Goal: Information Seeking & Learning: Learn about a topic

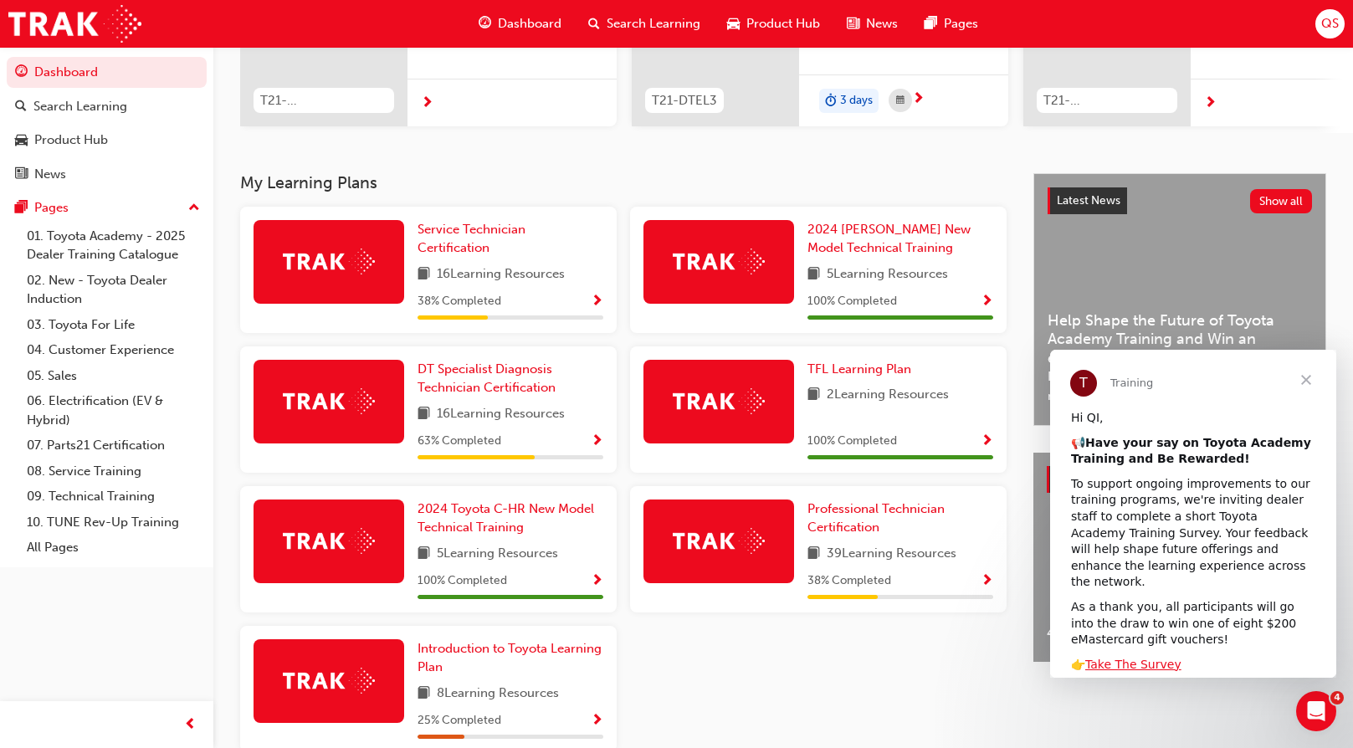
scroll to position [335, 0]
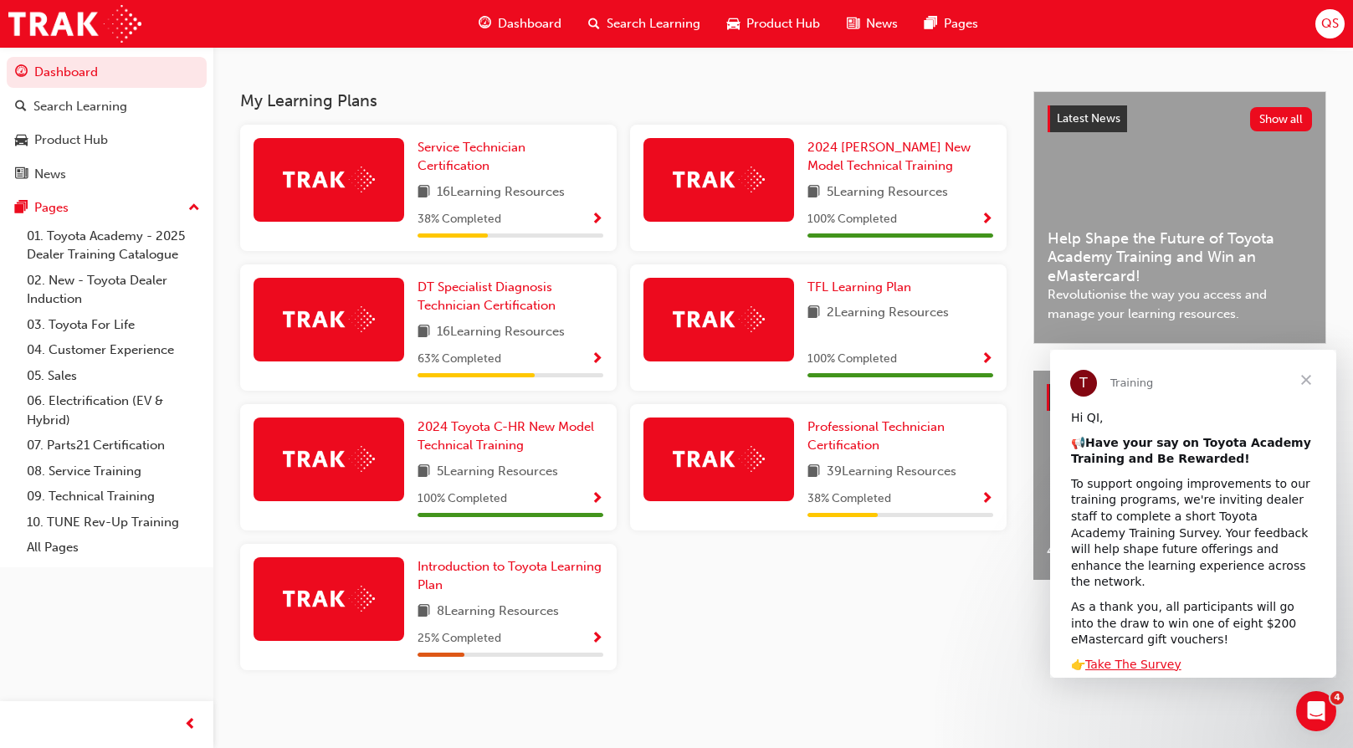
click at [516, 197] on span "16 Learning Resources" at bounding box center [501, 192] width 128 height 21
click at [602, 223] on span "Show Progress" at bounding box center [597, 220] width 13 height 15
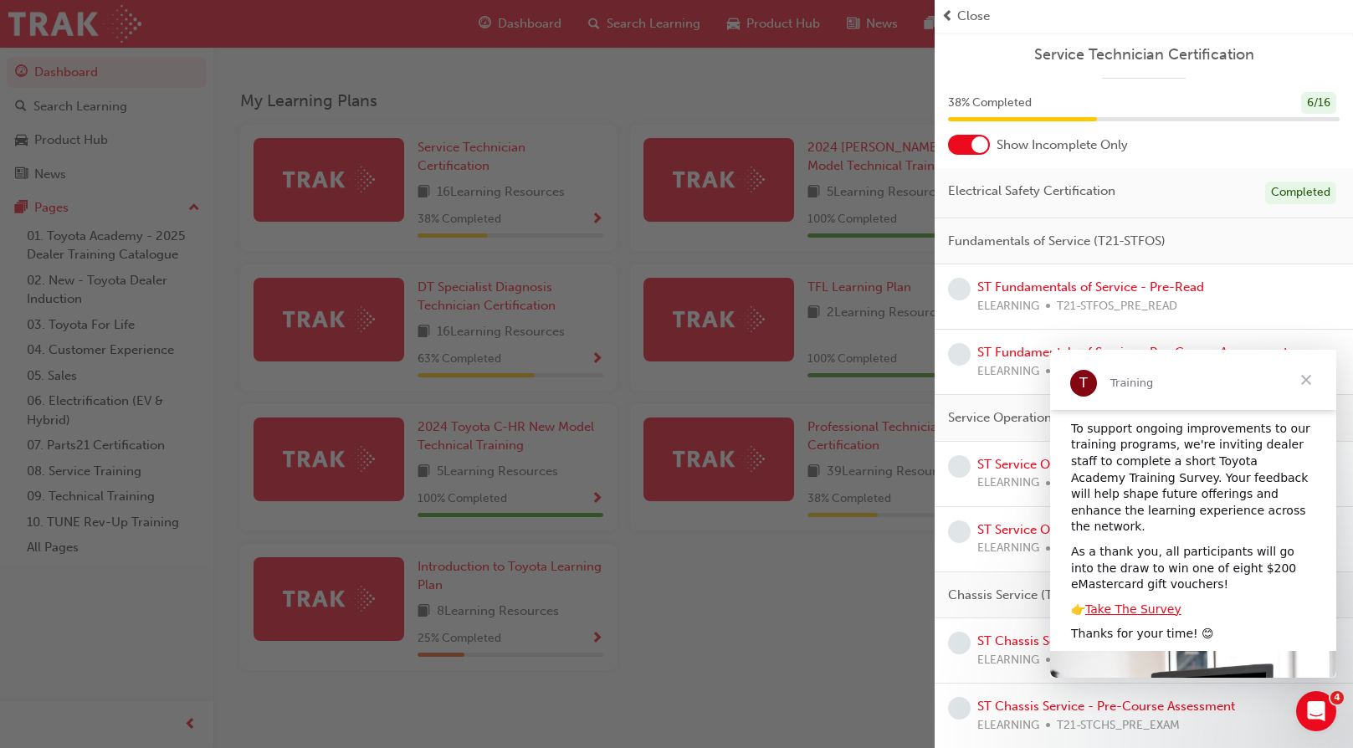
scroll to position [84, 0]
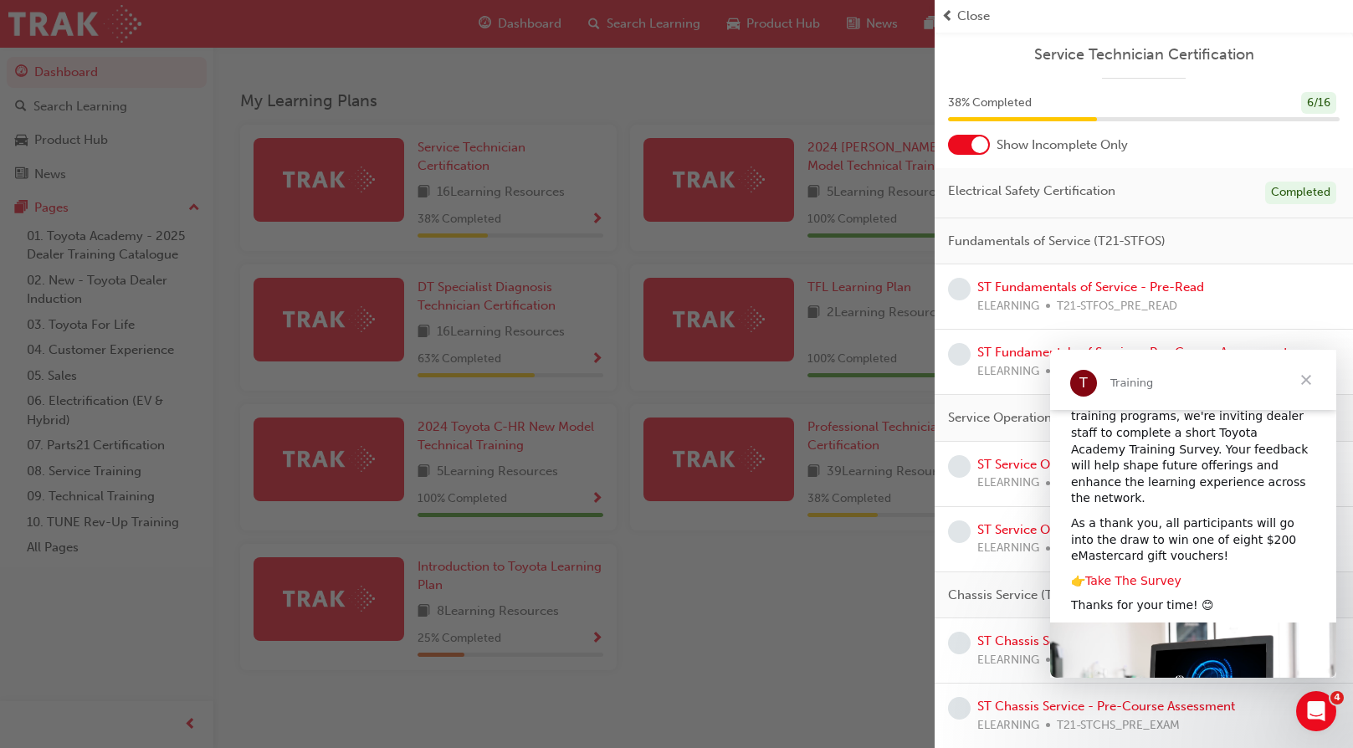
click at [1154, 574] on link "Take The Survey" at bounding box center [1133, 580] width 96 height 13
click at [1300, 384] on span "Close" at bounding box center [1306, 380] width 60 height 60
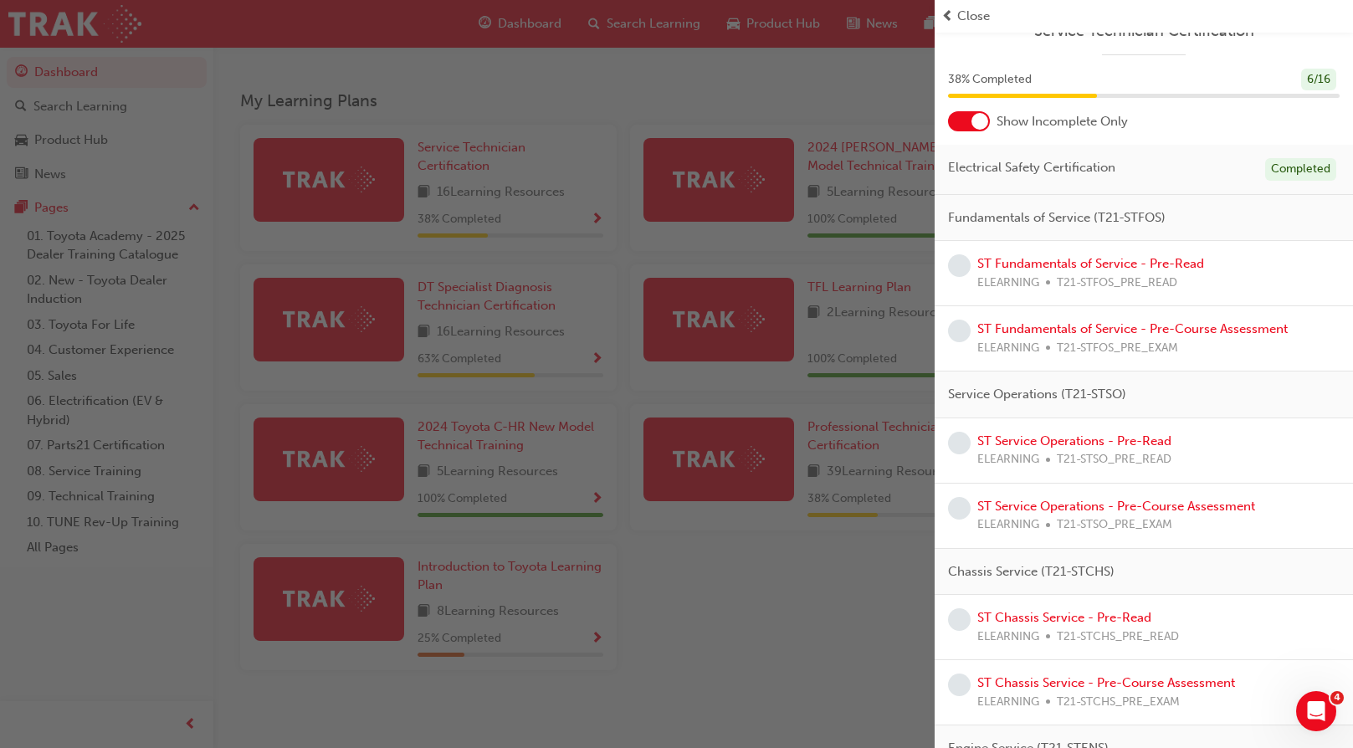
scroll to position [0, 0]
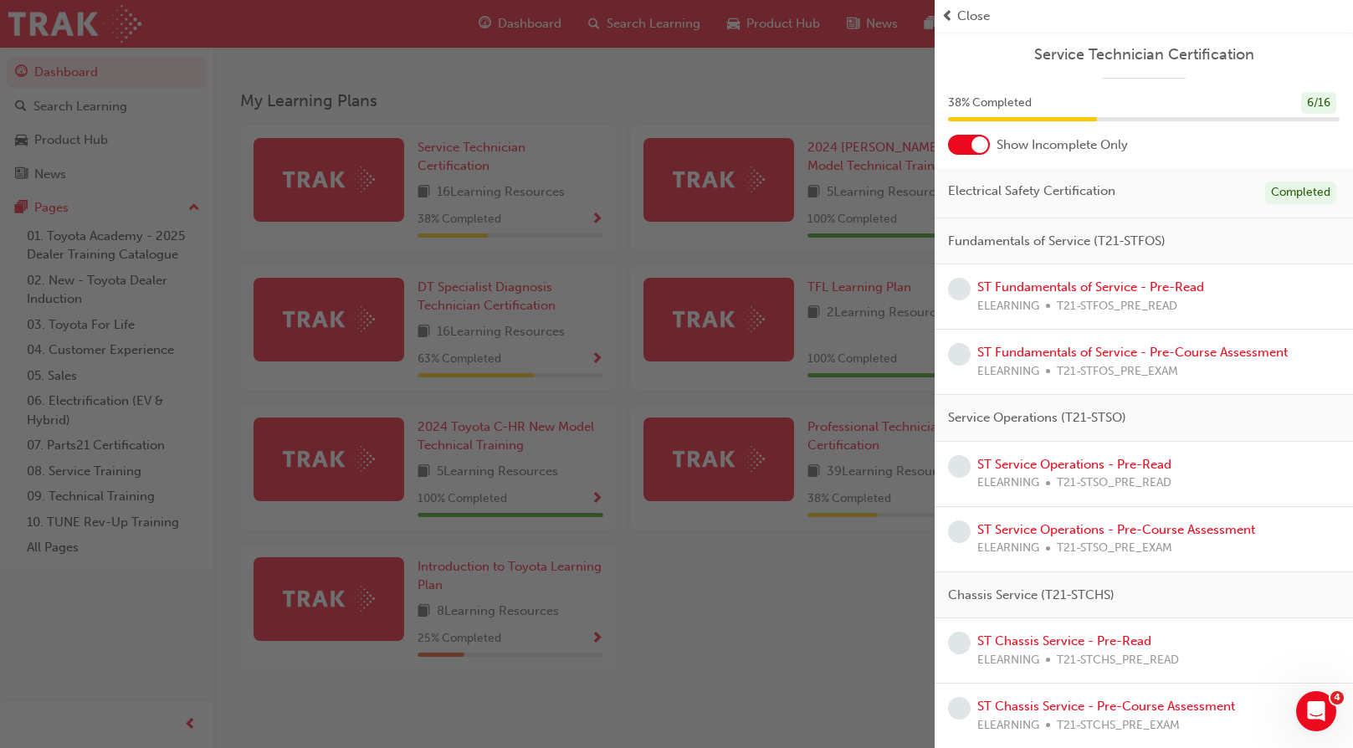
click at [1081, 305] on span "T21-STFOS_PRE_READ" at bounding box center [1117, 306] width 120 height 19
click at [1045, 284] on link "ST Fundamentals of Service - Pre-Read" at bounding box center [1090, 286] width 227 height 15
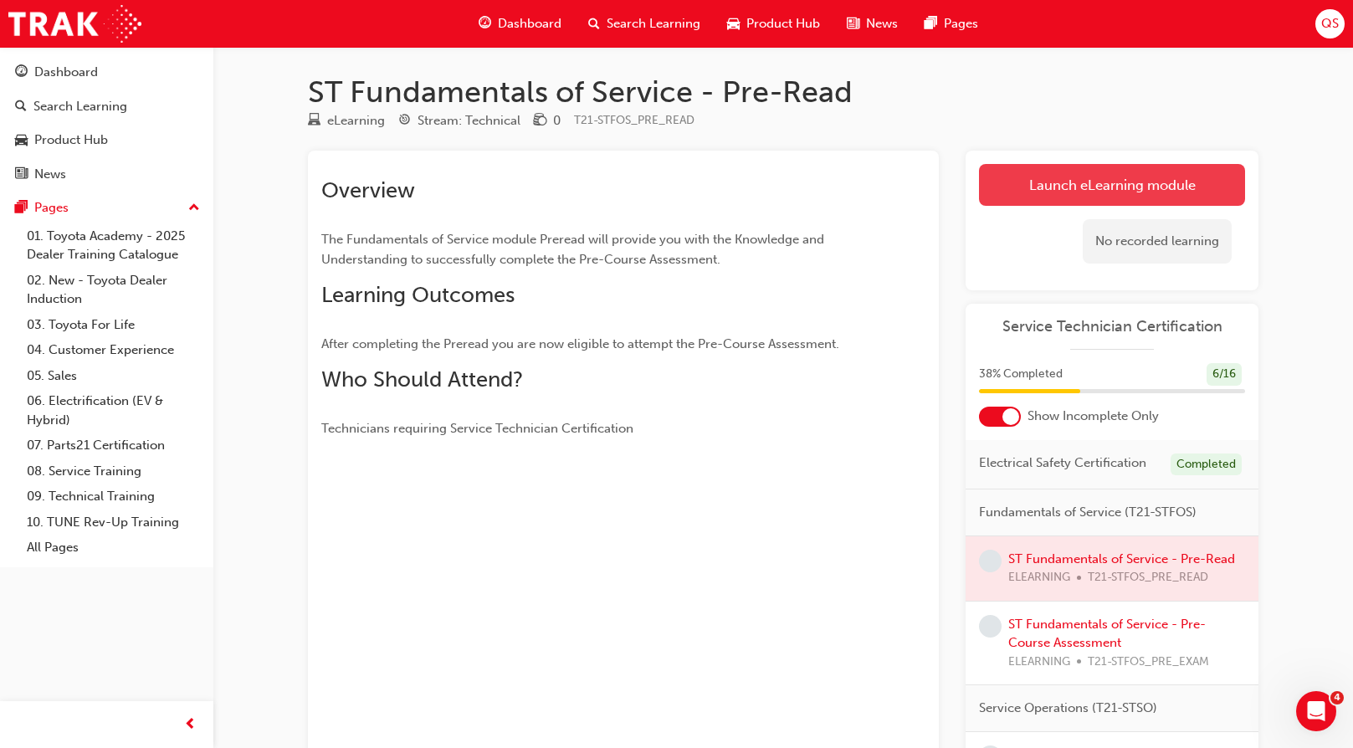
click at [1120, 190] on link "Launch eLearning module" at bounding box center [1112, 185] width 266 height 42
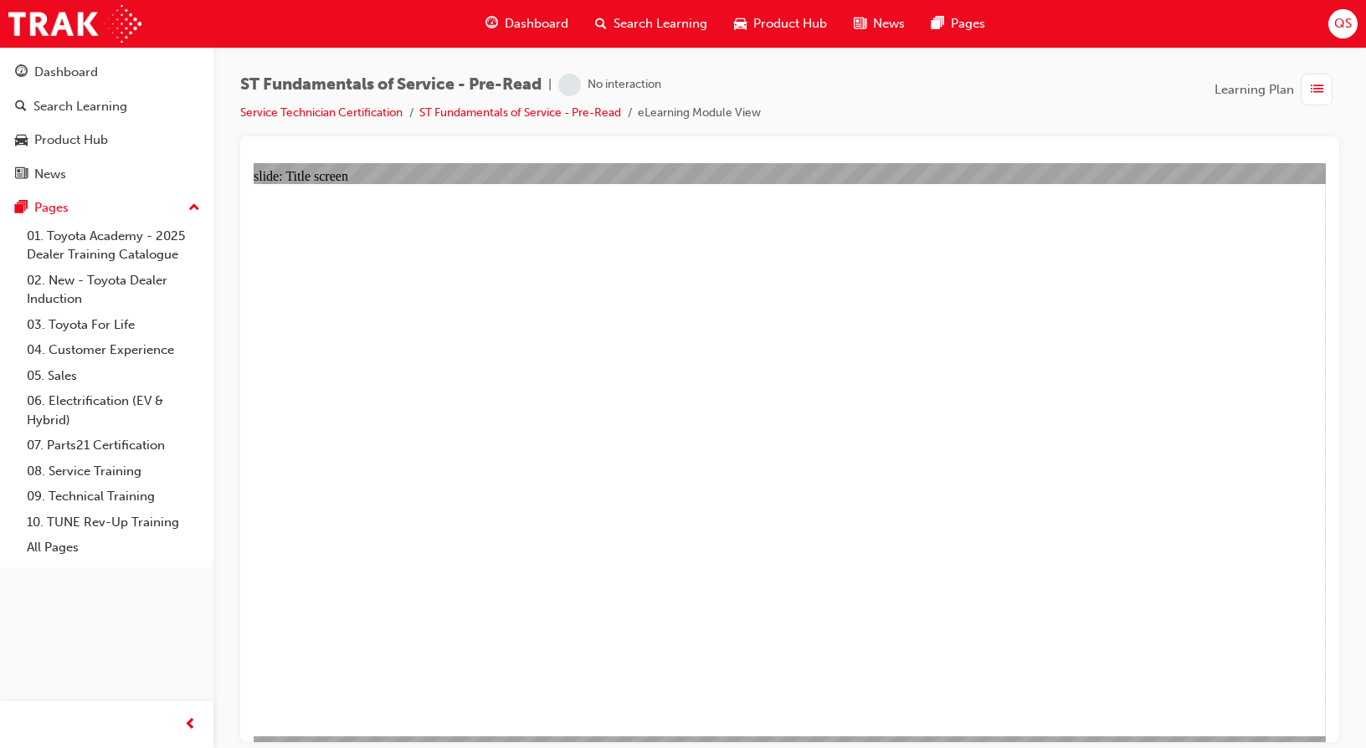
click at [1351, 277] on div "ST Fundamentals of Service - Pre-Read | Attempted Service Technician Certificat…" at bounding box center [789, 376] width 1152 height 659
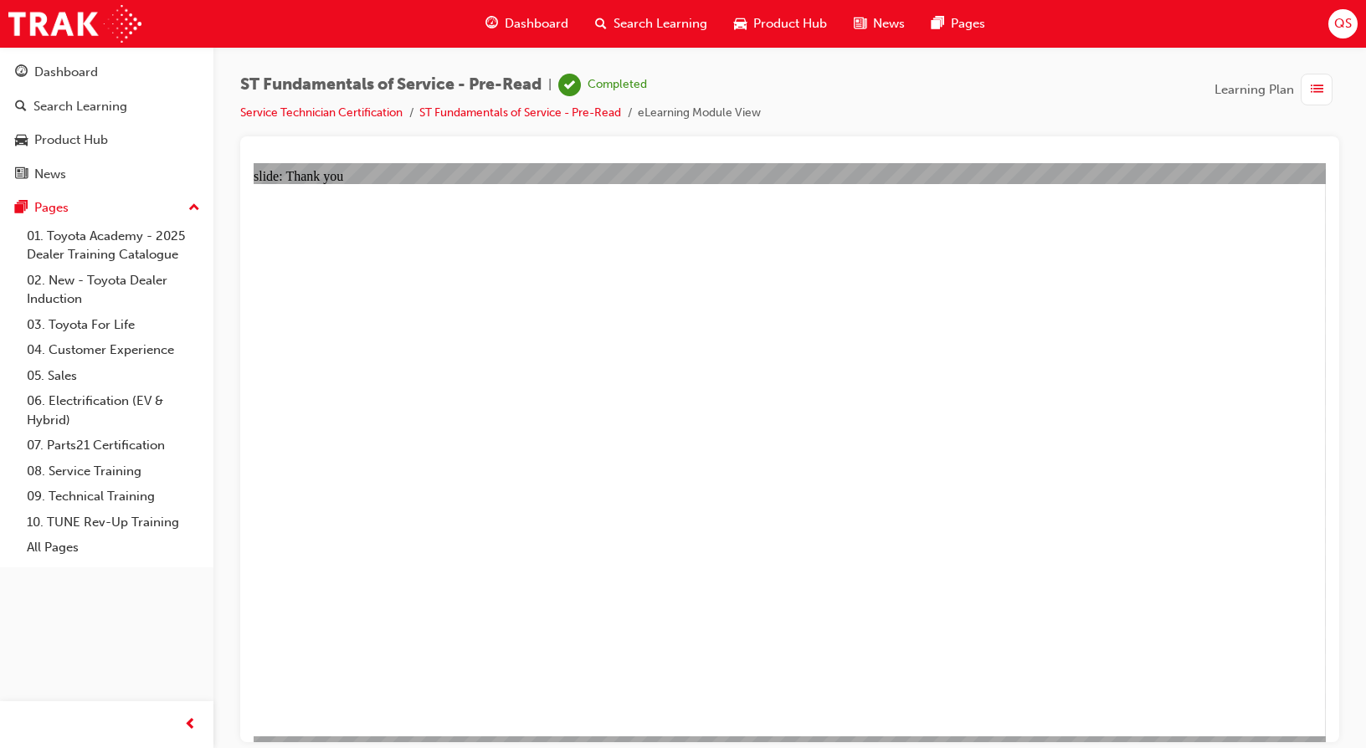
click at [583, 117] on link "ST Fundamentals of Service - Pre-Read" at bounding box center [520, 112] width 202 height 14
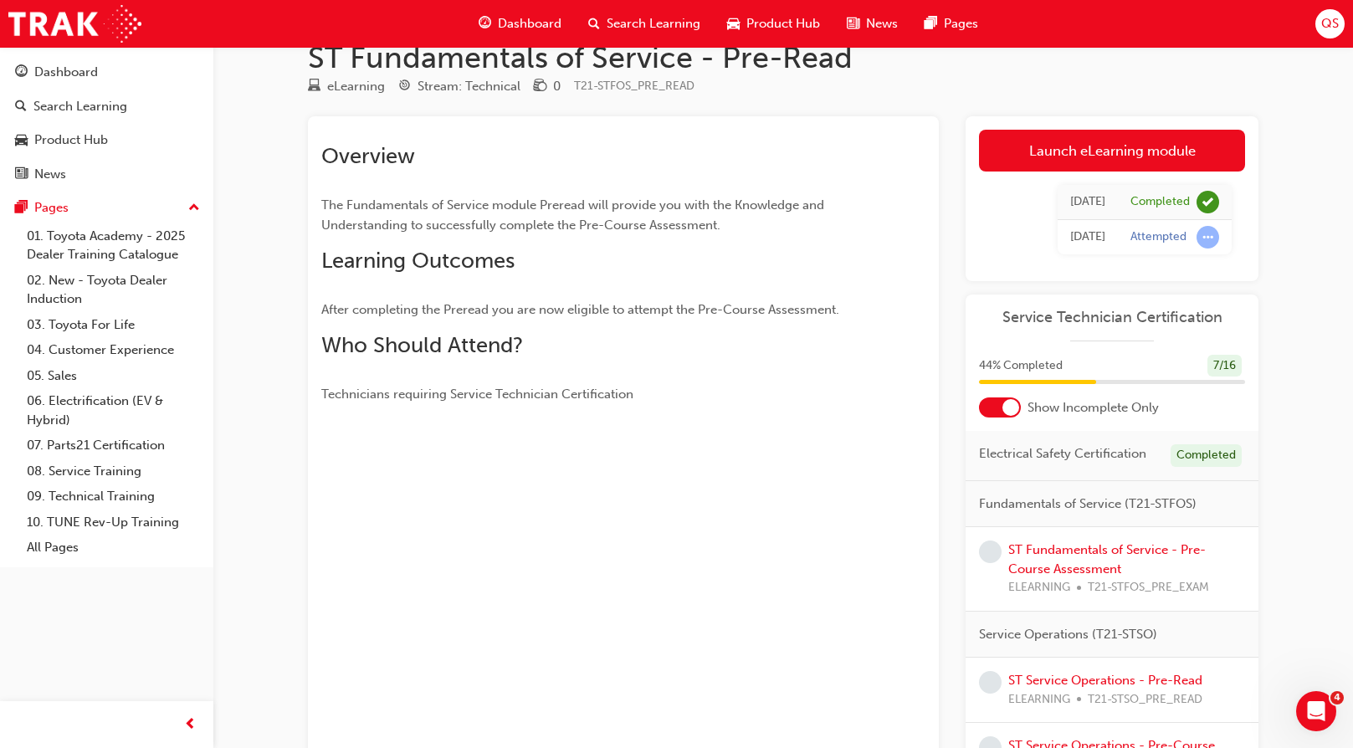
scroll to position [84, 0]
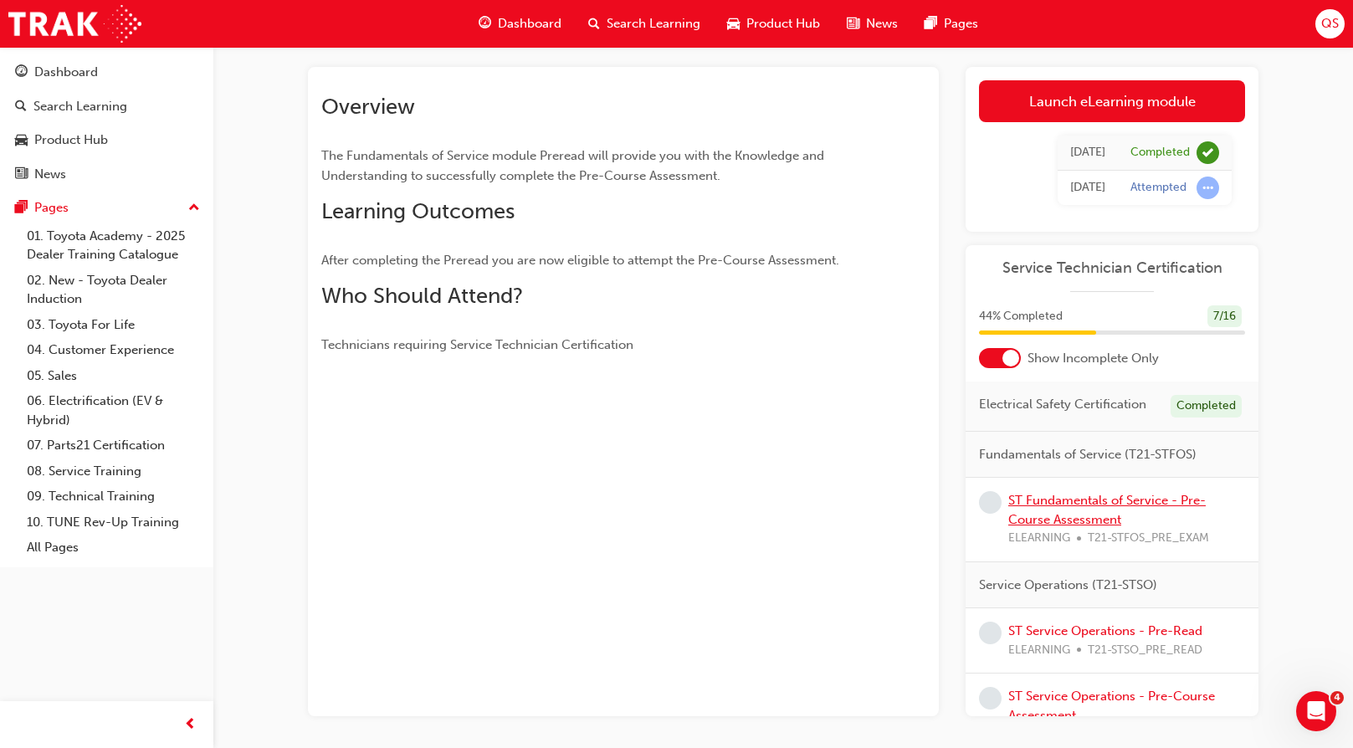
click at [1150, 513] on link "ST Fundamentals of Service - Pre-Course Assessment" at bounding box center [1106, 510] width 197 height 34
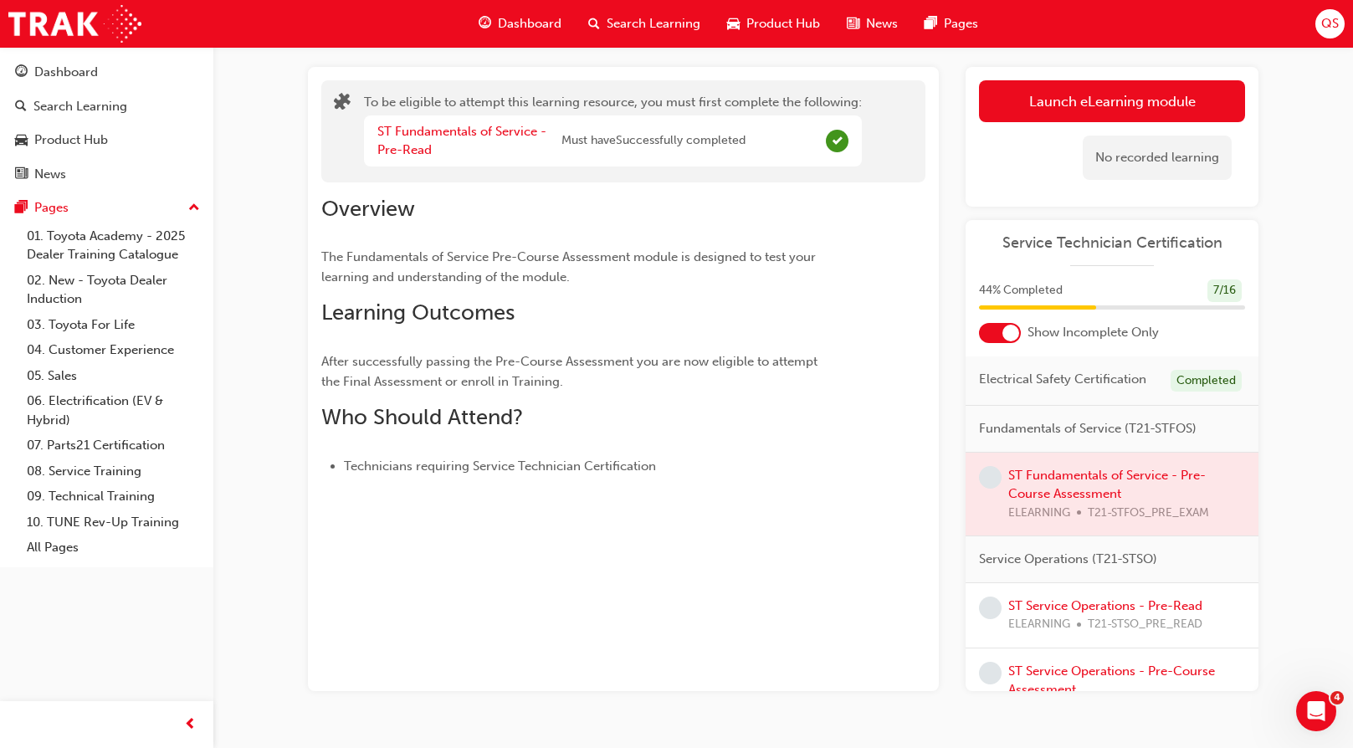
click at [1089, 486] on div at bounding box center [1112, 495] width 293 height 84
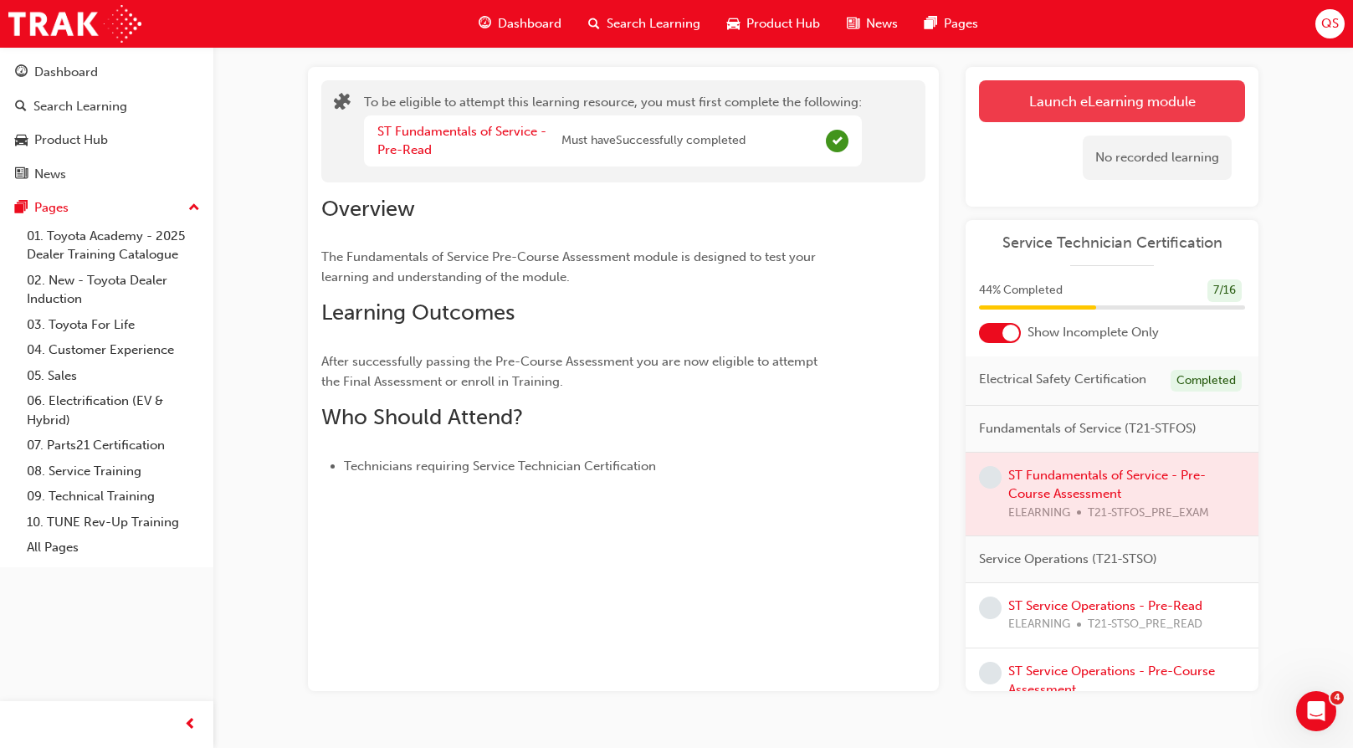
click at [1141, 110] on button "Launch eLearning module" at bounding box center [1112, 101] width 266 height 42
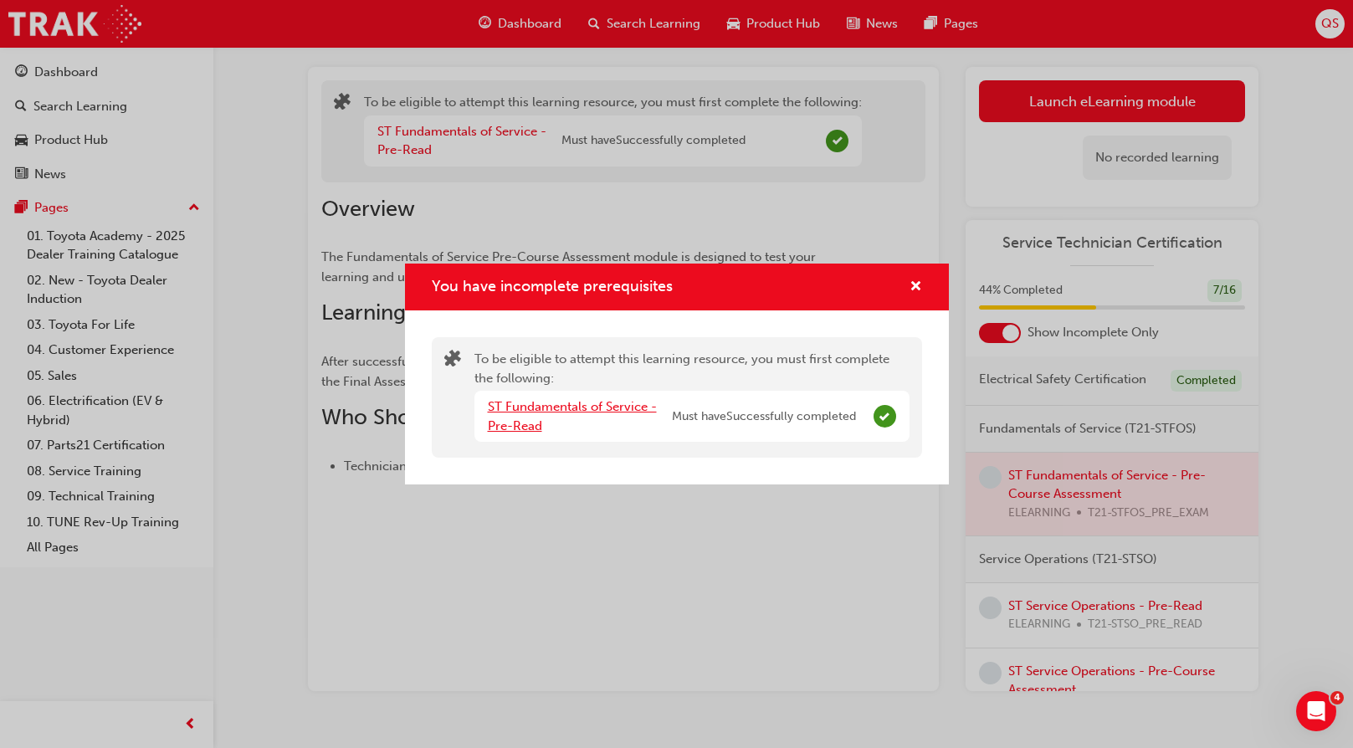
click at [558, 413] on link "ST Fundamentals of Service - Pre-Read" at bounding box center [572, 416] width 169 height 34
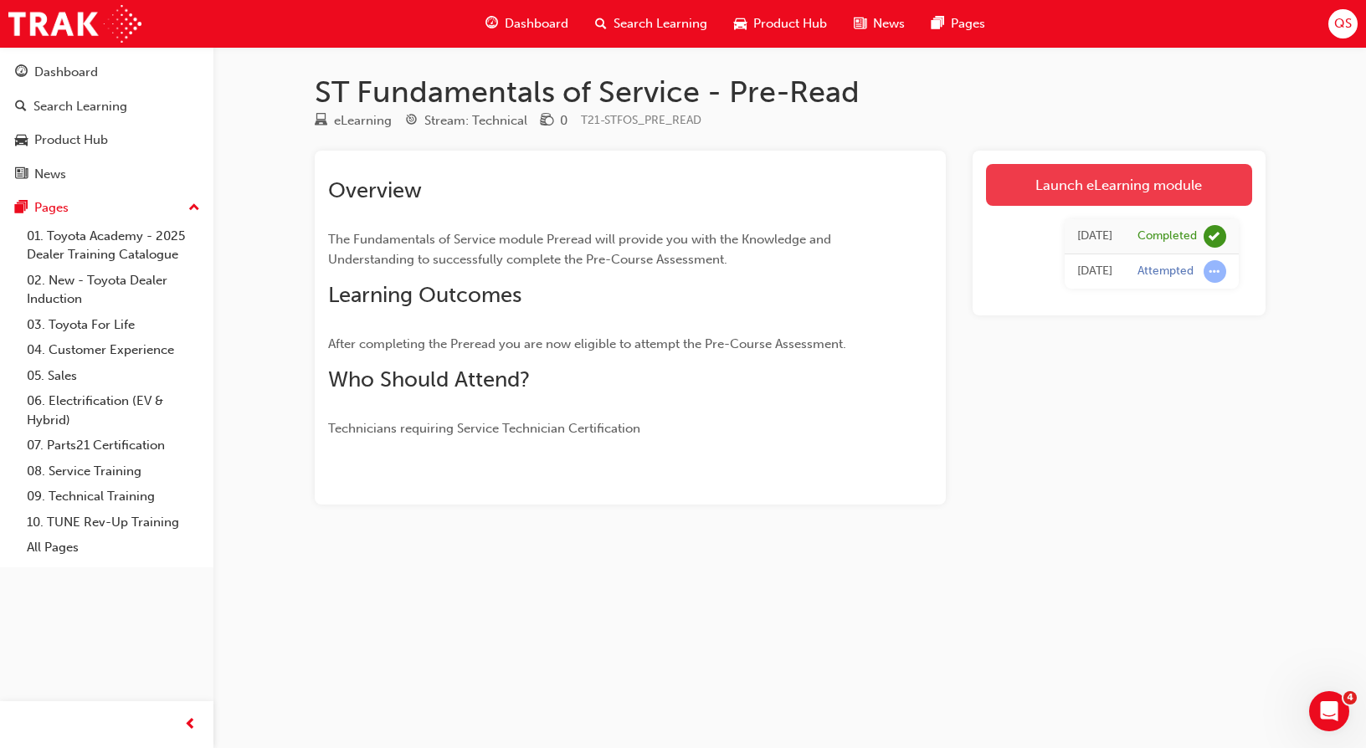
click at [1100, 194] on link "Launch eLearning module" at bounding box center [1119, 185] width 266 height 42
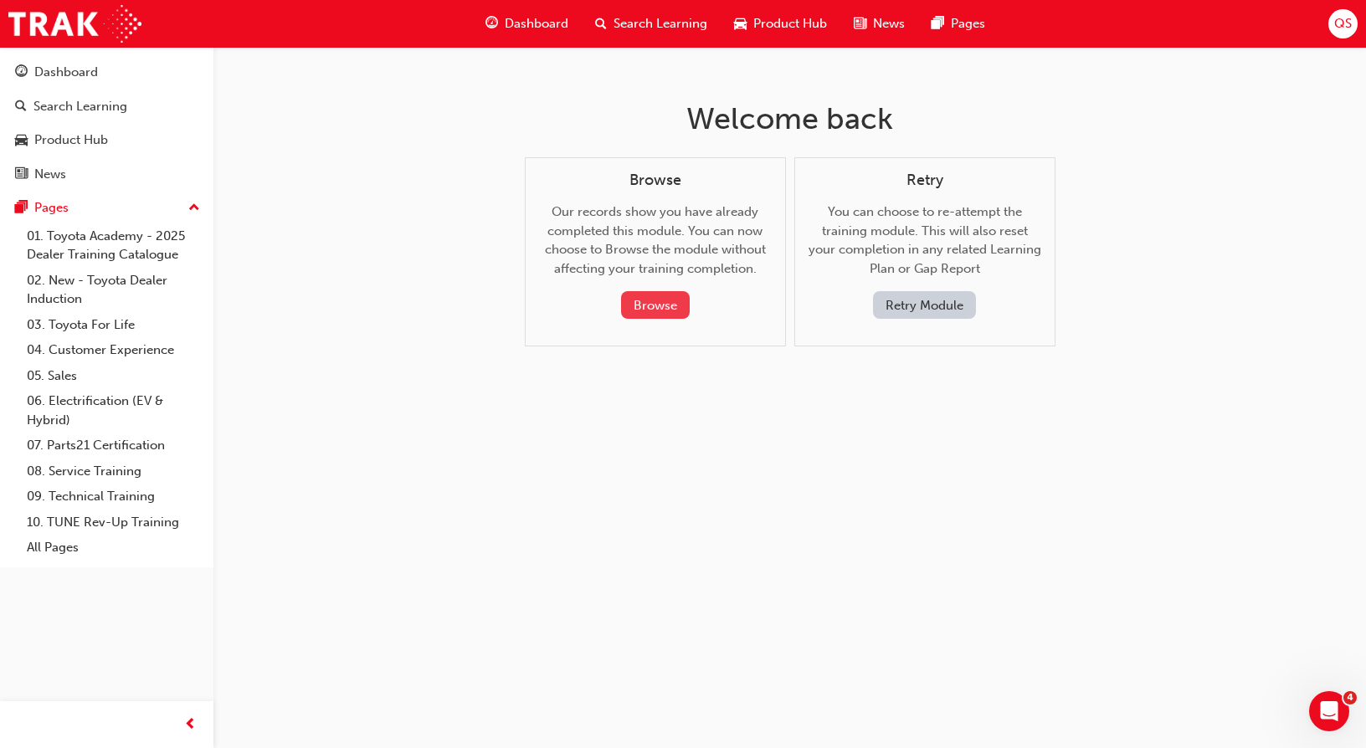
click at [656, 302] on button "Browse" at bounding box center [655, 305] width 69 height 28
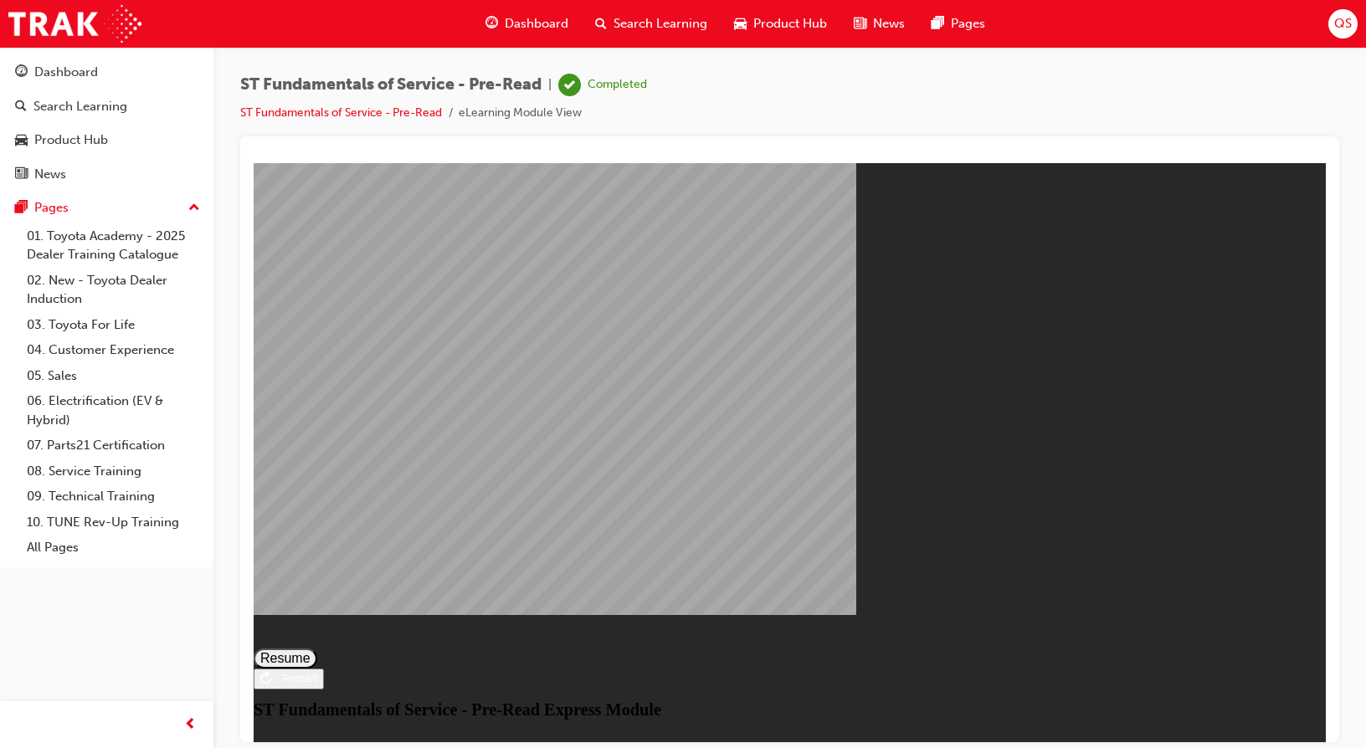
click at [317, 648] on button "Resume" at bounding box center [286, 658] width 64 height 20
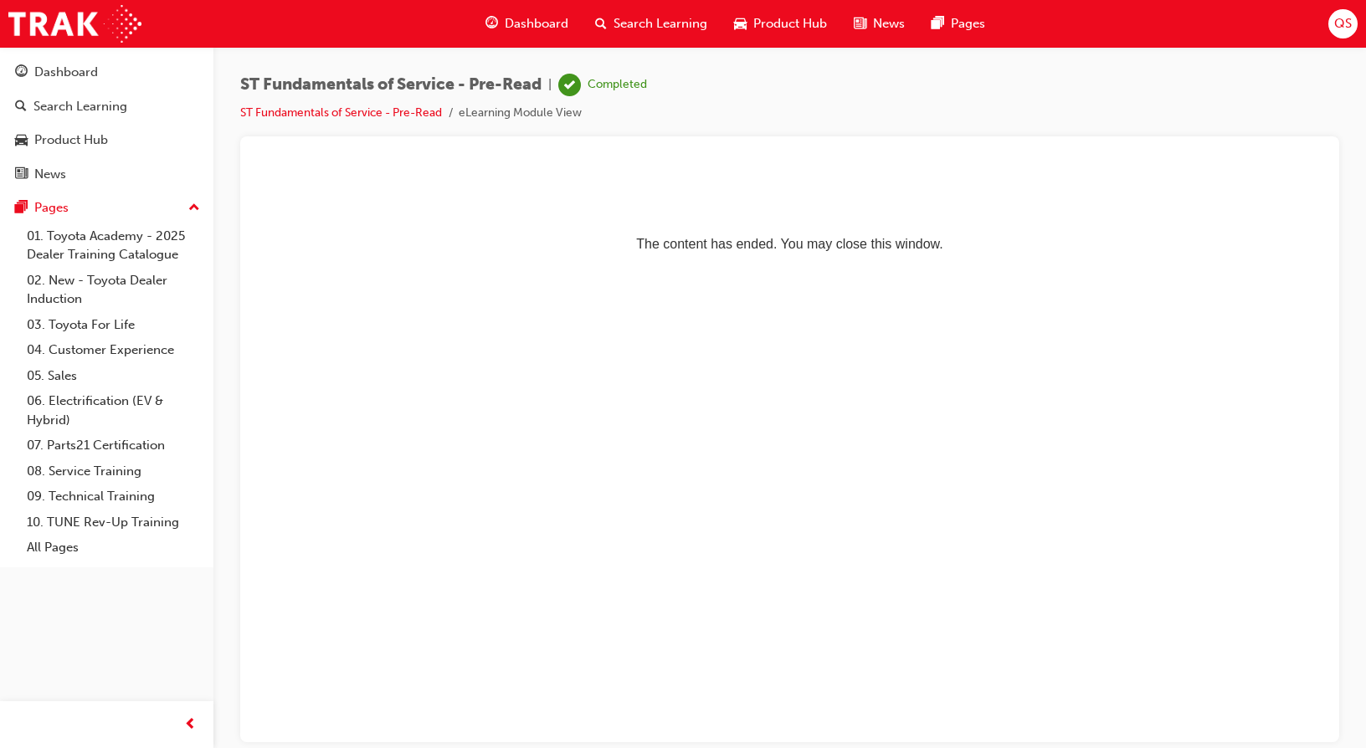
click at [829, 251] on p "The content has ended. You may close this window." at bounding box center [789, 213] width 1059 height 75
click at [445, 86] on span "ST Fundamentals of Service - Pre-Read" at bounding box center [390, 84] width 301 height 19
click at [531, 28] on span "Dashboard" at bounding box center [537, 23] width 64 height 19
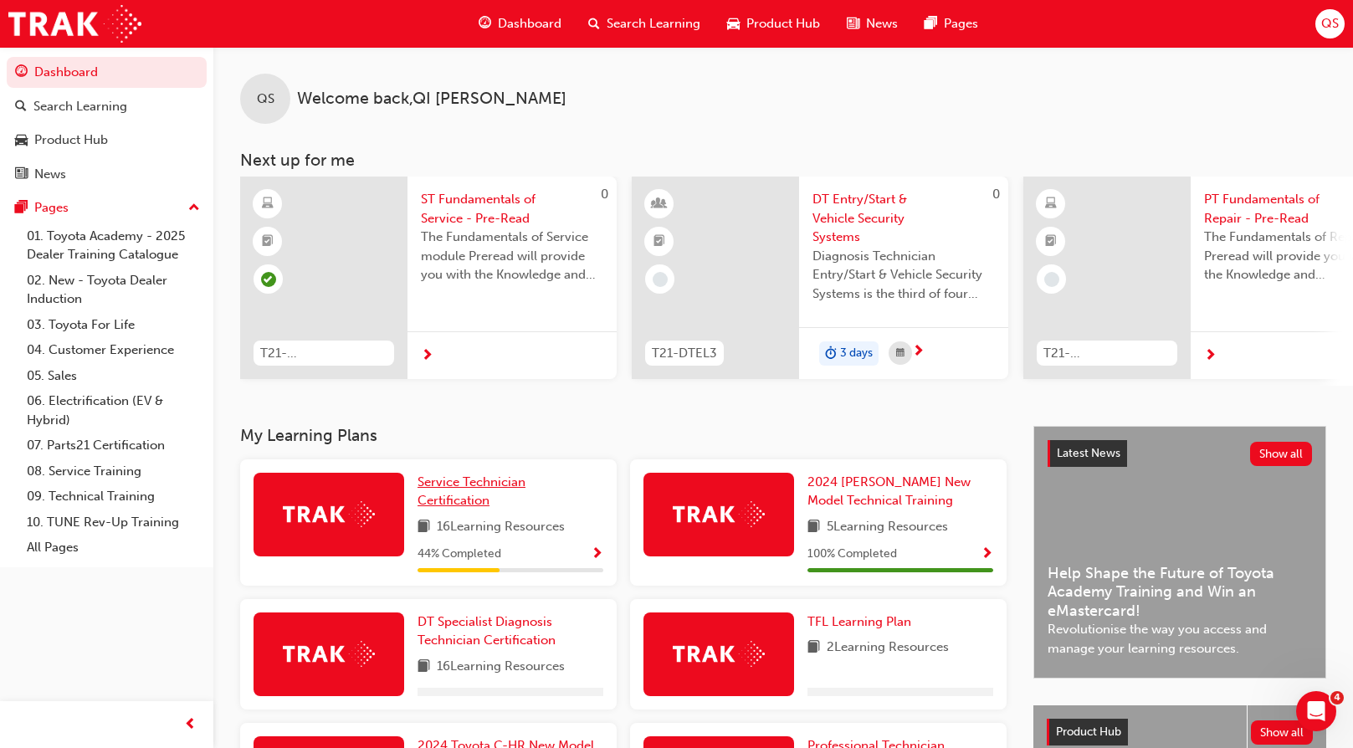
click at [476, 502] on span "Service Technician Certification" at bounding box center [472, 491] width 108 height 34
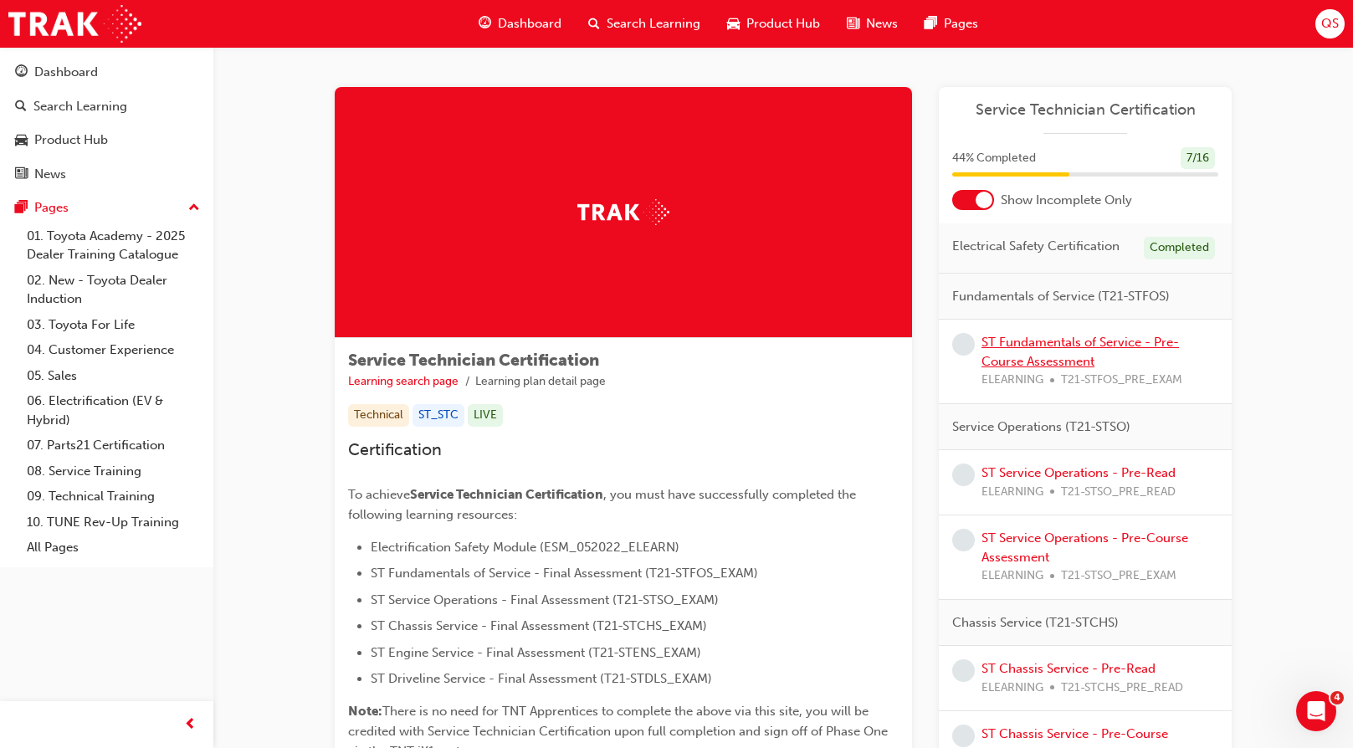
click at [1076, 346] on link "ST Fundamentals of Service - Pre-Course Assessment" at bounding box center [1080, 352] width 197 height 34
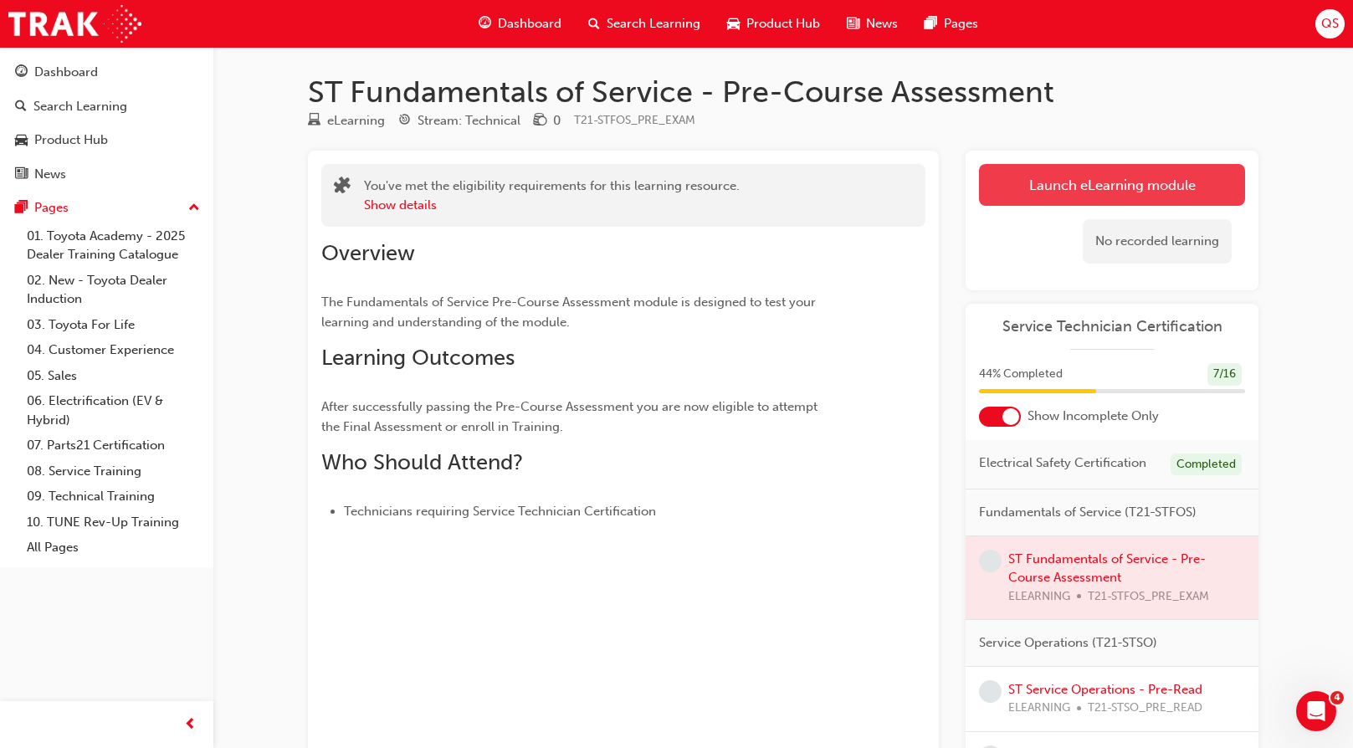
click at [1141, 187] on link "Launch eLearning module" at bounding box center [1112, 185] width 266 height 42
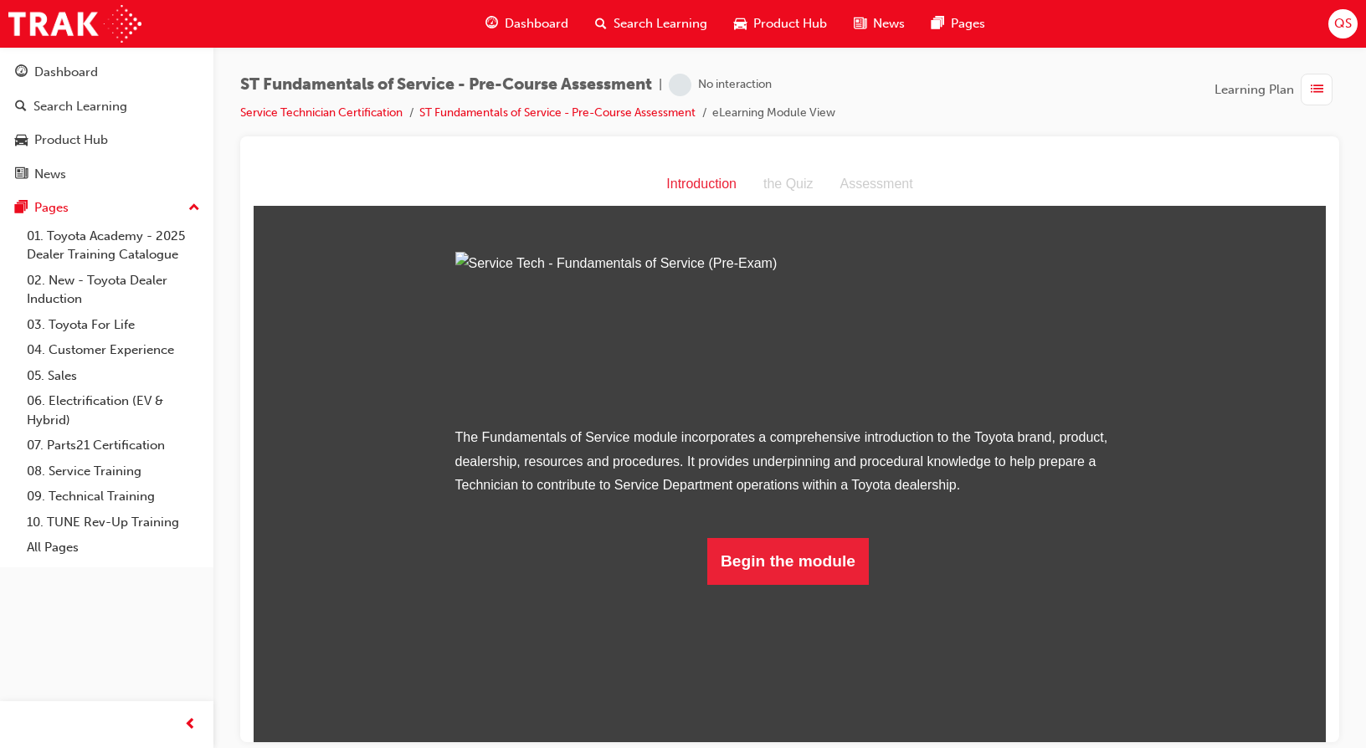
scroll to position [27, 0]
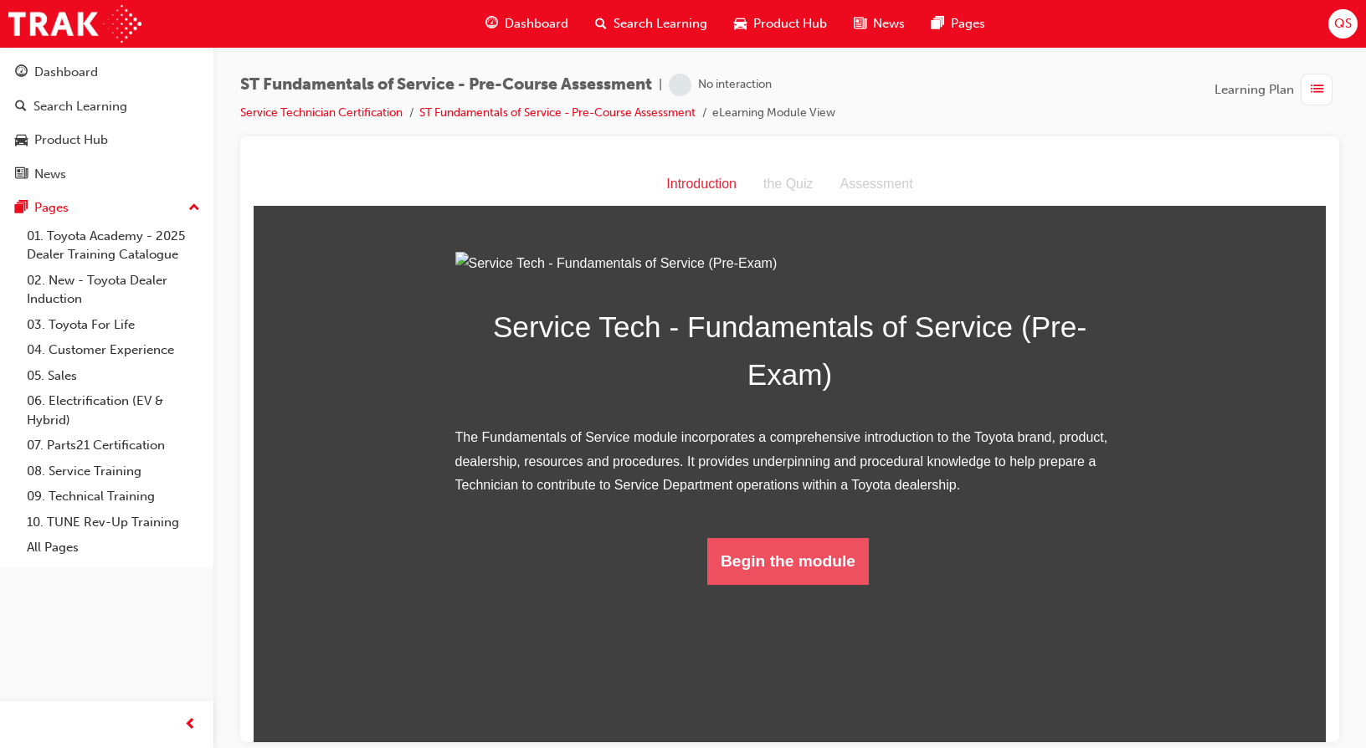
click at [799, 584] on button "Begin the module" at bounding box center [787, 560] width 161 height 47
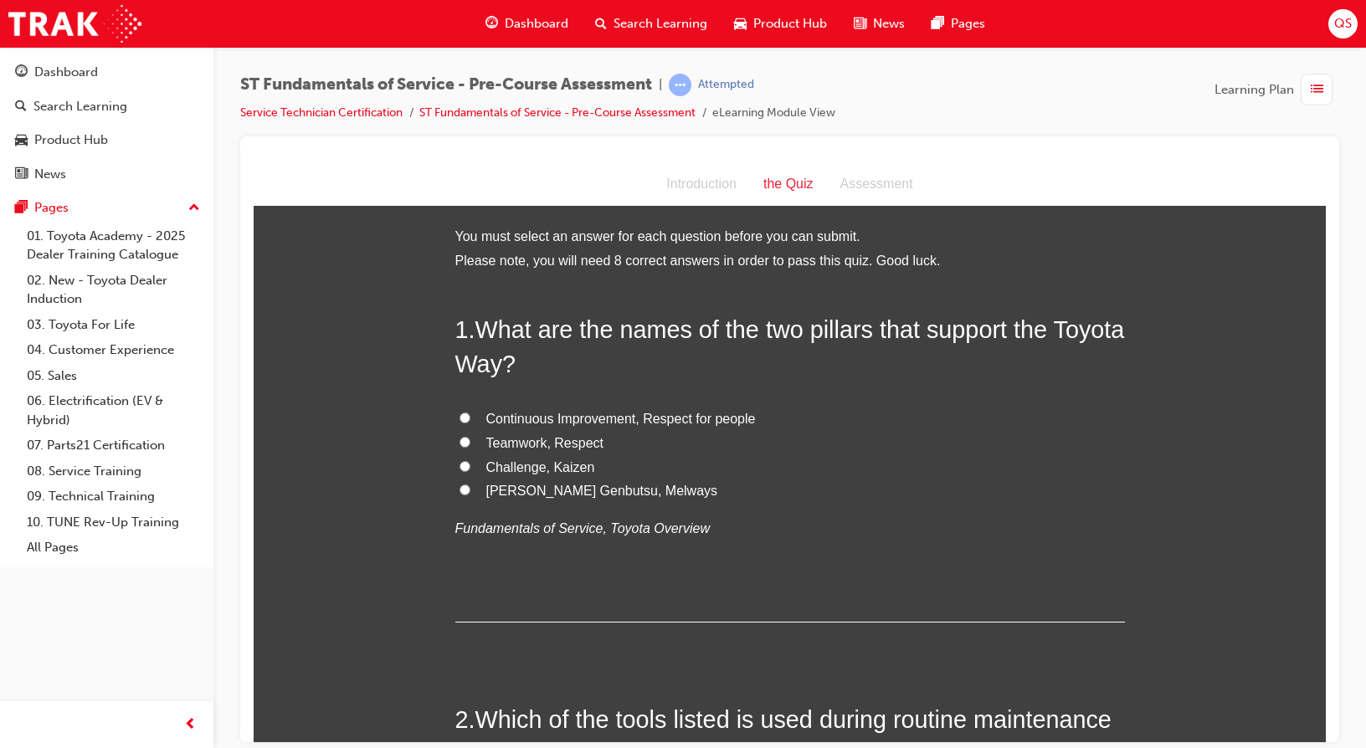
scroll to position [84, 0]
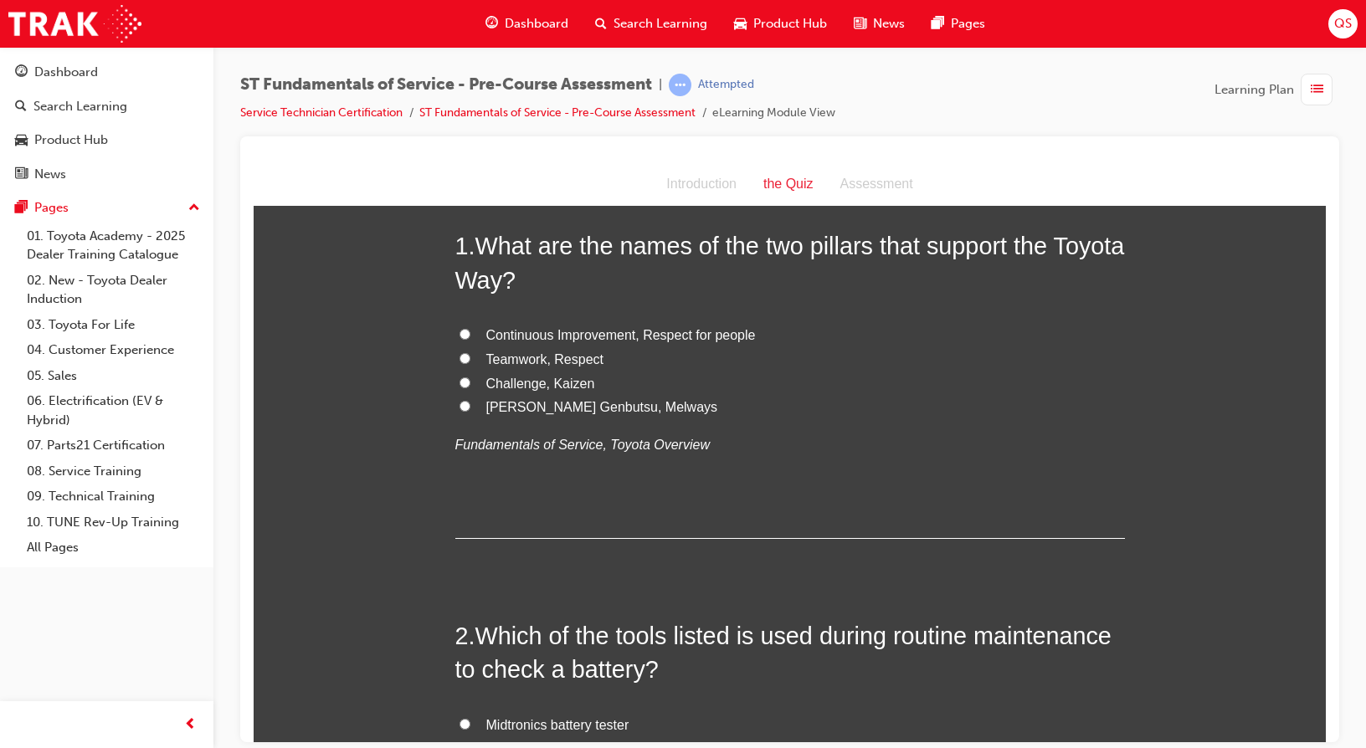
click at [519, 366] on span "Teamwork, Respect" at bounding box center [545, 358] width 118 height 14
click at [470, 363] on input "Teamwork, Respect" at bounding box center [464, 357] width 11 height 11
radio input "true"
click at [529, 329] on span "Continuous Improvement, Respect for people" at bounding box center [620, 334] width 269 height 14
click at [470, 329] on input "Continuous Improvement, Respect for people" at bounding box center [464, 333] width 11 height 11
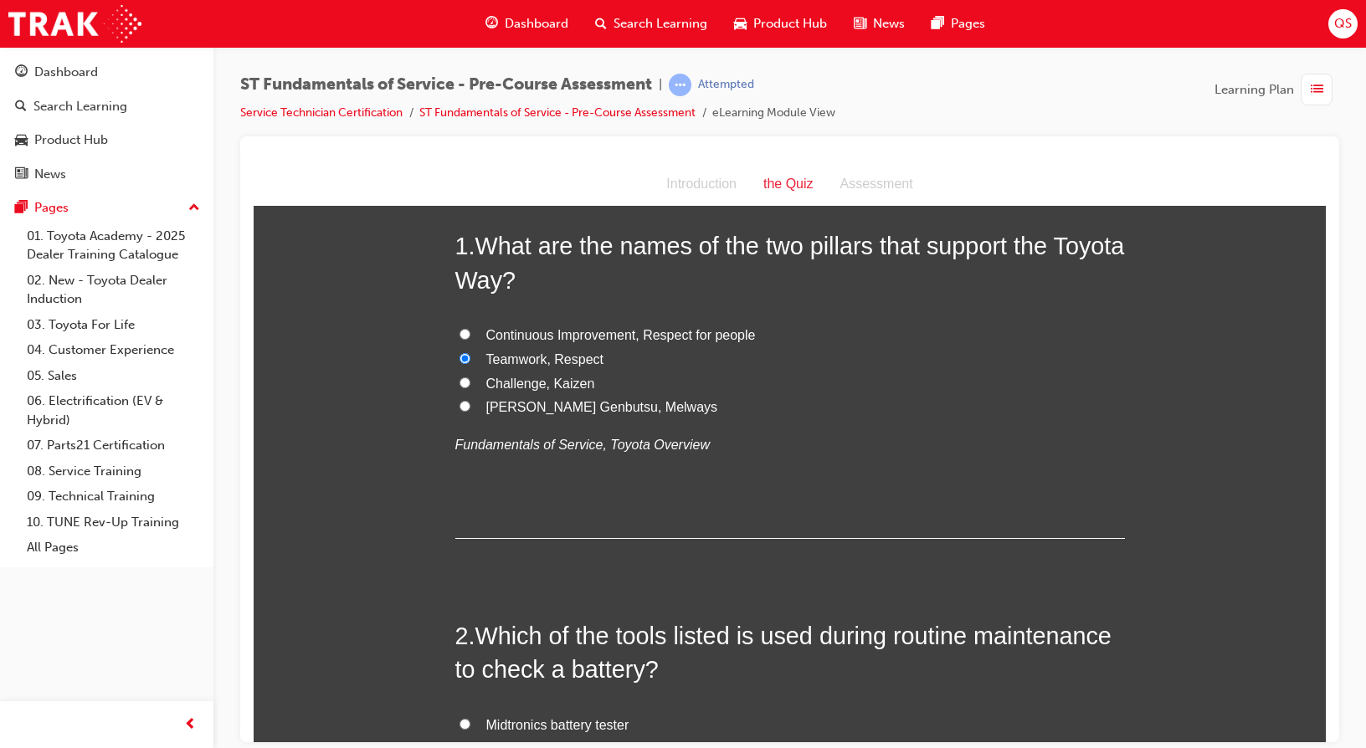
radio input "true"
click at [486, 361] on span "Teamwork, Respect" at bounding box center [545, 358] width 118 height 14
click at [470, 361] on input "Teamwork, Respect" at bounding box center [464, 357] width 11 height 11
radio input "true"
click at [623, 337] on span "Continuous Improvement, Respect for people" at bounding box center [620, 334] width 269 height 14
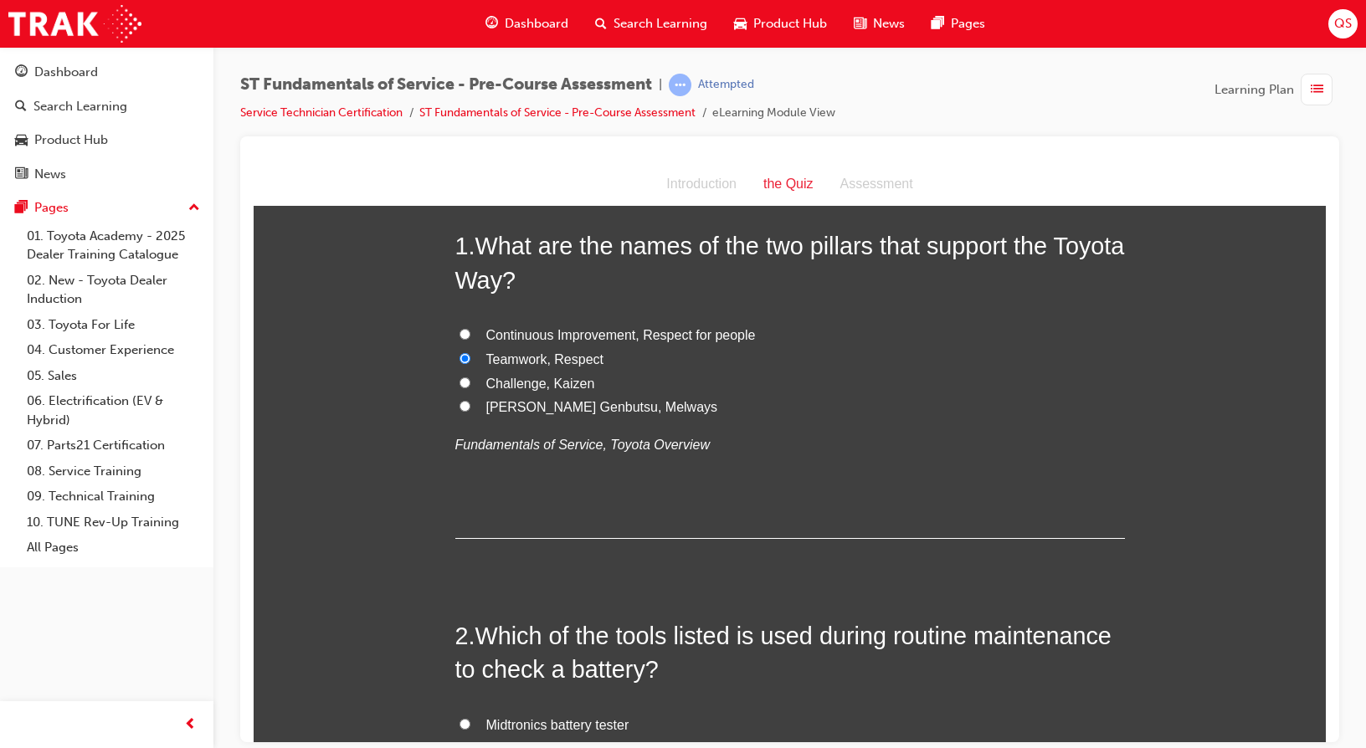
click at [470, 337] on input "Continuous Improvement, Respect for people" at bounding box center [464, 333] width 11 height 11
radio input "true"
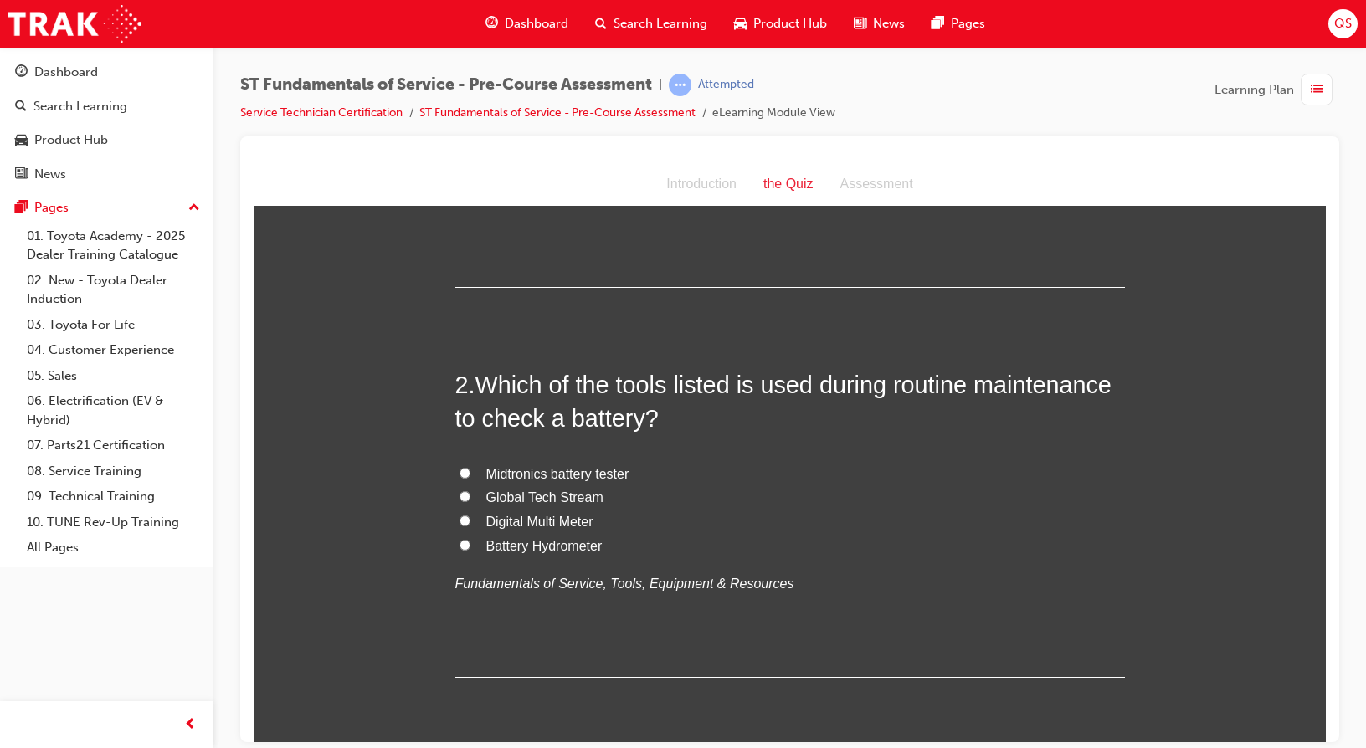
scroll to position [418, 0]
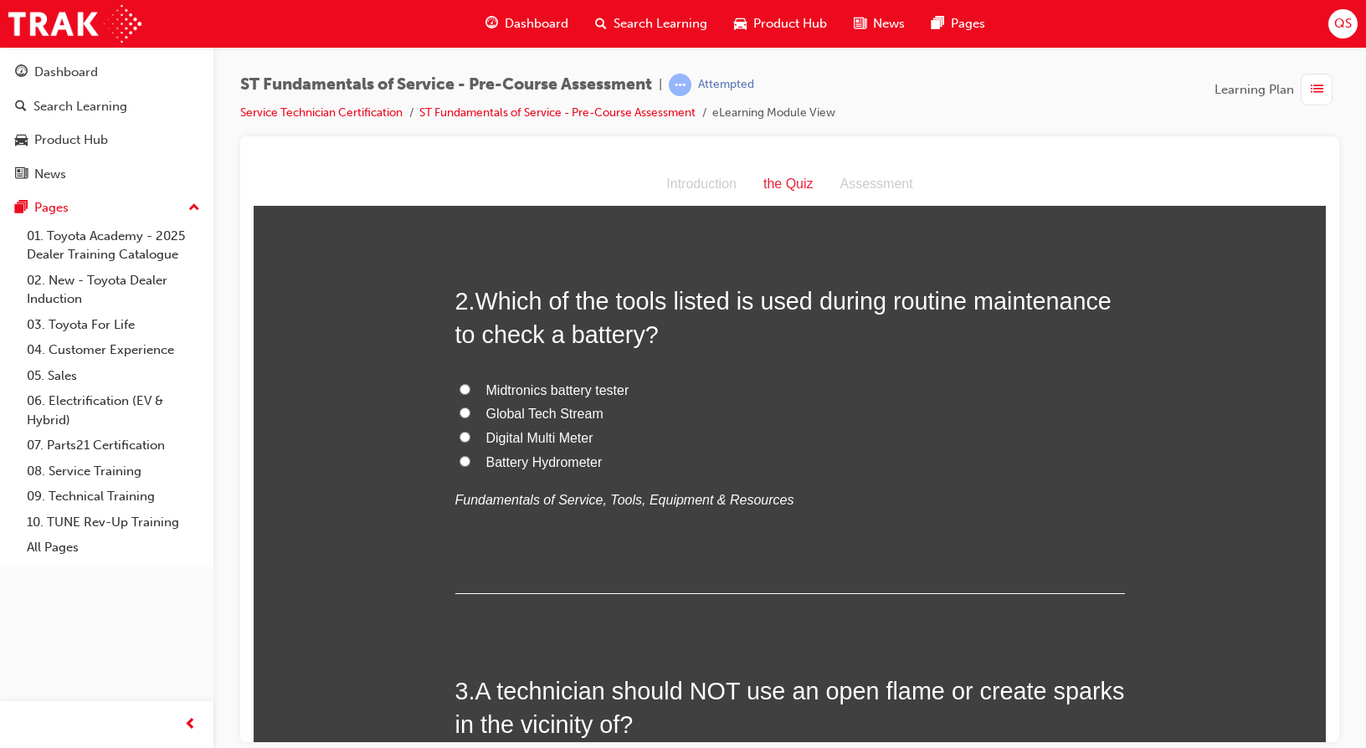
click at [555, 464] on span "Battery Hydrometer" at bounding box center [544, 461] width 116 height 14
click at [470, 464] on input "Battery Hydrometer" at bounding box center [464, 460] width 11 height 11
radio input "true"
click at [459, 460] on input "Battery Hydrometer" at bounding box center [464, 460] width 11 height 11
click at [459, 387] on input "Midtronics battery tester" at bounding box center [464, 388] width 11 height 11
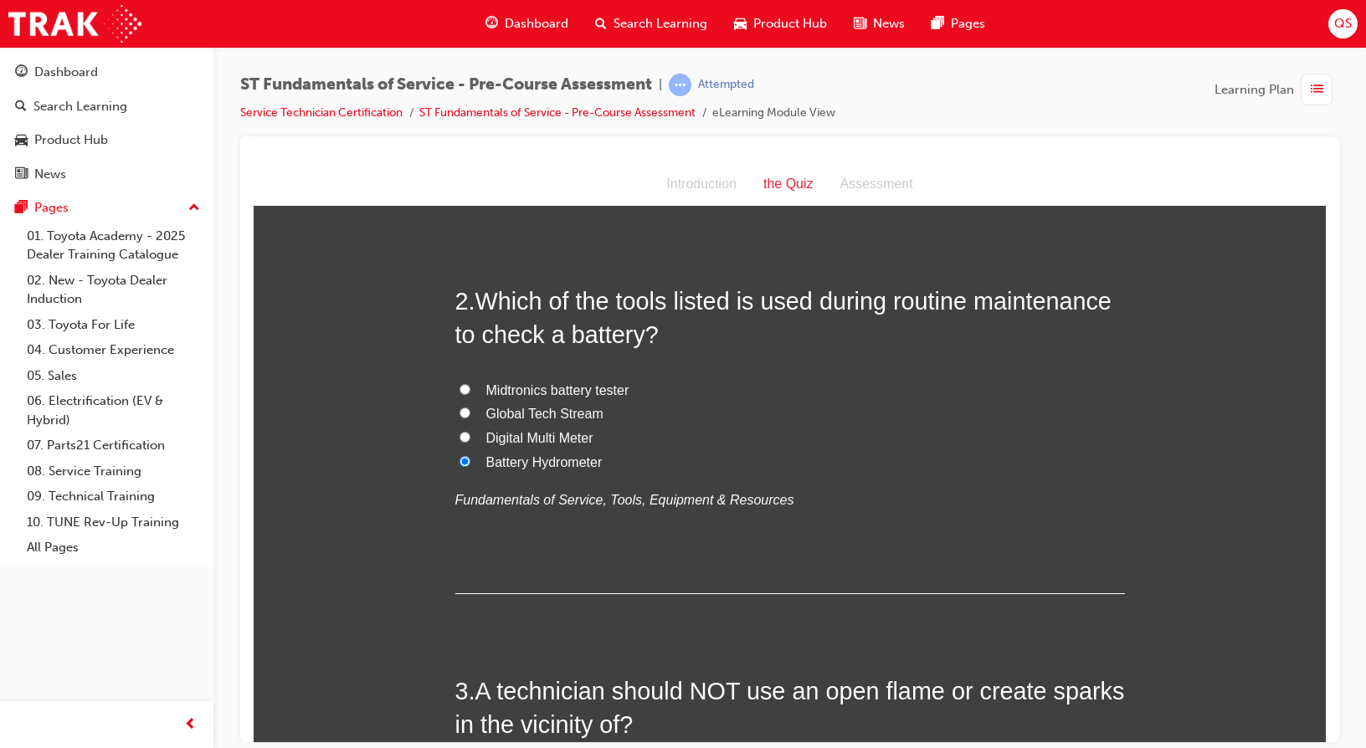
radio input "true"
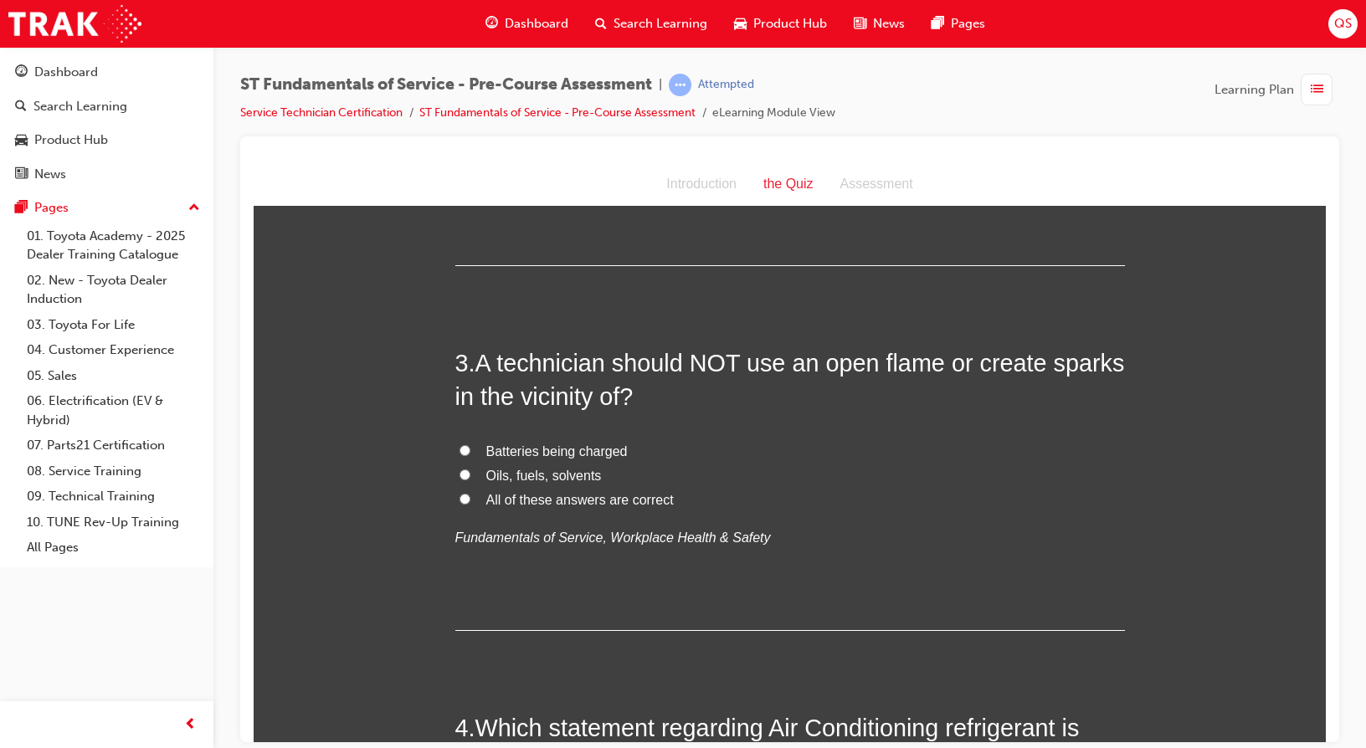
scroll to position [753, 0]
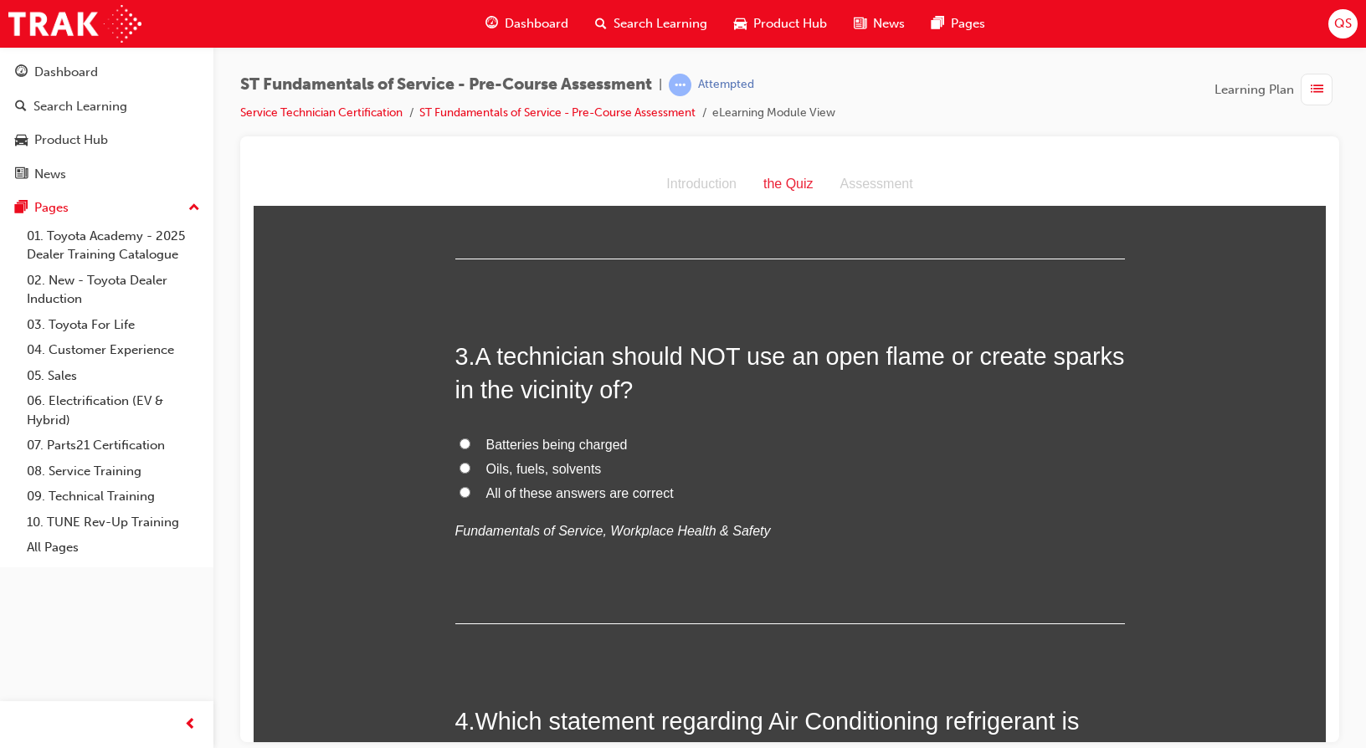
click at [537, 490] on span "All of these answers are correct" at bounding box center [579, 492] width 187 height 14
click at [470, 490] on input "All of these answers are correct" at bounding box center [464, 491] width 11 height 11
radio input "true"
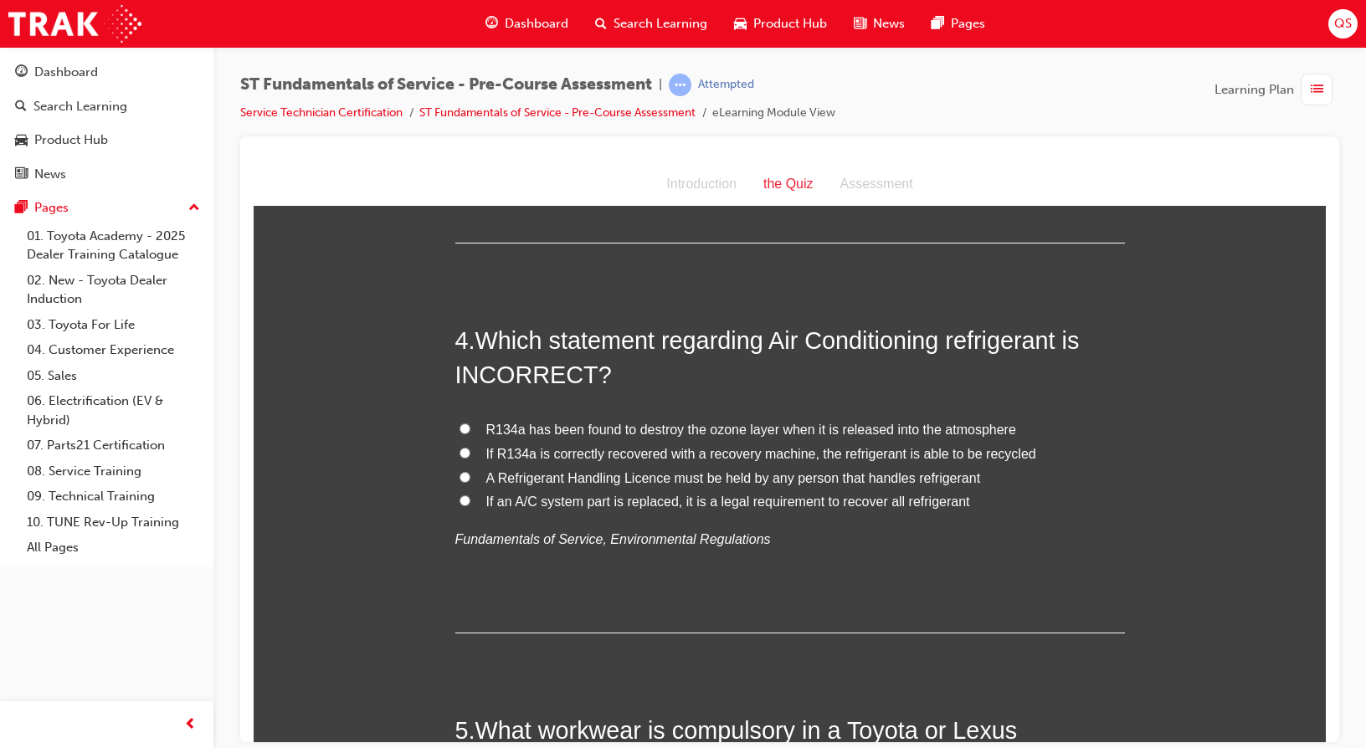
scroll to position [1171, 0]
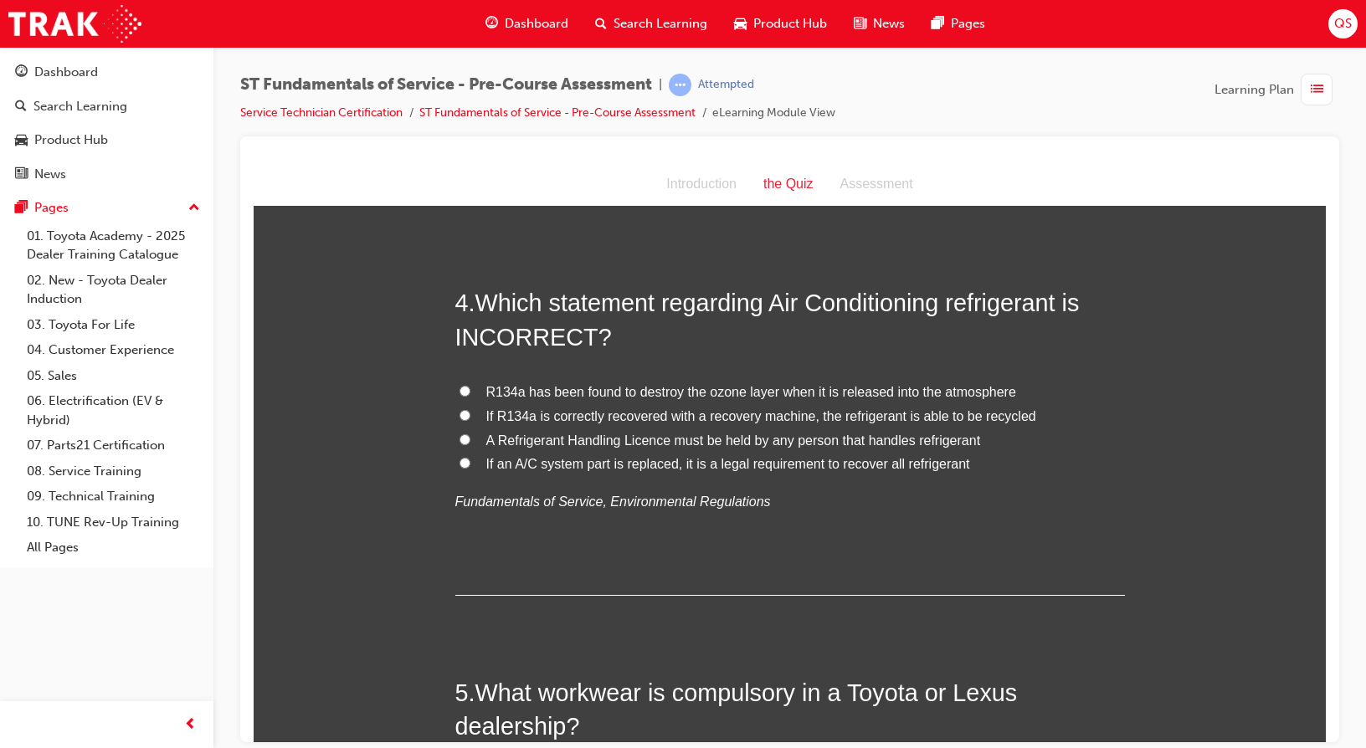
click at [776, 411] on span "If R134a is correctly recovered with a recovery machine, the refrigerant is abl…" at bounding box center [761, 415] width 550 height 14
click at [470, 411] on input "If R134a is correctly recovered with a recovery machine, the refrigerant is abl…" at bounding box center [464, 414] width 11 height 11
radio input "true"
click at [796, 442] on span "A Refrigerant Handling Licence must be held by any person that handles refriger…" at bounding box center [733, 440] width 495 height 14
click at [470, 442] on input "A Refrigerant Handling Licence must be held by any person that handles refriger…" at bounding box center [464, 438] width 11 height 11
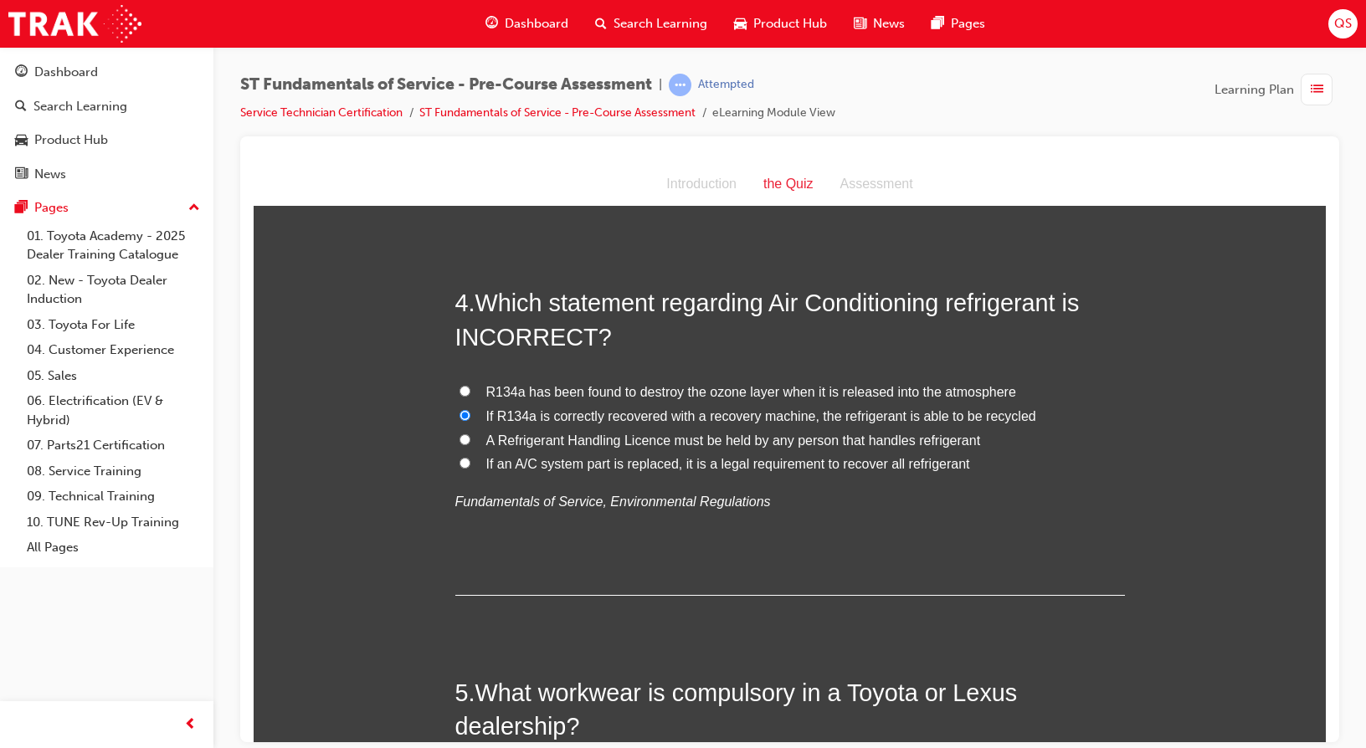
radio input "true"
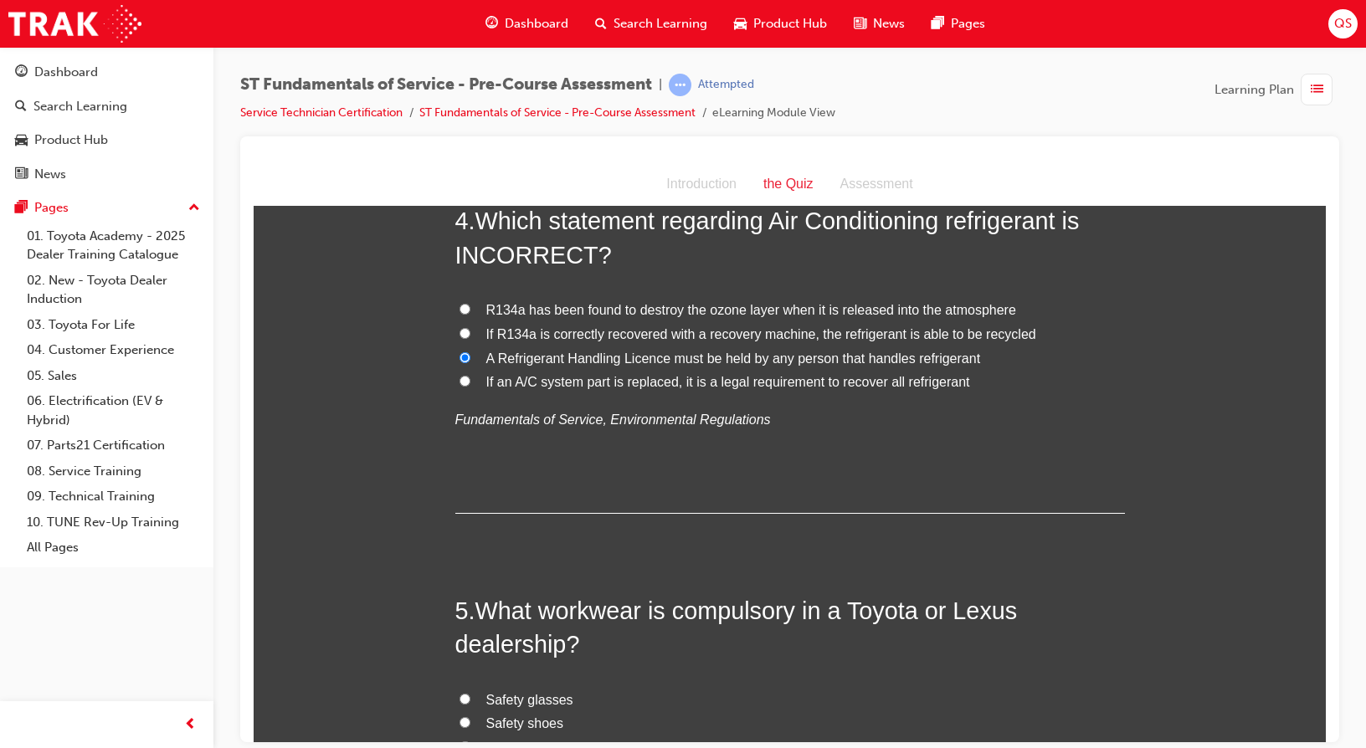
scroll to position [1255, 0]
click at [570, 312] on span "R134a has been found to destroy the ozone layer when it is released into the at…" at bounding box center [751, 307] width 530 height 14
click at [470, 312] on input "R134a has been found to destroy the ozone layer when it is released into the at…" at bounding box center [464, 306] width 11 height 11
radio input "true"
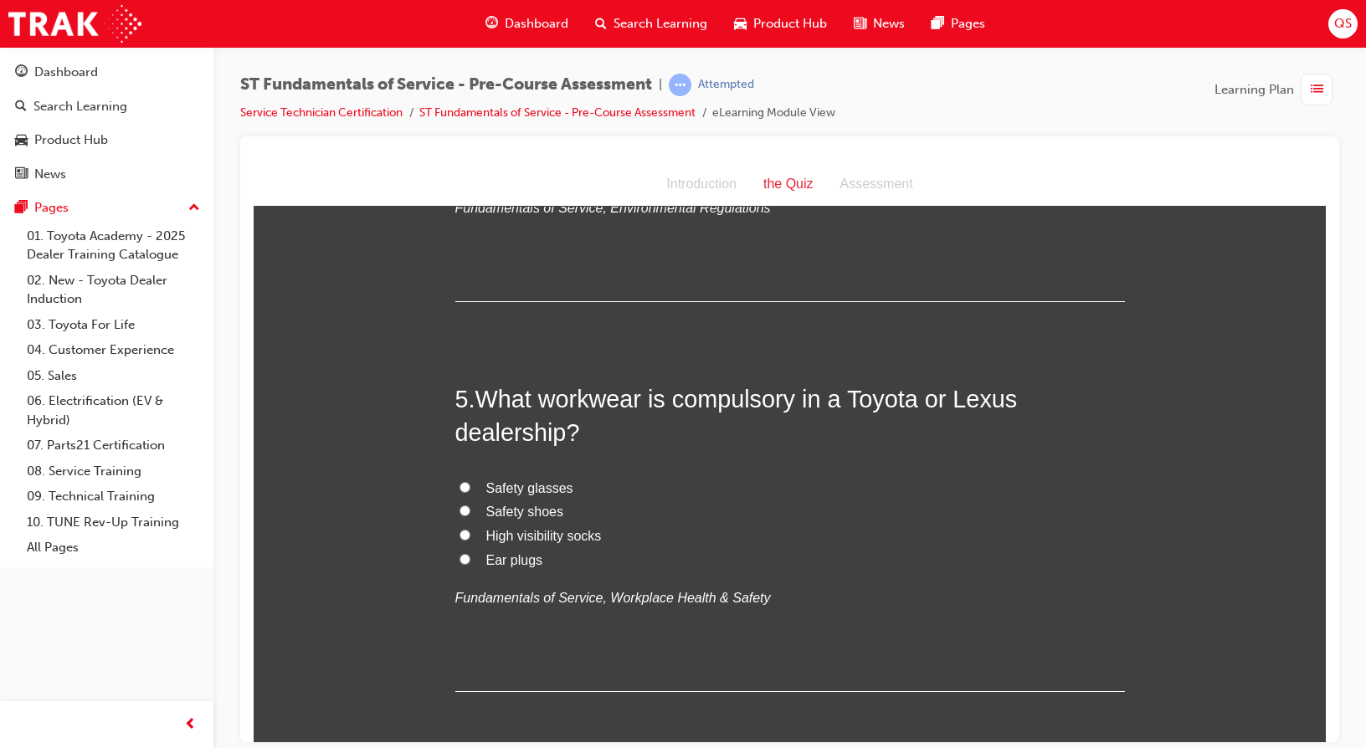
scroll to position [1506, 0]
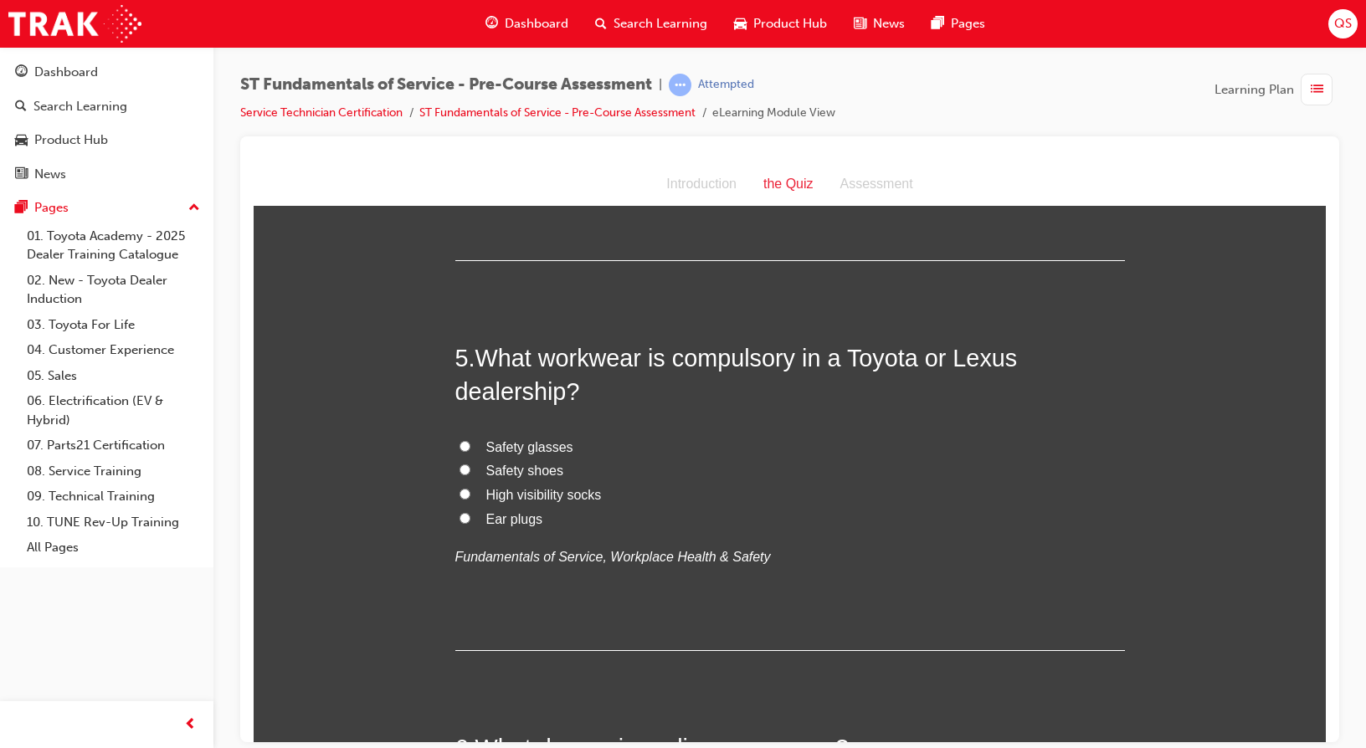
click at [510, 471] on span "Safety shoes" at bounding box center [525, 470] width 78 height 14
click at [470, 471] on input "Safety shoes" at bounding box center [464, 469] width 11 height 11
radio input "true"
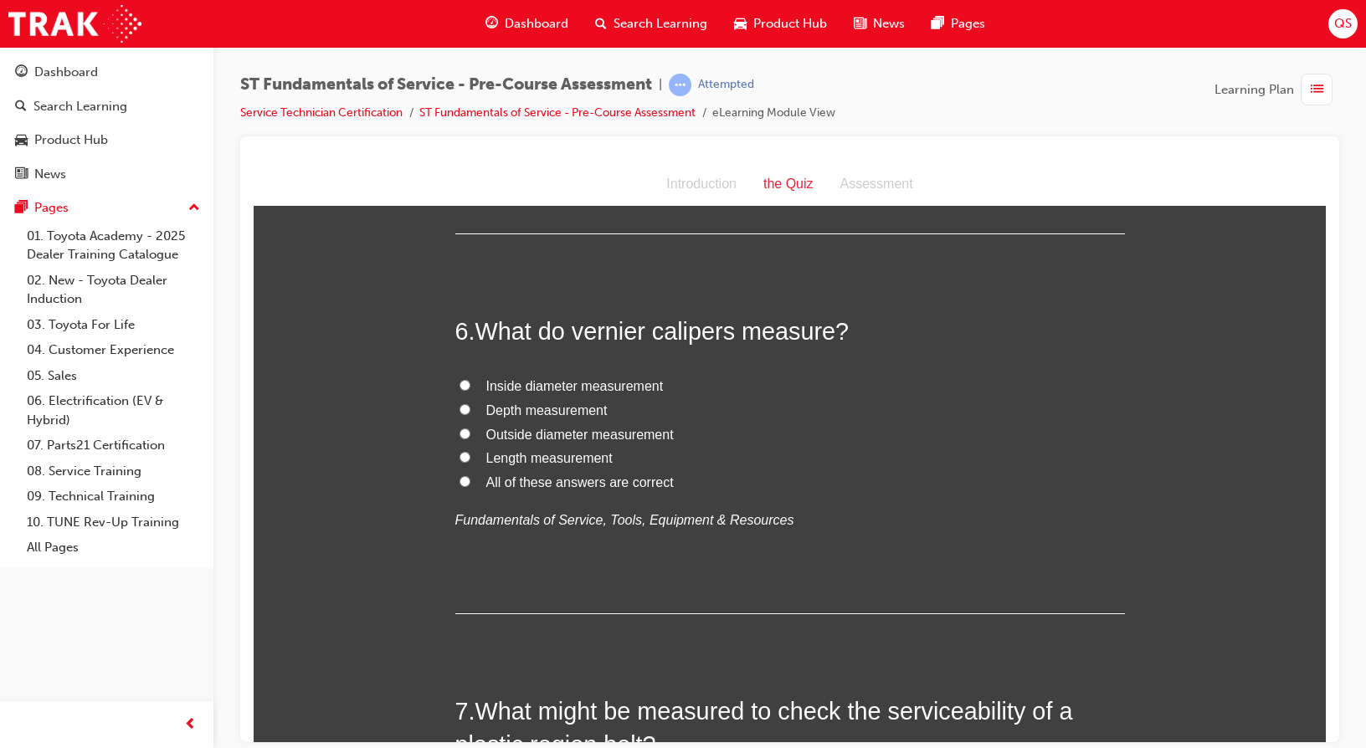
scroll to position [1925, 0]
click at [623, 474] on span "All of these answers are correct" at bounding box center [579, 480] width 187 height 14
click at [470, 474] on input "All of these answers are correct" at bounding box center [464, 479] width 11 height 11
radio input "true"
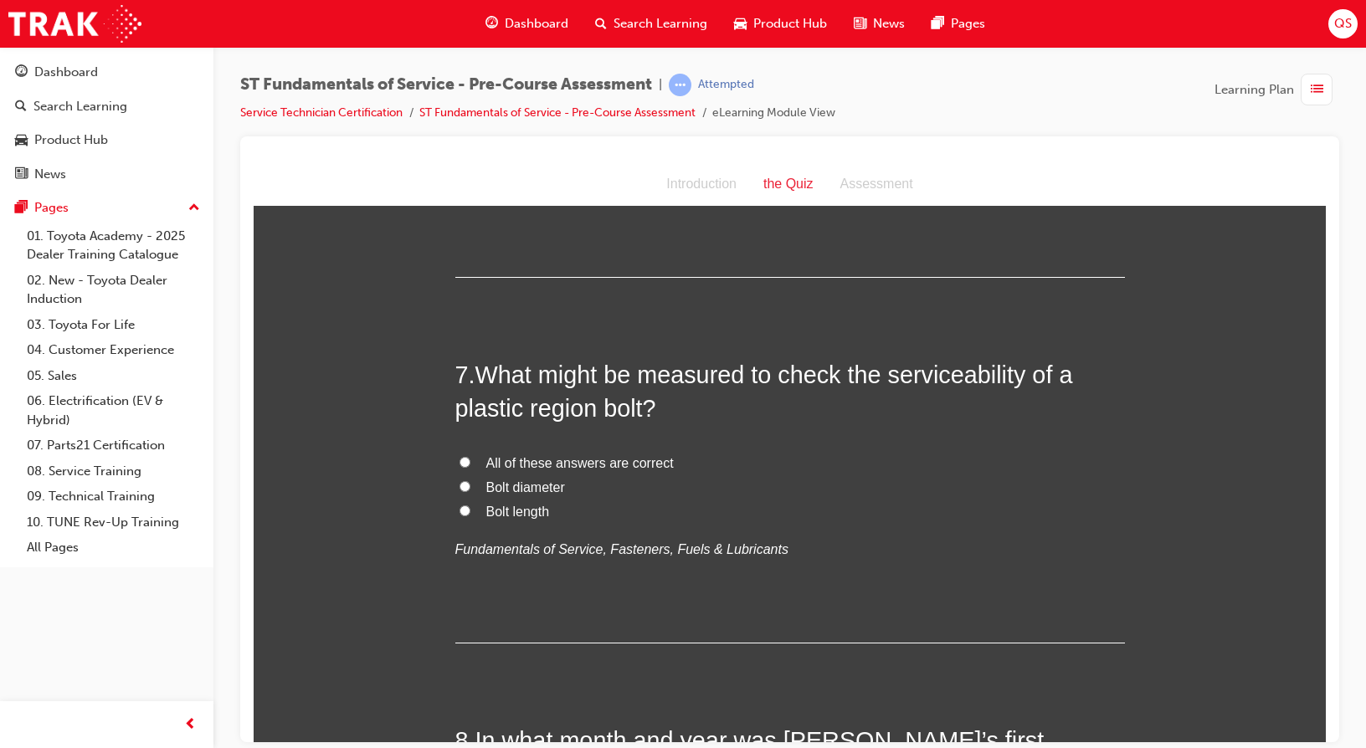
click at [608, 459] on span "All of these answers are correct" at bounding box center [579, 462] width 187 height 14
click at [470, 459] on input "All of these answers are correct" at bounding box center [464, 461] width 11 height 11
radio input "true"
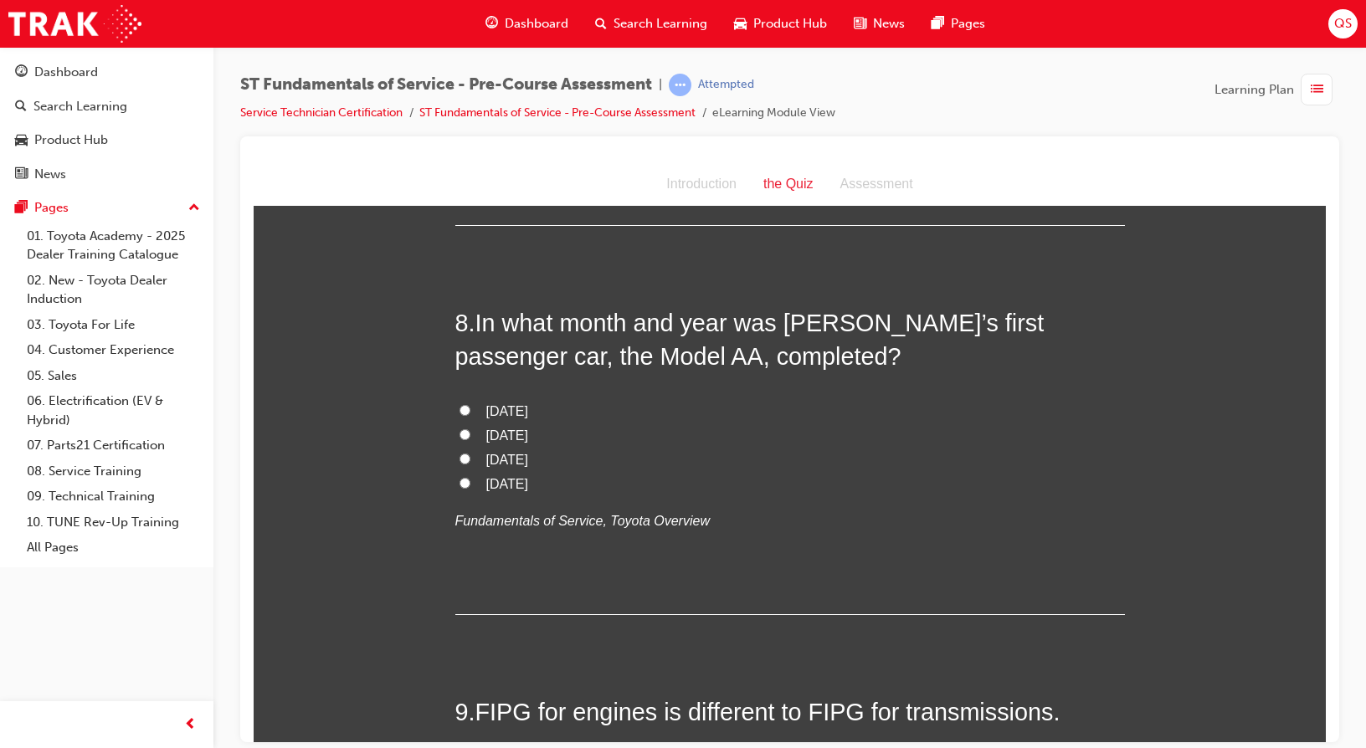
scroll to position [2678, 0]
click at [486, 403] on span "June 1935" at bounding box center [507, 409] width 42 height 14
click at [470, 403] on input "June 1935" at bounding box center [464, 408] width 11 height 11
radio input "true"
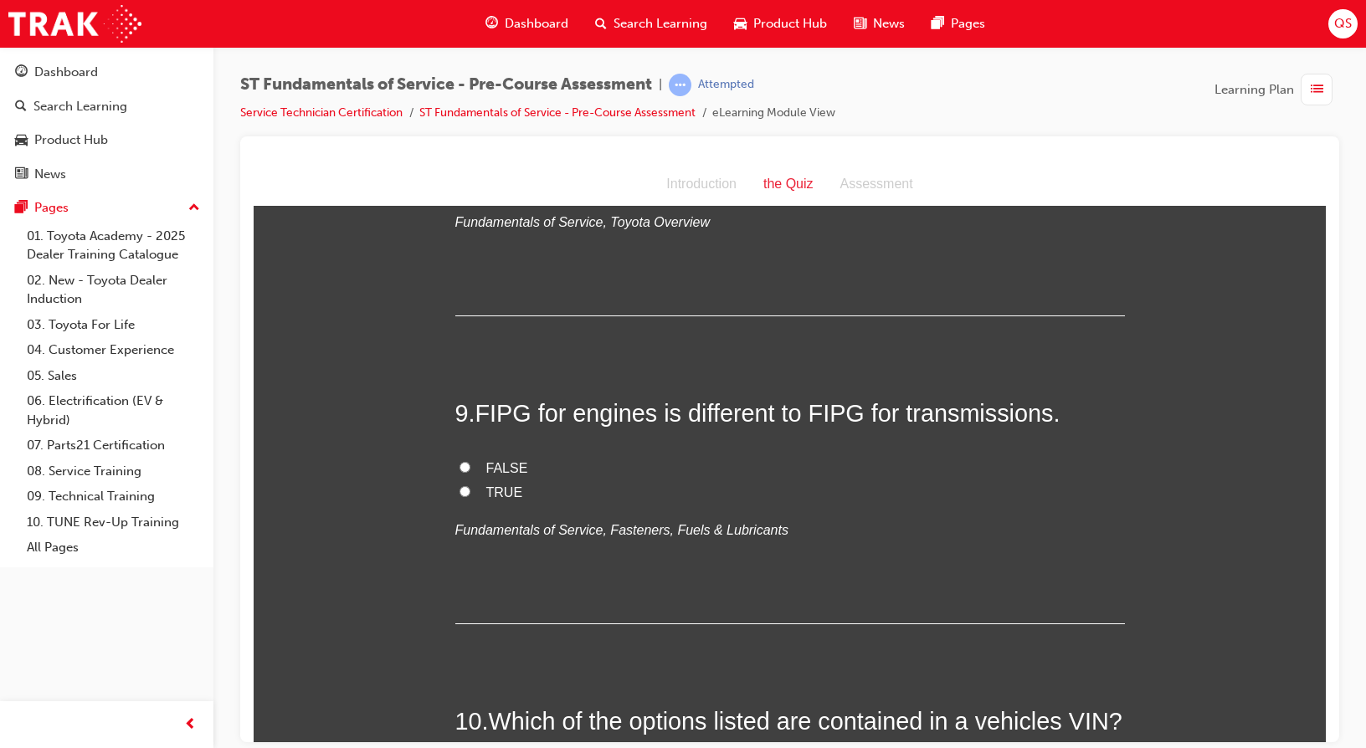
scroll to position [3012, 0]
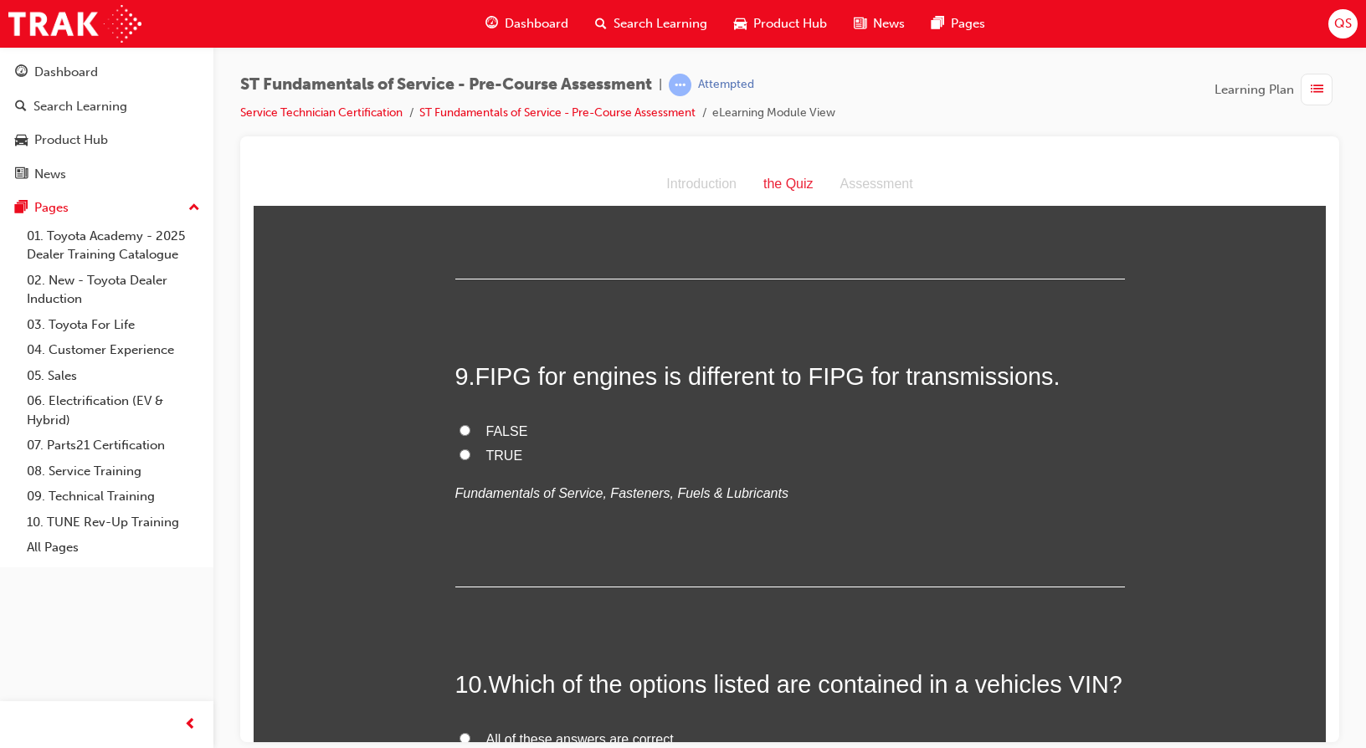
click at [497, 450] on span "TRUE" at bounding box center [504, 455] width 37 height 14
click at [470, 450] on input "TRUE" at bounding box center [464, 454] width 11 height 11
radio input "true"
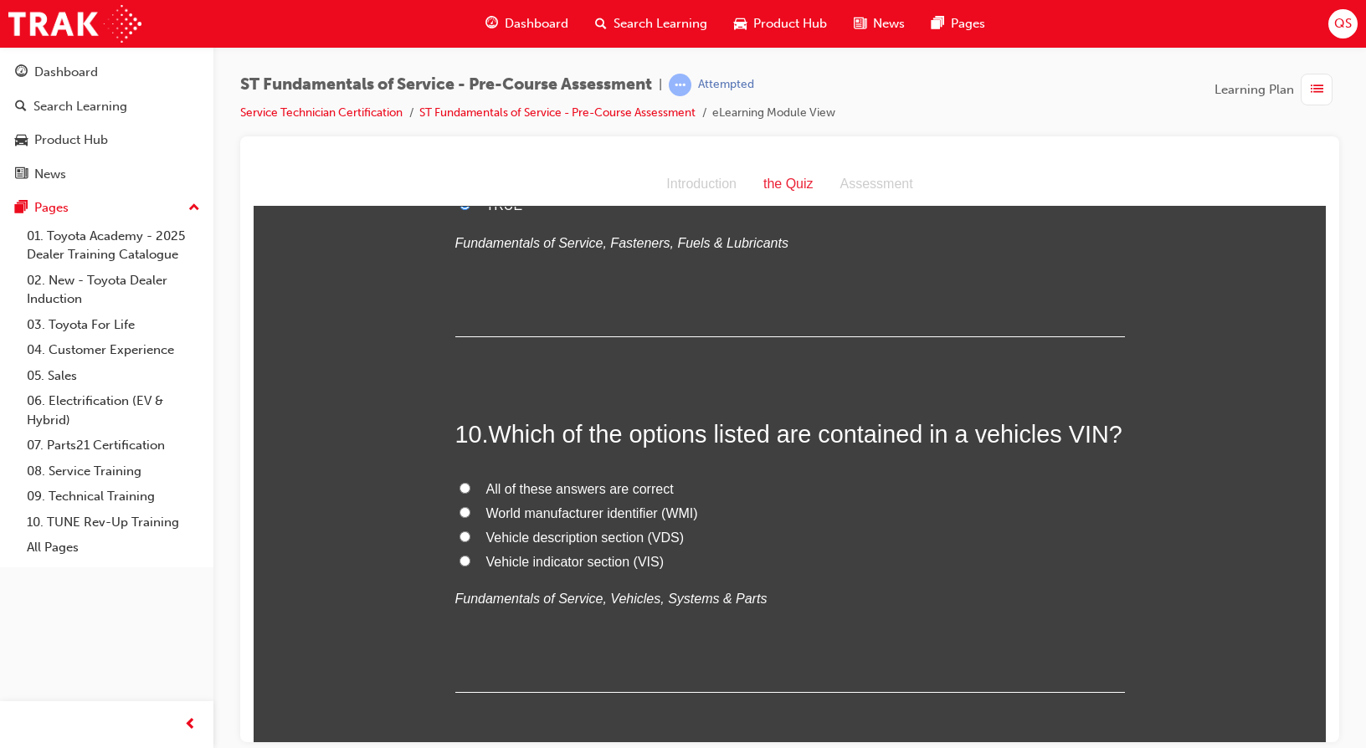
scroll to position [3263, 0]
click at [615, 488] on span "All of these answers are correct" at bounding box center [579, 487] width 187 height 14
click at [470, 488] on input "All of these answers are correct" at bounding box center [464, 486] width 11 height 11
radio input "true"
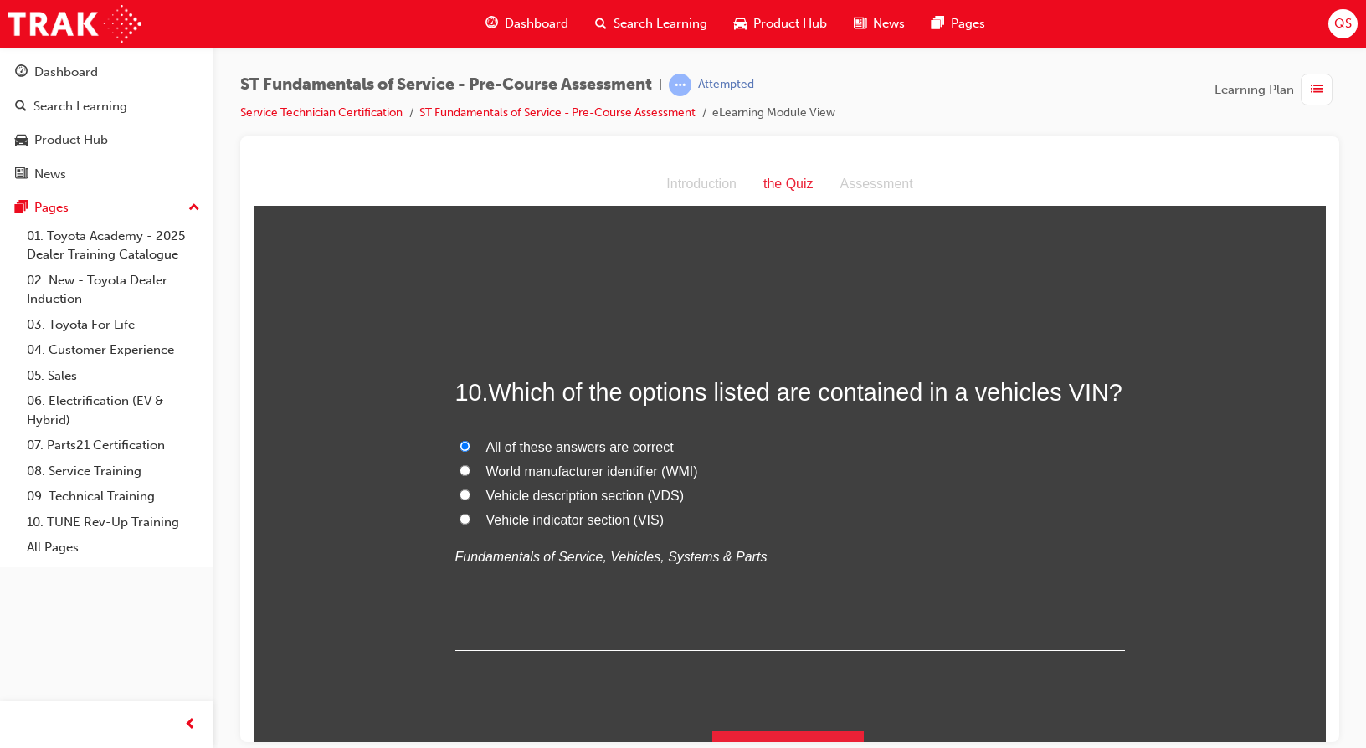
scroll to position [3340, 0]
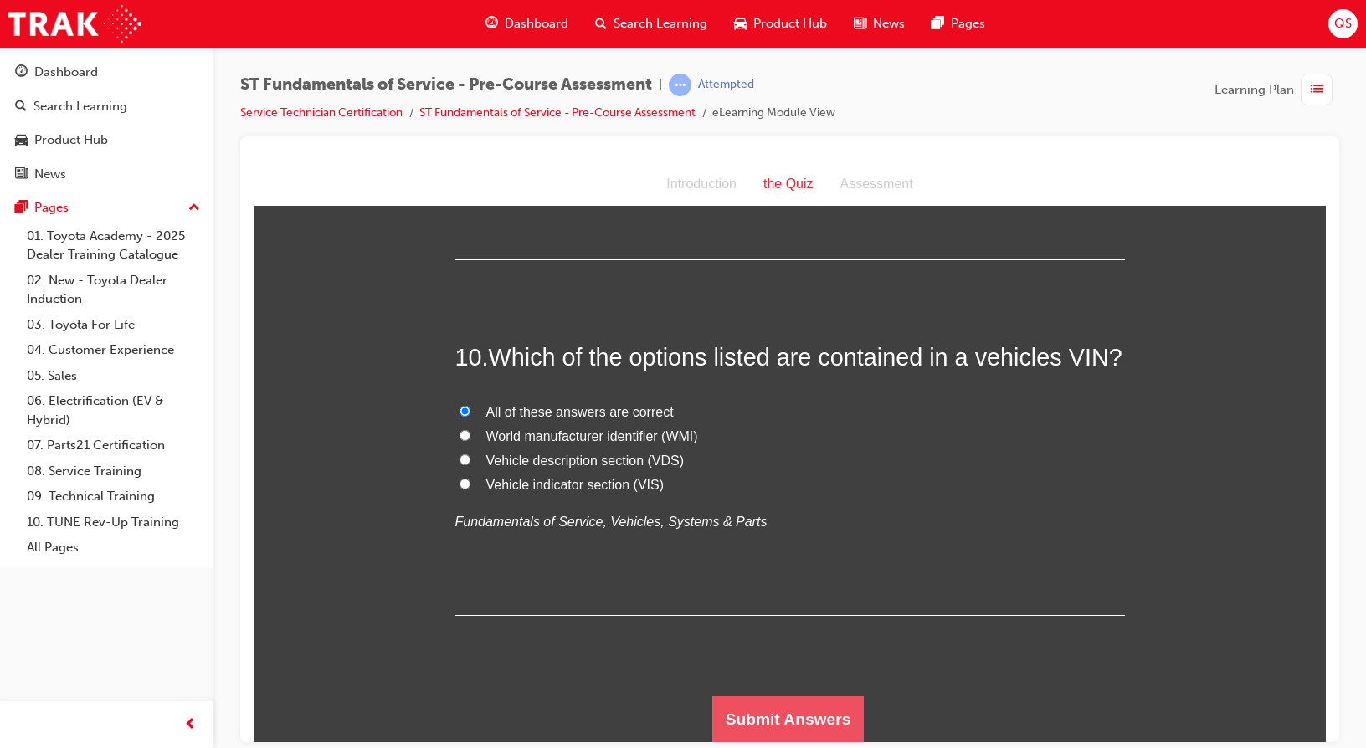
click at [777, 715] on button "Submit Answers" at bounding box center [788, 718] width 152 height 47
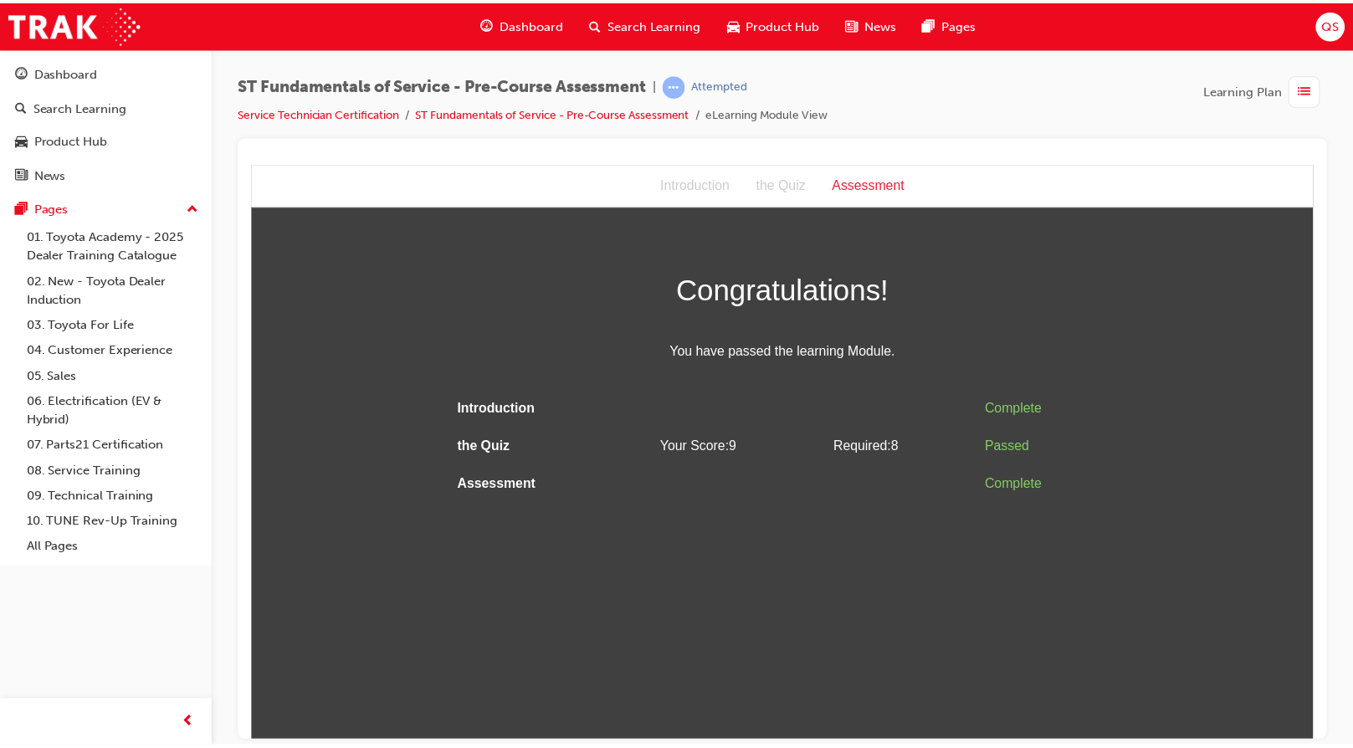
scroll to position [0, 0]
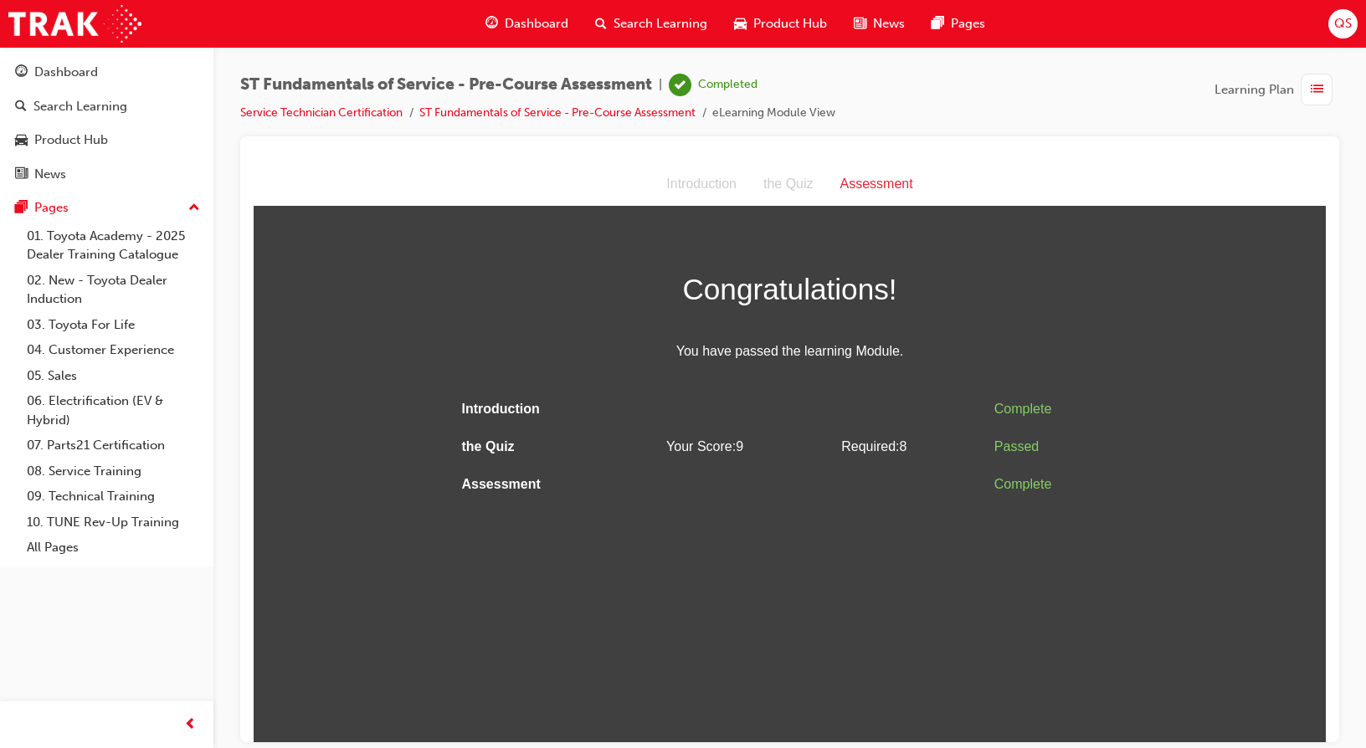
click at [878, 446] on span "Required: 8" at bounding box center [873, 445] width 65 height 14
click at [361, 109] on link "Service Technician Certification" at bounding box center [321, 112] width 162 height 14
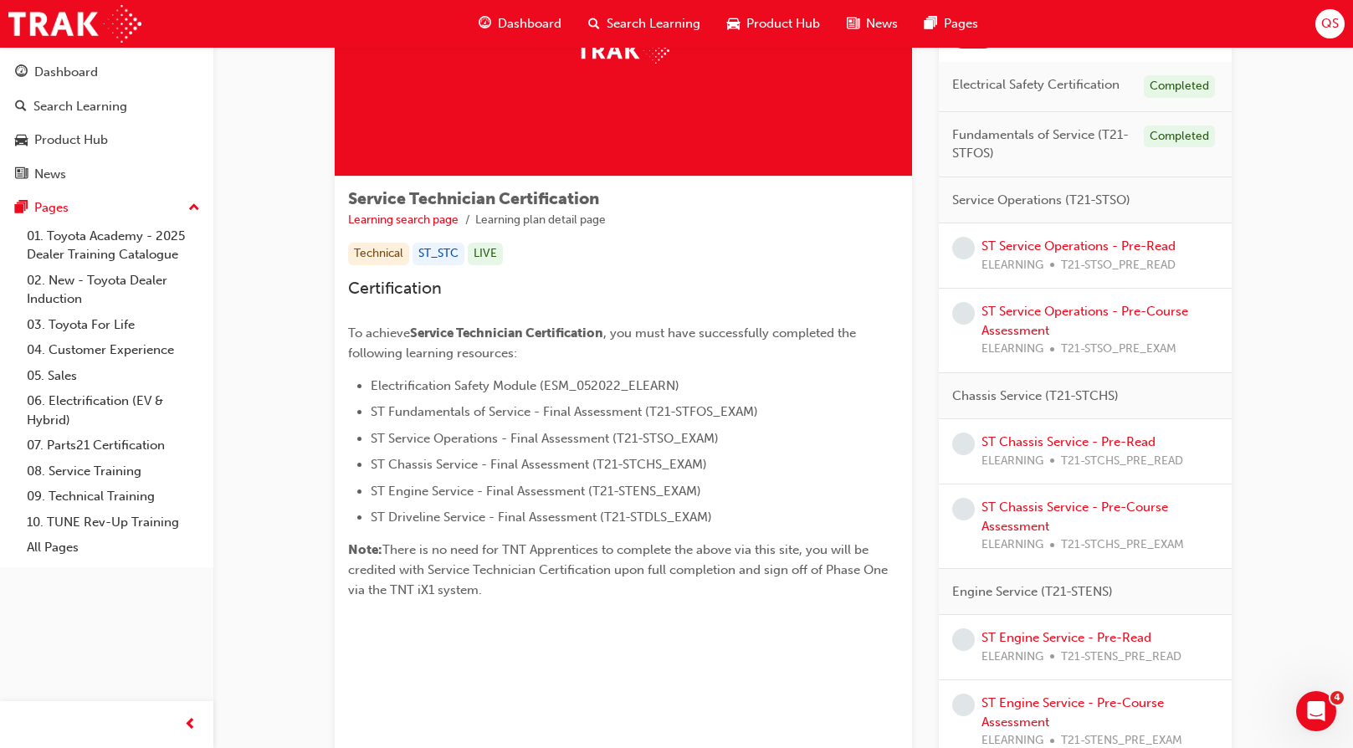
scroll to position [78, 0]
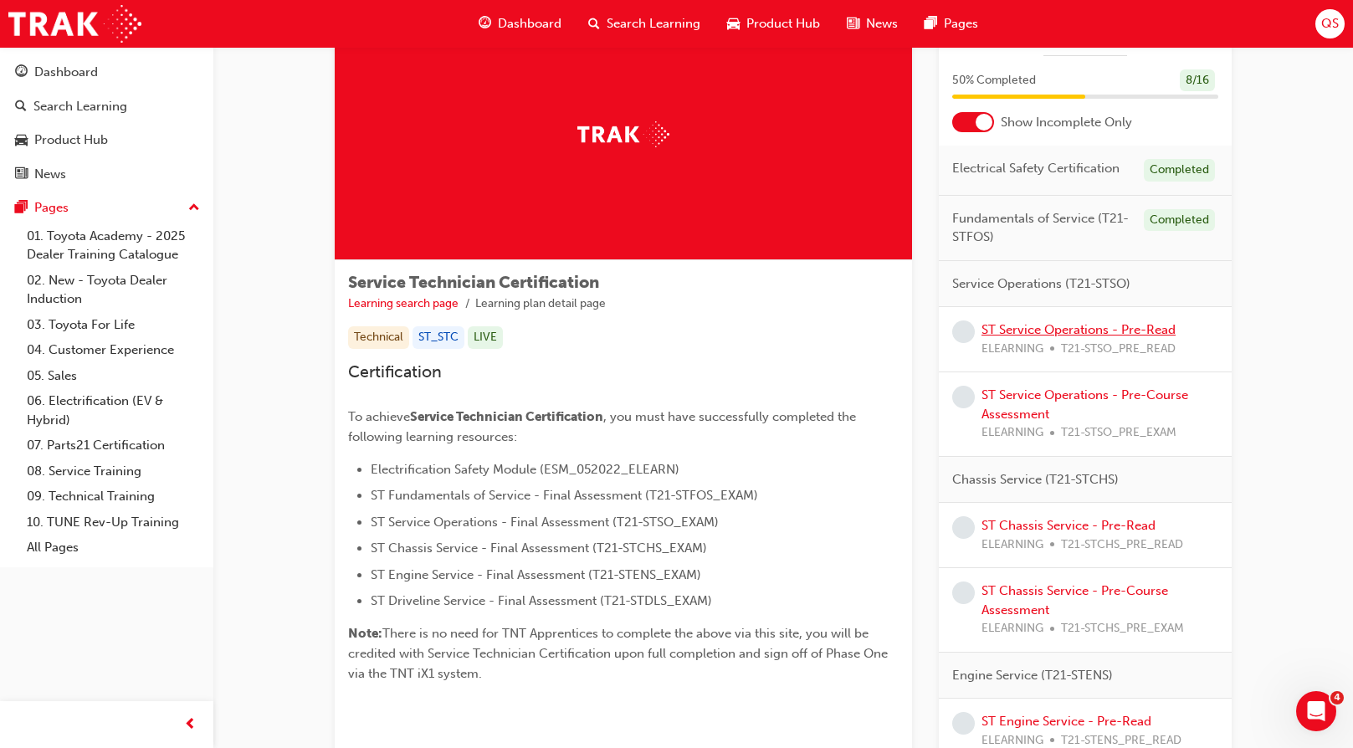
click at [1126, 333] on link "ST Service Operations - Pre-Read" at bounding box center [1079, 329] width 194 height 15
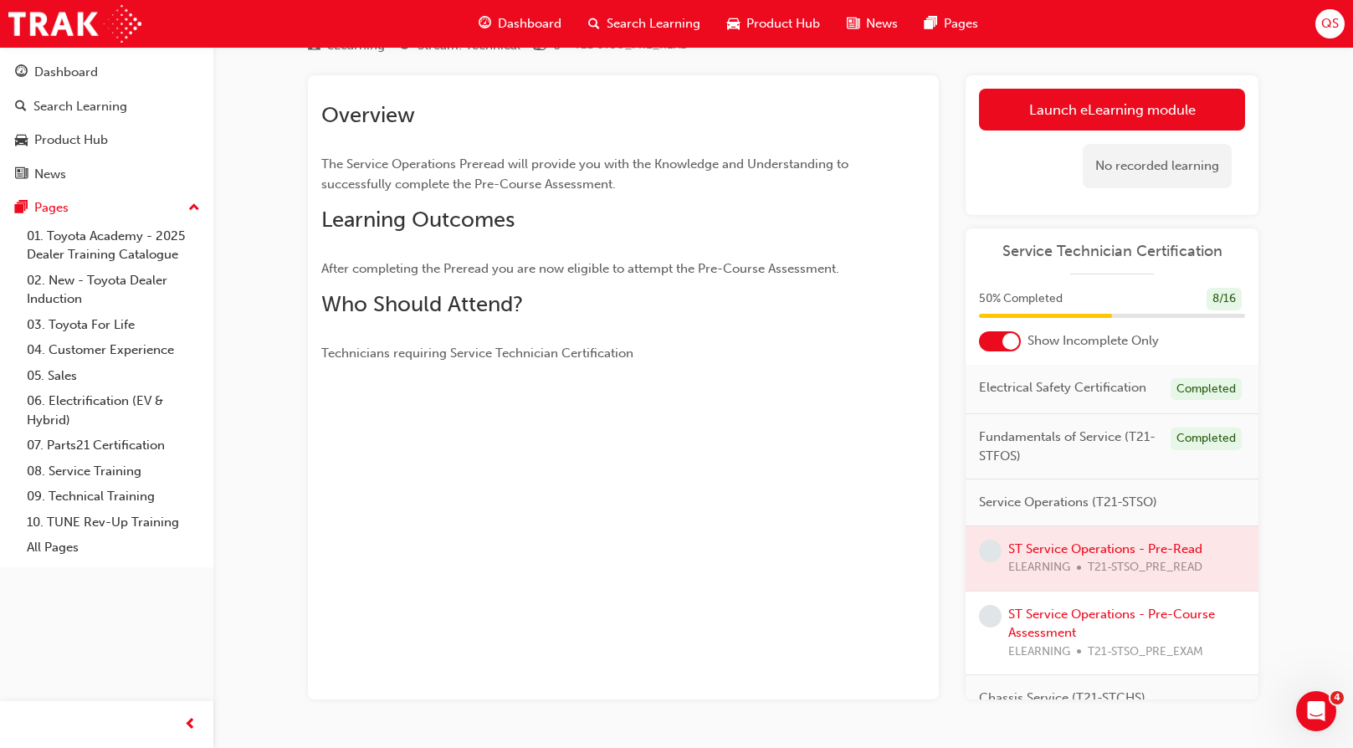
scroll to position [78, 0]
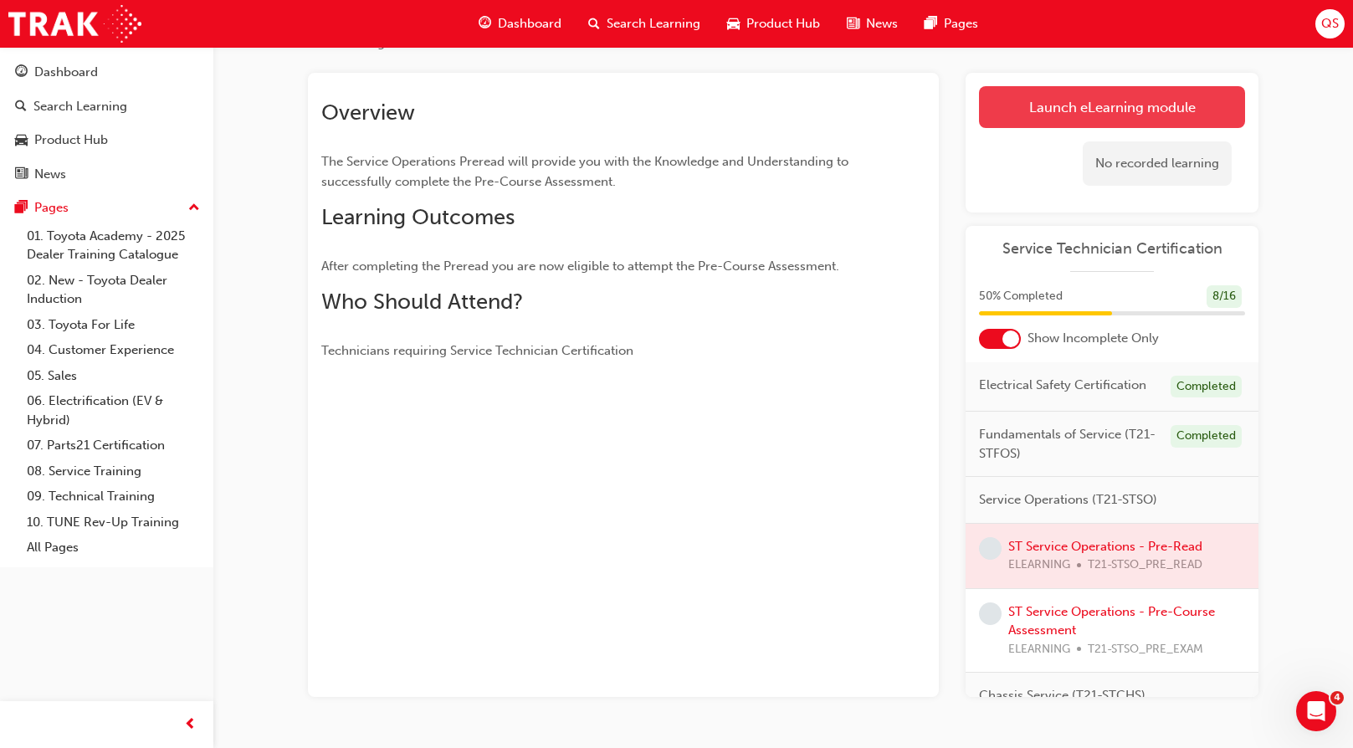
click at [1171, 112] on link "Launch eLearning module" at bounding box center [1112, 107] width 266 height 42
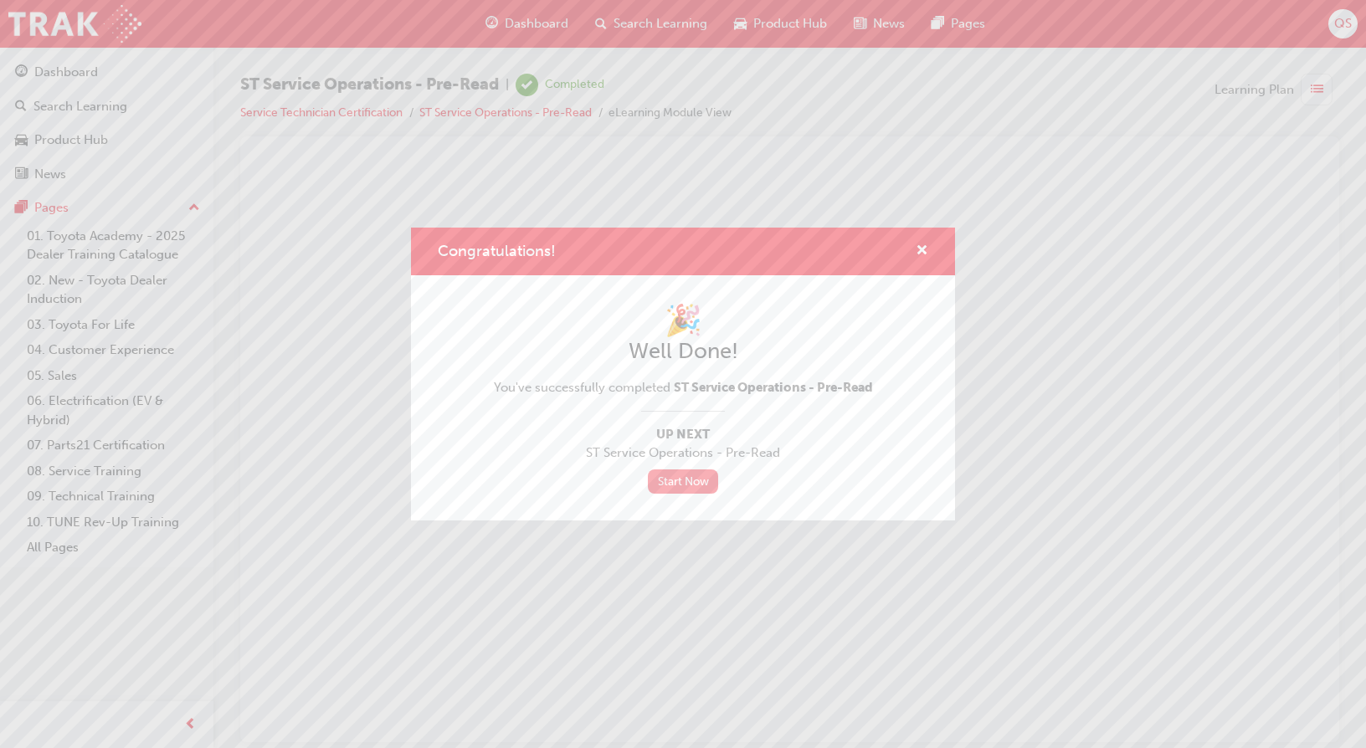
click at [701, 480] on link "Start Now" at bounding box center [683, 481] width 70 height 24
click at [698, 488] on link "Start Now" at bounding box center [683, 481] width 70 height 24
click at [917, 250] on span "cross-icon" at bounding box center [921, 251] width 13 height 15
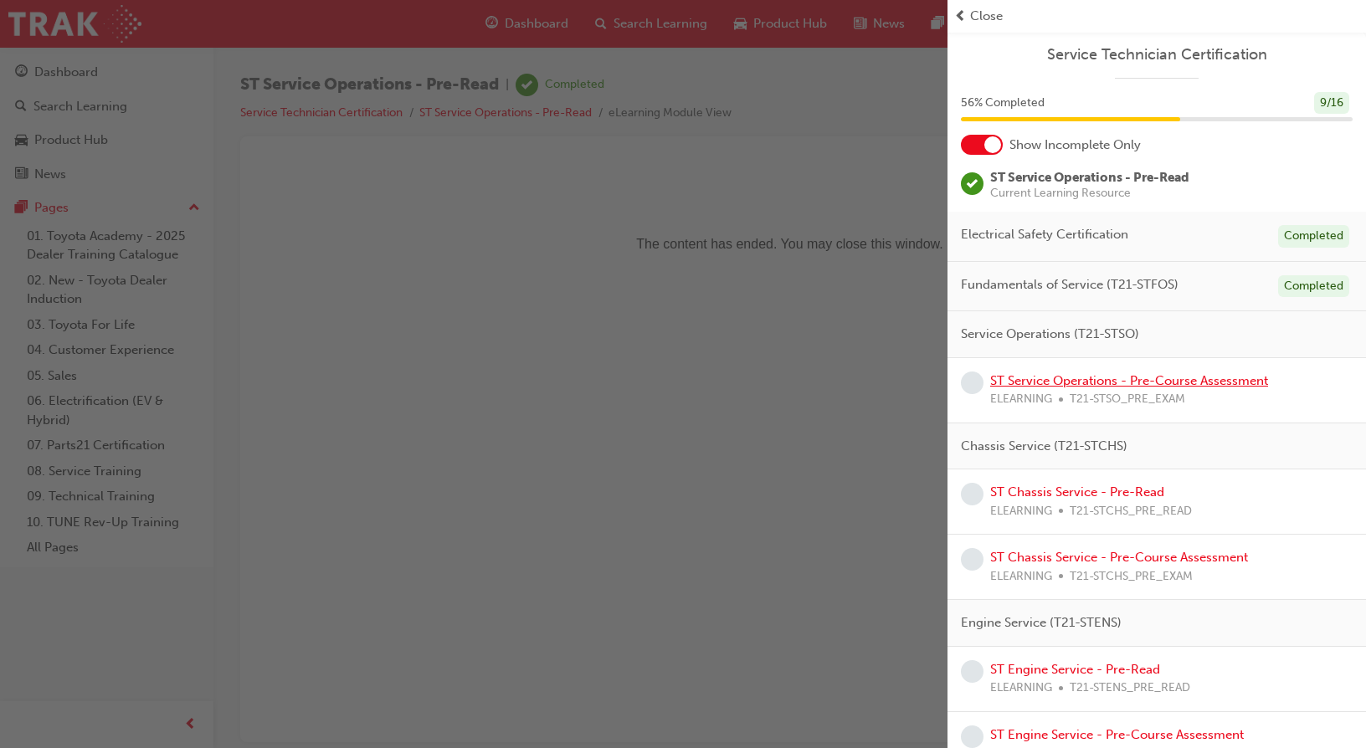
click at [1156, 380] on link "ST Service Operations - Pre-Course Assessment" at bounding box center [1129, 380] width 278 height 15
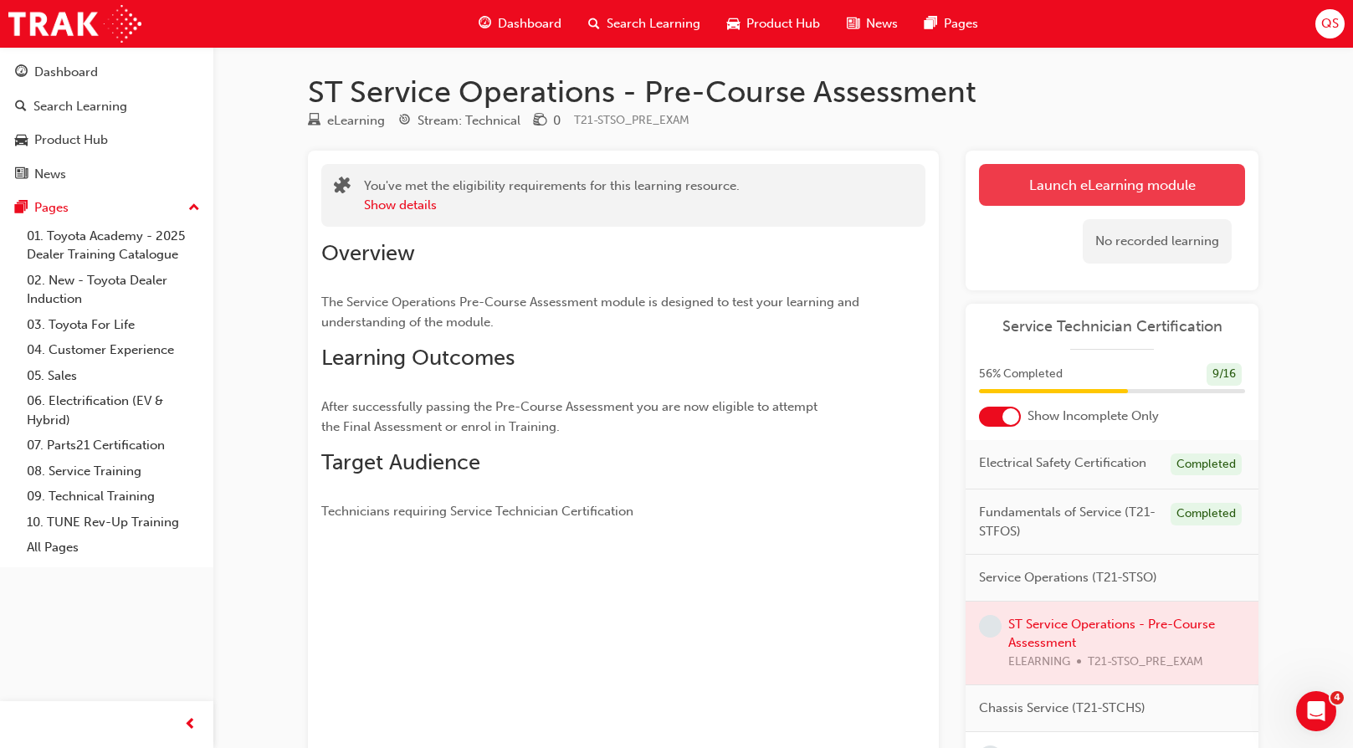
click at [1096, 193] on link "Launch eLearning module" at bounding box center [1112, 185] width 266 height 42
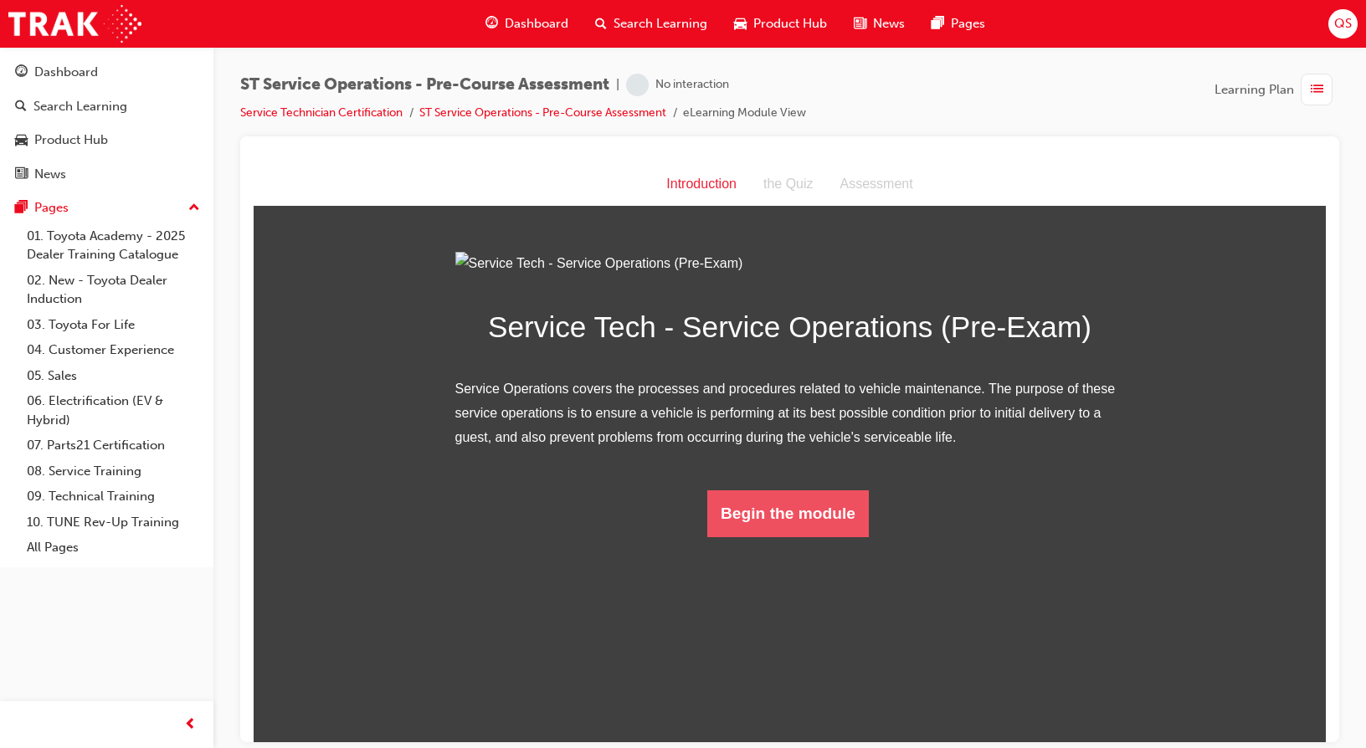
click at [773, 536] on button "Begin the module" at bounding box center [787, 513] width 161 height 47
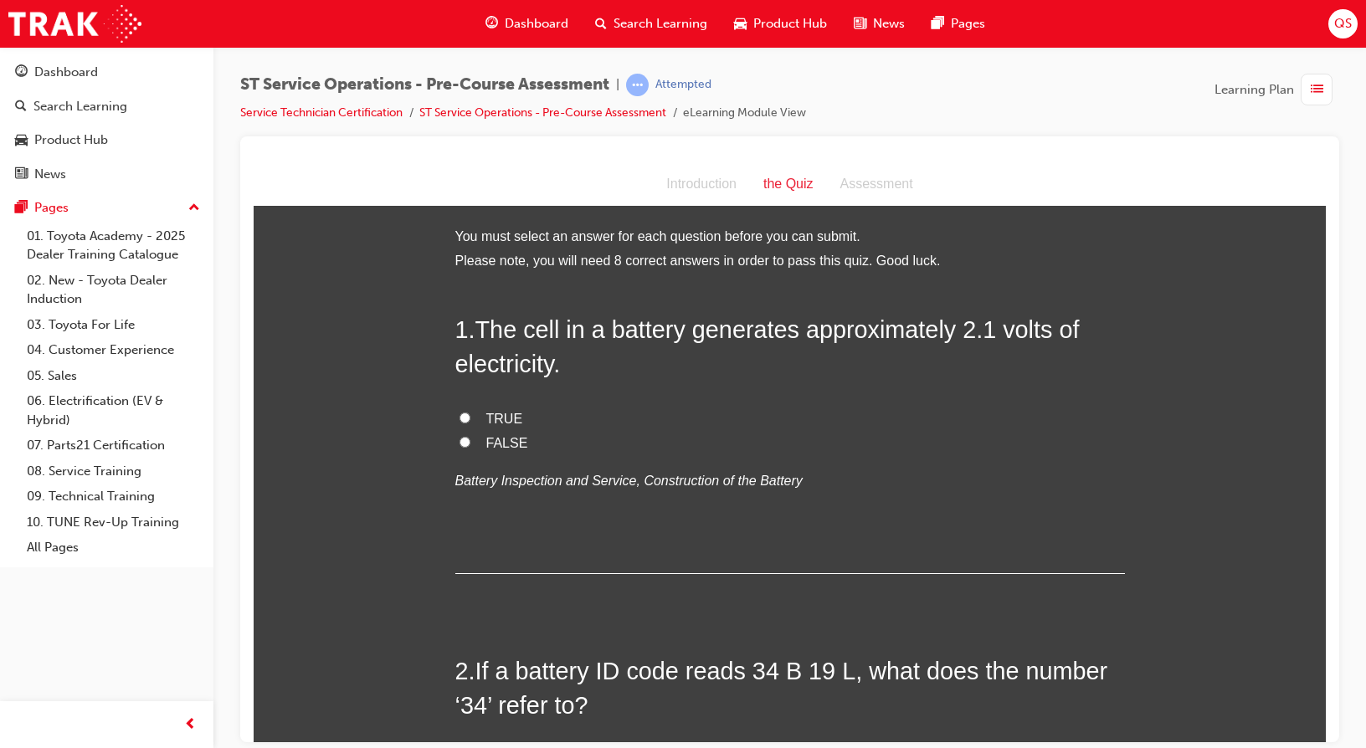
click at [486, 412] on span "TRUE" at bounding box center [504, 418] width 37 height 14
click at [470, 412] on input "TRUE" at bounding box center [464, 417] width 11 height 11
radio input "true"
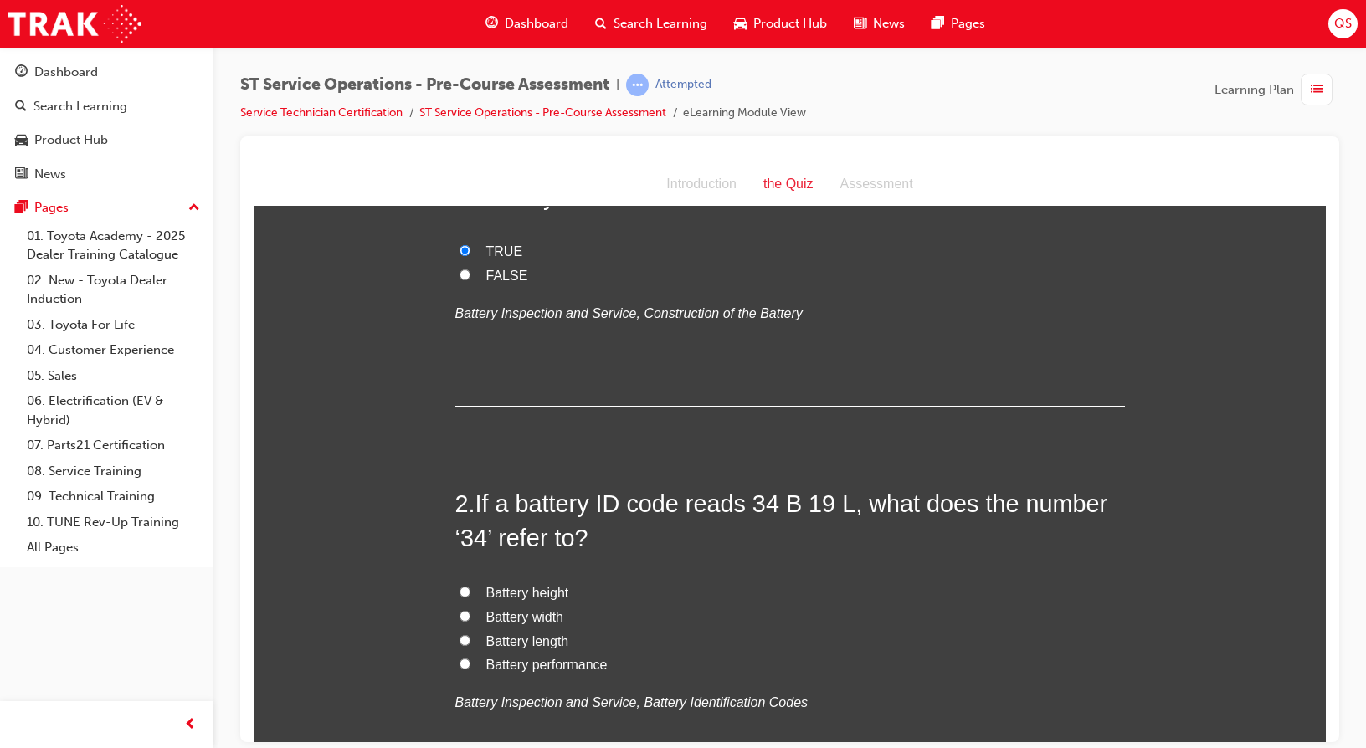
scroll to position [335, 0]
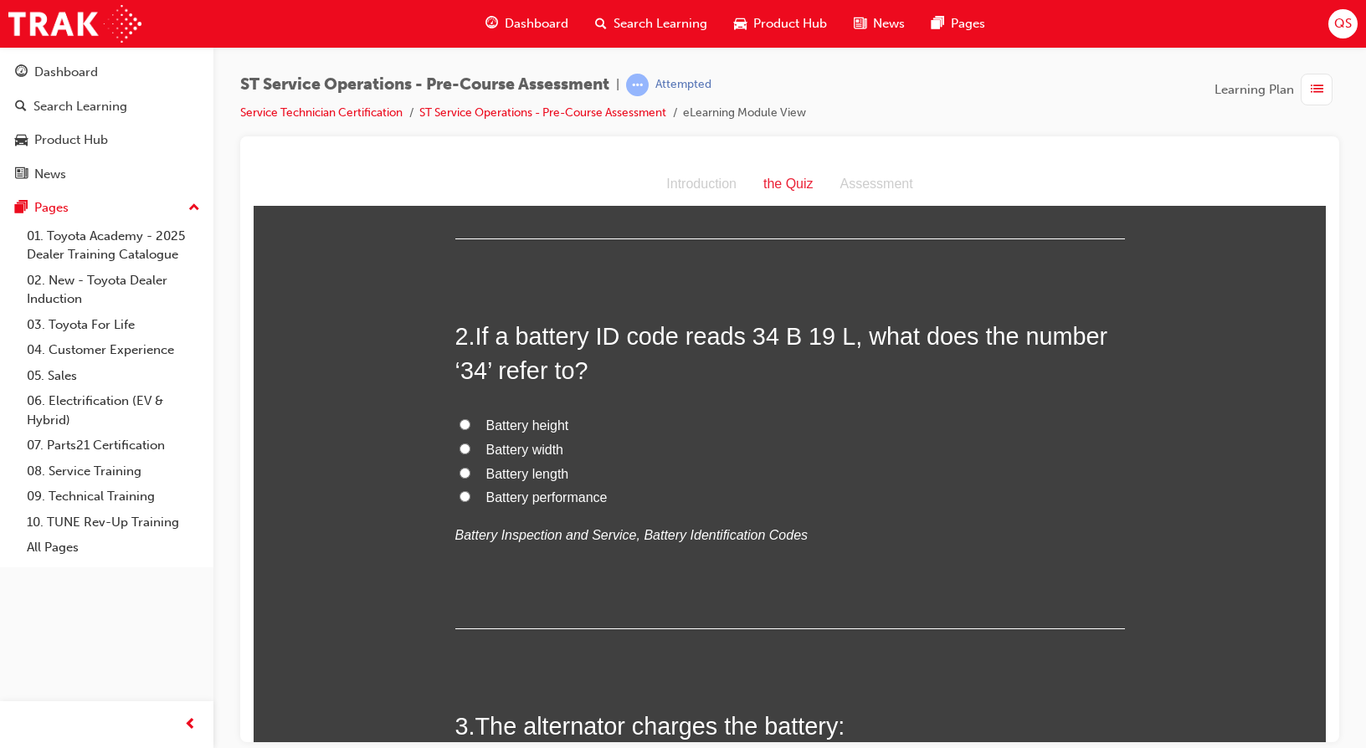
click at [594, 495] on span "Battery performance" at bounding box center [546, 497] width 121 height 14
click at [470, 495] on input "Battery performance" at bounding box center [464, 495] width 11 height 11
radio input "true"
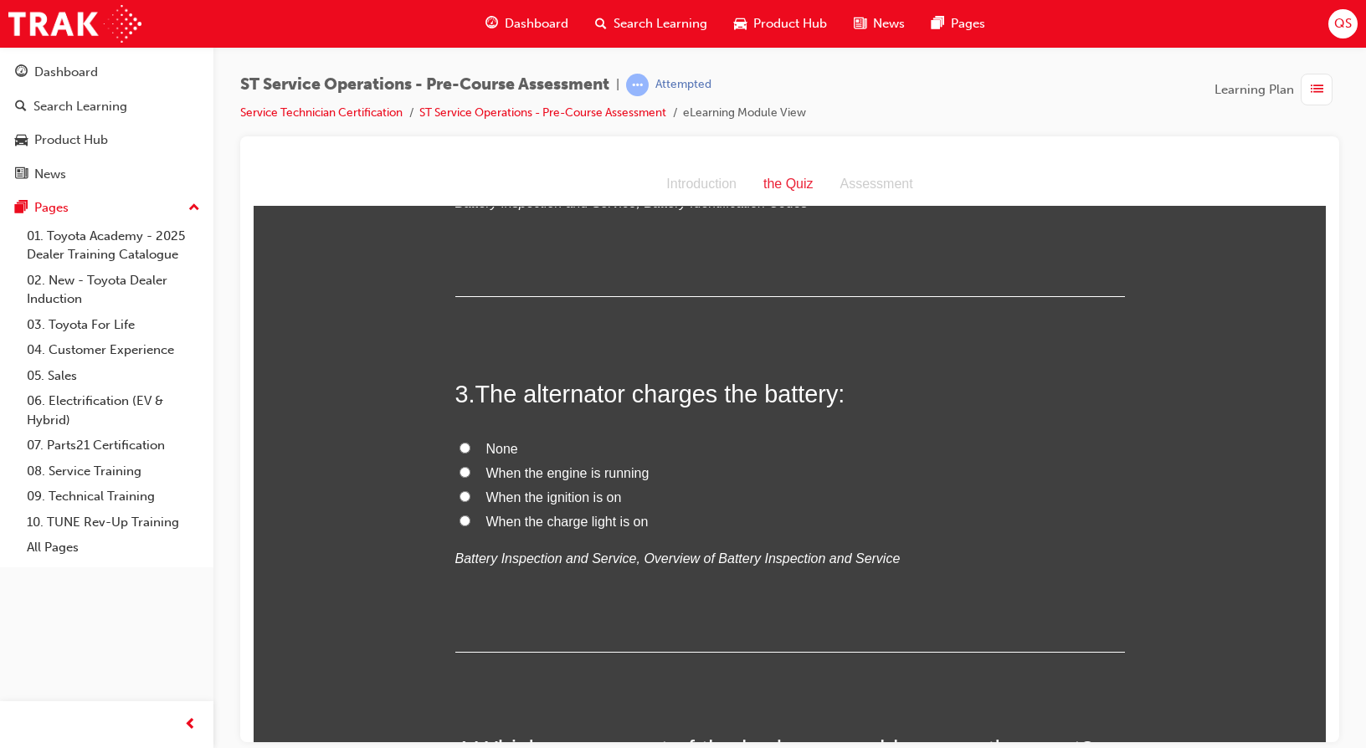
scroll to position [753, 0]
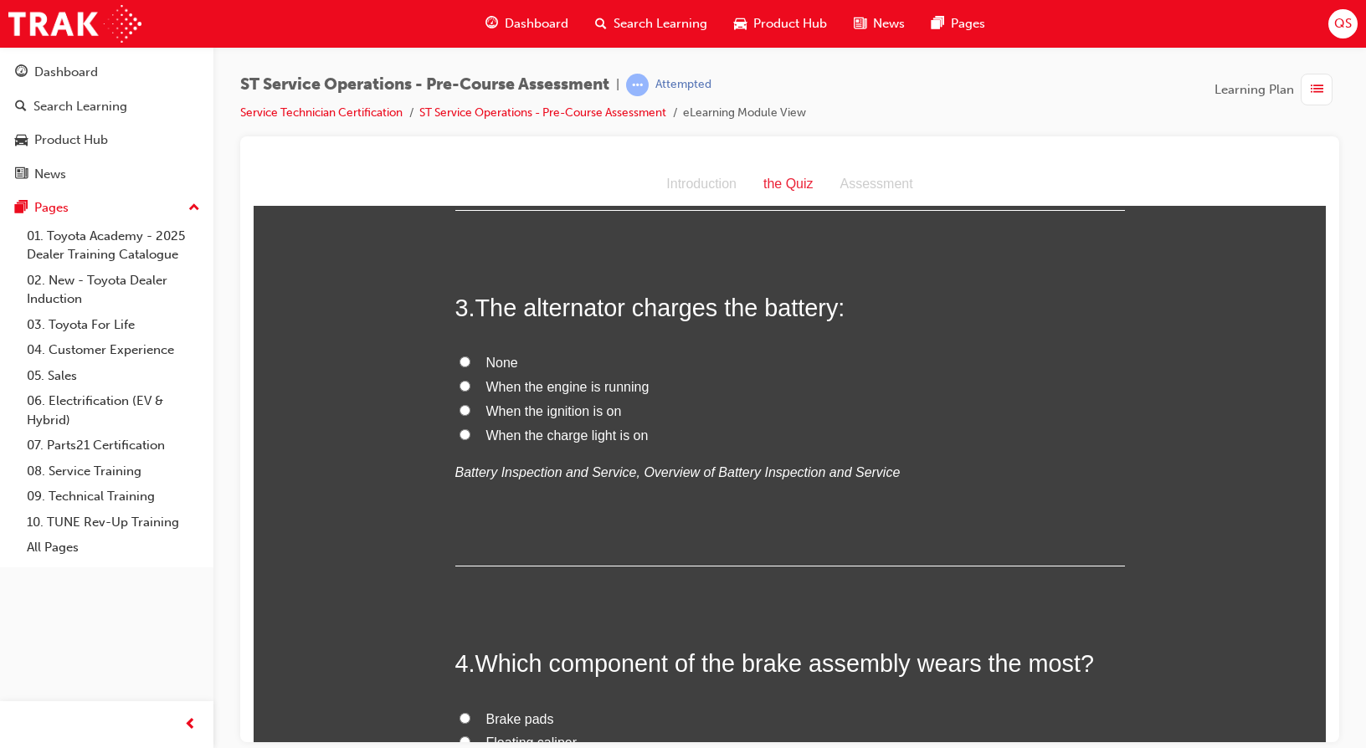
click at [610, 390] on span "When the engine is running" at bounding box center [567, 386] width 163 height 14
click at [470, 390] on input "When the engine is running" at bounding box center [464, 385] width 11 height 11
radio input "true"
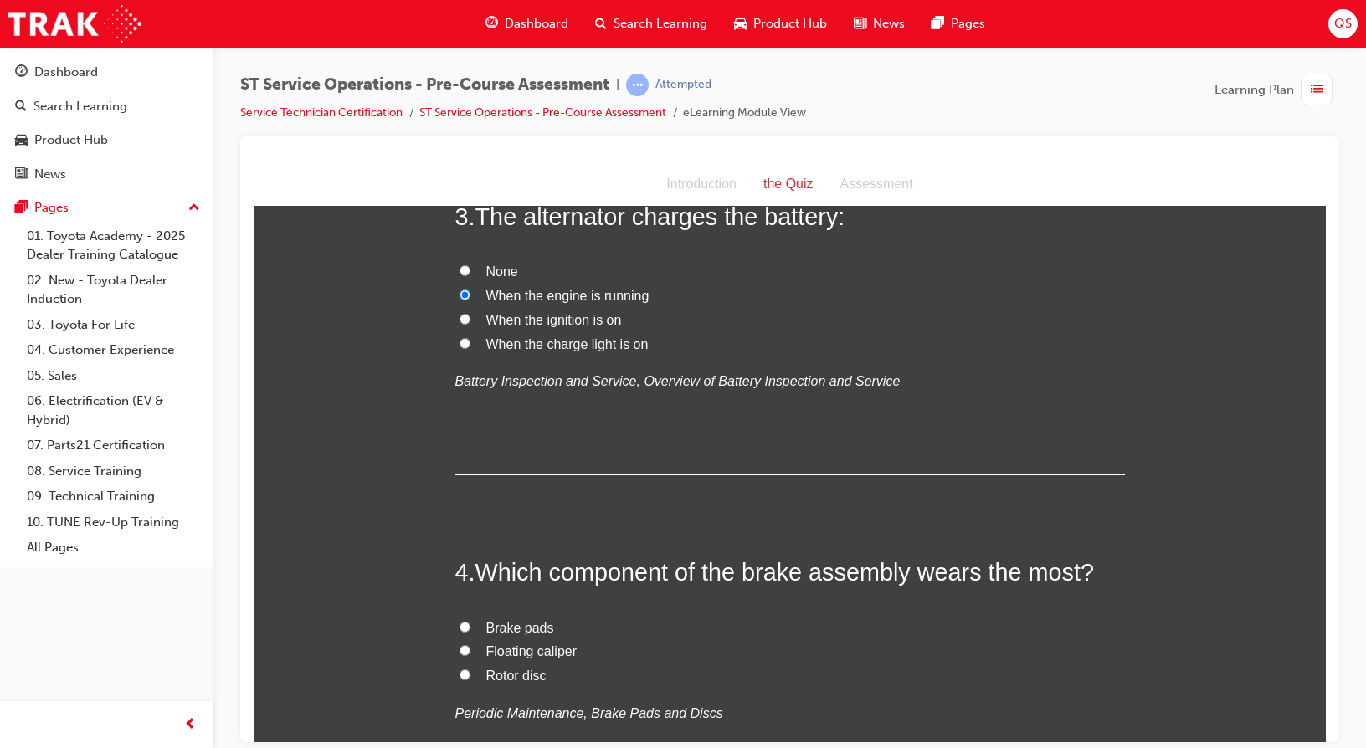
scroll to position [1004, 0]
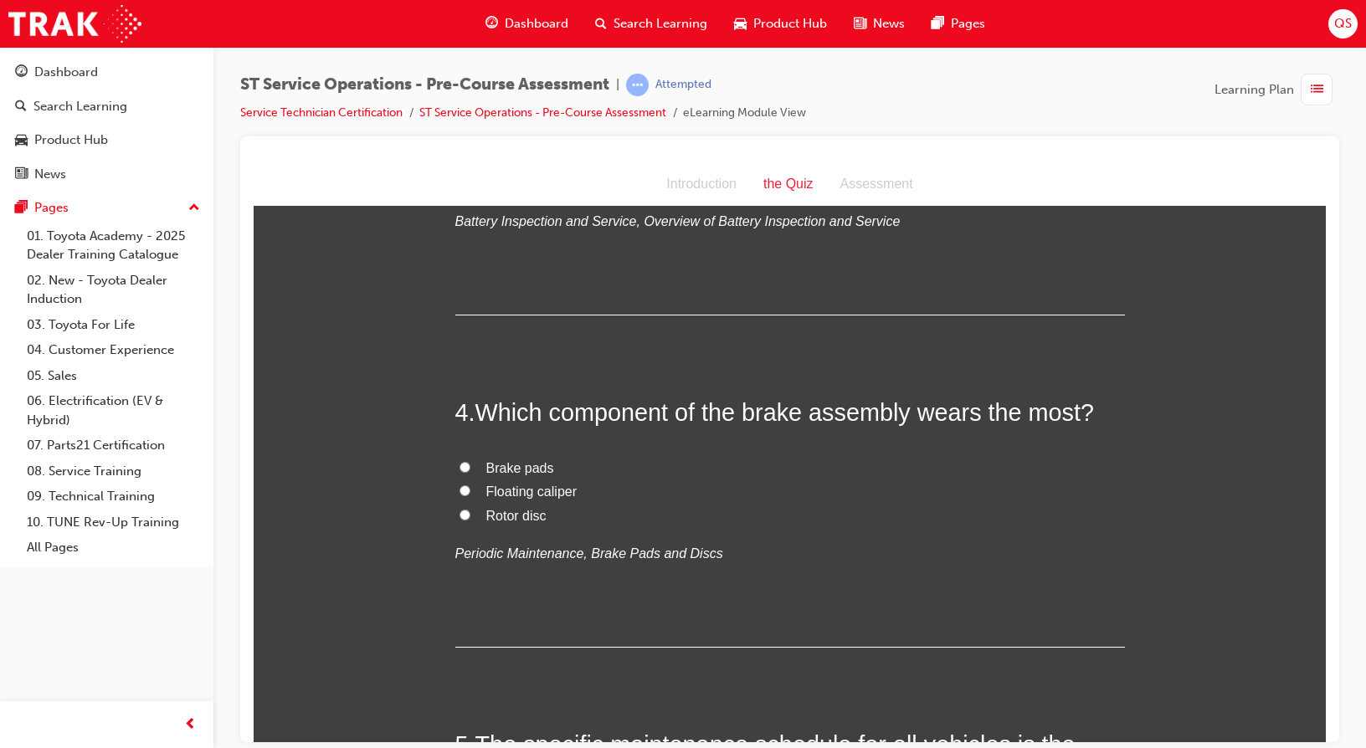
click at [495, 464] on span "Brake pads" at bounding box center [520, 467] width 68 height 14
click at [470, 464] on input "Brake pads" at bounding box center [464, 466] width 11 height 11
radio input "true"
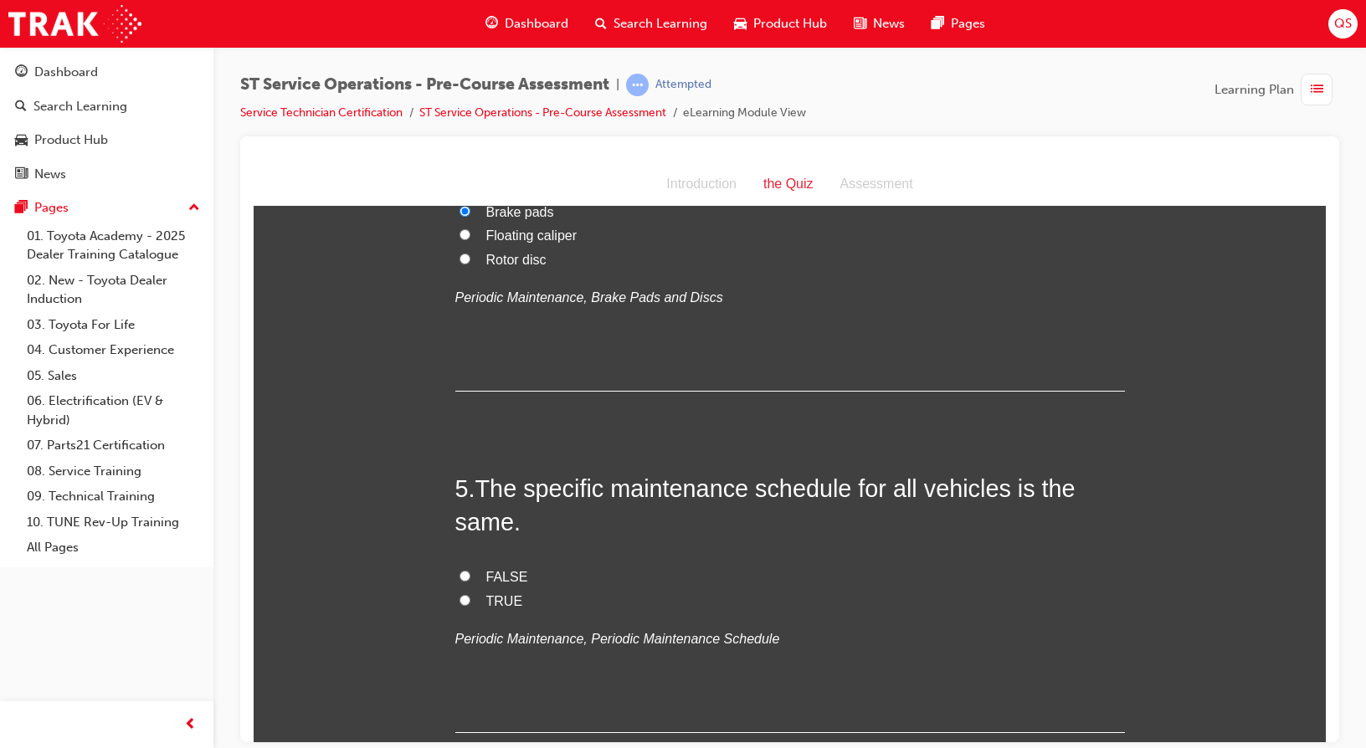
scroll to position [1423, 0]
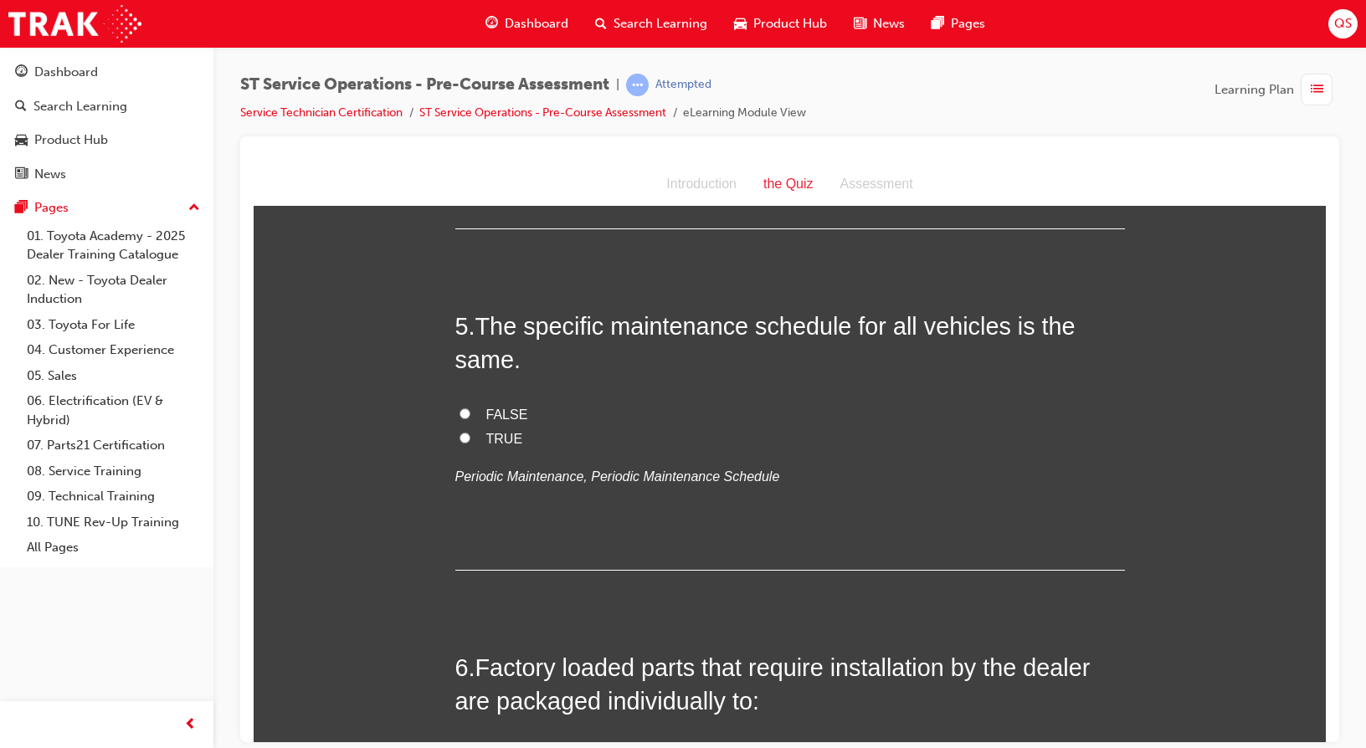
click at [499, 418] on span "FALSE" at bounding box center [507, 414] width 42 height 14
click at [470, 418] on input "FALSE" at bounding box center [464, 413] width 11 height 11
radio input "true"
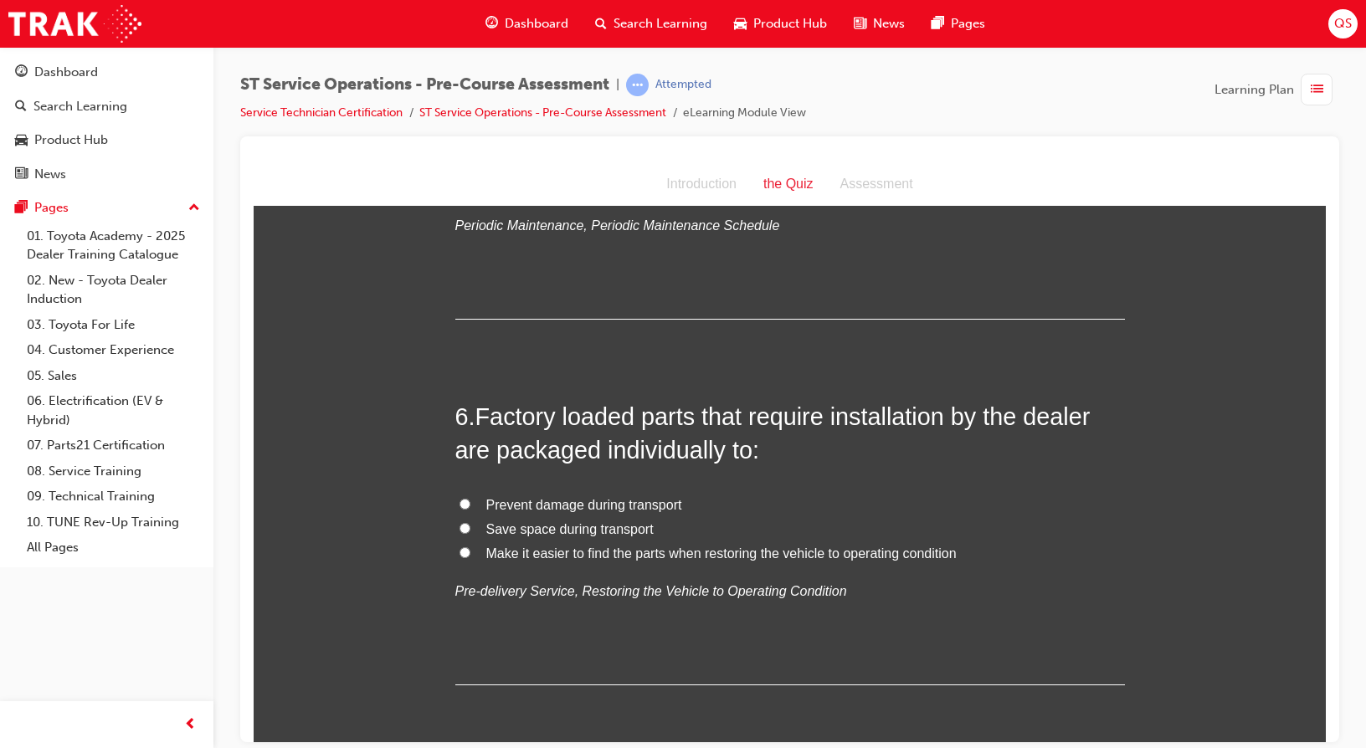
scroll to position [1757, 0]
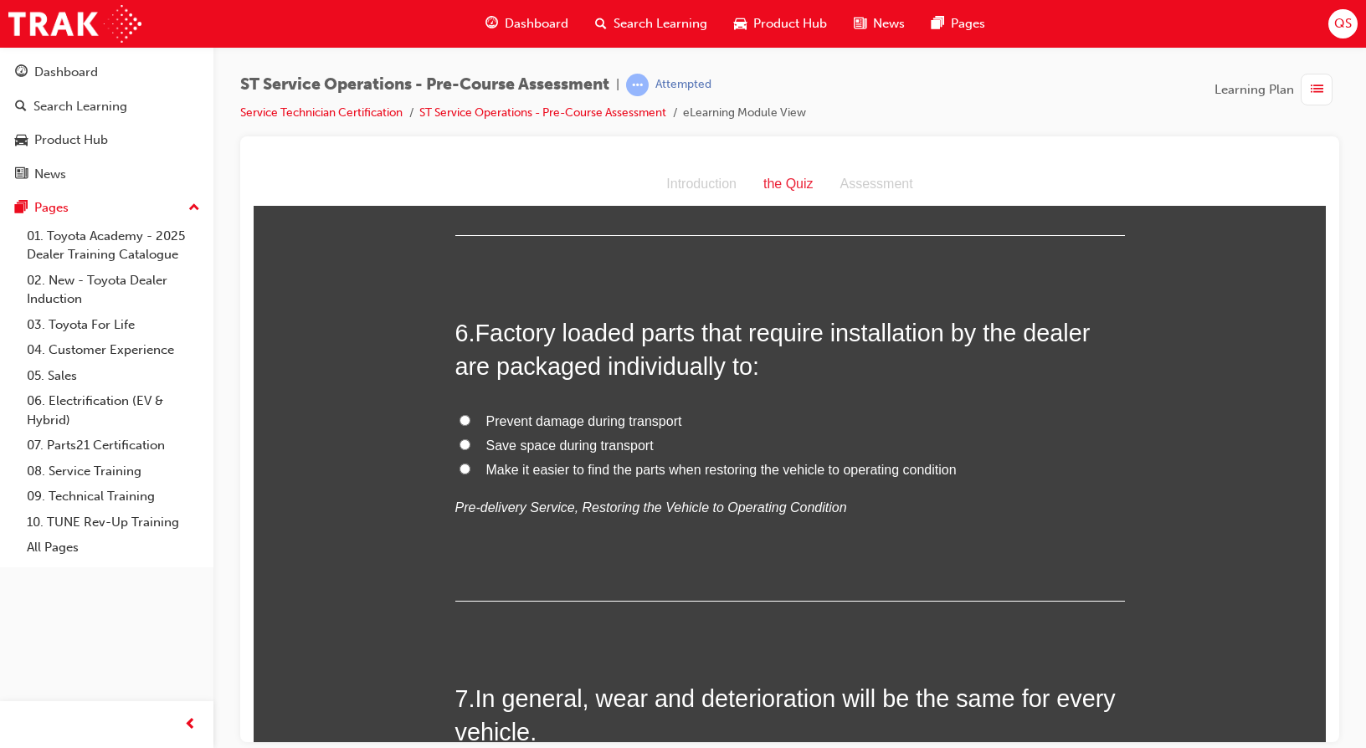
click at [857, 478] on label "Make it easier to find the parts when restoring the vehicle to operating condit…" at bounding box center [789, 470] width 669 height 24
click at [470, 474] on input "Make it easier to find the parts when restoring the vehicle to operating condit…" at bounding box center [464, 468] width 11 height 11
radio input "true"
click at [861, 471] on span "Make it easier to find the parts when restoring the vehicle to operating condit…" at bounding box center [721, 469] width 470 height 14
click at [470, 471] on input "Make it easier to find the parts when restoring the vehicle to operating condit…" at bounding box center [464, 468] width 11 height 11
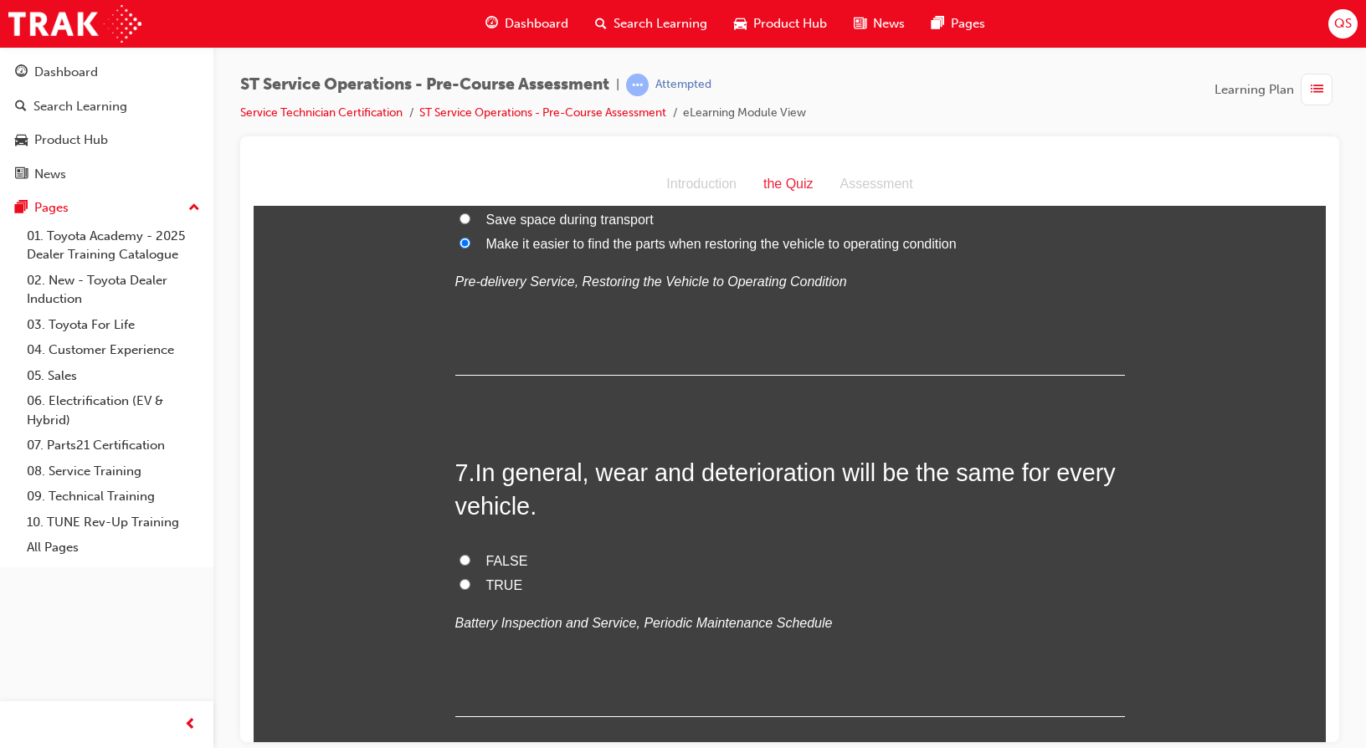
scroll to position [2092, 0]
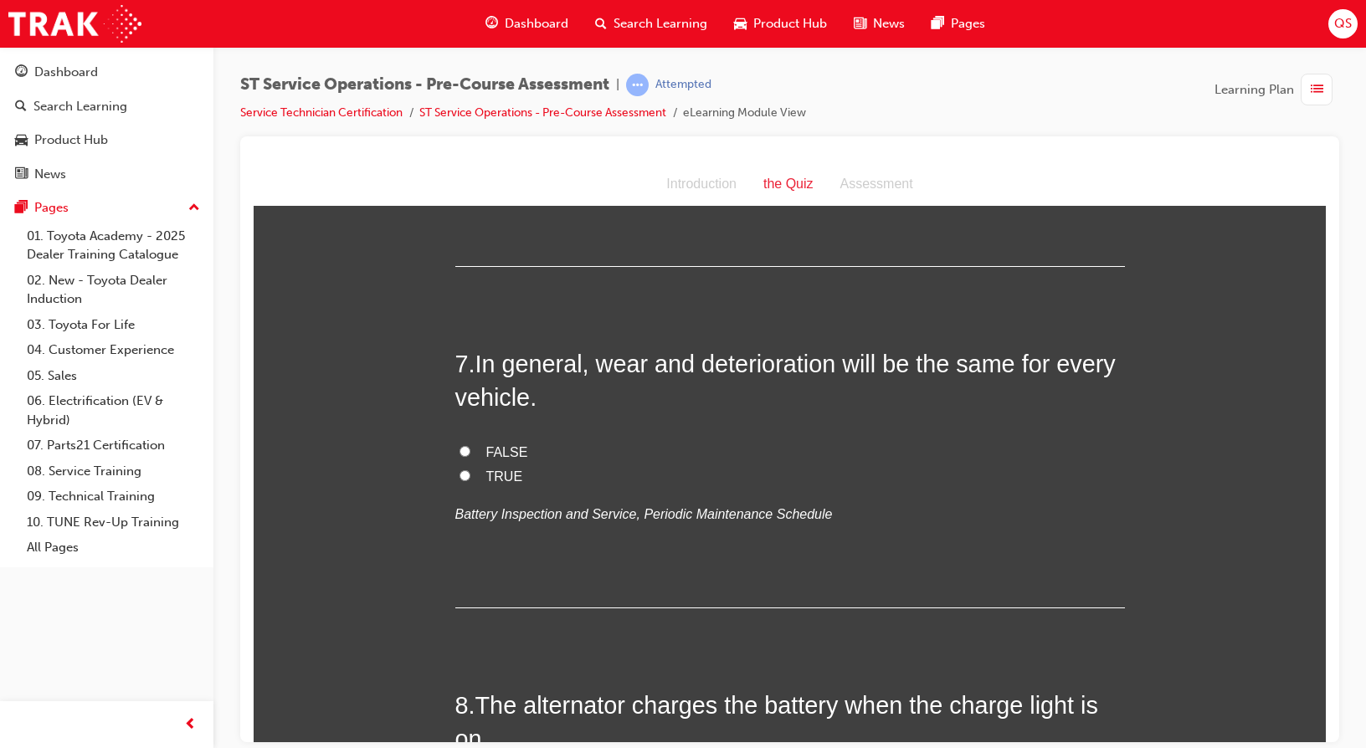
click at [501, 453] on span "FALSE" at bounding box center [507, 451] width 42 height 14
click at [470, 453] on input "FALSE" at bounding box center [464, 450] width 11 height 11
radio input "true"
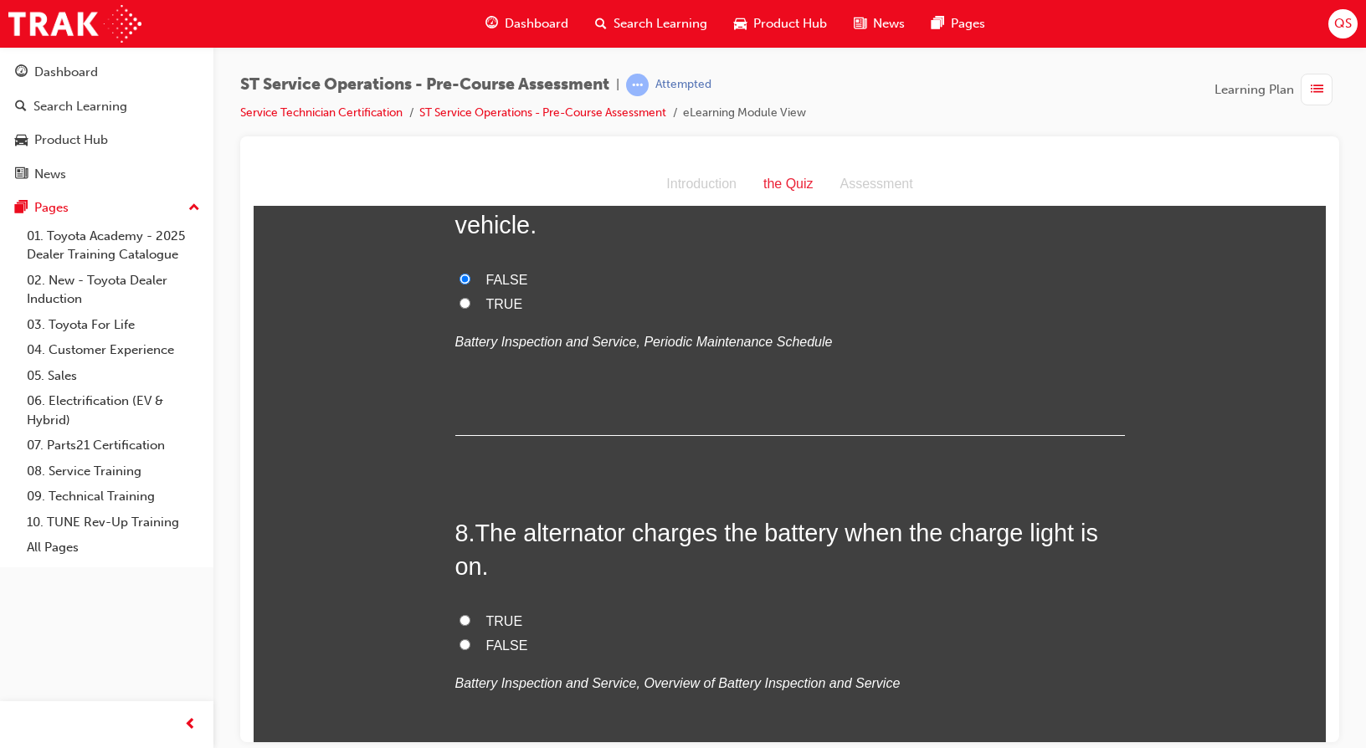
scroll to position [2427, 0]
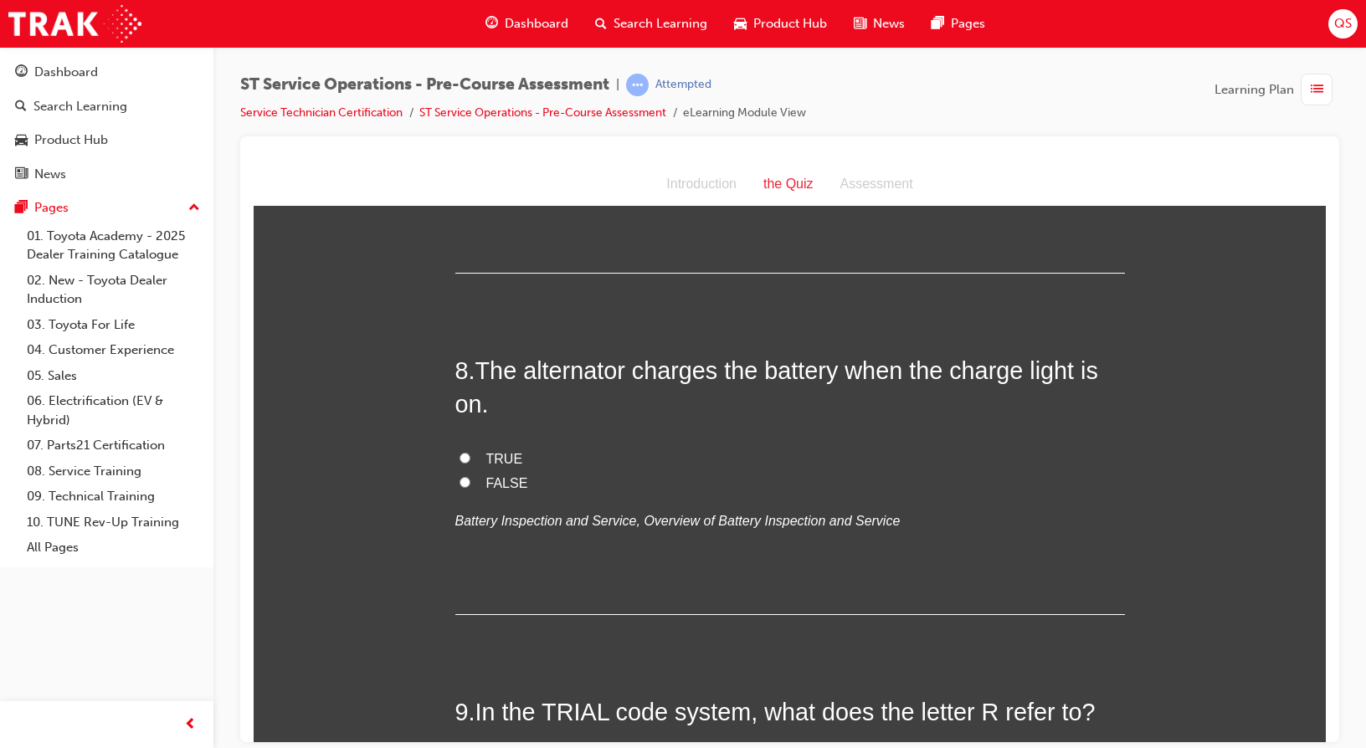
click at [500, 486] on span "FALSE" at bounding box center [507, 482] width 42 height 14
click at [470, 486] on input "FALSE" at bounding box center [464, 481] width 11 height 11
radio input "true"
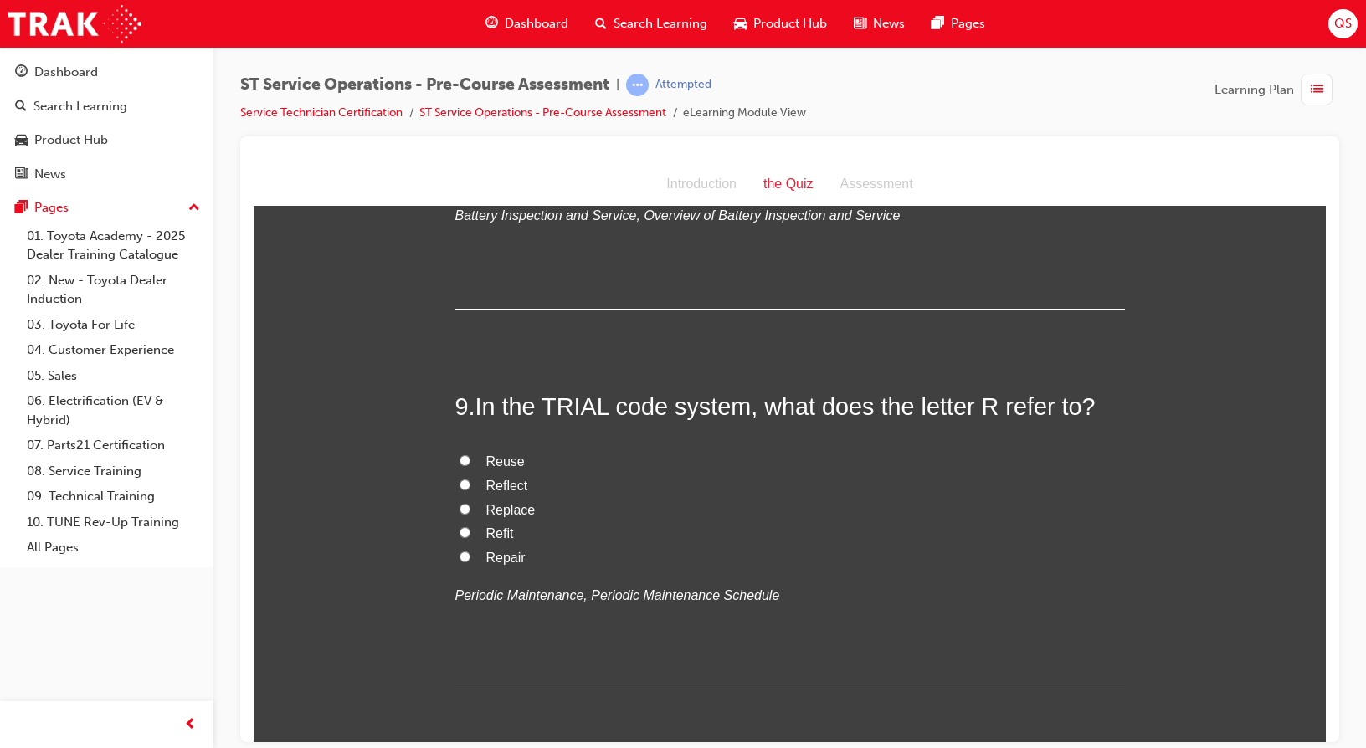
scroll to position [2761, 0]
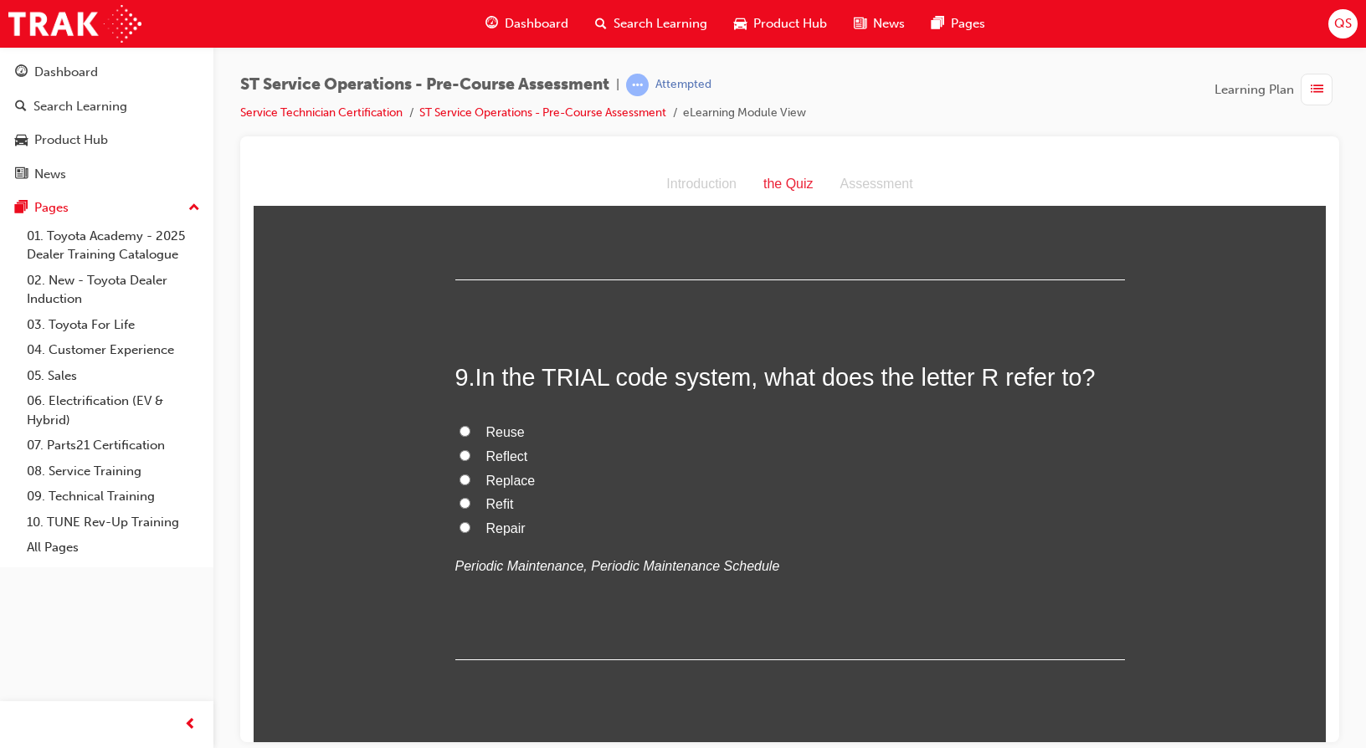
click at [515, 461] on span "Reflect" at bounding box center [507, 456] width 42 height 14
click at [470, 460] on input "Reflect" at bounding box center [464, 454] width 11 height 11
radio input "true"
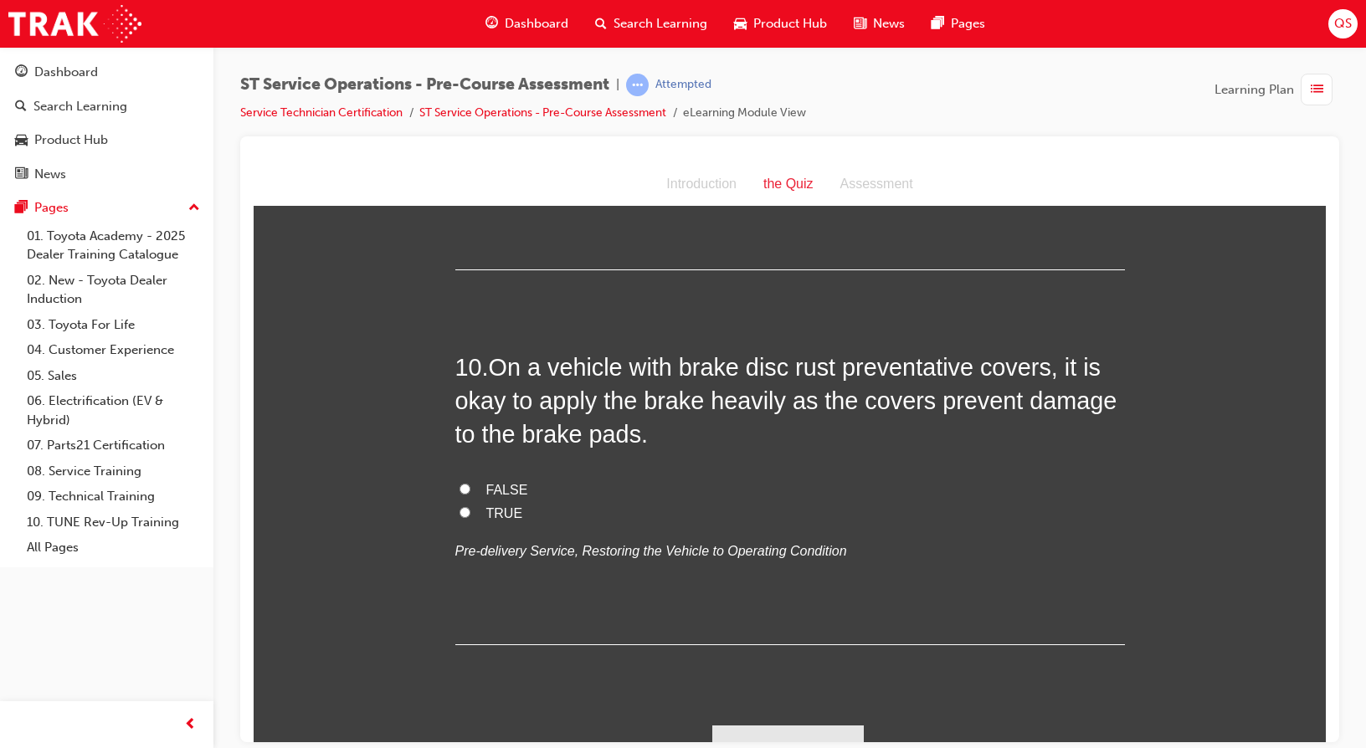
scroll to position [3180, 0]
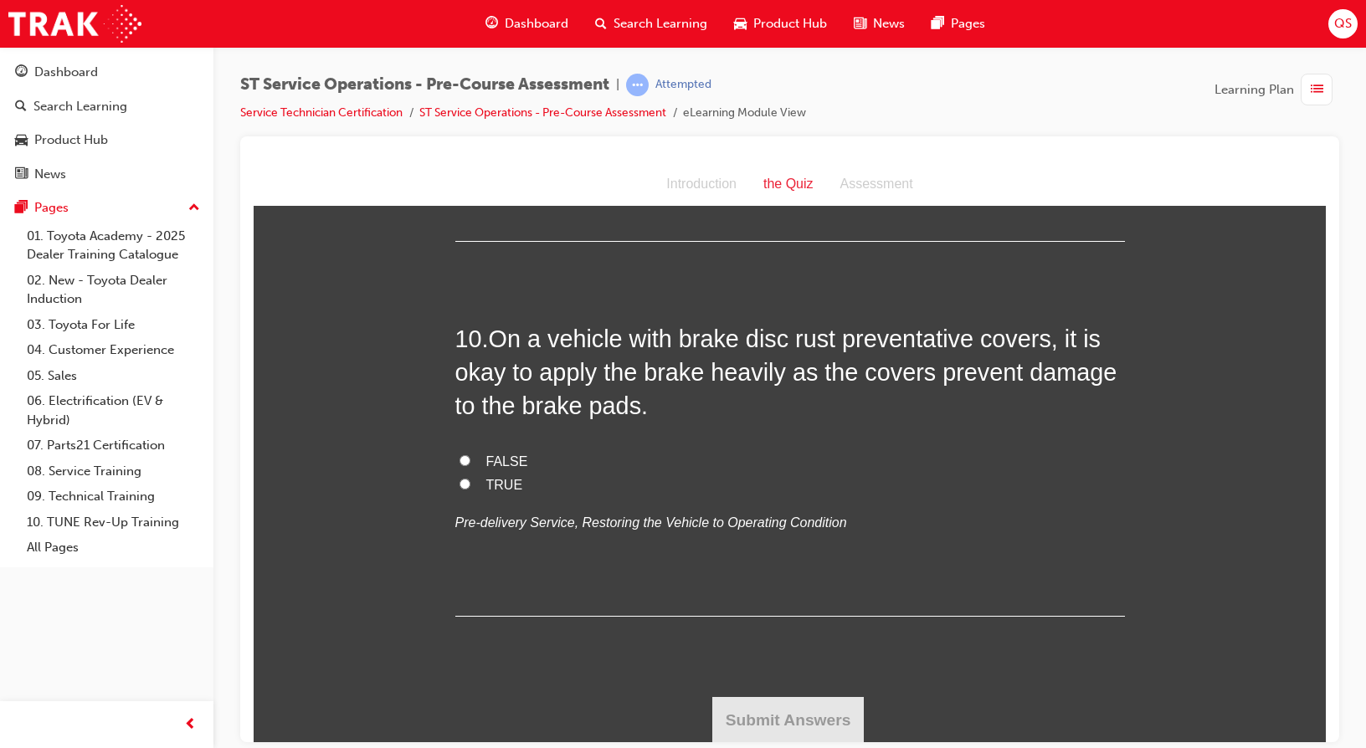
click at [486, 484] on span "TRUE" at bounding box center [504, 484] width 37 height 14
click at [470, 484] on input "TRUE" at bounding box center [464, 483] width 11 height 11
radio input "true"
click at [812, 703] on button "Submit Answers" at bounding box center [788, 718] width 152 height 47
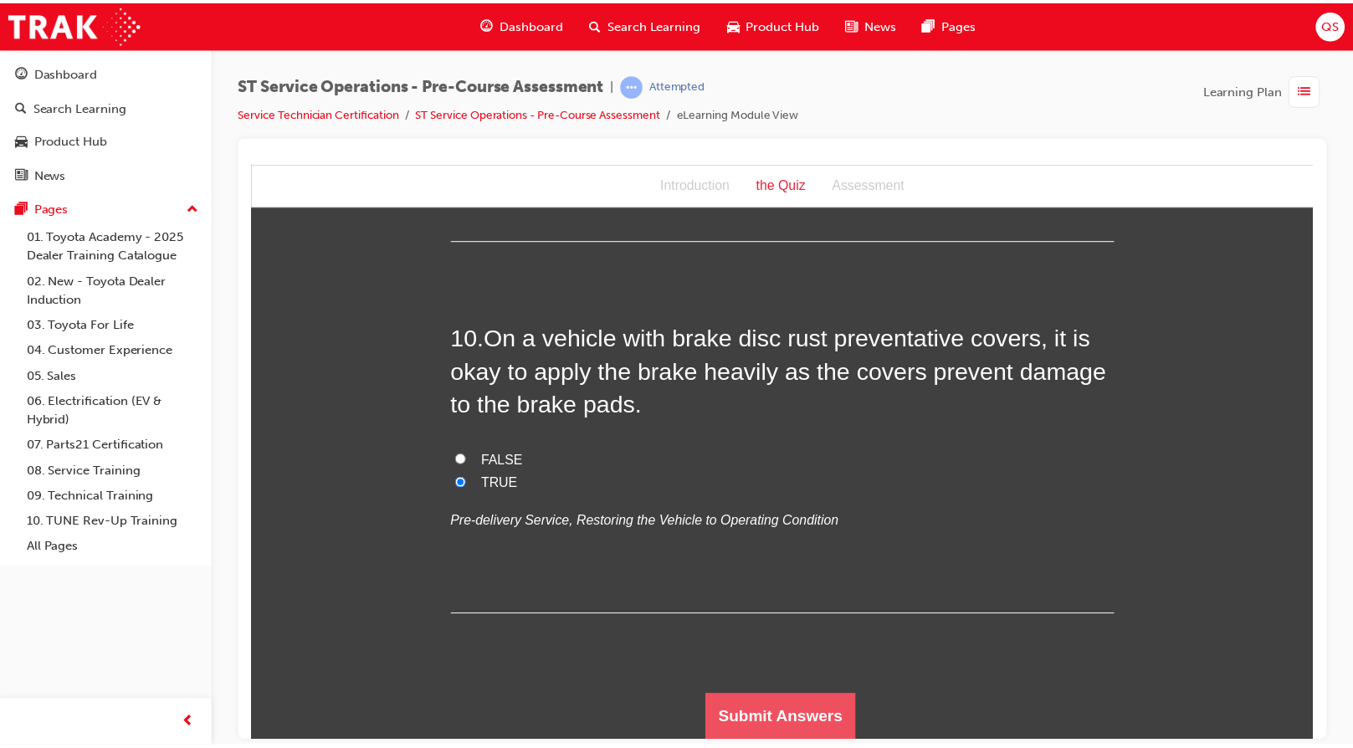
scroll to position [0, 0]
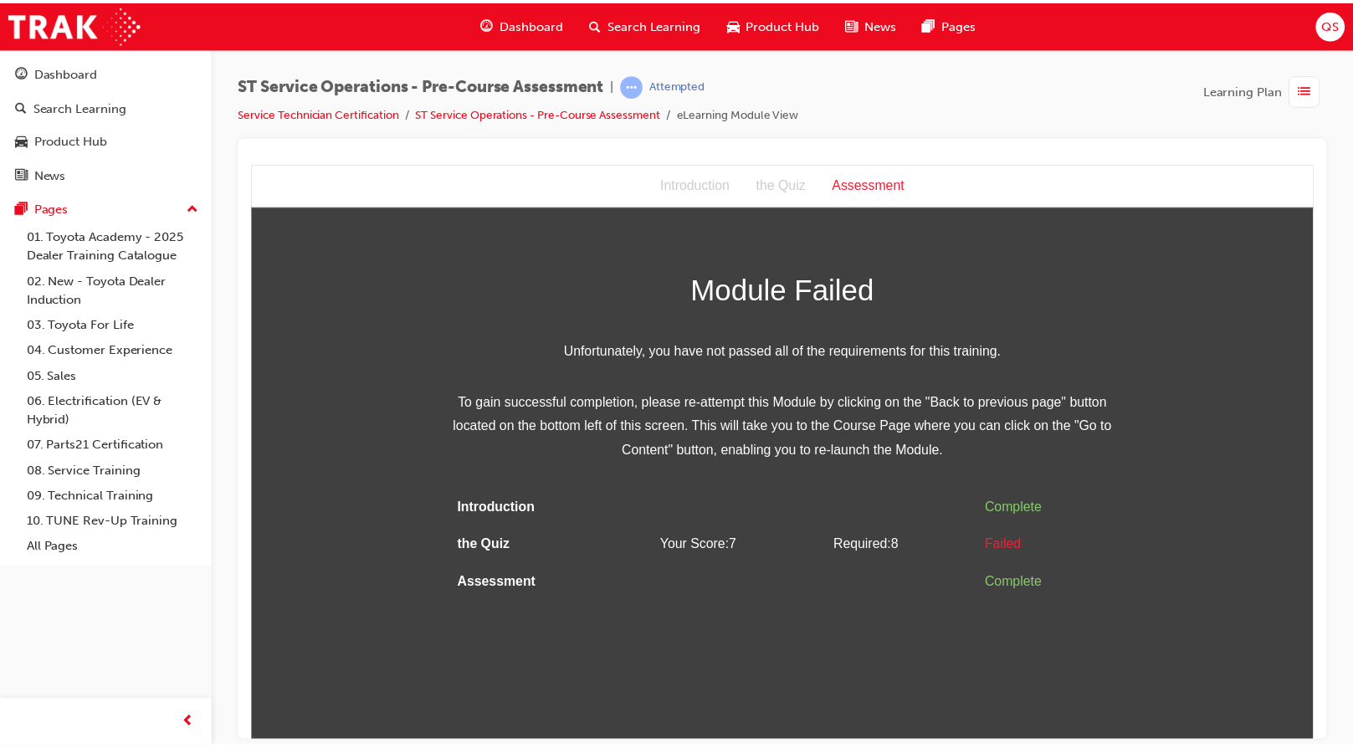
click at [832, 487] on div "Module Failed Unfortunately, you have not passed all of the requirements for th…" at bounding box center [787, 434] width 669 height 337
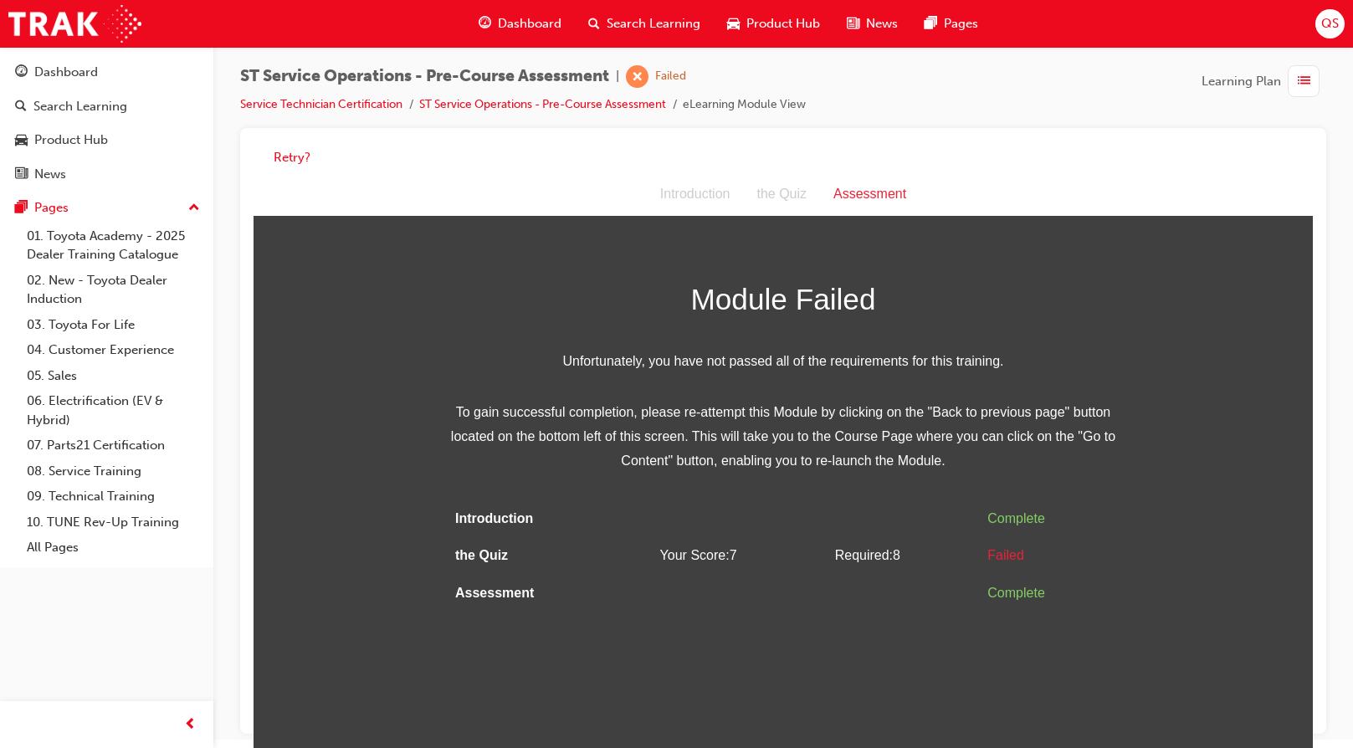
scroll to position [13, 0]
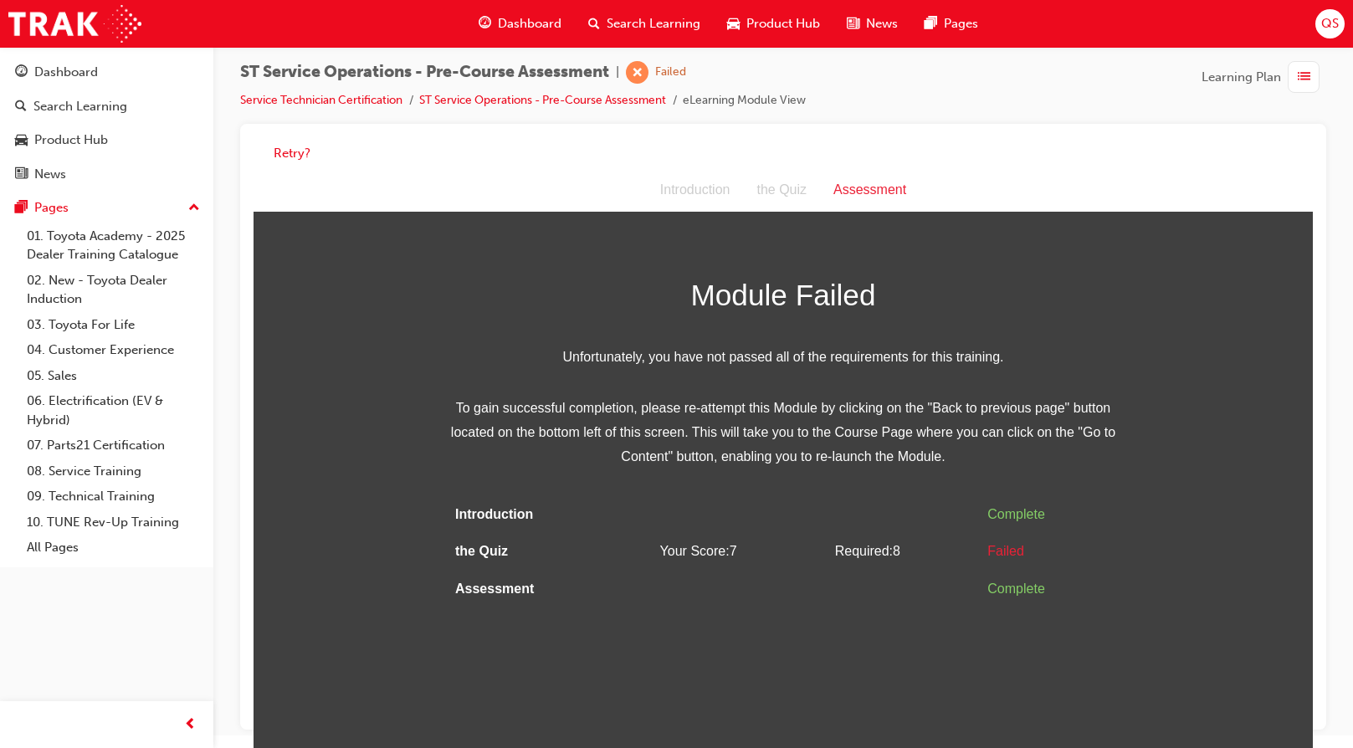
click at [882, 188] on div "Assessment" at bounding box center [870, 190] width 100 height 24
click at [788, 183] on div "the Quiz" at bounding box center [781, 190] width 77 height 24
click at [642, 75] on span "learningRecordVerb_FAIL-icon" at bounding box center [637, 72] width 23 height 23
click at [648, 100] on link "ST Service Operations - Pre-Course Assessment" at bounding box center [542, 100] width 247 height 14
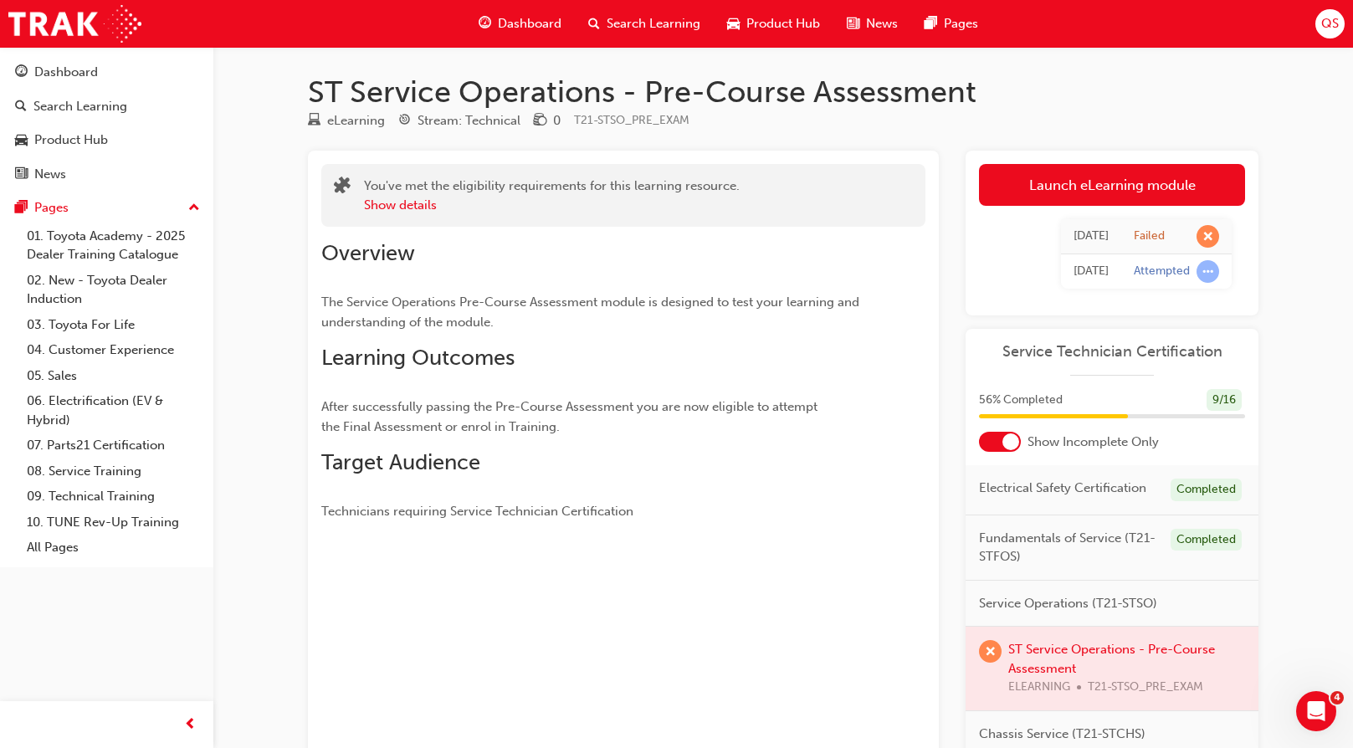
click at [1008, 442] on div at bounding box center [1010, 441] width 17 height 17
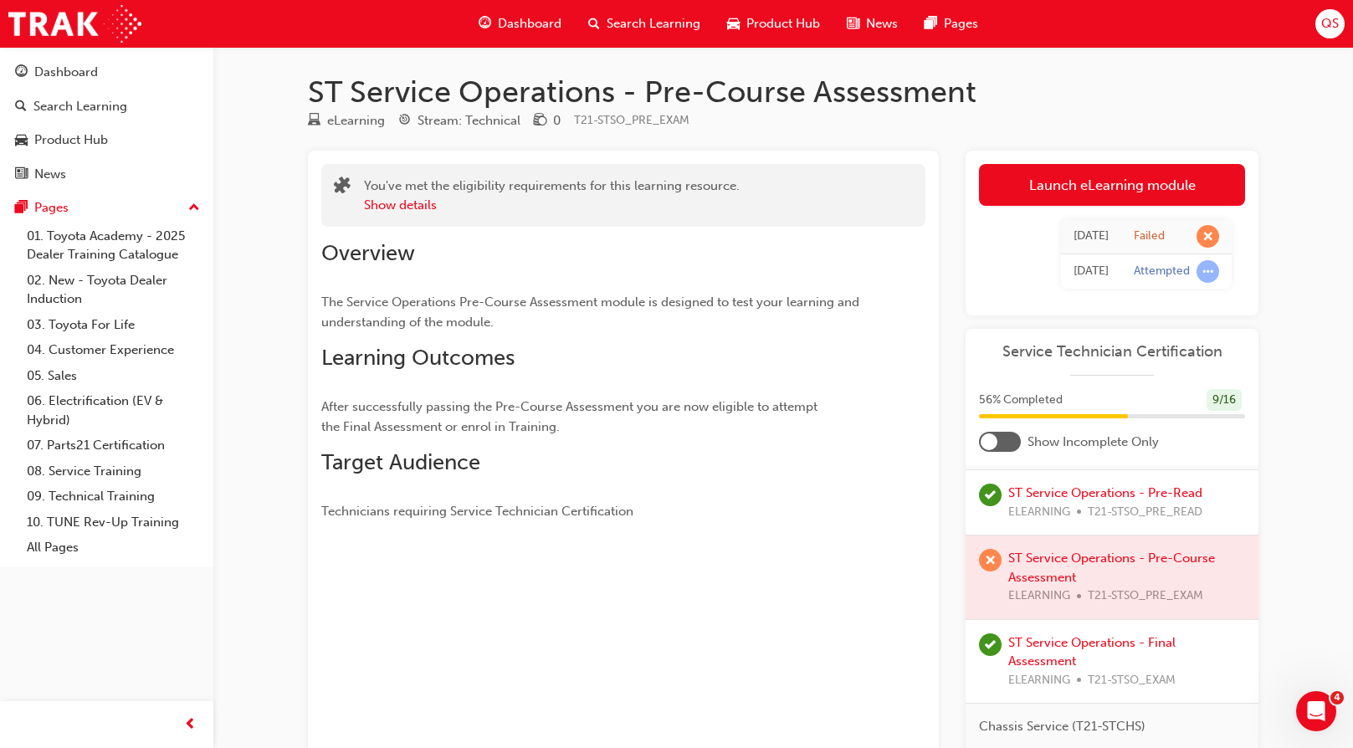
scroll to position [418, 0]
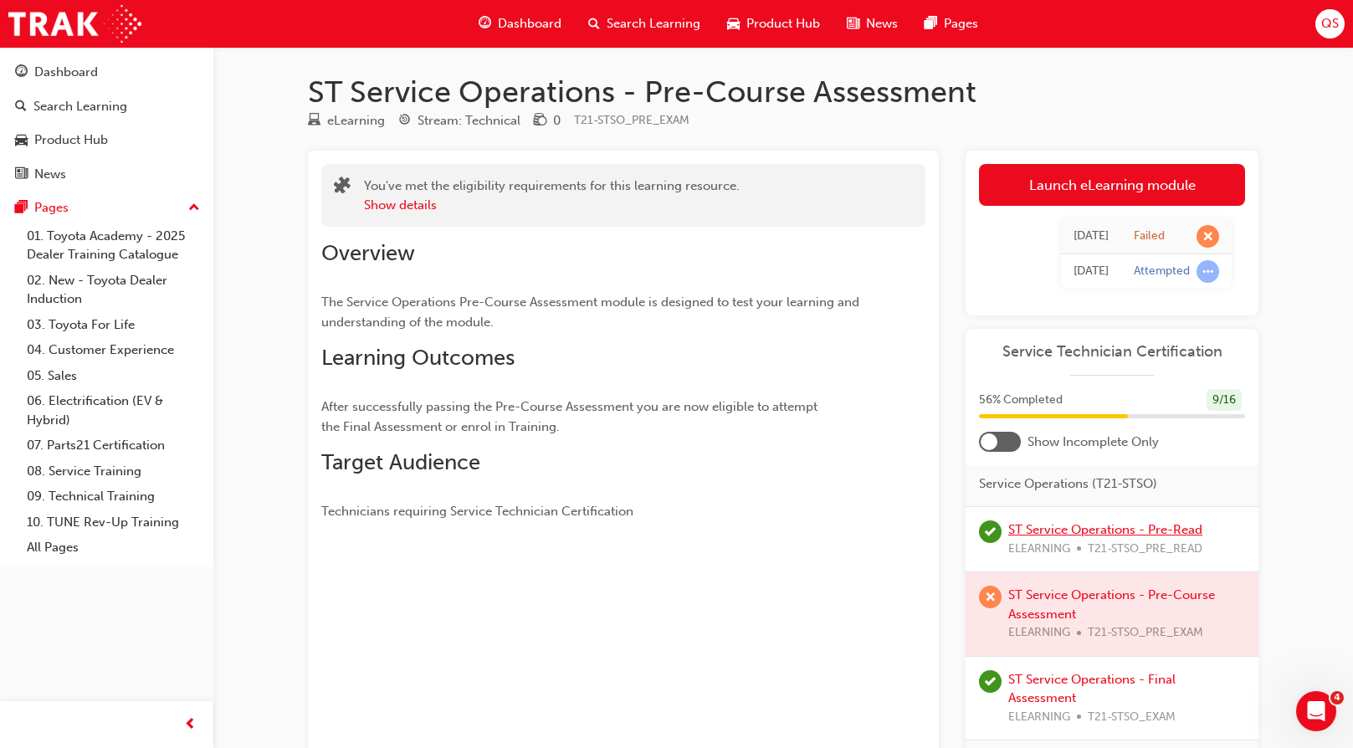
click at [1139, 537] on link "ST Service Operations - Pre-Read" at bounding box center [1105, 529] width 194 height 15
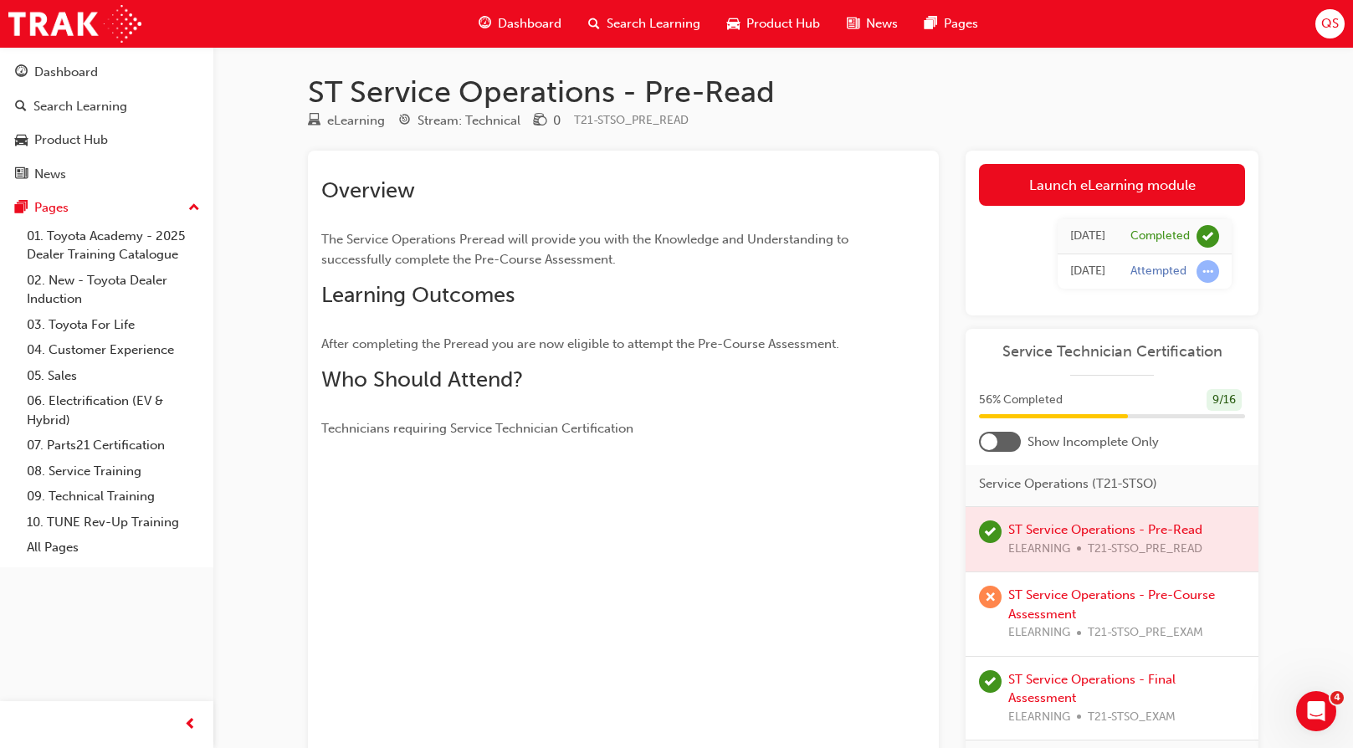
click at [1127, 567] on div at bounding box center [1112, 539] width 293 height 64
click at [1125, 558] on div at bounding box center [1112, 539] width 293 height 64
click at [1090, 563] on div at bounding box center [1112, 539] width 293 height 64
click at [1007, 570] on div at bounding box center [1112, 539] width 293 height 64
click at [987, 543] on span "learningRecordVerb_COMPLETE-icon" at bounding box center [990, 531] width 23 height 23
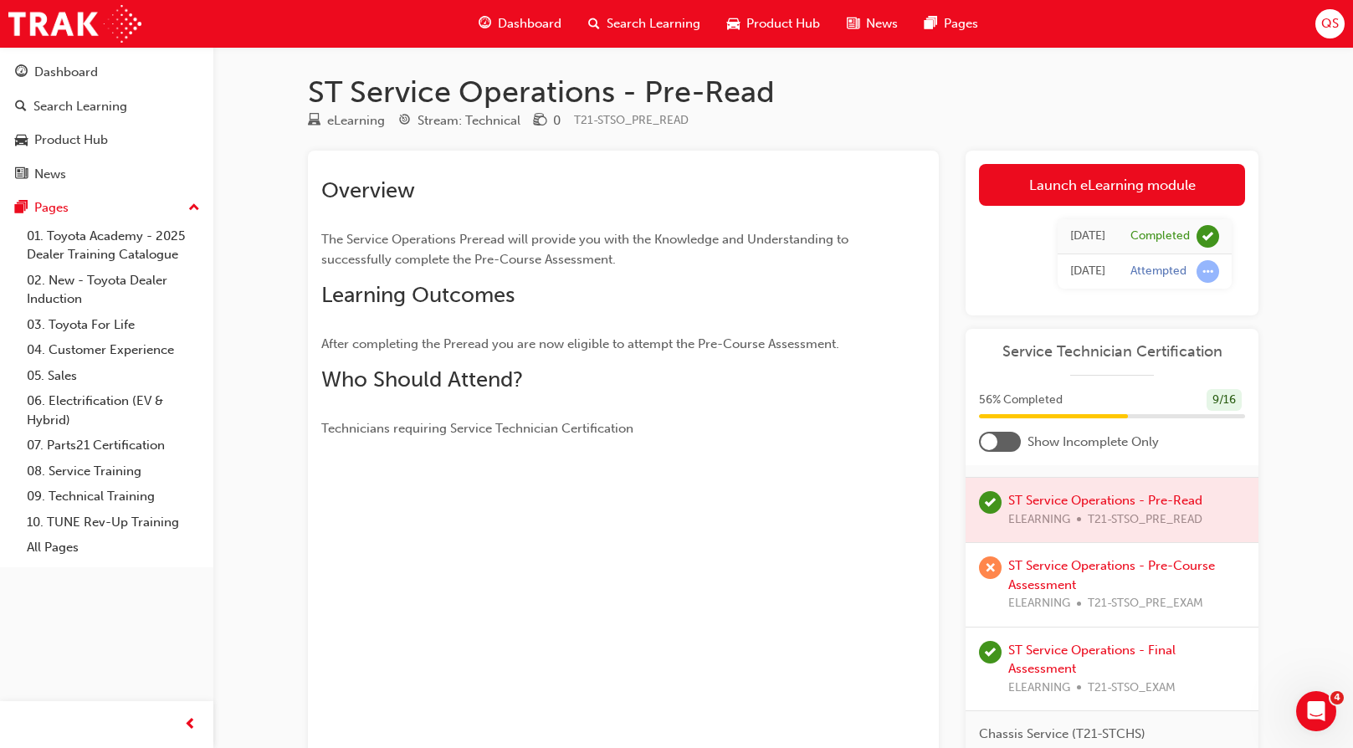
scroll to position [418, 0]
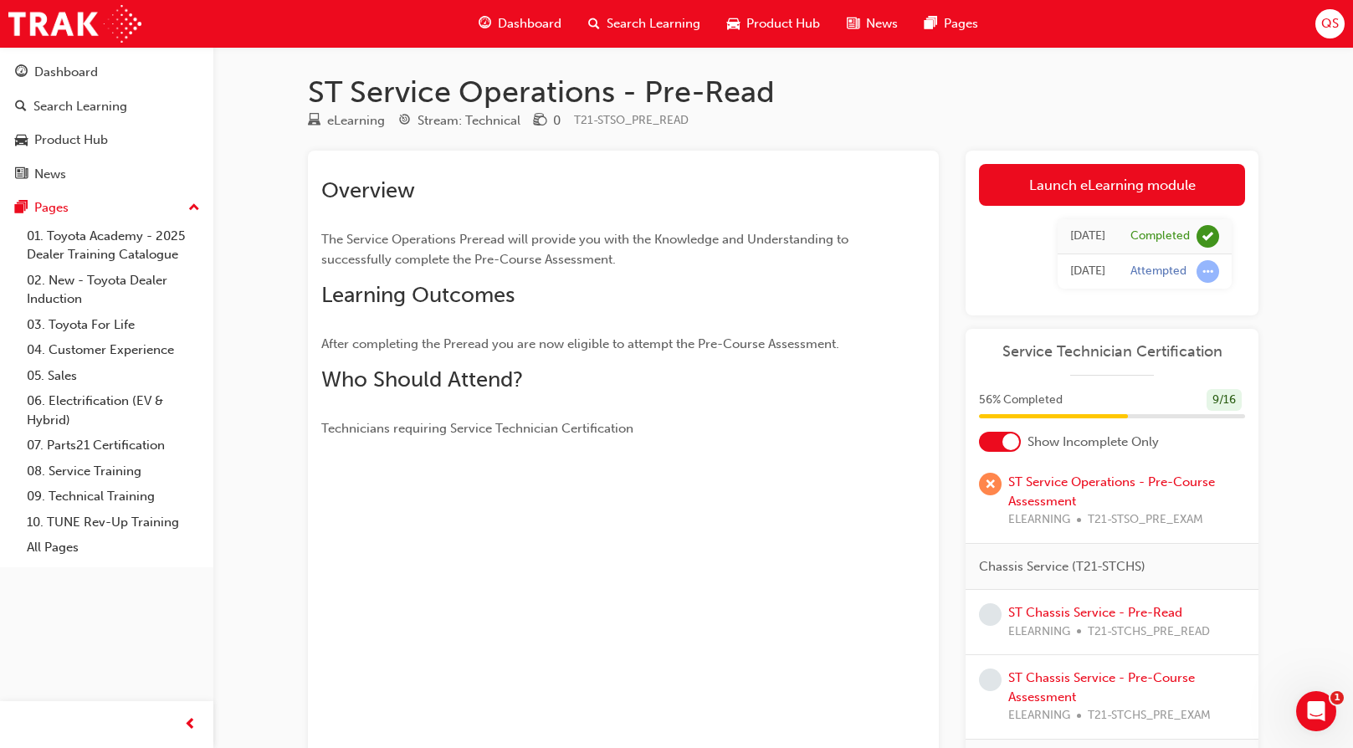
scroll to position [84, 0]
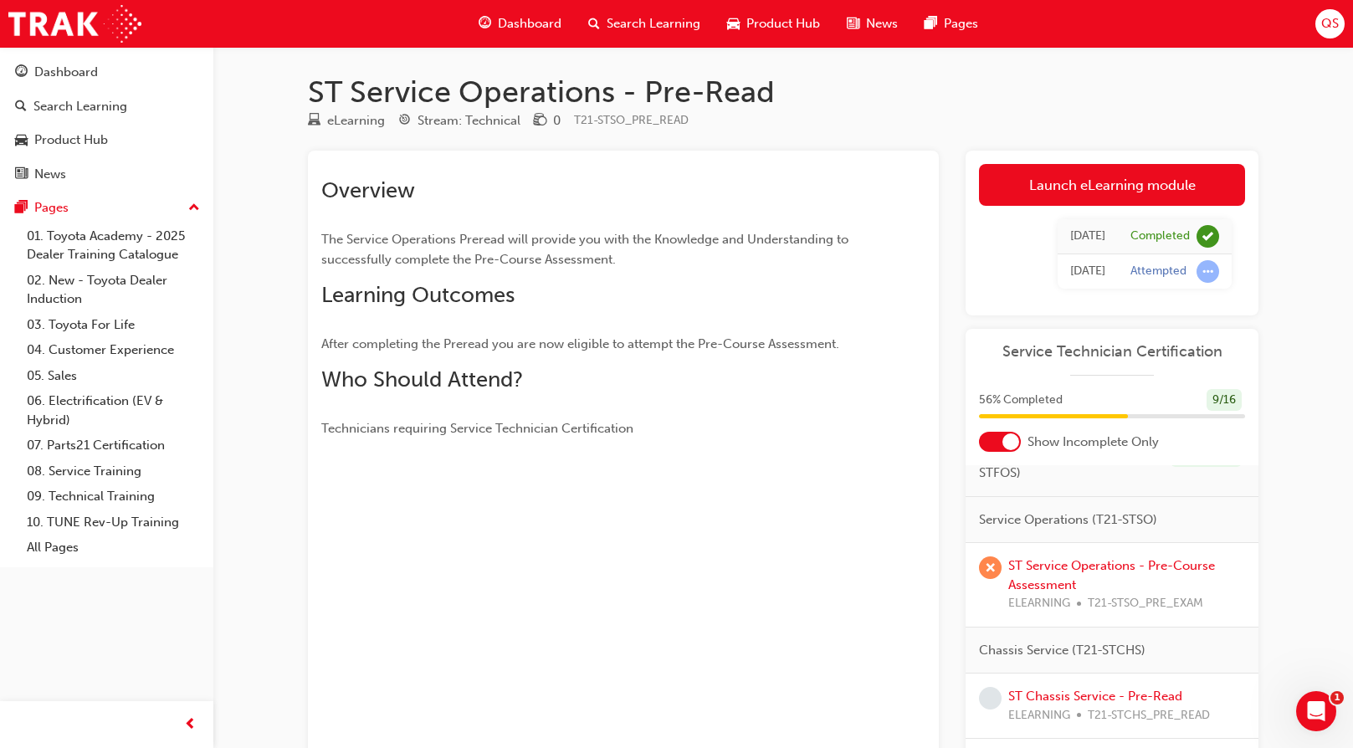
click at [992, 441] on div at bounding box center [1000, 442] width 42 height 20
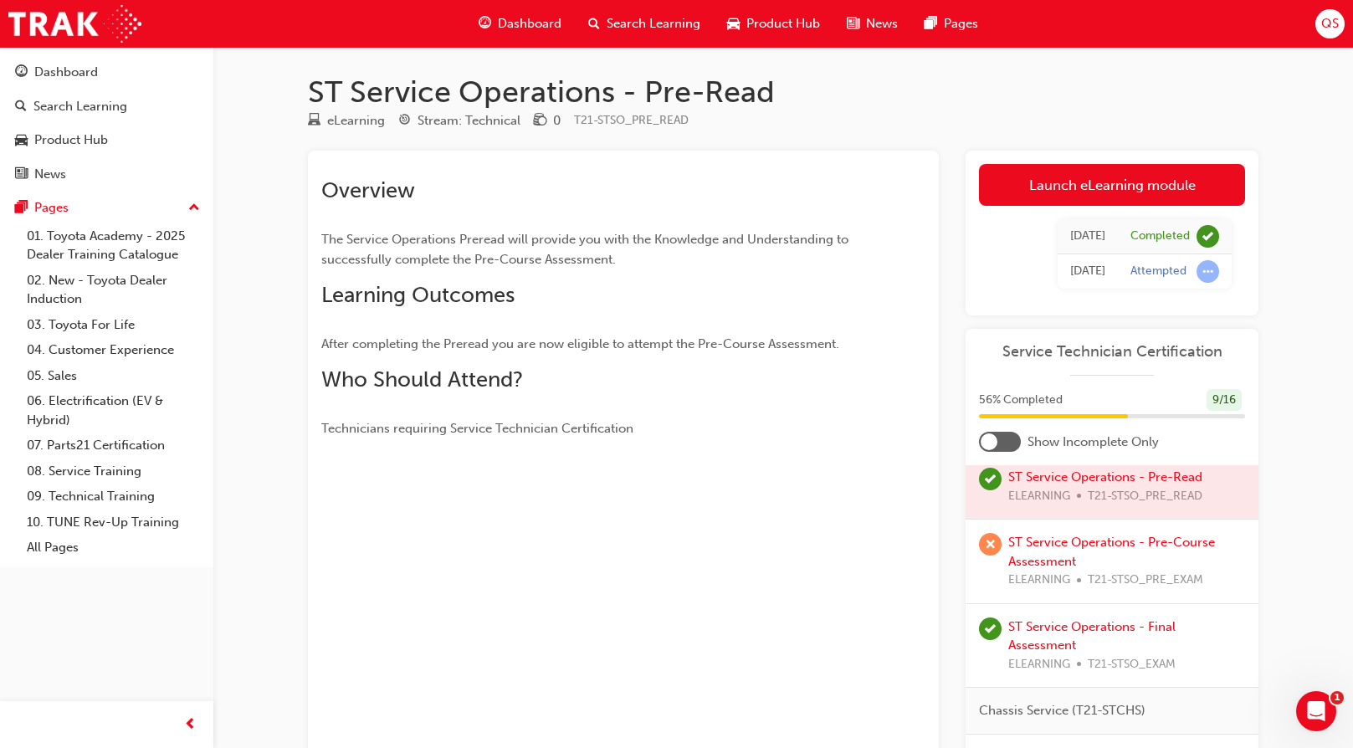
scroll to position [443, 0]
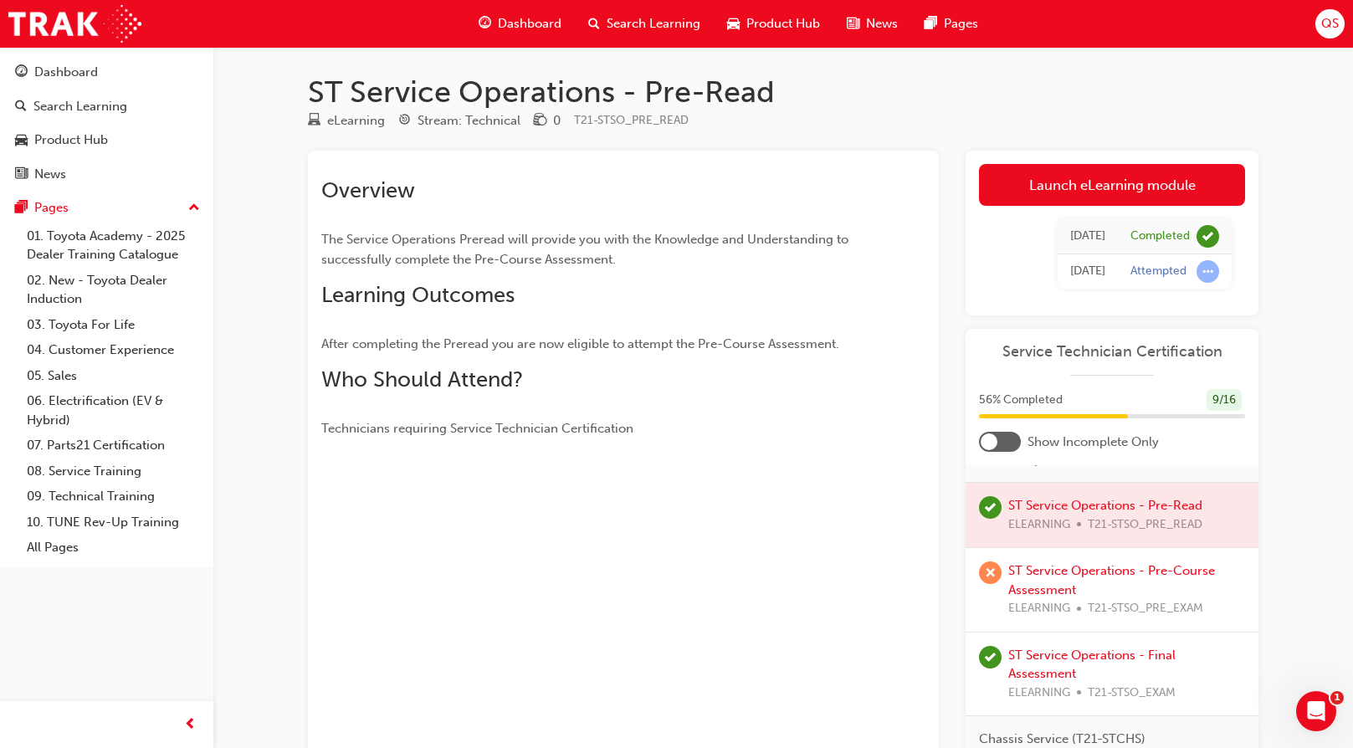
click at [1067, 541] on div at bounding box center [1112, 515] width 293 height 64
click at [997, 519] on span "learningRecordVerb_COMPLETE-icon" at bounding box center [990, 507] width 23 height 23
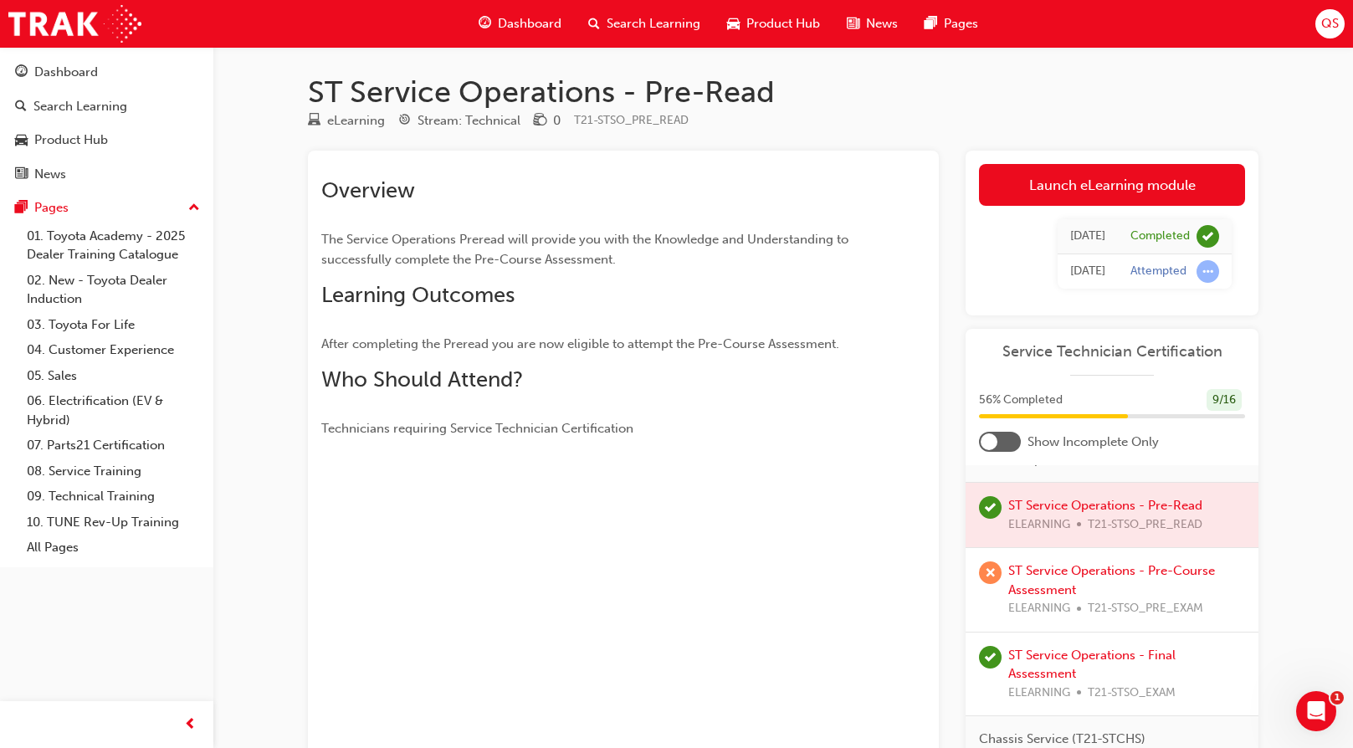
click at [528, 19] on span "Dashboard" at bounding box center [530, 23] width 64 height 19
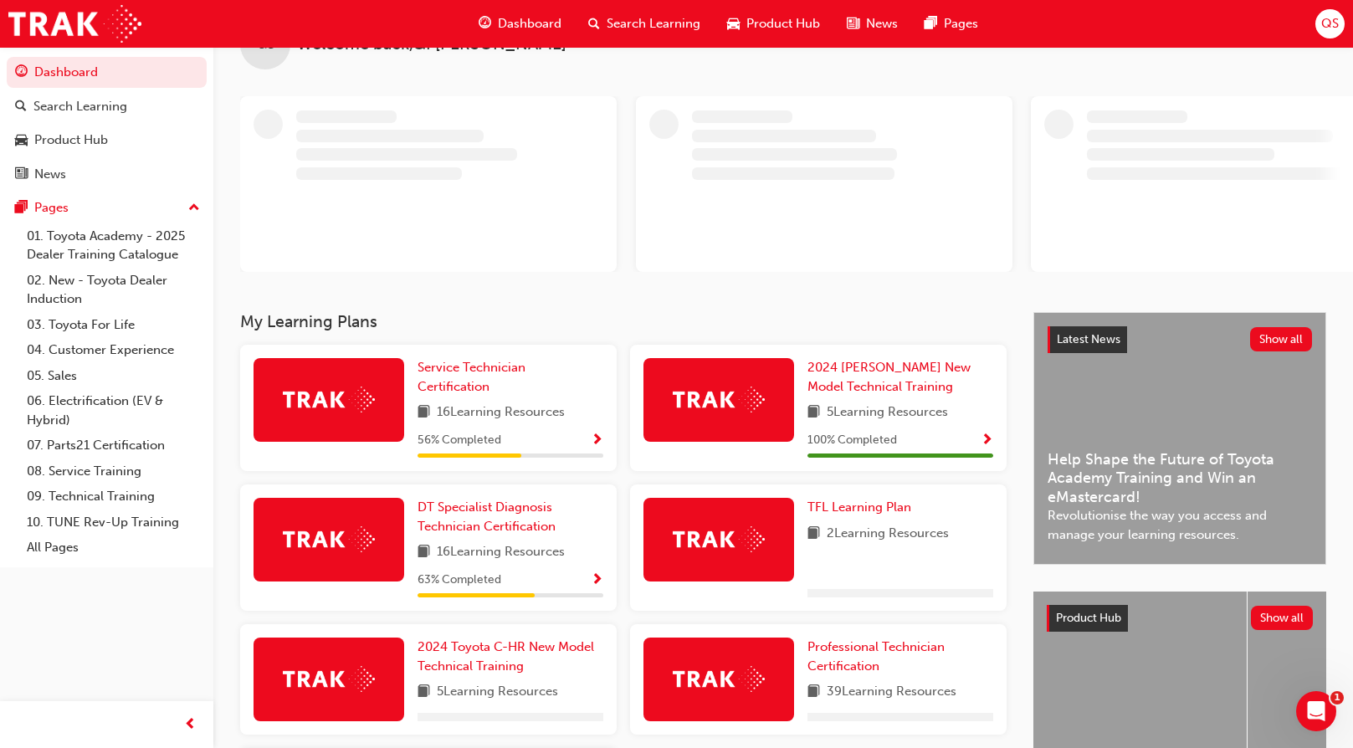
scroll to position [84, 0]
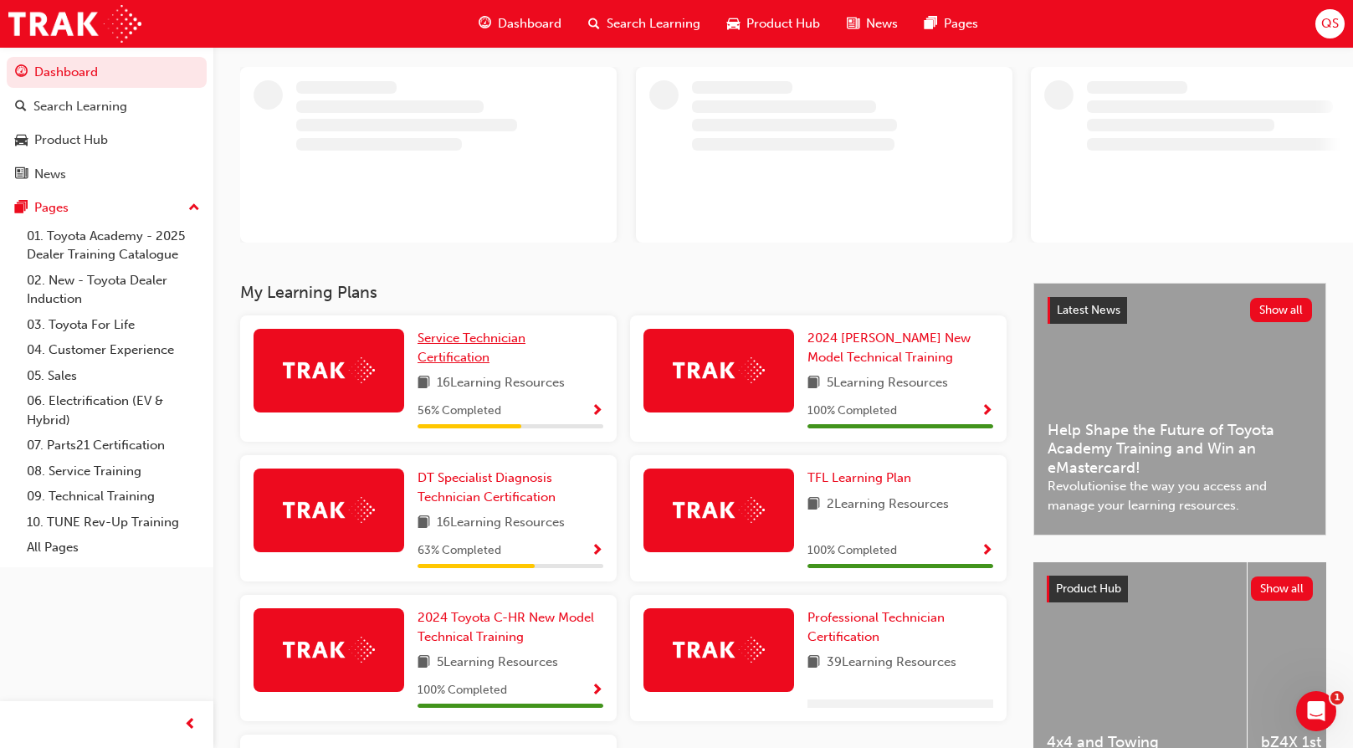
click at [492, 351] on link "Service Technician Certification" at bounding box center [511, 348] width 186 height 38
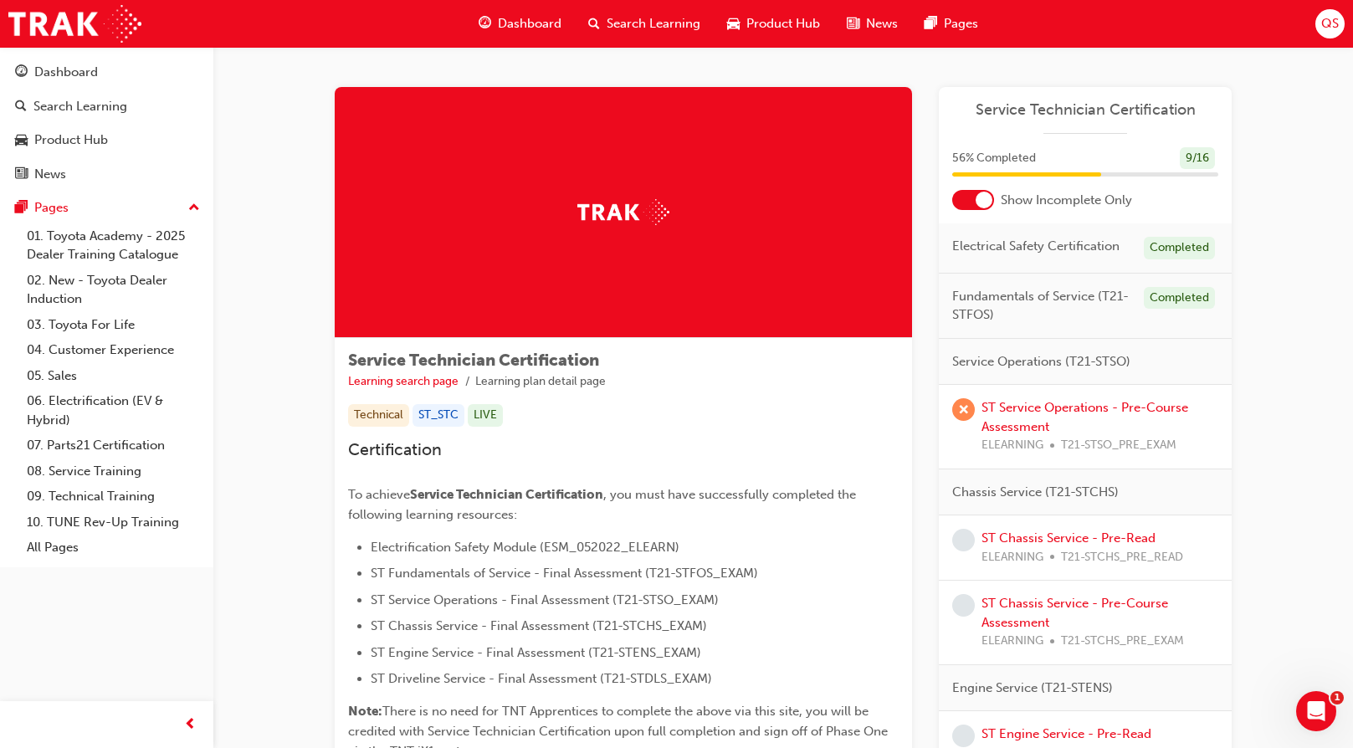
click at [1170, 302] on div "Completed" at bounding box center [1179, 298] width 71 height 23
click at [968, 205] on div at bounding box center [973, 200] width 42 height 20
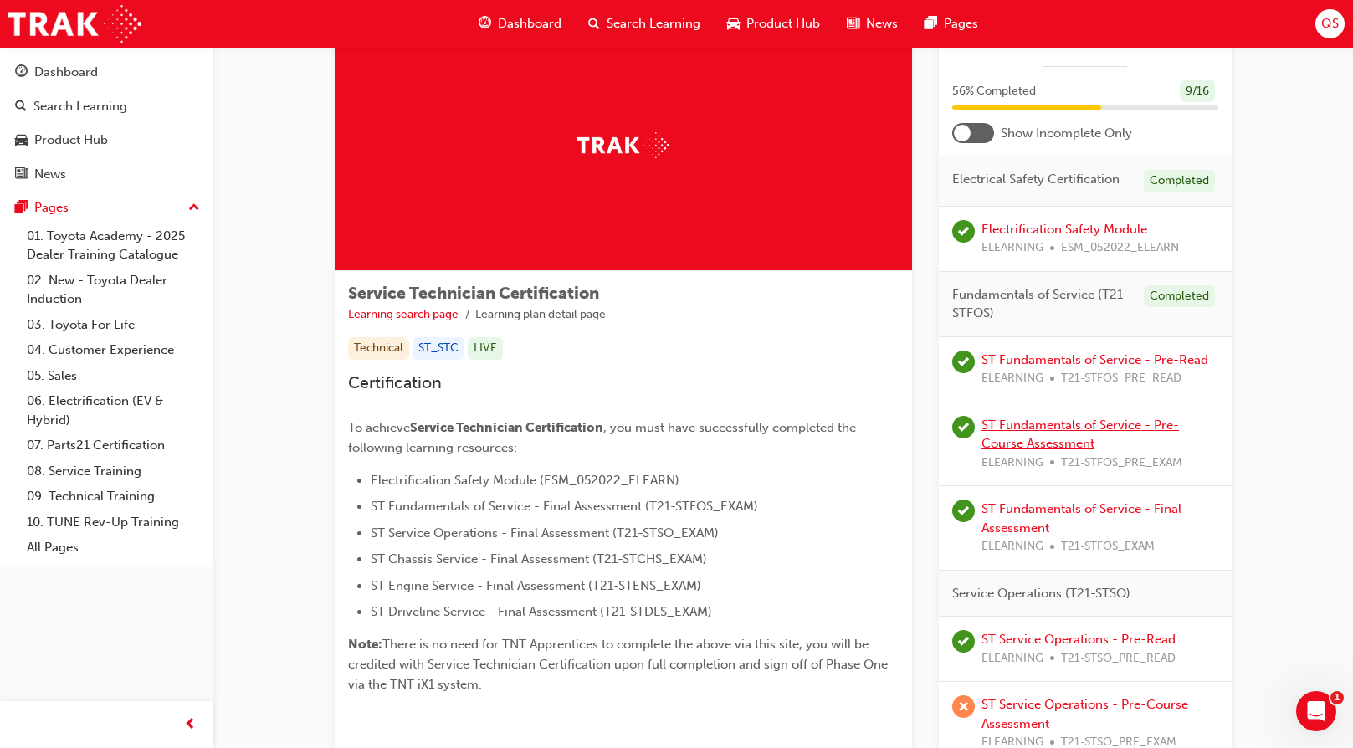
scroll to position [167, 0]
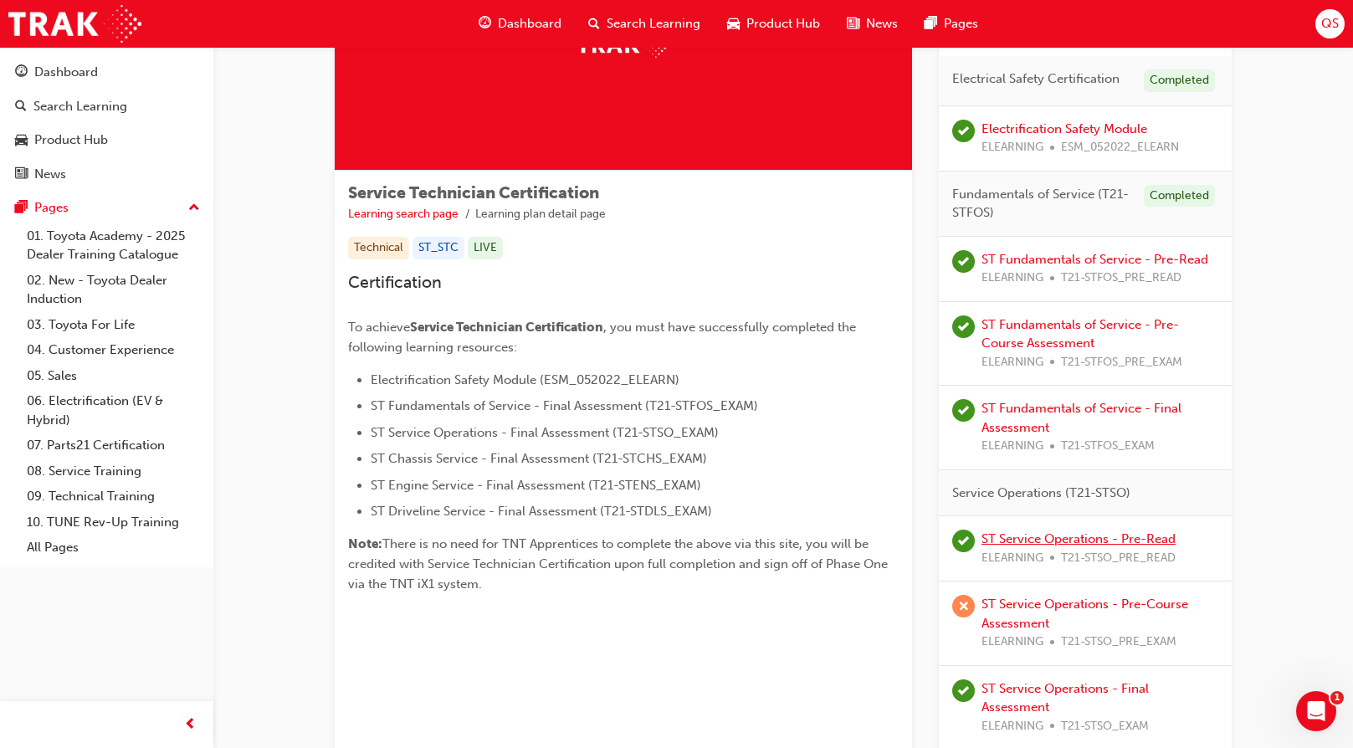
click at [1045, 541] on link "ST Service Operations - Pre-Read" at bounding box center [1079, 538] width 194 height 15
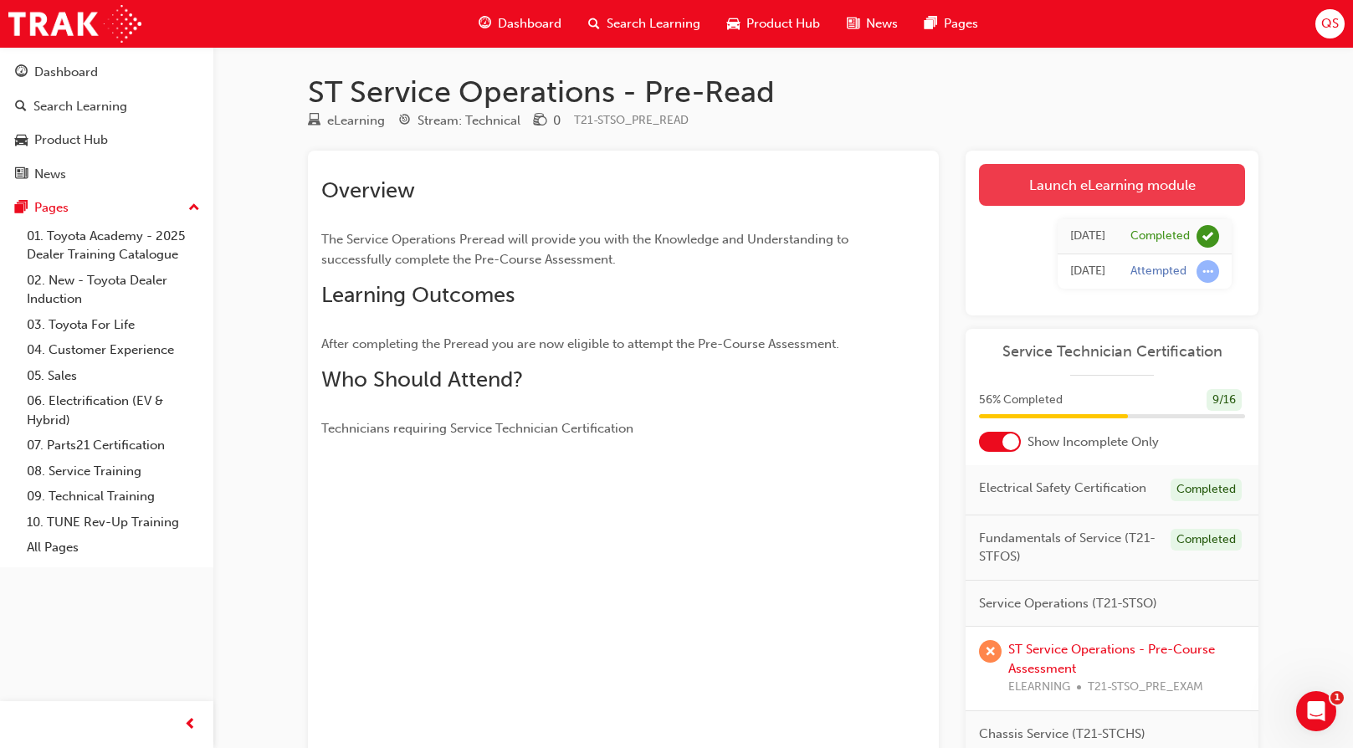
click at [1136, 172] on link "Launch eLearning module" at bounding box center [1112, 185] width 266 height 42
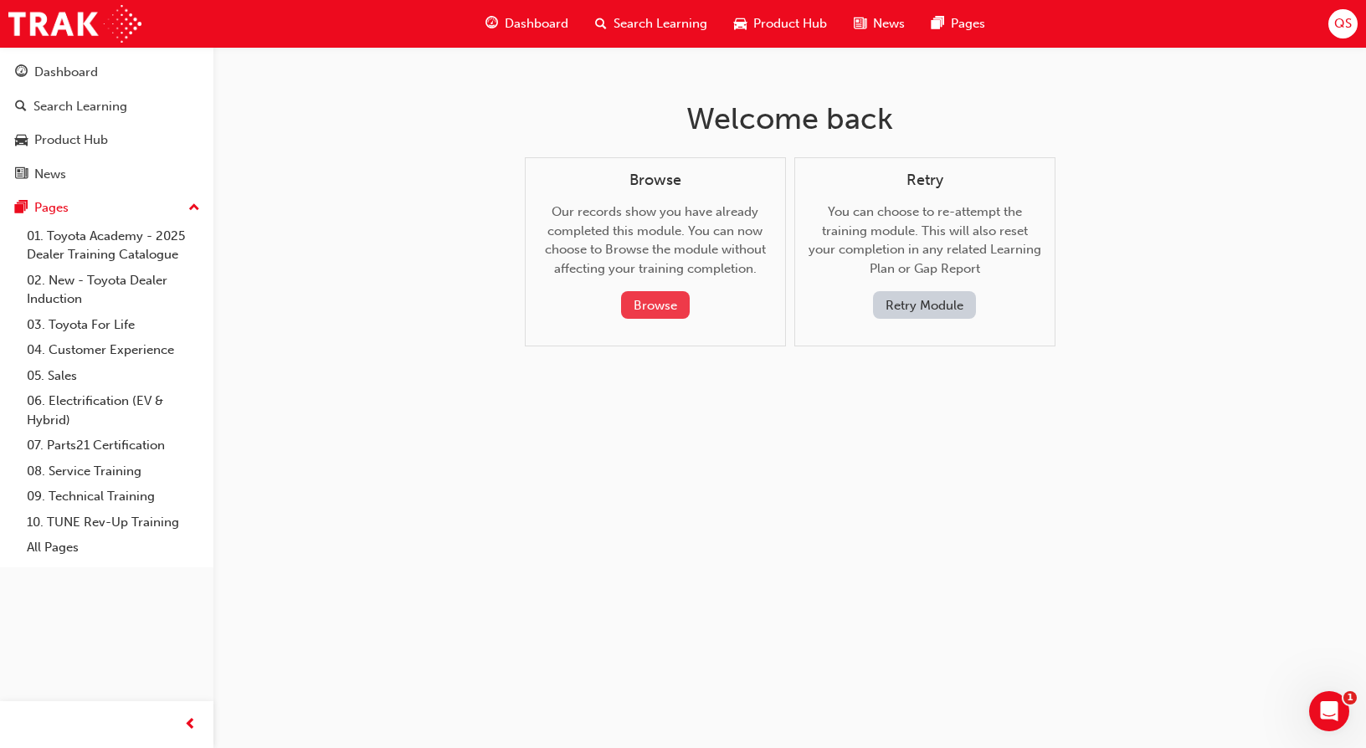
click at [666, 293] on button "Browse" at bounding box center [655, 305] width 69 height 28
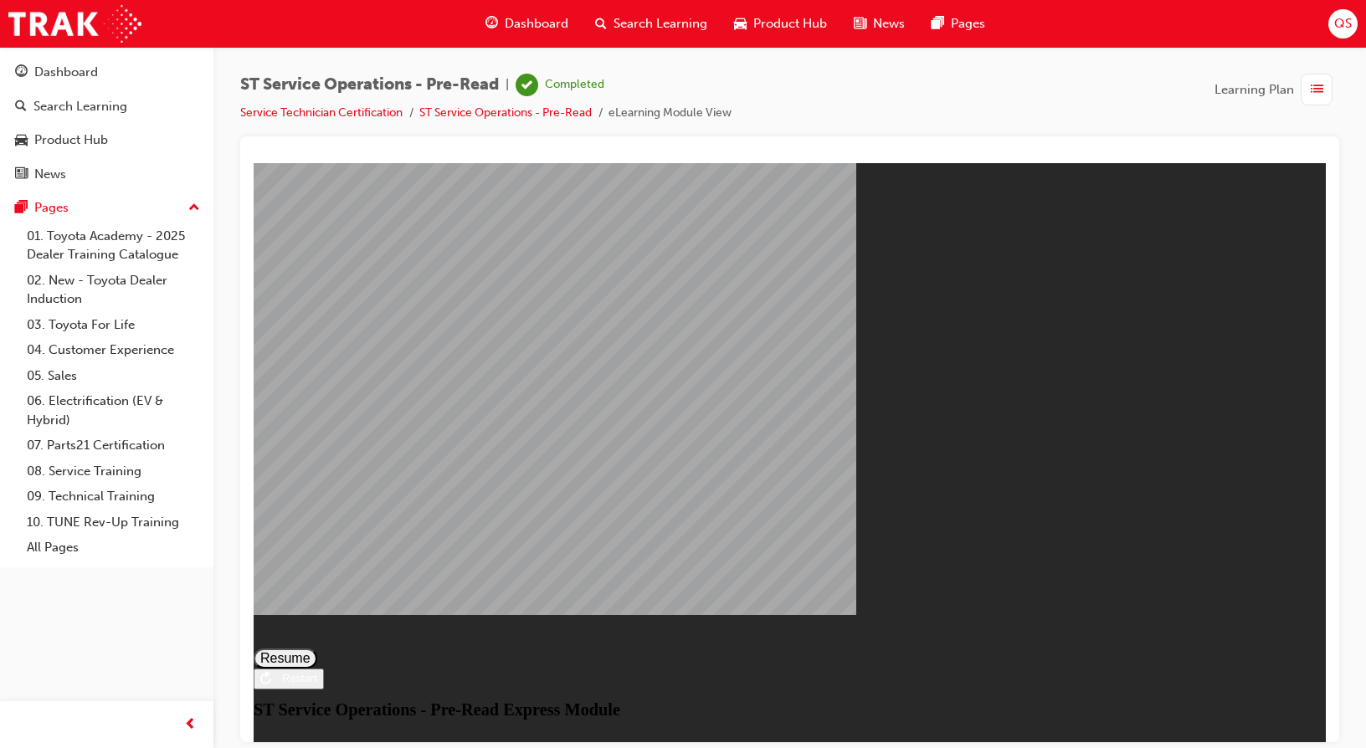
click at [317, 648] on button "Resume" at bounding box center [286, 658] width 64 height 20
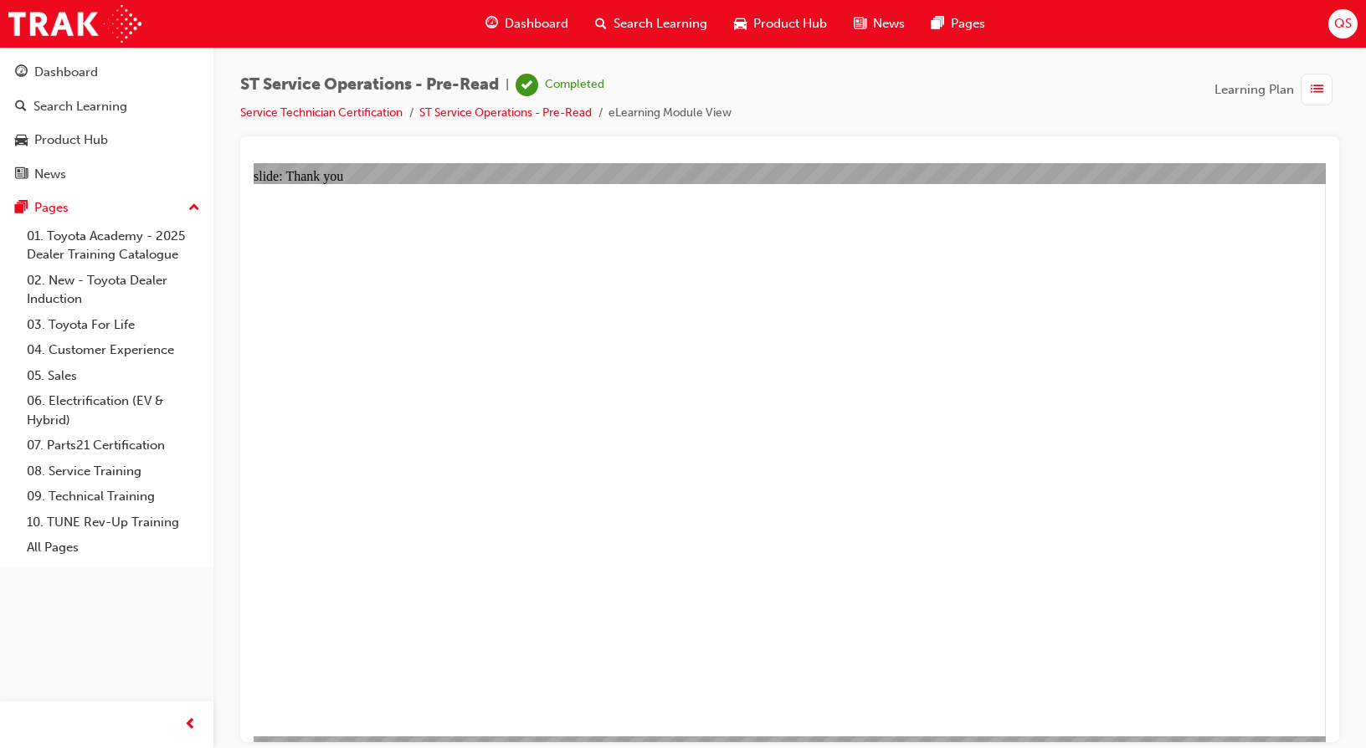
click at [513, 110] on link "ST Service Operations - Pre-Read" at bounding box center [505, 112] width 172 height 14
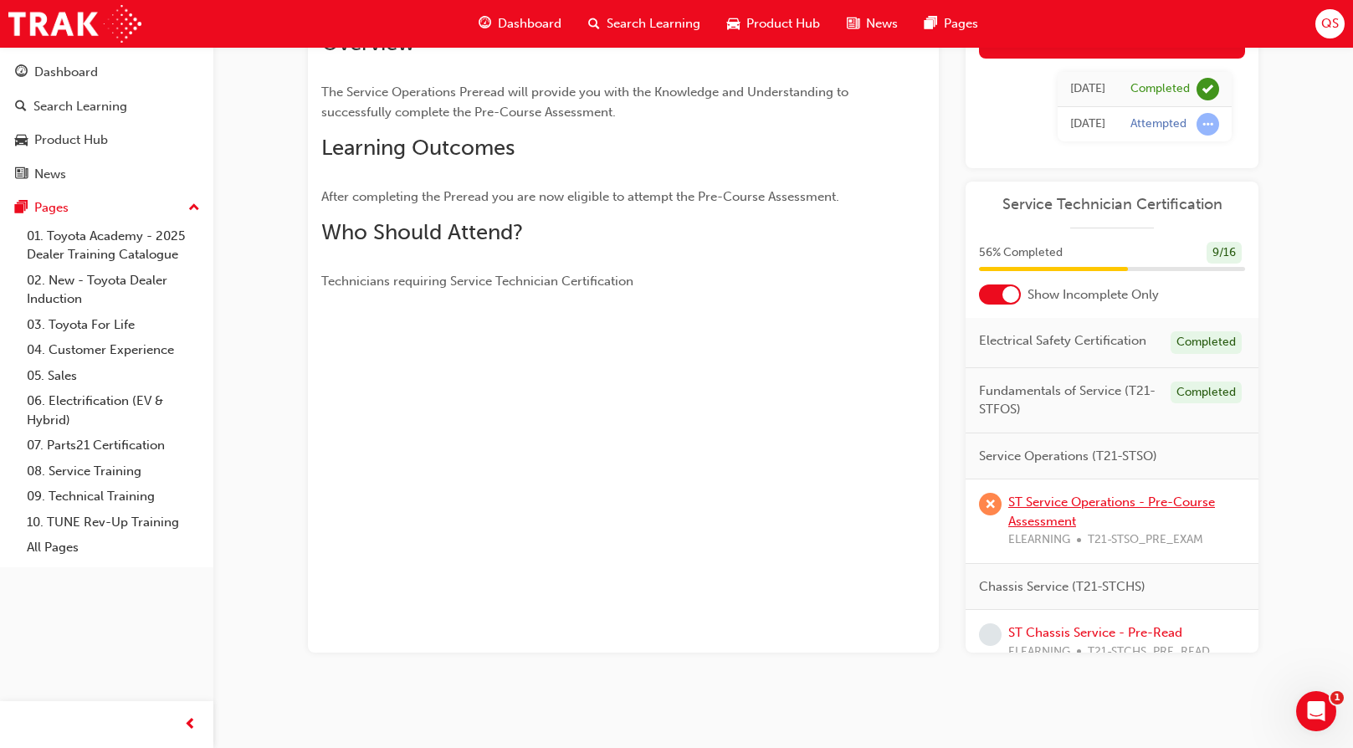
click at [1071, 524] on link "ST Service Operations - Pre-Course Assessment" at bounding box center [1111, 512] width 207 height 34
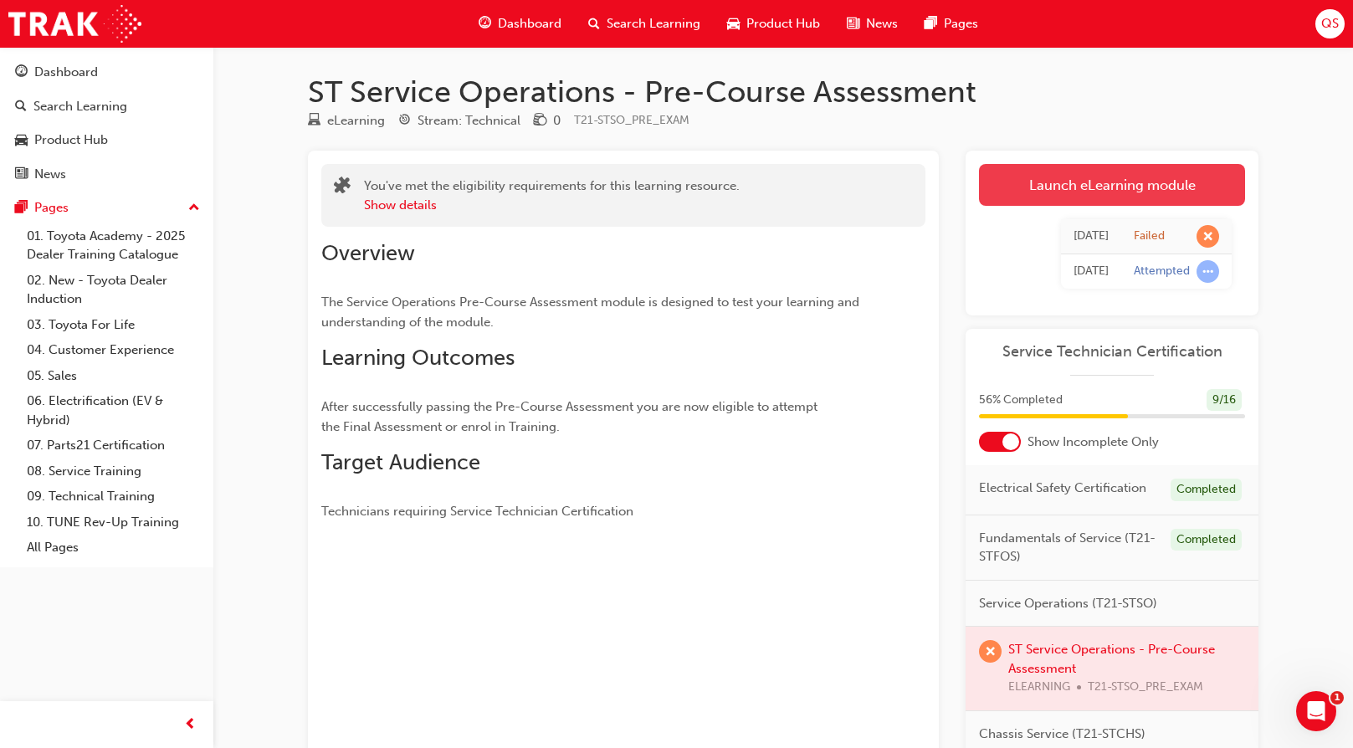
click at [1127, 197] on link "Launch eLearning module" at bounding box center [1112, 185] width 266 height 42
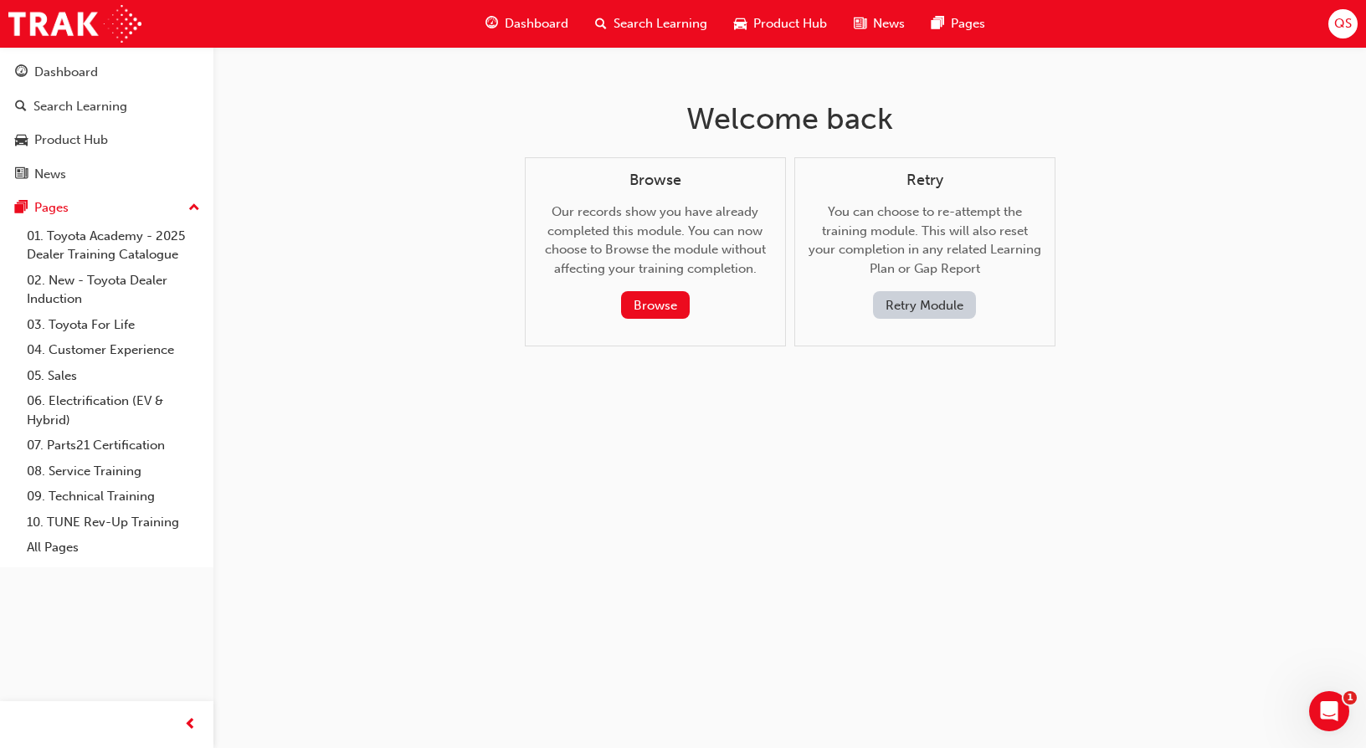
click at [945, 304] on button "Retry Module" at bounding box center [924, 305] width 103 height 28
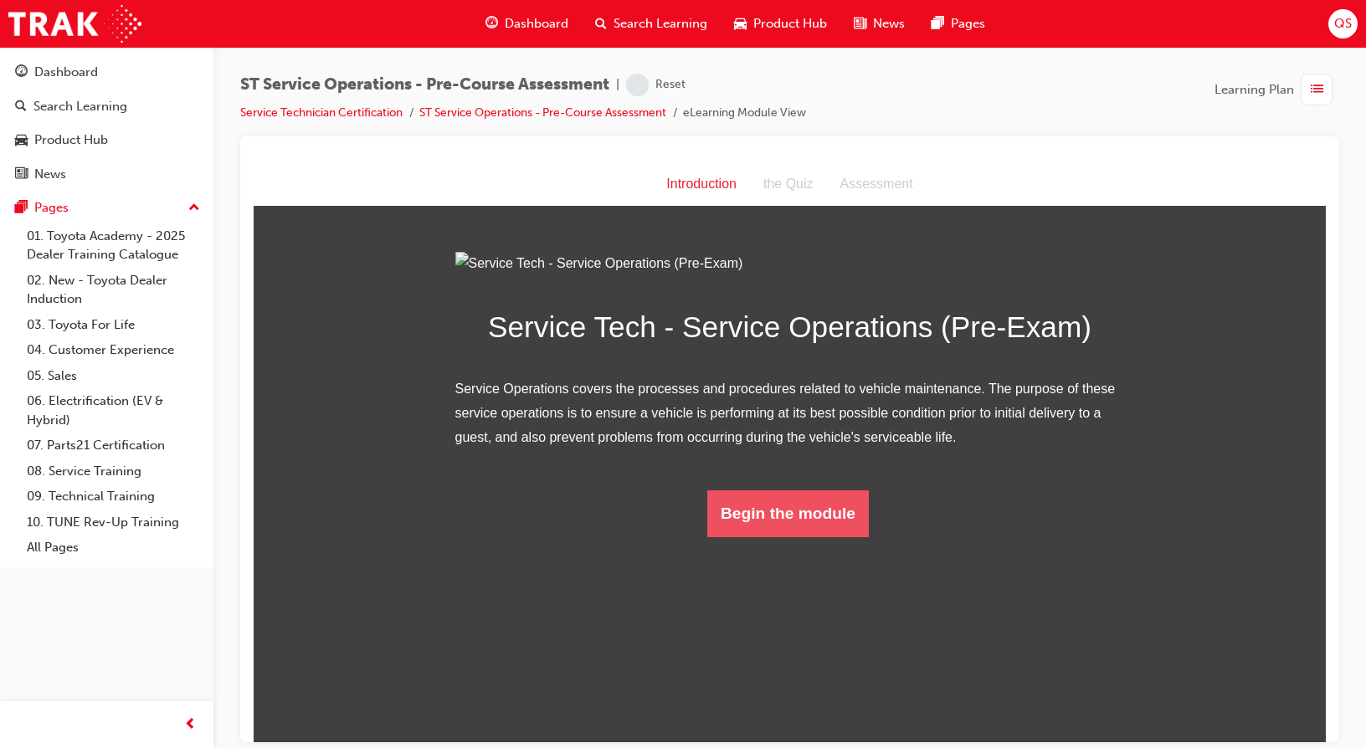
click at [813, 536] on button "Begin the module" at bounding box center [787, 513] width 161 height 47
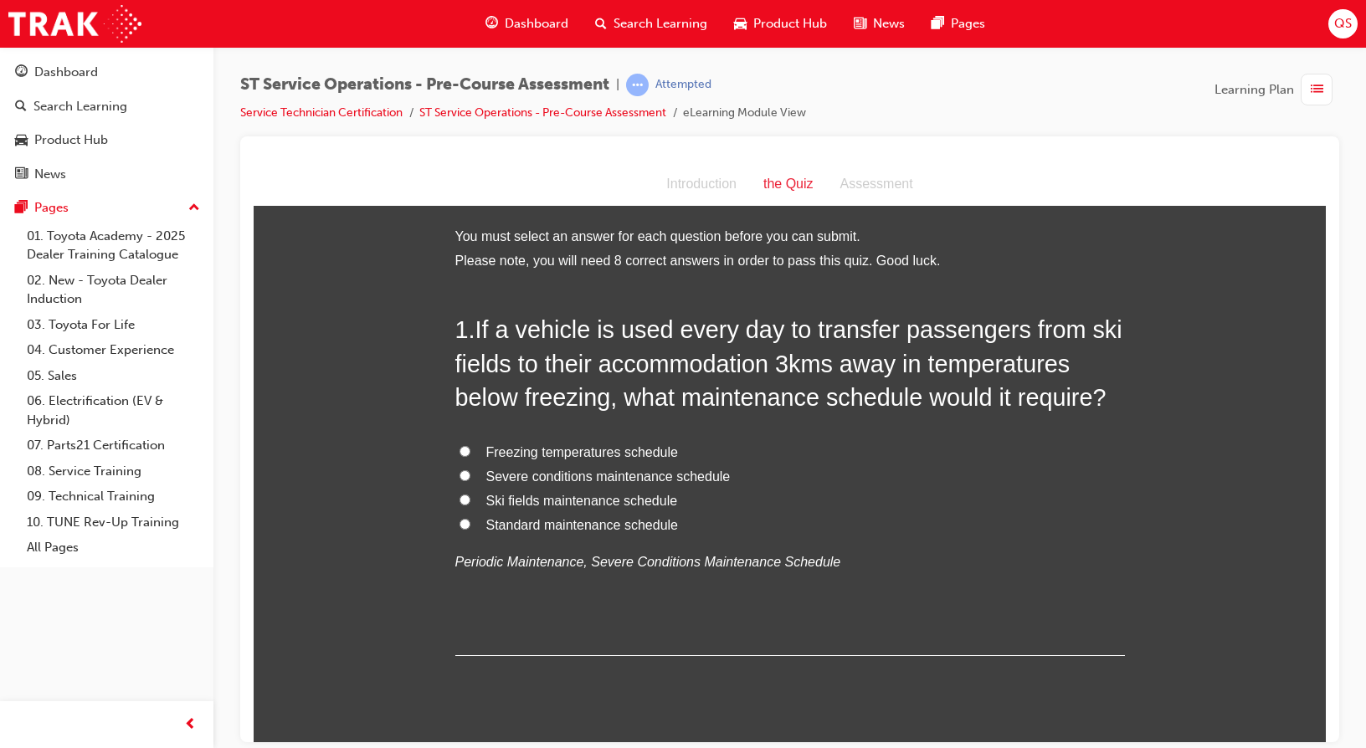
click at [569, 471] on span "Severe conditions maintenance schedule" at bounding box center [608, 476] width 244 height 14
click at [470, 471] on input "Severe conditions maintenance schedule" at bounding box center [464, 474] width 11 height 11
radio input "true"
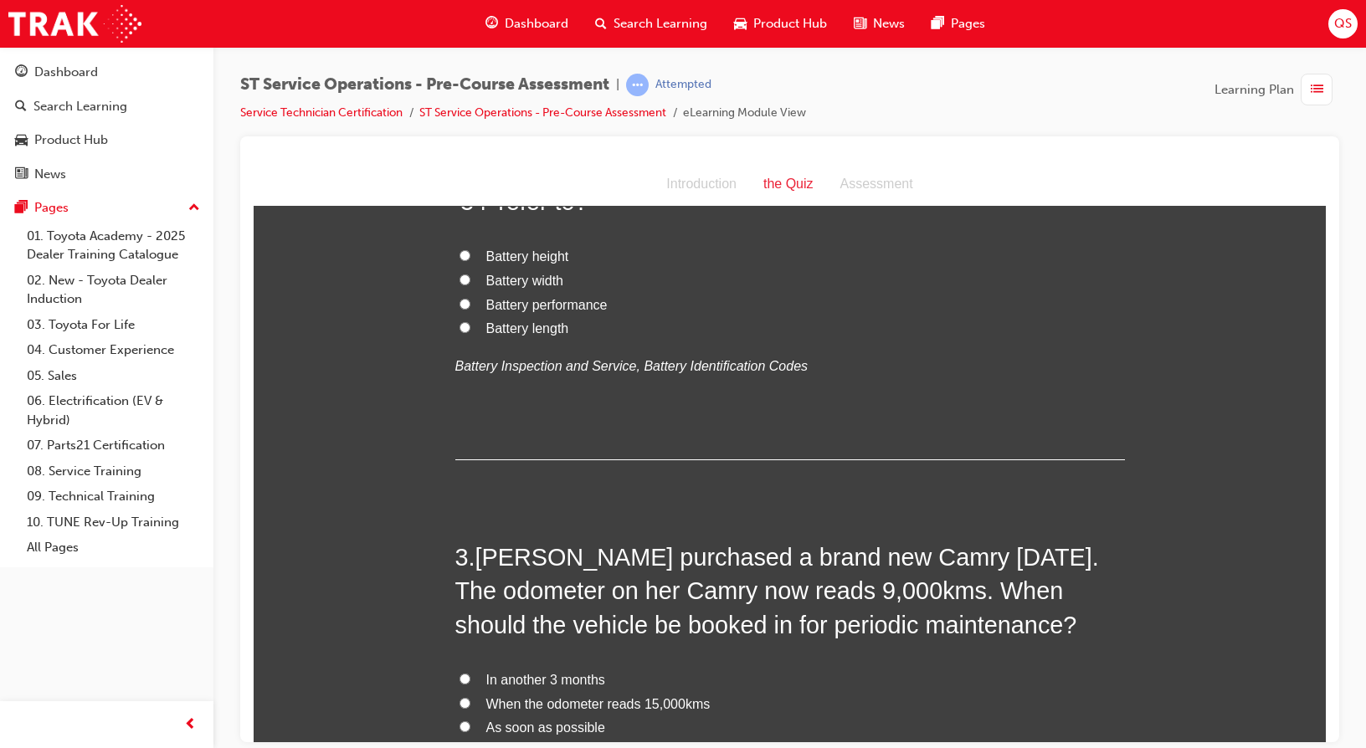
scroll to position [335, 0]
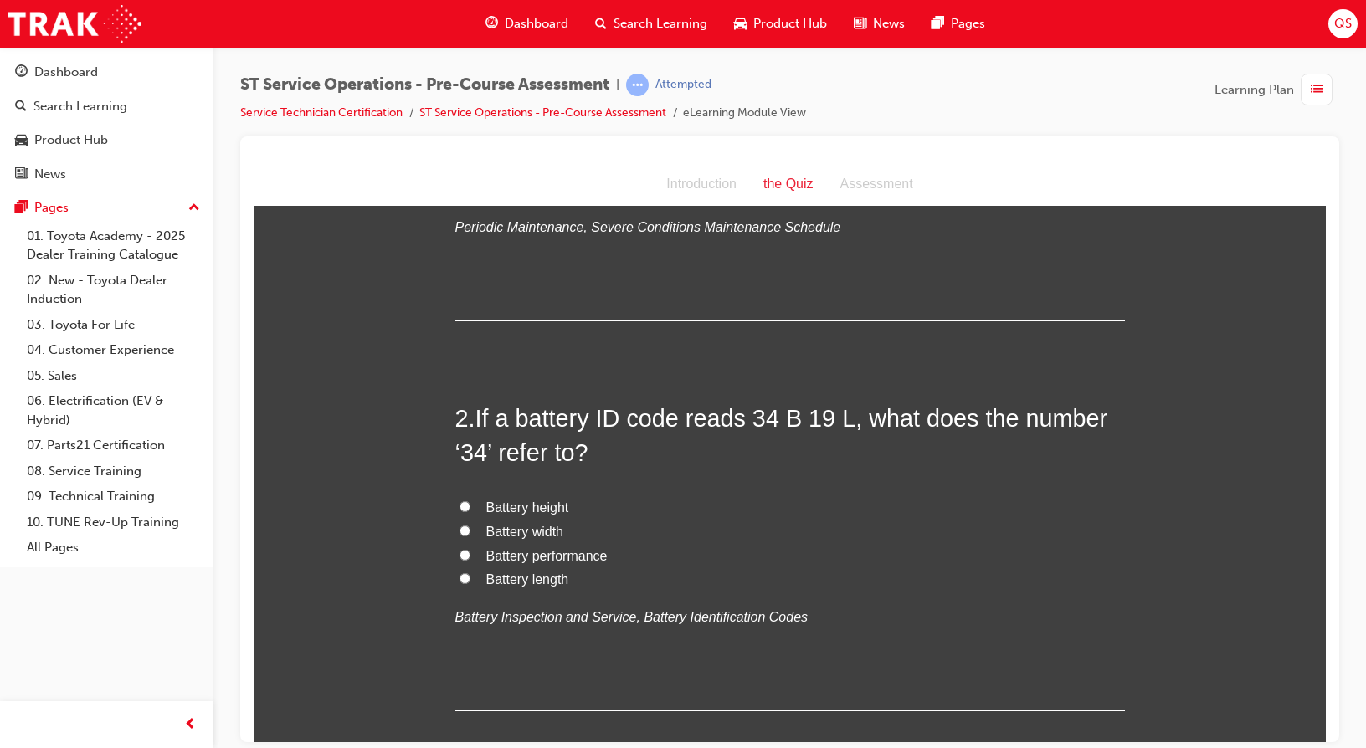
click at [548, 555] on span "Battery performance" at bounding box center [546, 555] width 121 height 14
click at [470, 555] on input "Battery performance" at bounding box center [464, 554] width 11 height 11
radio input "true"
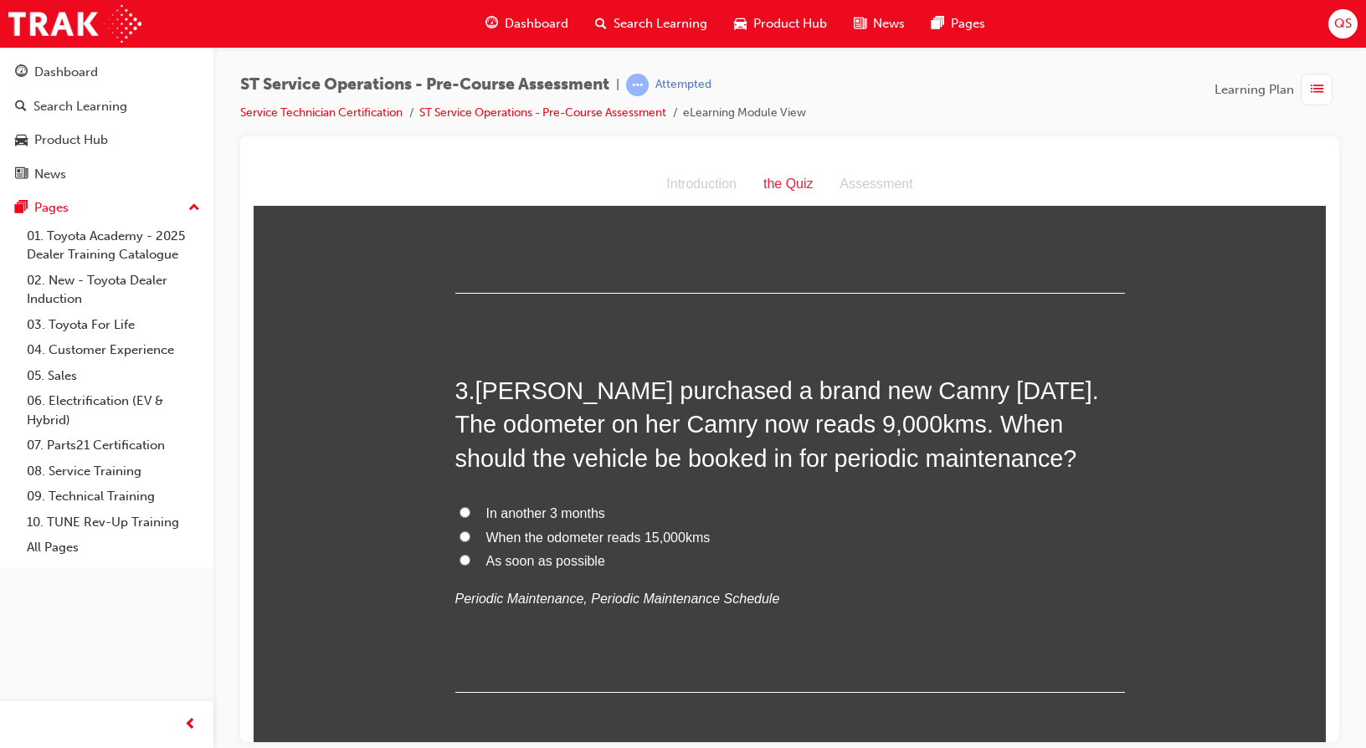
scroll to position [753, 0]
click at [551, 557] on span "As soon as possible" at bounding box center [545, 559] width 119 height 14
click at [470, 557] on input "As soon as possible" at bounding box center [464, 558] width 11 height 11
radio input "true"
click at [525, 512] on span "In another 3 months" at bounding box center [545, 512] width 119 height 14
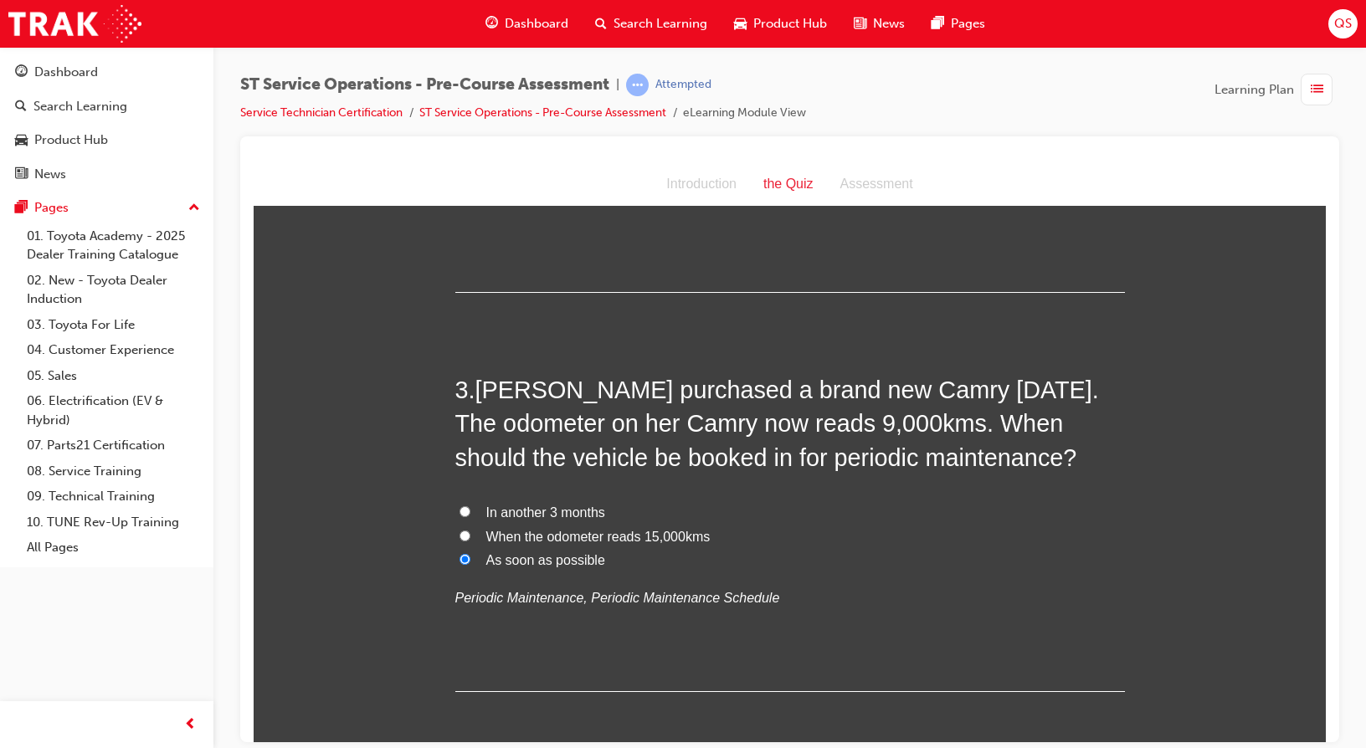
click at [470, 512] on input "In another 3 months" at bounding box center [464, 510] width 11 height 11
radio input "true"
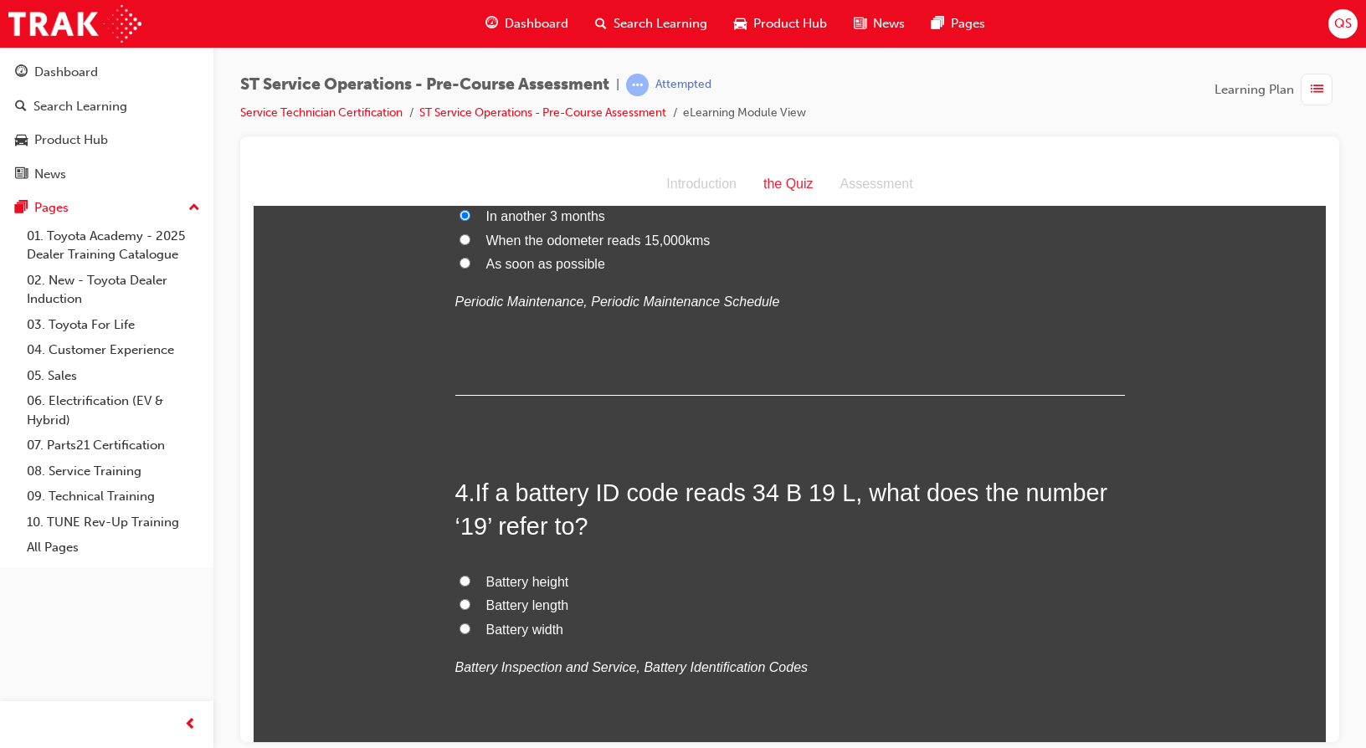
scroll to position [1088, 0]
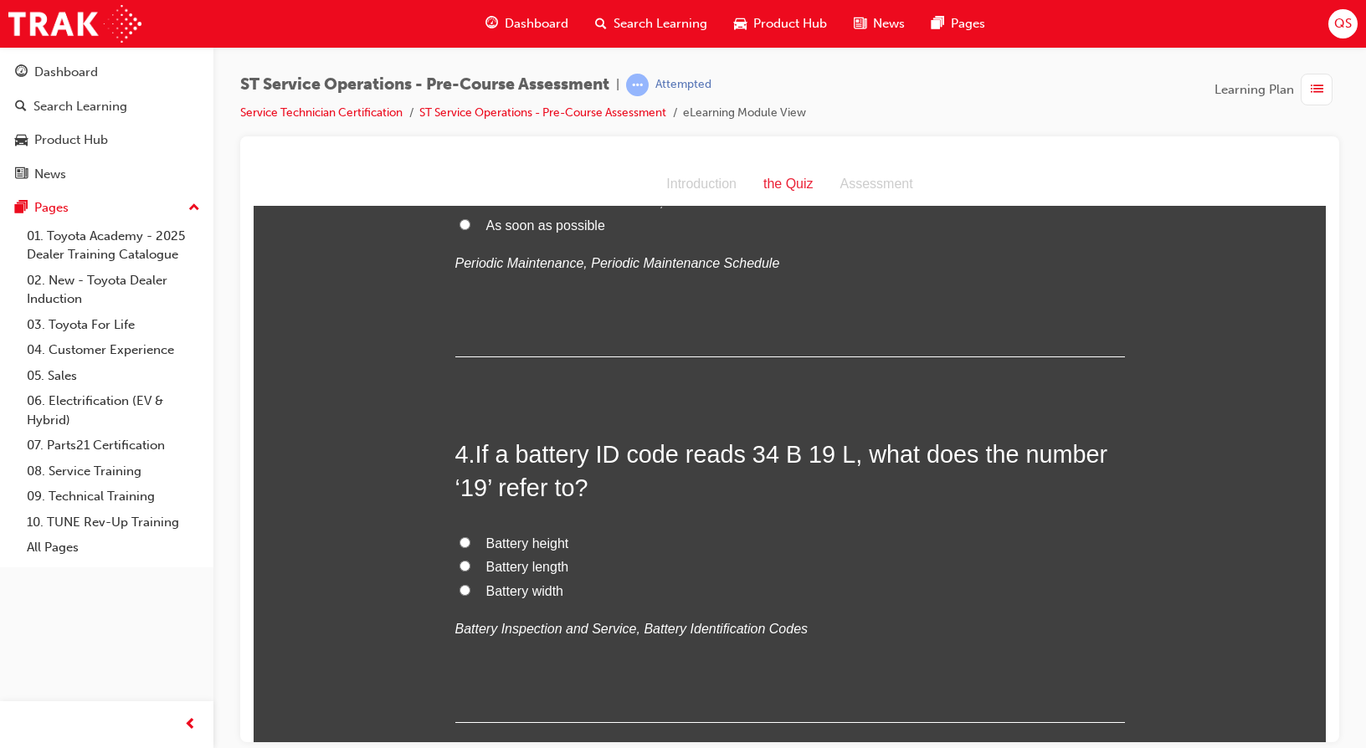
click at [540, 573] on span "Battery length" at bounding box center [527, 566] width 83 height 14
click at [470, 571] on input "Battery length" at bounding box center [464, 565] width 11 height 11
radio input "true"
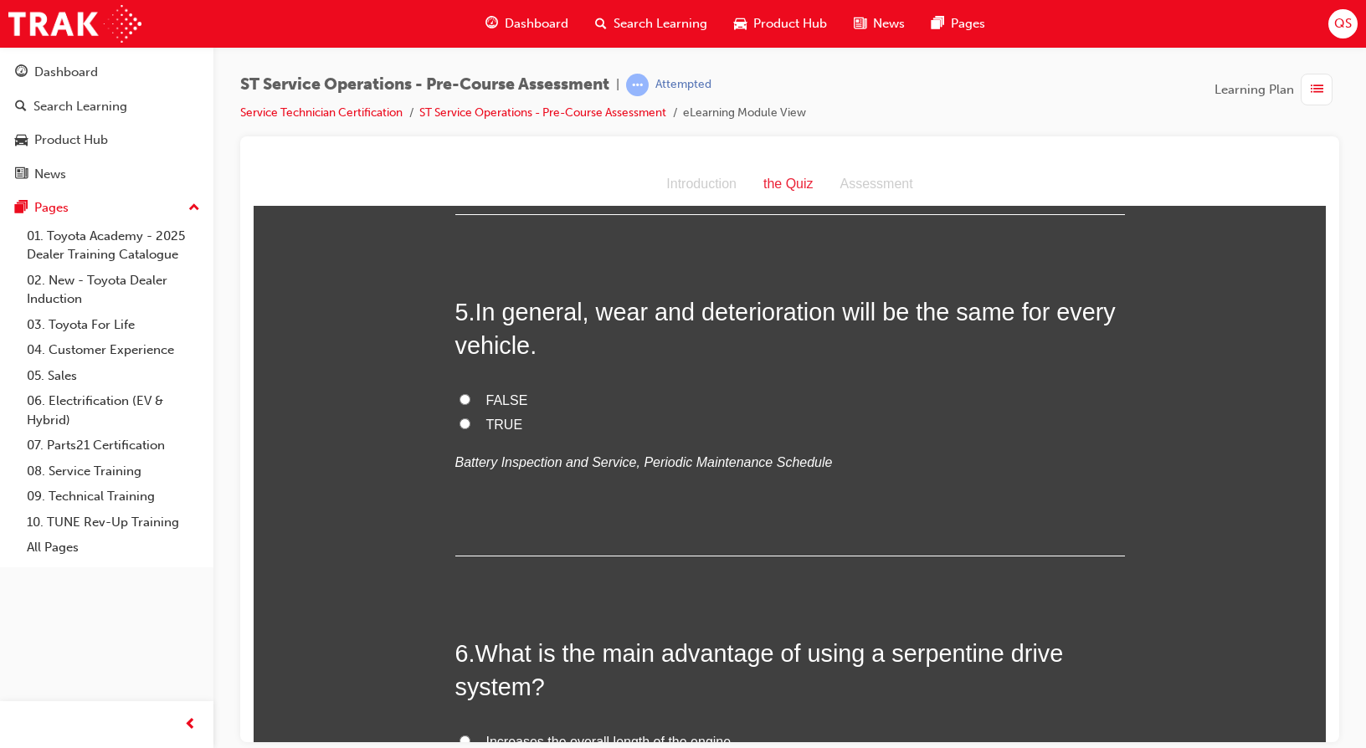
scroll to position [1506, 0]
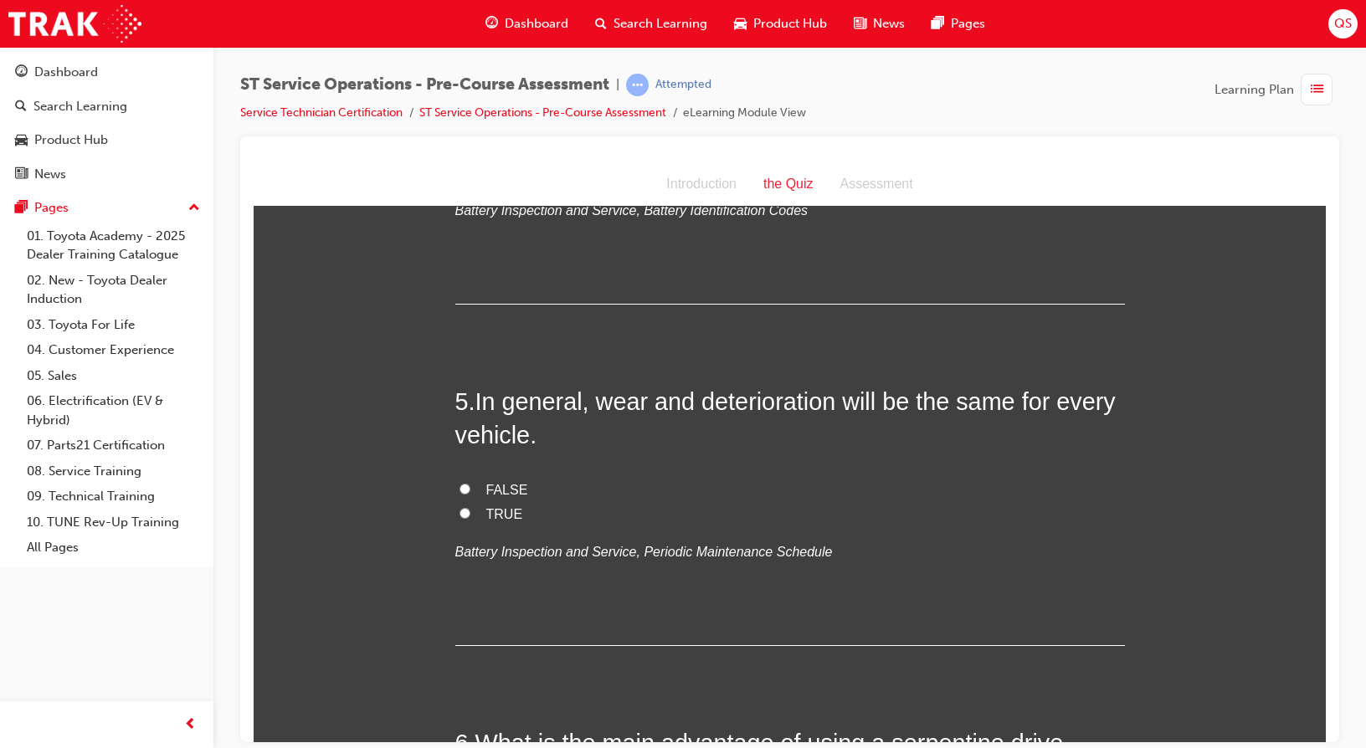
click at [500, 490] on span "FALSE" at bounding box center [507, 489] width 42 height 14
click at [470, 490] on input "FALSE" at bounding box center [464, 488] width 11 height 11
radio input "true"
drag, startPoint x: 581, startPoint y: 408, endPoint x: 592, endPoint y: 407, distance: 11.7
click at [592, 407] on span "In general, wear and deterioration will be the same for every vehicle." at bounding box center [785, 417] width 660 height 60
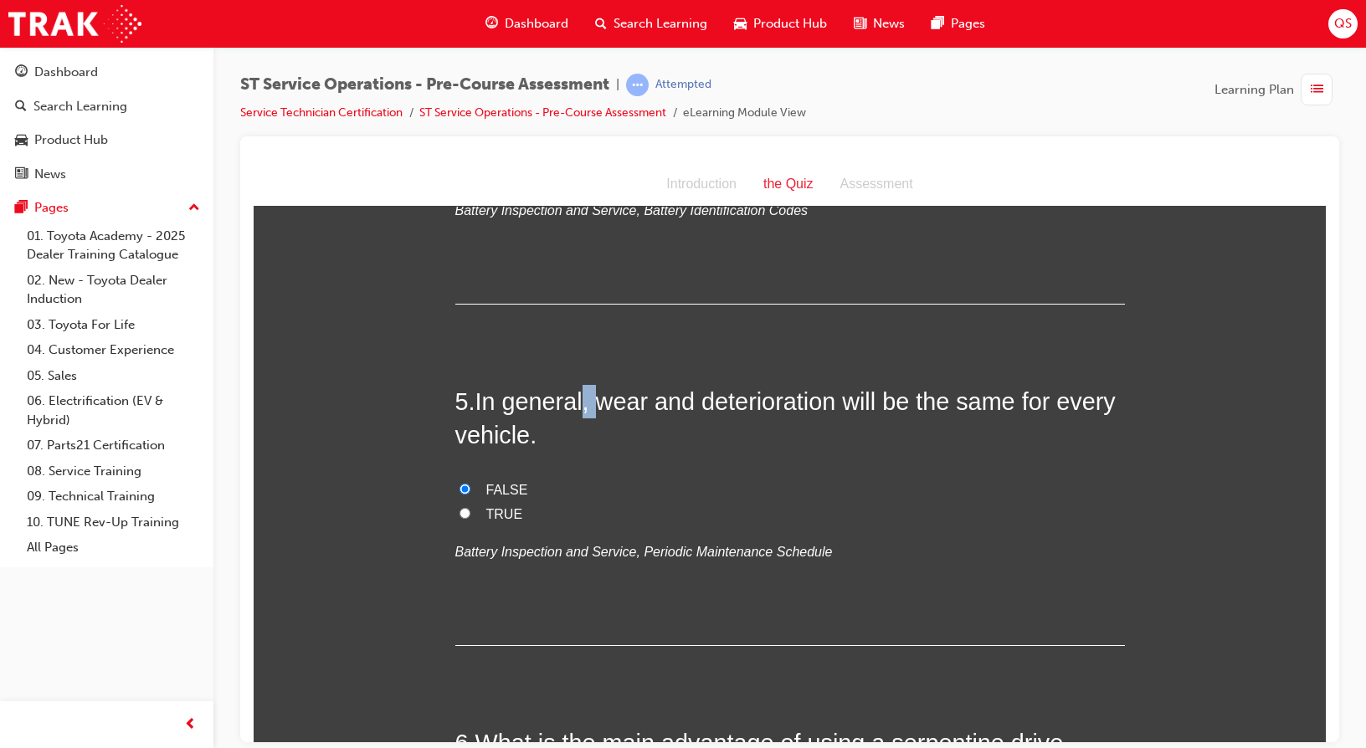
drag, startPoint x: 592, startPoint y: 407, endPoint x: 597, endPoint y: 434, distance: 27.9
click at [597, 434] on h2 "5 . In general, wear and deterioration will be the same for every vehicle." at bounding box center [789, 418] width 669 height 68
click at [584, 399] on span "In general, wear and deterioration will be the same for every vehicle." at bounding box center [785, 417] width 660 height 60
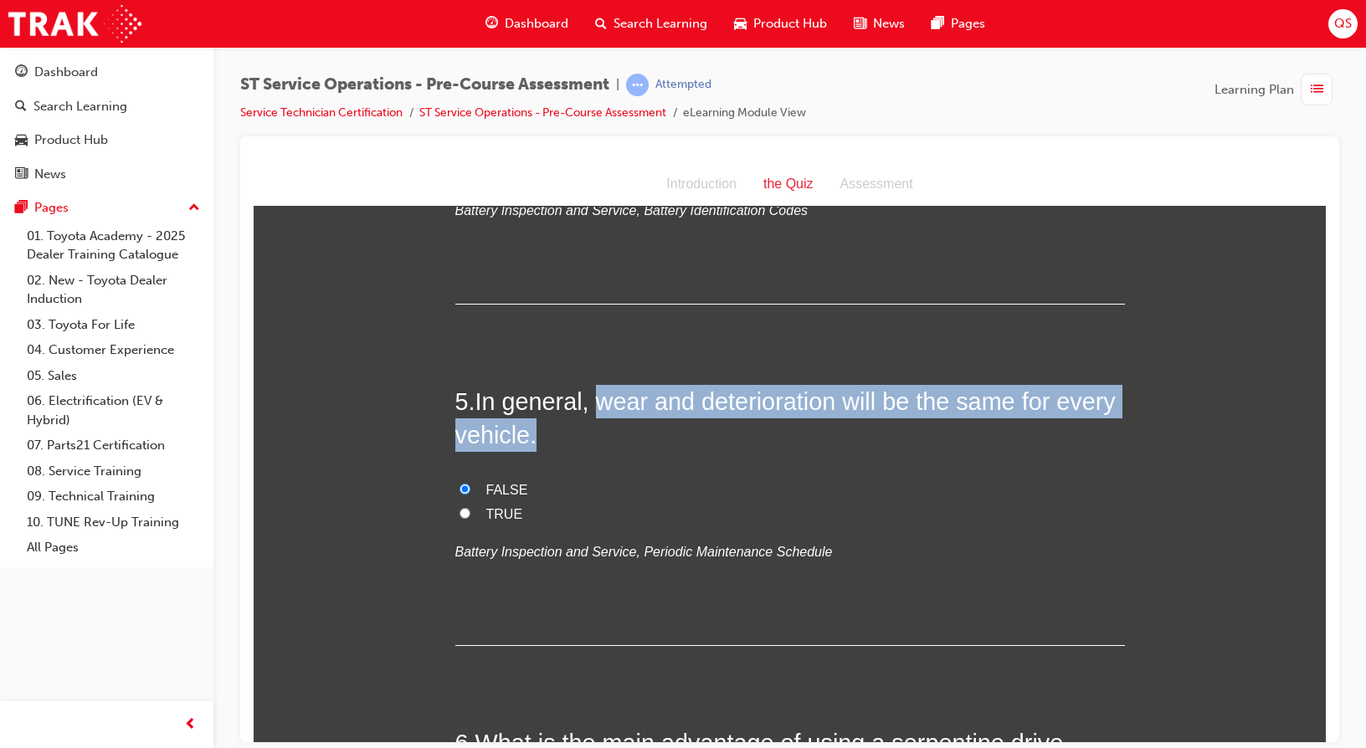
drag, startPoint x: 590, startPoint y: 403, endPoint x: 807, endPoint y: 408, distance: 216.8
click at [807, 408] on span "In general, wear and deterioration will be the same for every vehicle." at bounding box center [785, 417] width 660 height 60
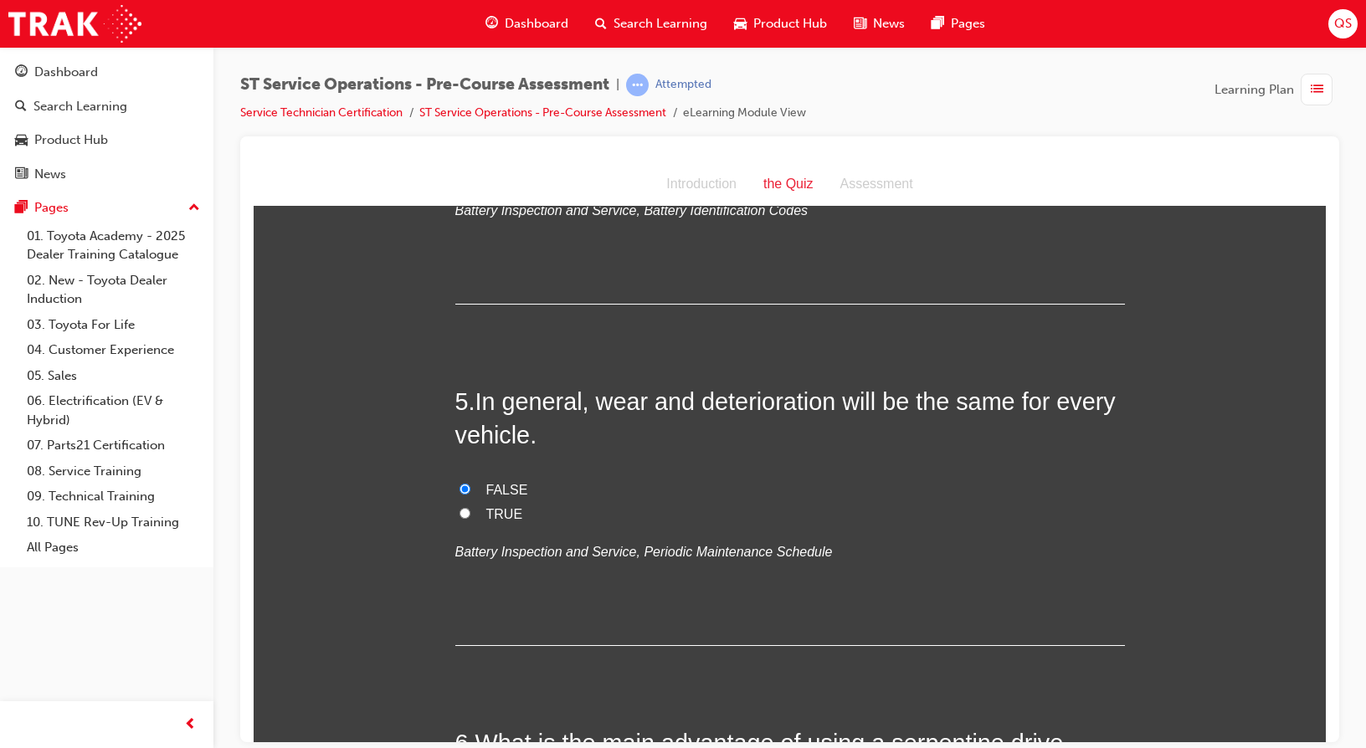
drag, startPoint x: 807, startPoint y: 408, endPoint x: 823, endPoint y: 400, distance: 18.0
click at [823, 400] on span "In general, wear and deterioration will be the same for every vehicle." at bounding box center [785, 417] width 660 height 60
drag, startPoint x: 828, startPoint y: 406, endPoint x: 594, endPoint y: 402, distance: 234.3
click at [594, 402] on span "In general, wear and deterioration will be the same for every vehicle." at bounding box center [785, 417] width 660 height 60
copy span "wear and deterioration"
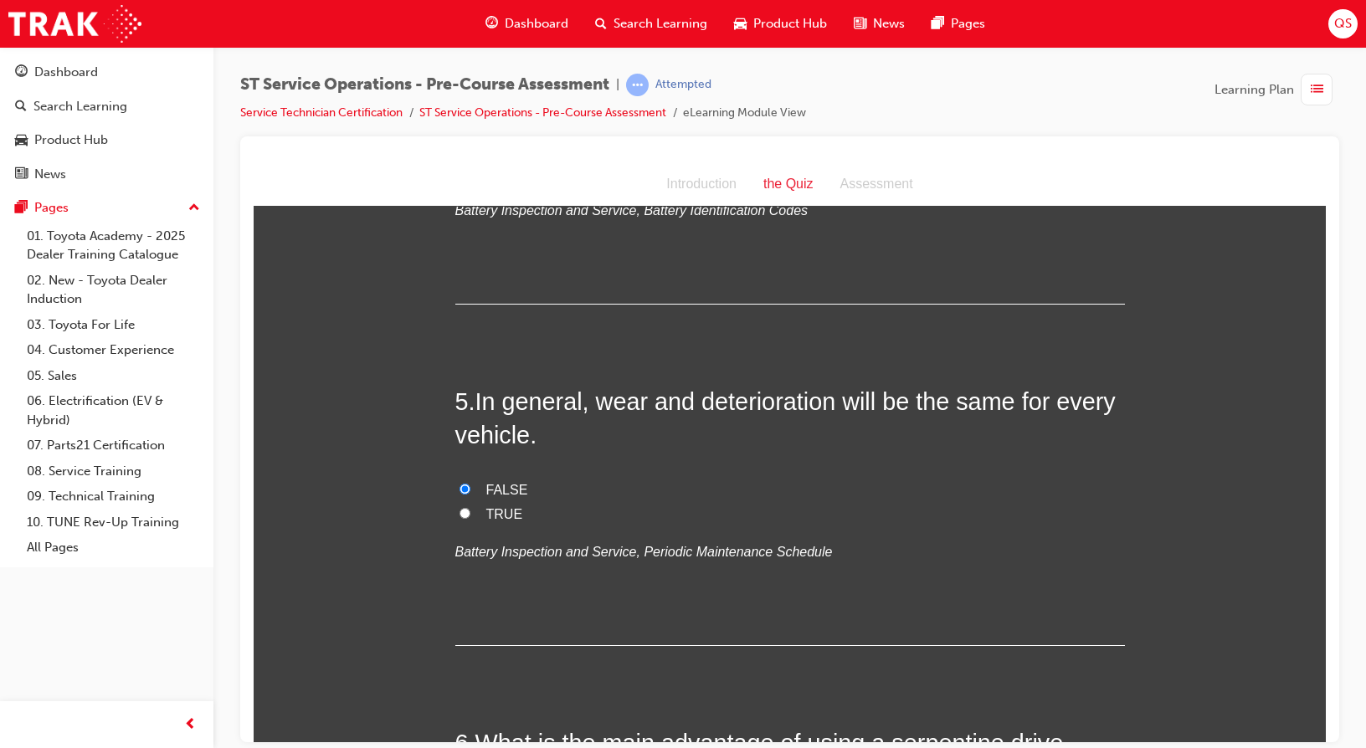
click at [509, 506] on span "TRUE" at bounding box center [504, 513] width 37 height 14
click at [470, 507] on input "TRUE" at bounding box center [464, 512] width 11 height 11
radio input "true"
click at [518, 490] on span "FALSE" at bounding box center [507, 489] width 42 height 14
click at [470, 490] on input "FALSE" at bounding box center [464, 488] width 11 height 11
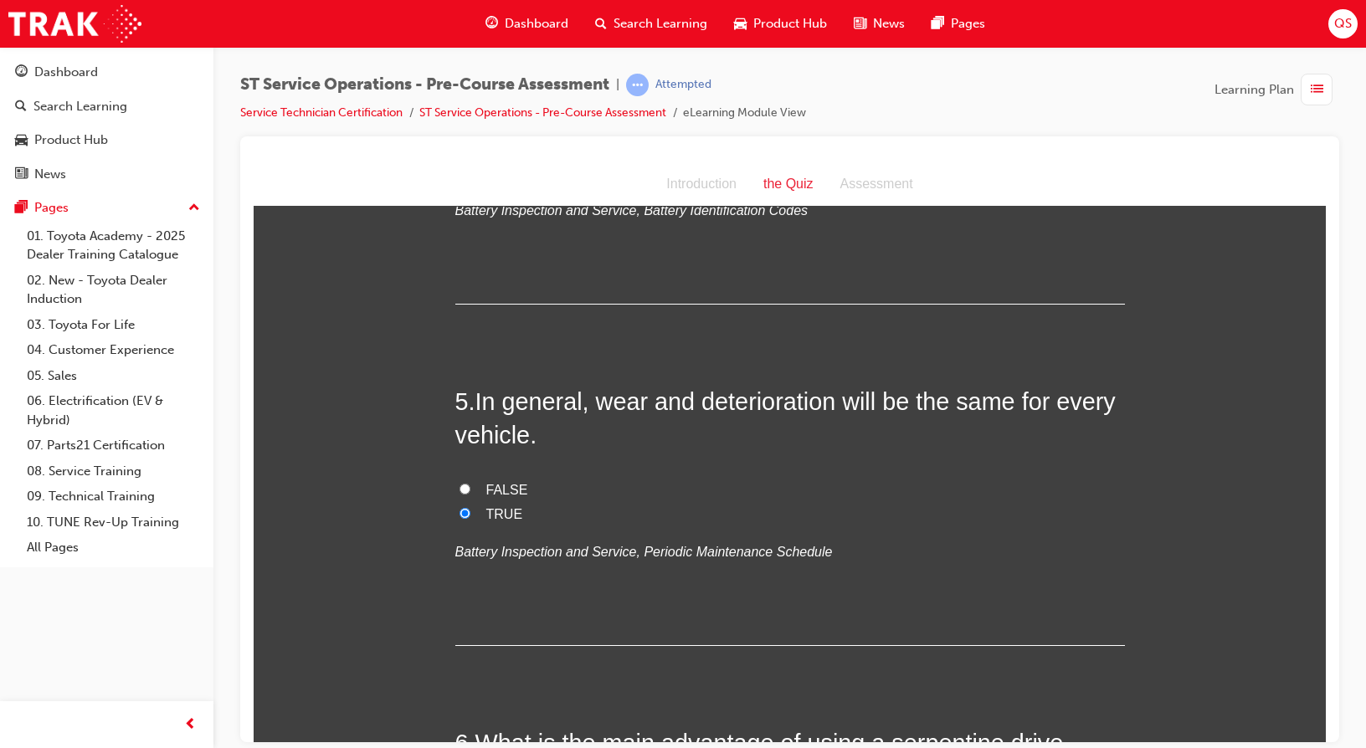
radio input "true"
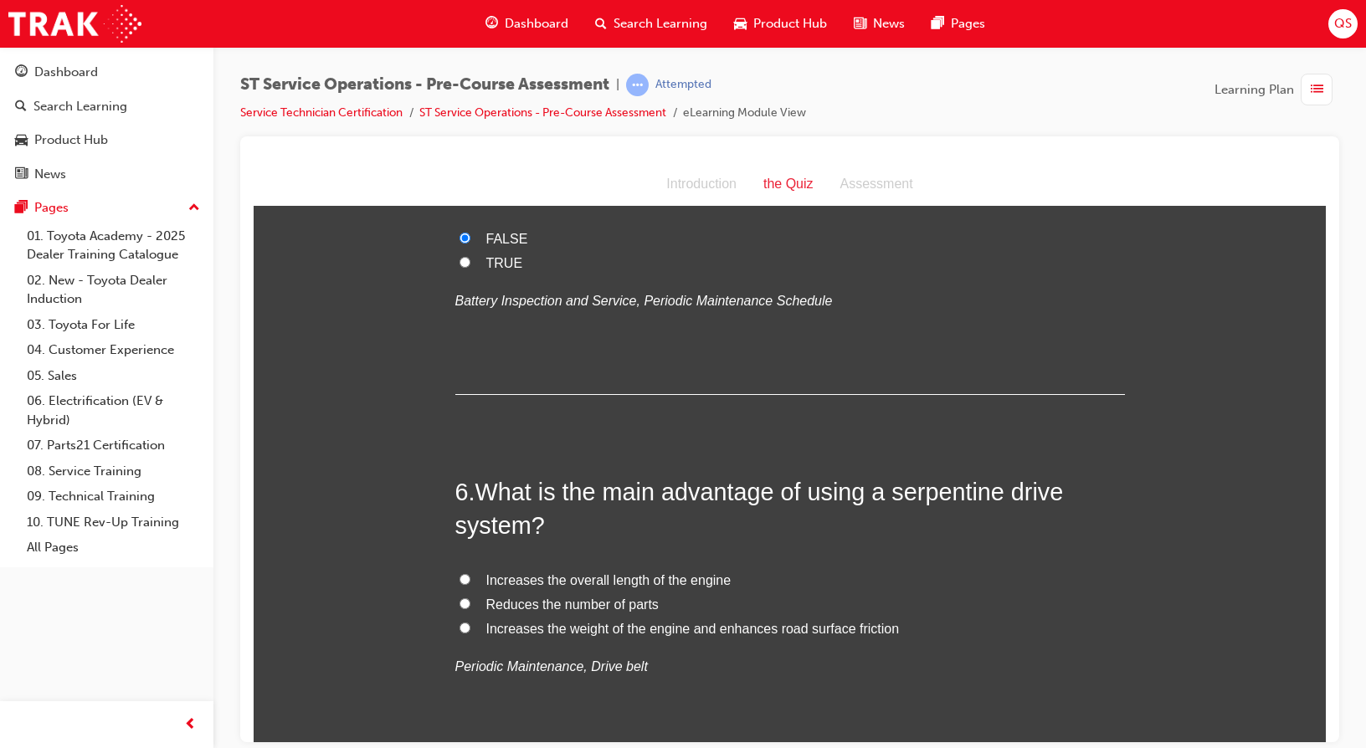
scroll to position [1841, 0]
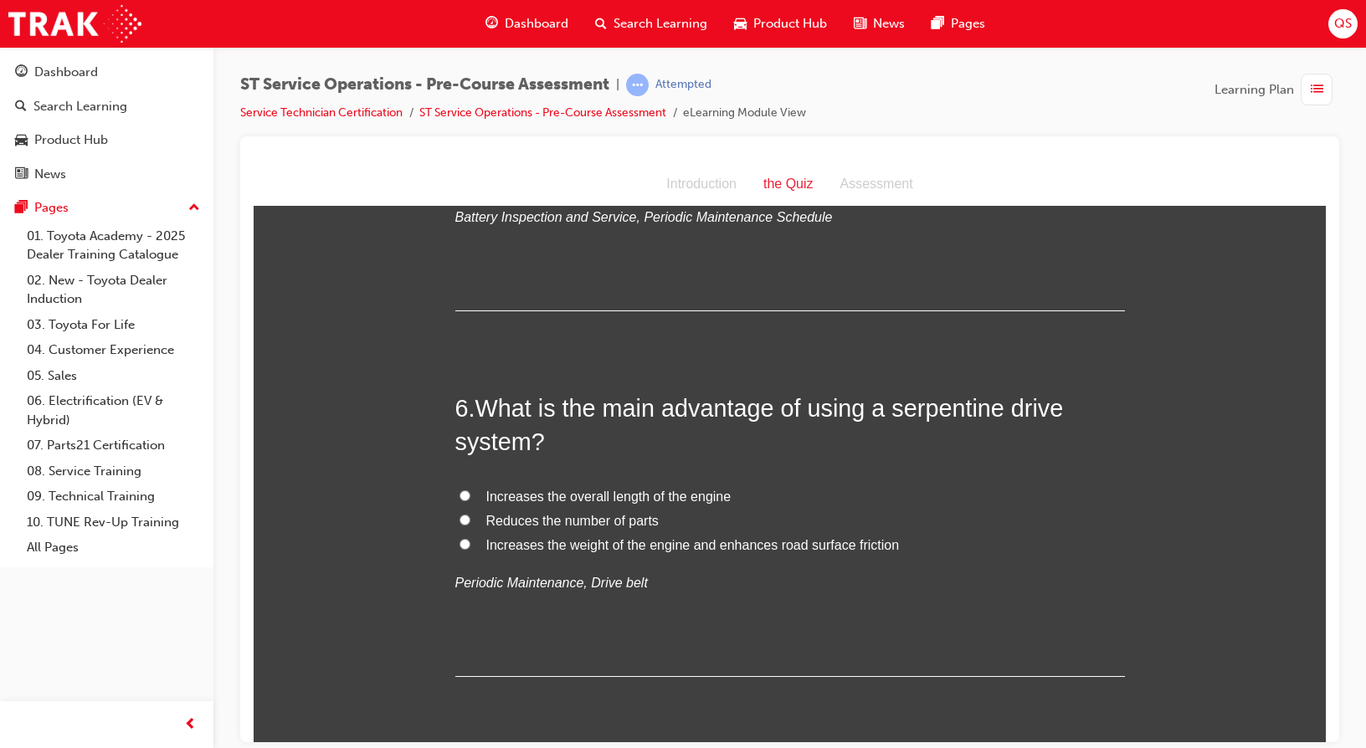
click at [874, 410] on span "What is the main advantage of using a serpentine drive system?" at bounding box center [759, 424] width 608 height 60
drag, startPoint x: 882, startPoint y: 409, endPoint x: 1059, endPoint y: 408, distance: 176.6
click at [1059, 408] on h2 "6 . What is the main advantage of using a serpentine drive system?" at bounding box center [789, 425] width 669 height 68
copy span "serpentine drive"
click at [543, 513] on span "Reduces the number of parts" at bounding box center [572, 520] width 172 height 14
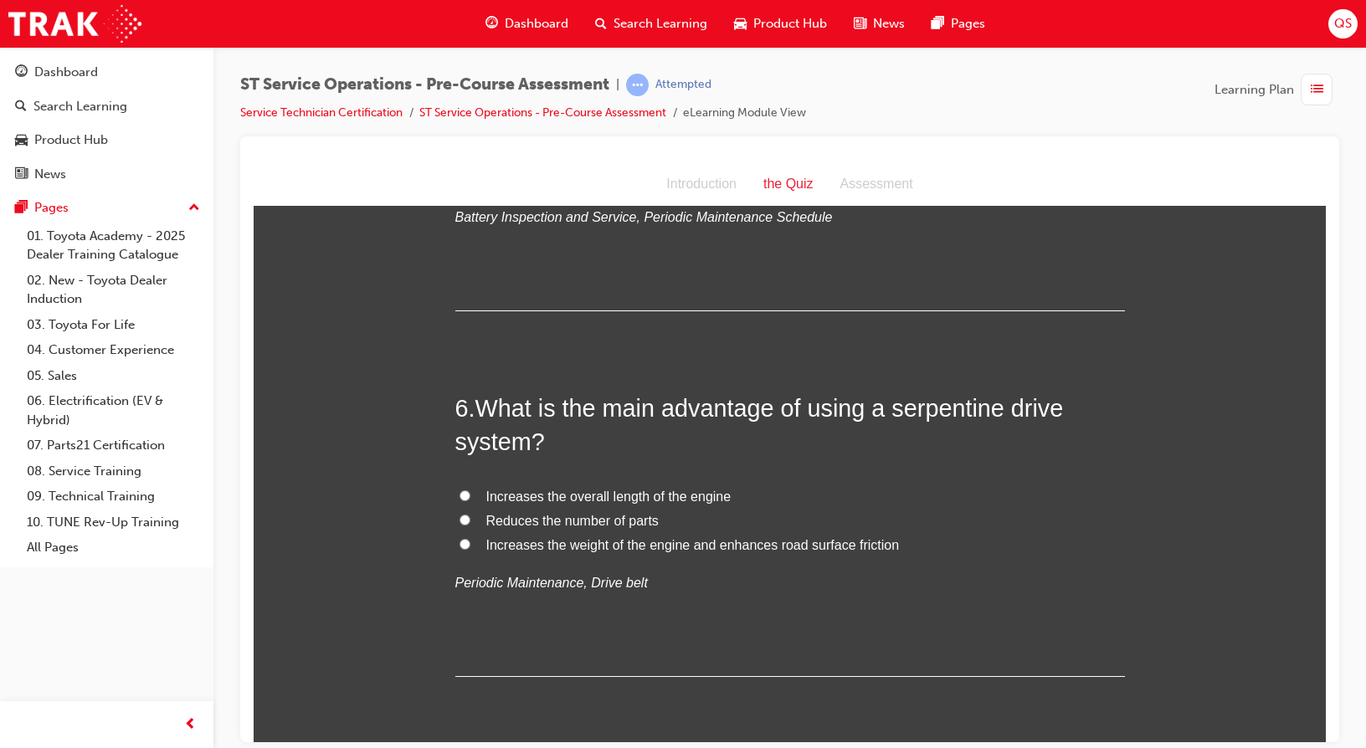
click at [470, 514] on input "Reduces the number of parts" at bounding box center [464, 519] width 11 height 11
radio input "true"
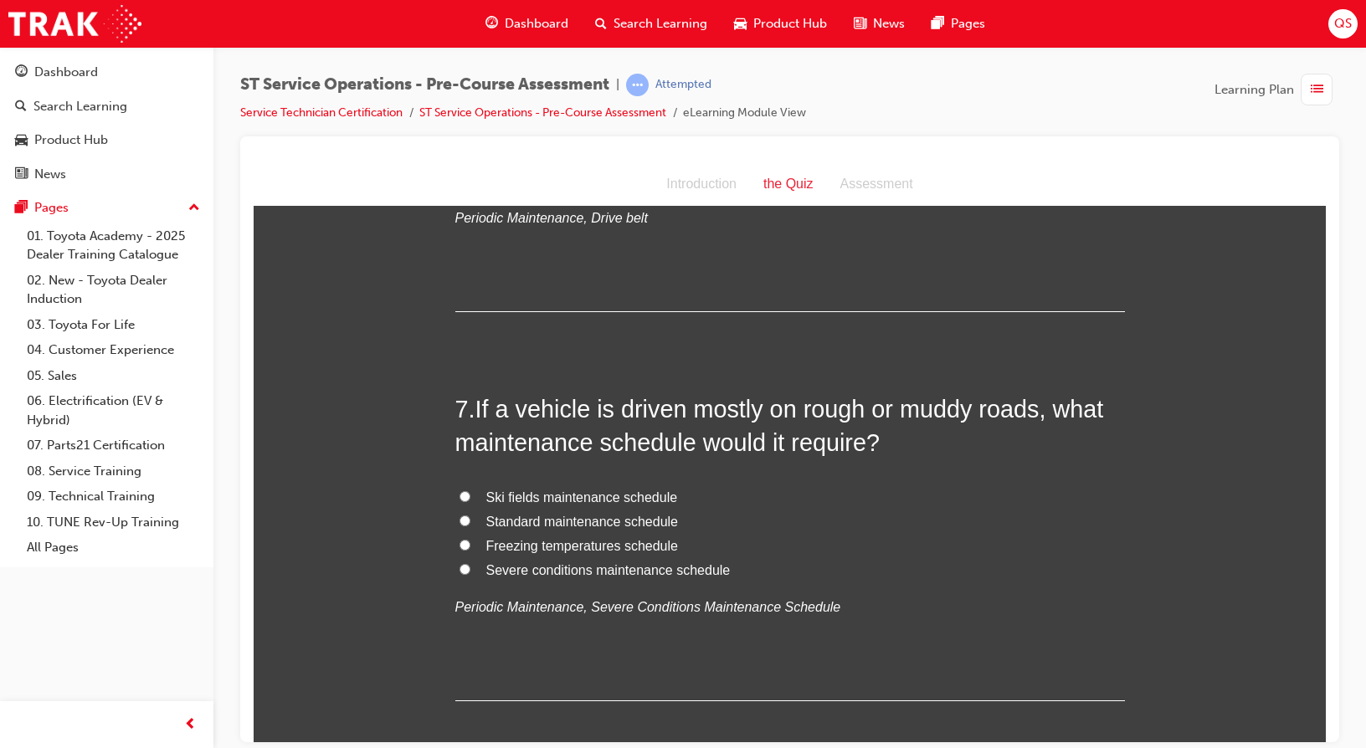
scroll to position [2343, 0]
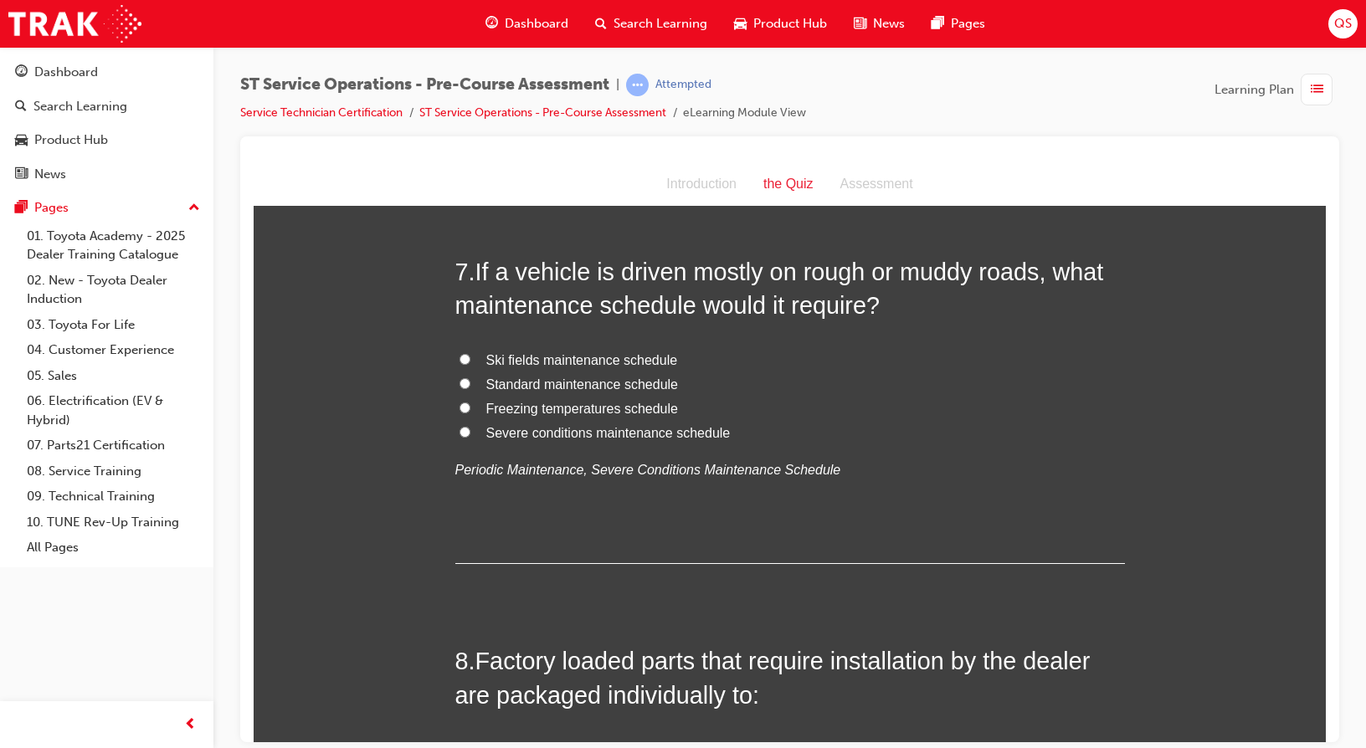
click at [464, 430] on label "Severe conditions maintenance schedule" at bounding box center [789, 433] width 669 height 24
click at [464, 430] on input "Severe conditions maintenance schedule" at bounding box center [464, 431] width 11 height 11
radio input "true"
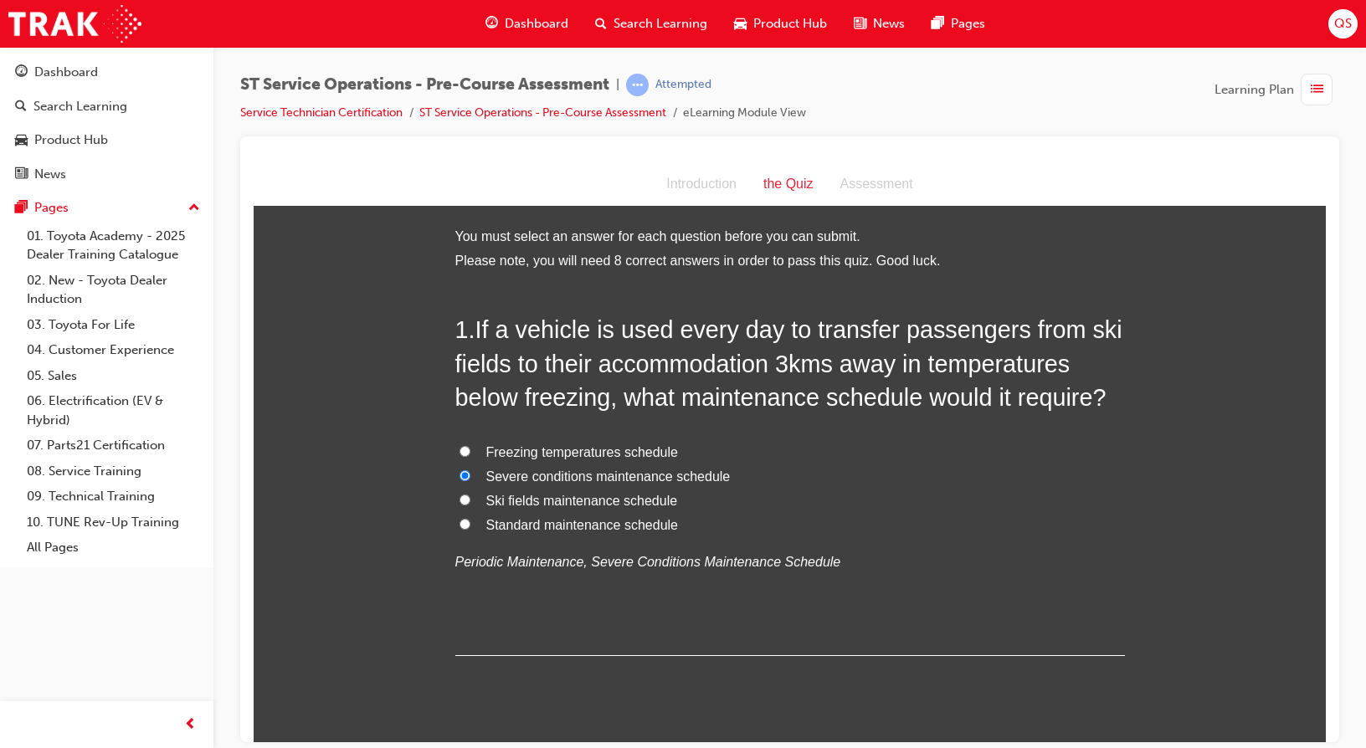
scroll to position [84, 0]
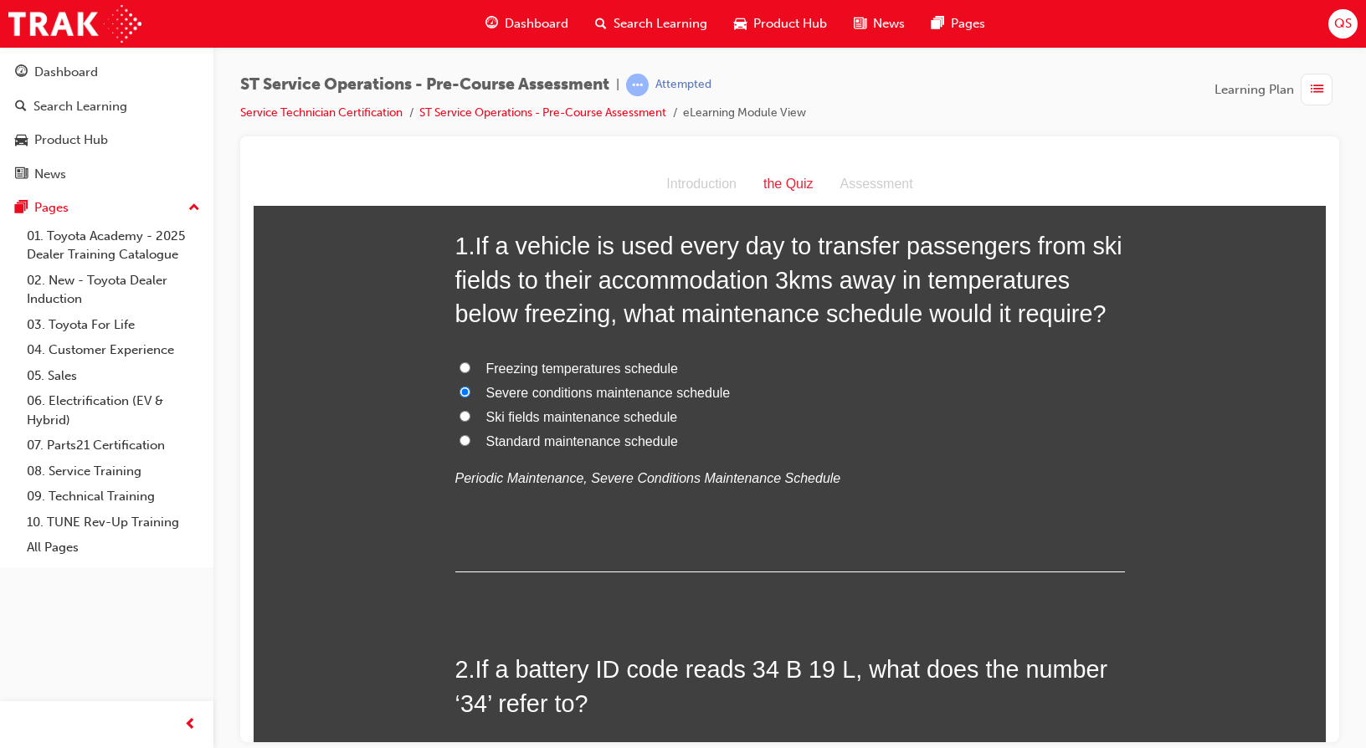
click at [610, 411] on span "Ski fields maintenance schedule" at bounding box center [582, 416] width 192 height 14
click at [470, 411] on input "Ski fields maintenance schedule" at bounding box center [464, 415] width 11 height 11
radio input "true"
drag, startPoint x: 479, startPoint y: 414, endPoint x: 609, endPoint y: 422, distance: 130.8
click at [609, 422] on label "Ski fields maintenance schedule" at bounding box center [789, 417] width 669 height 24
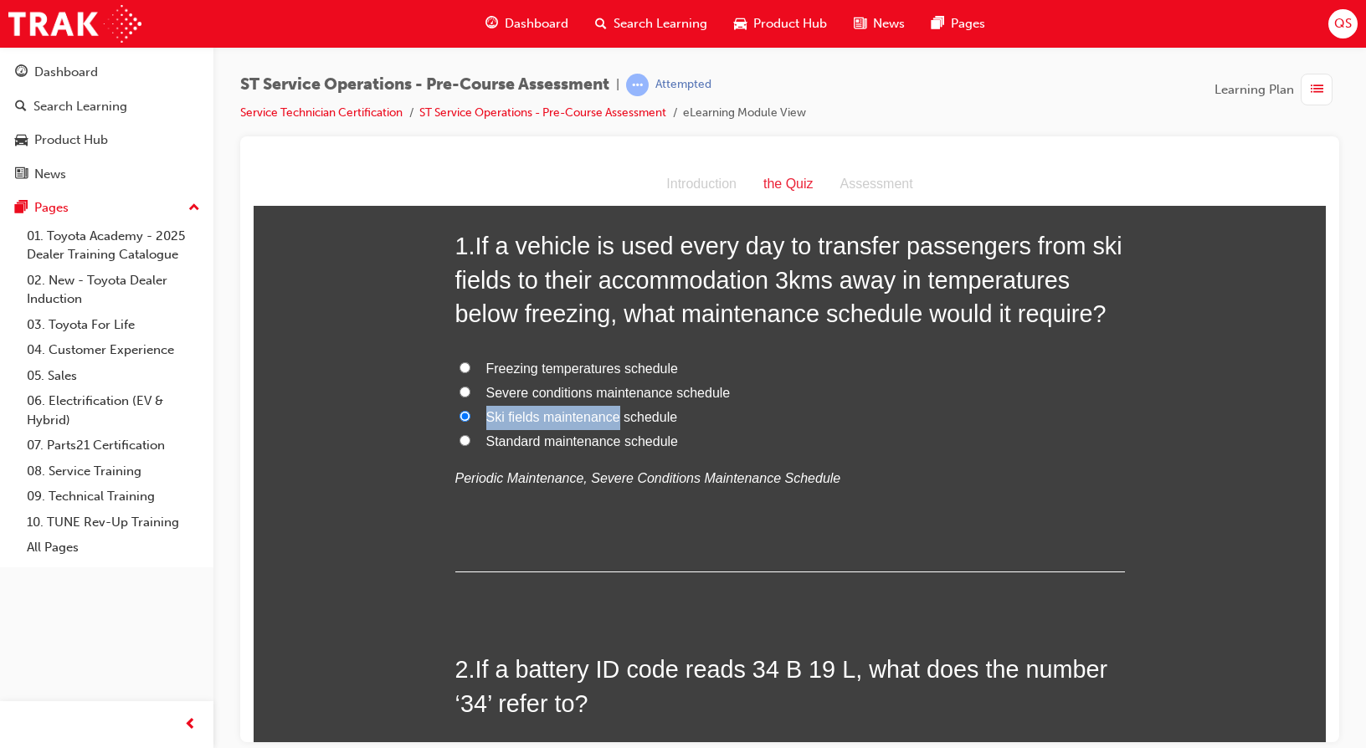
copy span "Ski fields maintenance"
click at [556, 395] on span "Severe conditions maintenance schedule" at bounding box center [608, 392] width 244 height 14
click at [470, 395] on input "Severe conditions maintenance schedule" at bounding box center [464, 391] width 11 height 11
radio input "true"
click at [569, 372] on span "Freezing temperatures schedule" at bounding box center [582, 368] width 192 height 14
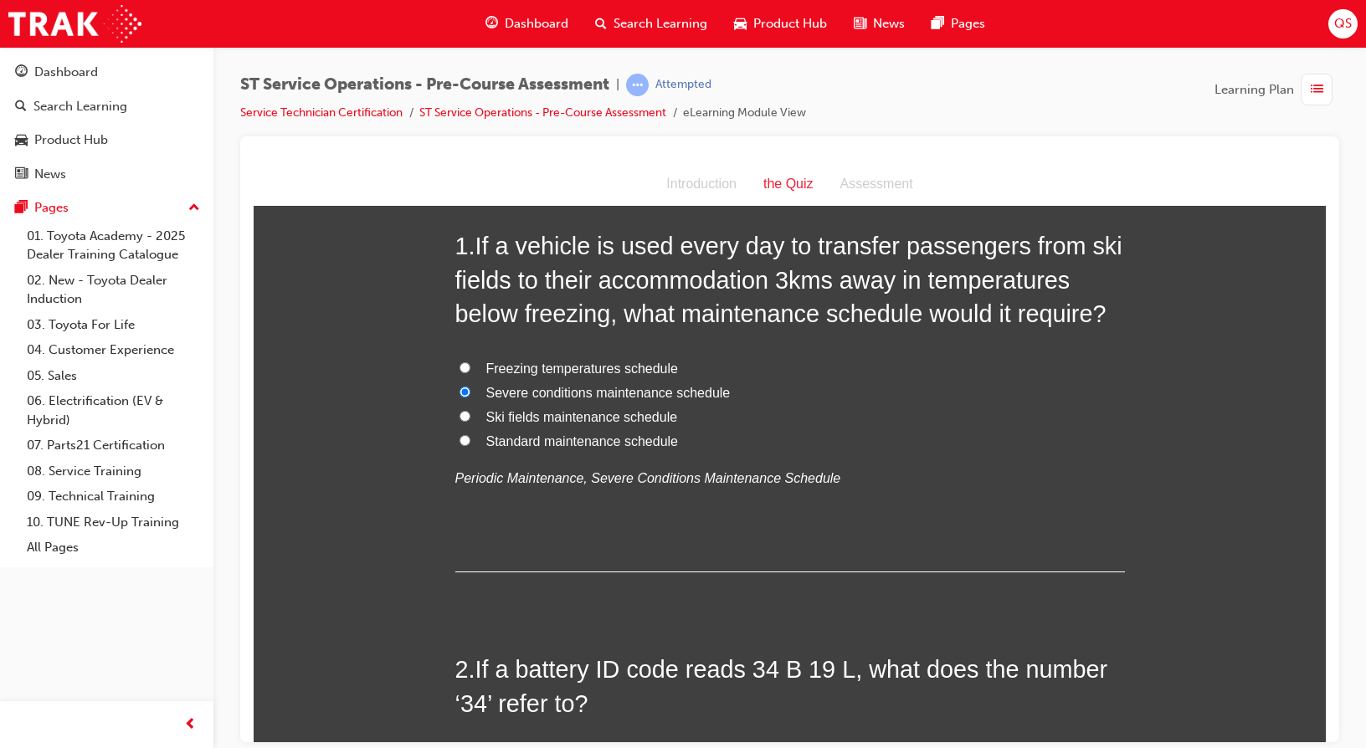
click at [470, 372] on input "Freezing temperatures schedule" at bounding box center [464, 366] width 11 height 11
radio input "true"
drag, startPoint x: 479, startPoint y: 363, endPoint x: 616, endPoint y: 372, distance: 137.5
click at [616, 372] on label "Freezing temperatures schedule" at bounding box center [789, 368] width 669 height 24
copy span "Freezing temperatures"
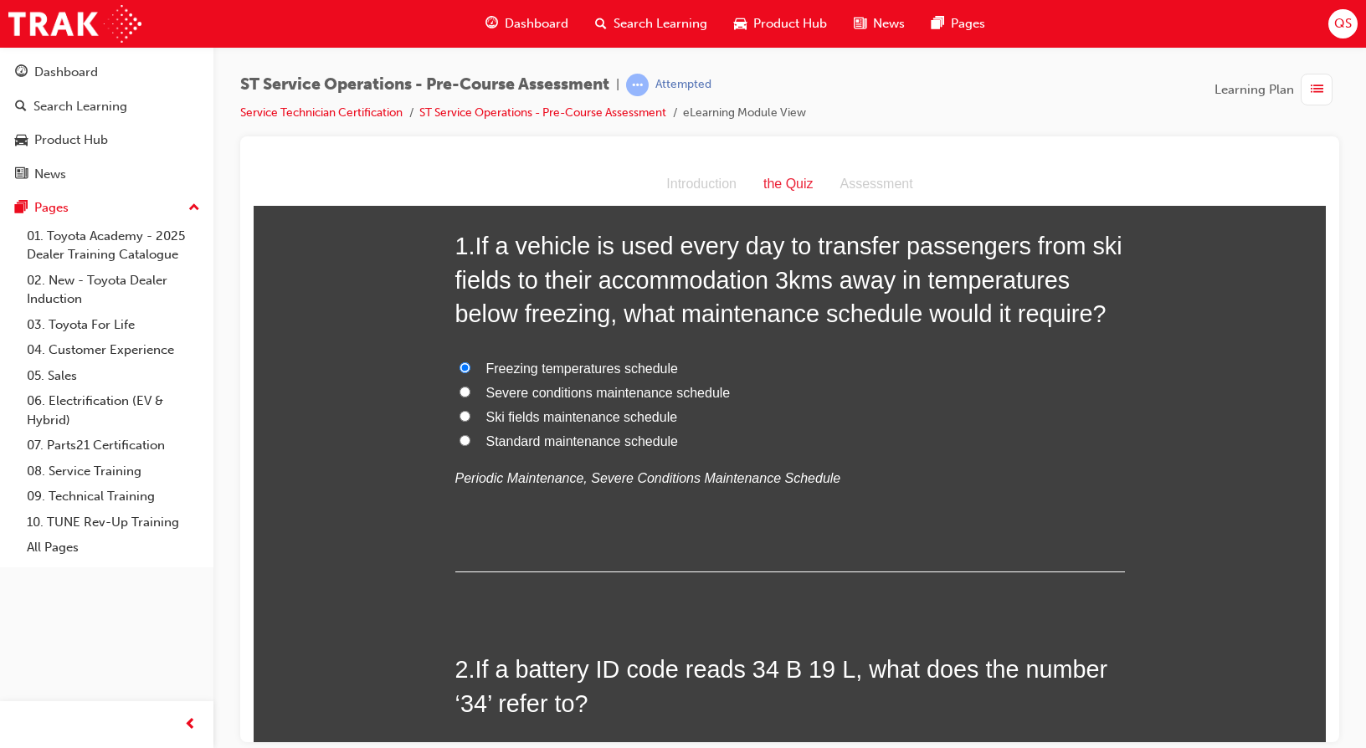
click at [531, 398] on span "Severe conditions maintenance schedule" at bounding box center [608, 392] width 244 height 14
click at [470, 397] on input "Severe conditions maintenance schedule" at bounding box center [464, 391] width 11 height 11
radio input "true"
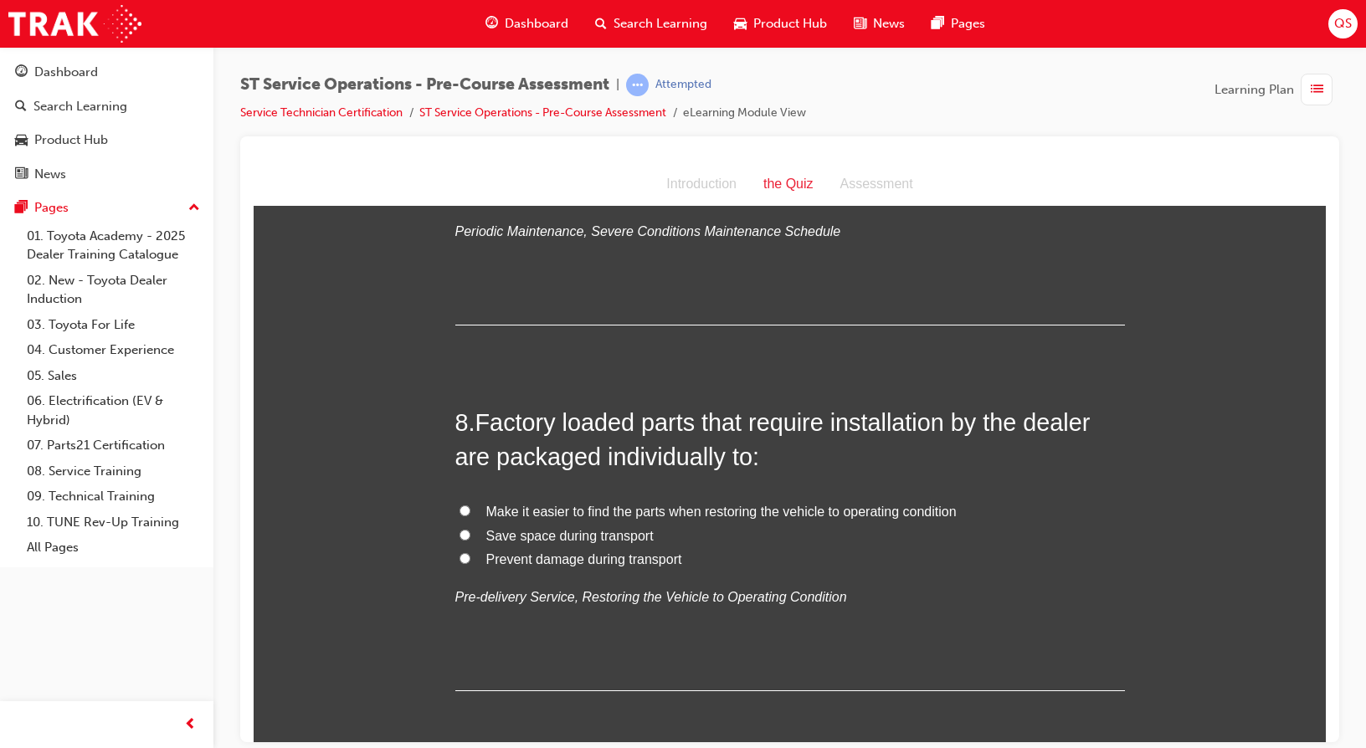
scroll to position [2594, 0]
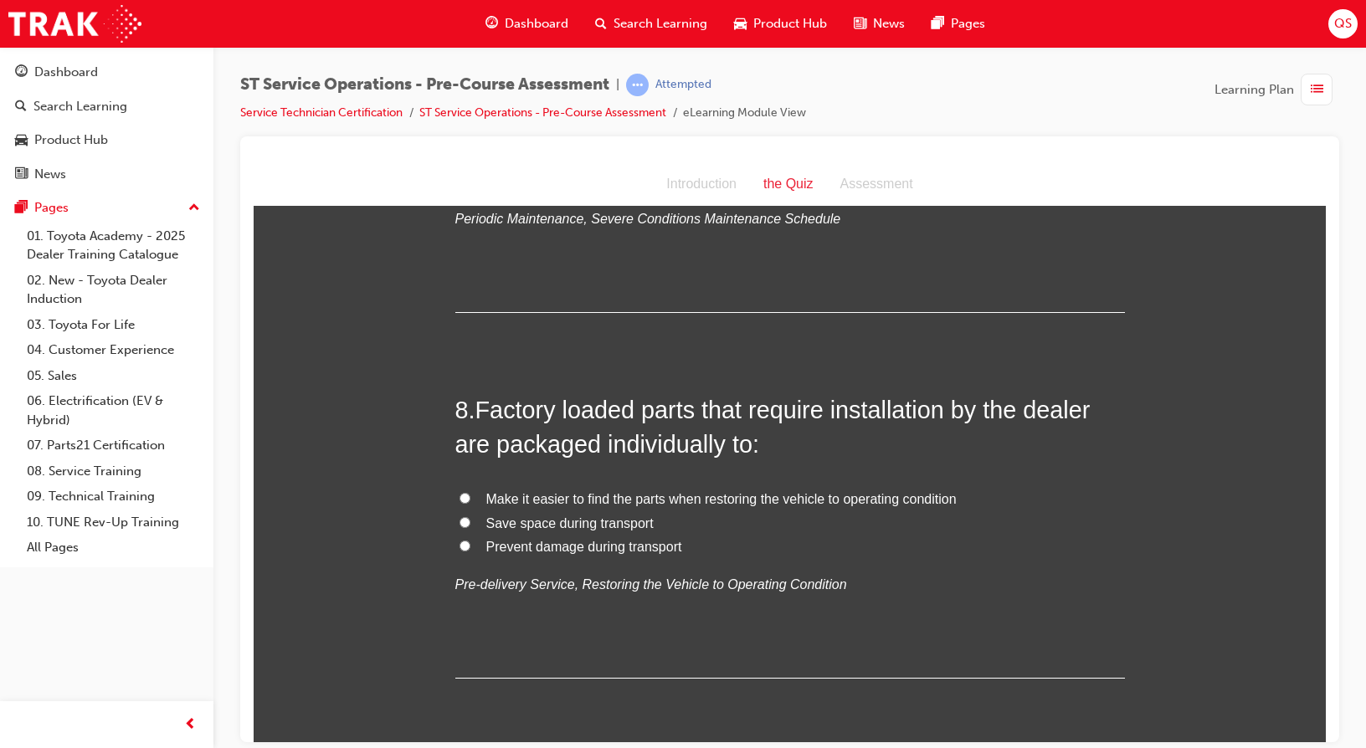
drag, startPoint x: 602, startPoint y: 522, endPoint x: 709, endPoint y: 495, distance: 110.4
click at [602, 523] on span "Save space during transport" at bounding box center [569, 522] width 167 height 14
click at [470, 523] on input "Save space during transport" at bounding box center [464, 521] width 11 height 11
radio input "true"
click at [652, 539] on span "Prevent damage during transport" at bounding box center [584, 546] width 196 height 14
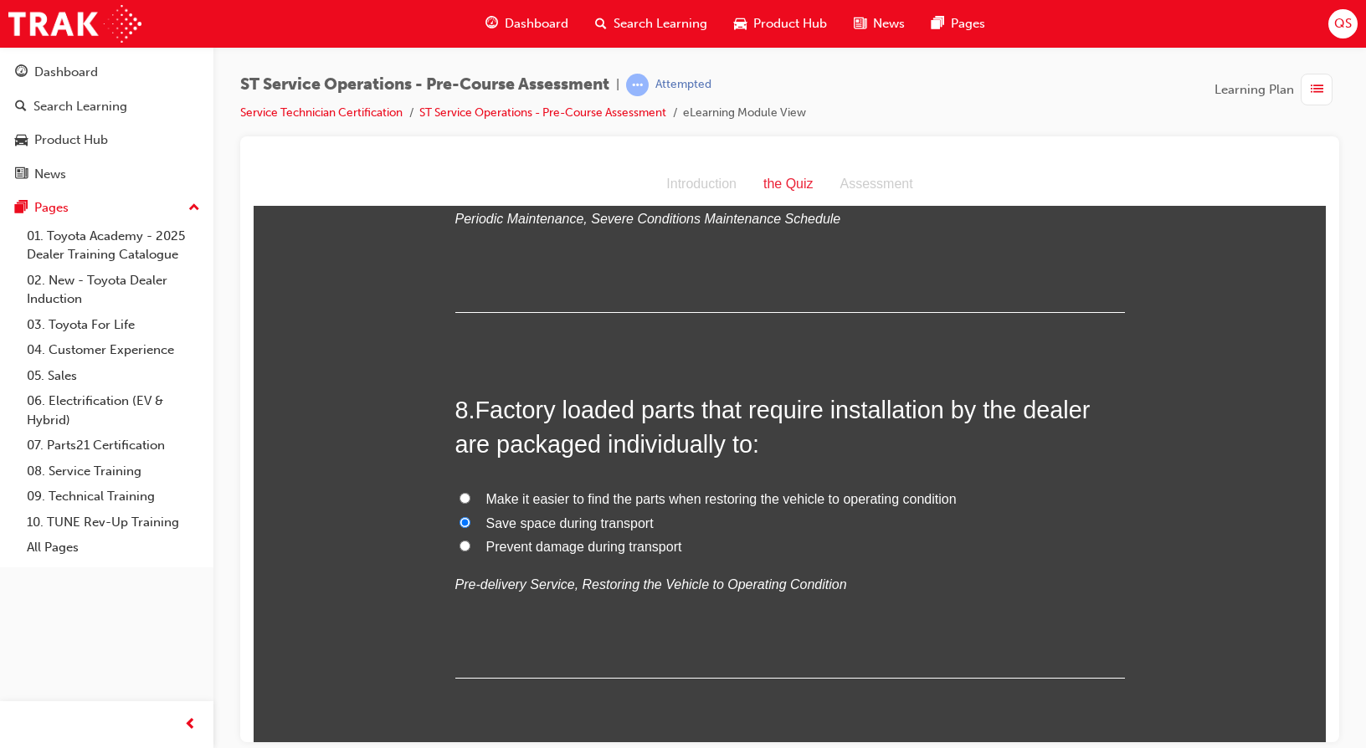
click at [470, 540] on input "Prevent damage during transport" at bounding box center [464, 545] width 11 height 11
radio input "true"
drag, startPoint x: 487, startPoint y: 448, endPoint x: 587, endPoint y: 451, distance: 100.5
click at [587, 451] on span "Factory loaded parts that require installation by the dealer are packaged indiv…" at bounding box center [772, 426] width 635 height 60
copy span "packaged"
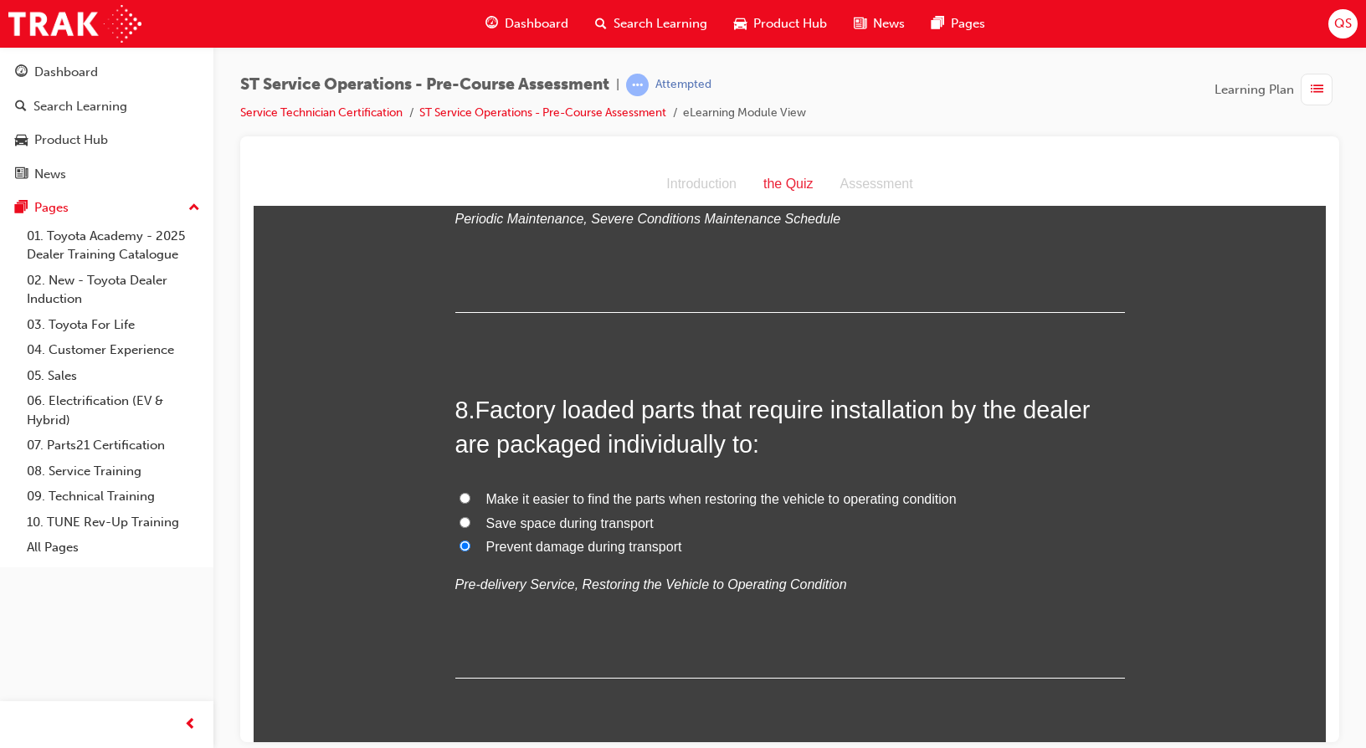
click at [604, 498] on span "Make it easier to find the parts when restoring the vehicle to operating condit…" at bounding box center [721, 498] width 470 height 14
click at [470, 498] on input "Make it easier to find the parts when restoring the vehicle to operating condit…" at bounding box center [464, 497] width 11 height 11
radio input "true"
click at [601, 528] on span "Save space during transport" at bounding box center [569, 522] width 167 height 14
click at [470, 527] on input "Save space during transport" at bounding box center [464, 521] width 11 height 11
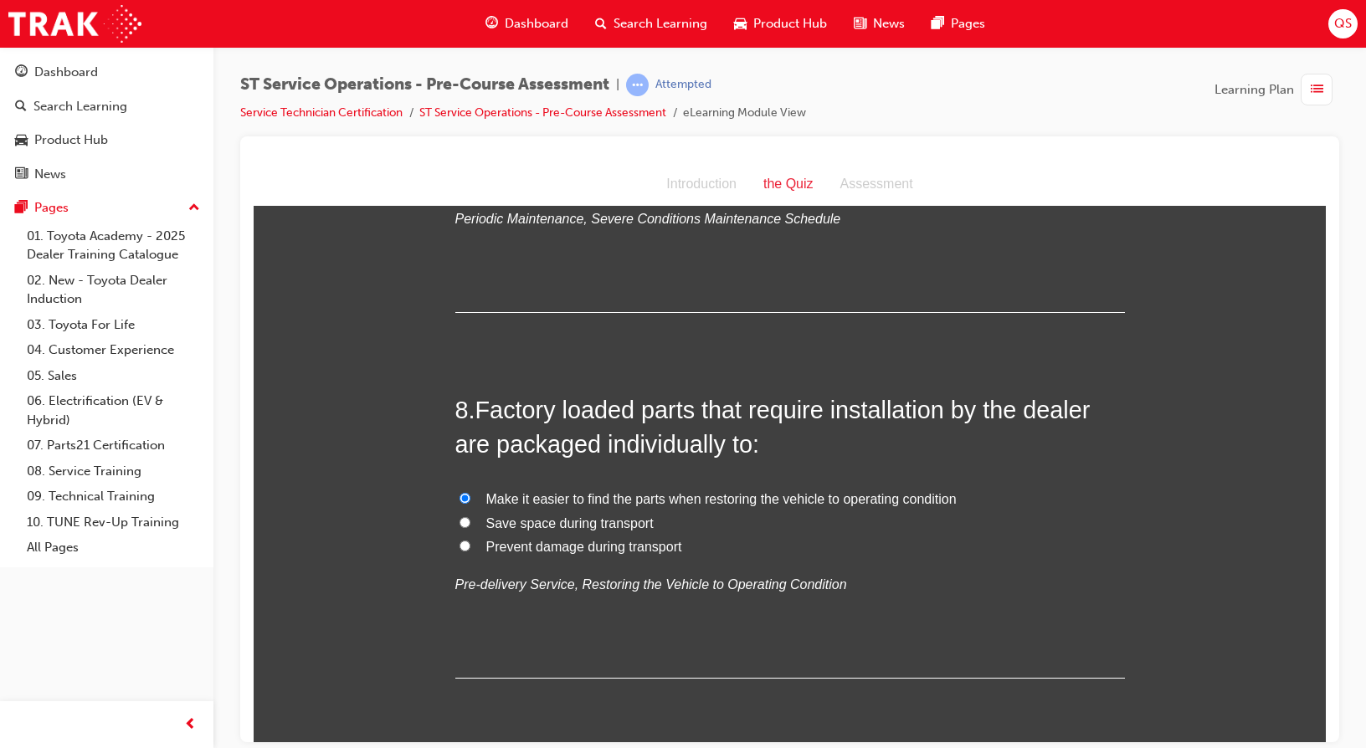
radio input "true"
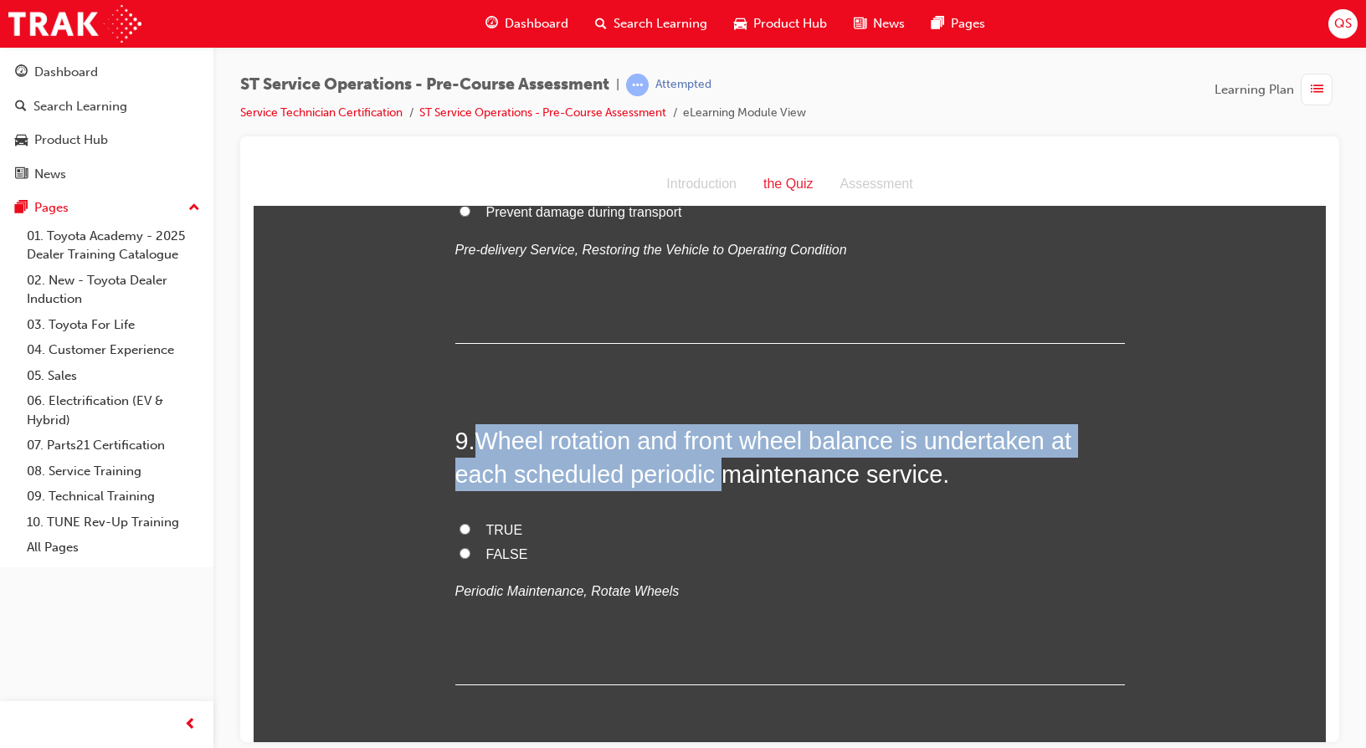
drag, startPoint x: 483, startPoint y: 436, endPoint x: 715, endPoint y: 473, distance: 234.7
click at [715, 473] on span "Wheel rotation and front wheel balance is undertaken at each scheduled periodic…" at bounding box center [763, 457] width 616 height 60
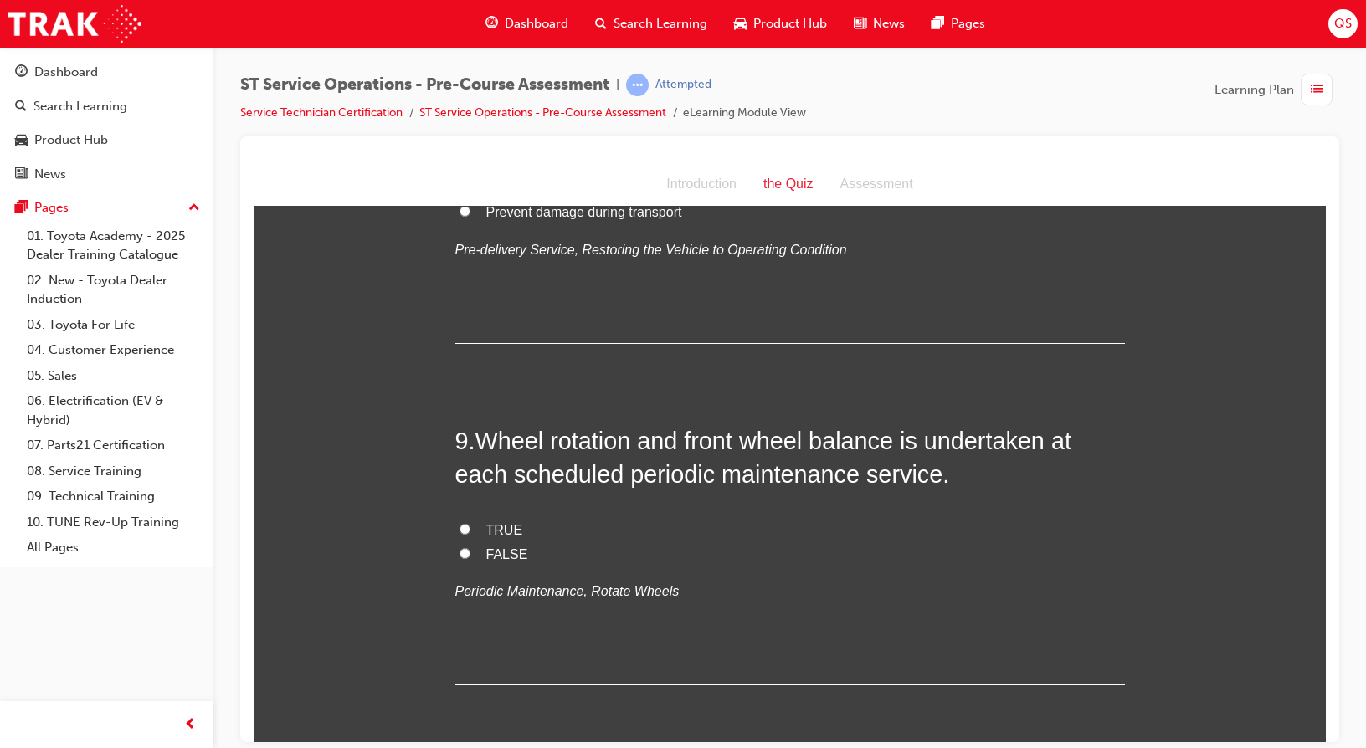
drag, startPoint x: 715, startPoint y: 473, endPoint x: 671, endPoint y: 530, distance: 71.6
click at [671, 530] on label "TRUE" at bounding box center [789, 530] width 669 height 24
click at [470, 530] on input "TRUE" at bounding box center [464, 528] width 11 height 11
radio input "true"
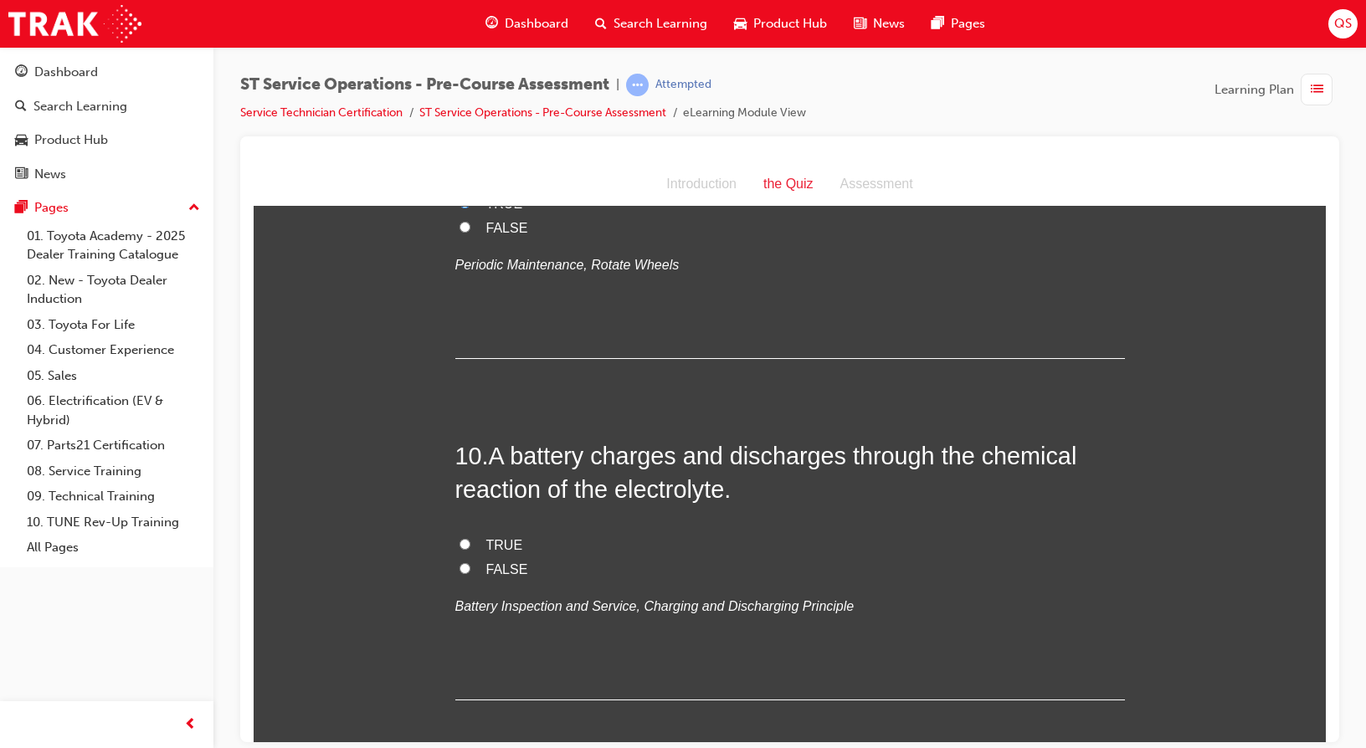
scroll to position [3256, 0]
drag, startPoint x: 590, startPoint y: 454, endPoint x: 832, endPoint y: 464, distance: 242.1
click at [832, 464] on span "A battery charges and discharges through the chemical reaction of the electroly…" at bounding box center [766, 471] width 622 height 60
drag, startPoint x: 832, startPoint y: 464, endPoint x: 845, endPoint y: 463, distance: 13.5
click at [845, 463] on span "A battery charges and discharges through the chemical reaction of the electroly…" at bounding box center [766, 471] width 622 height 60
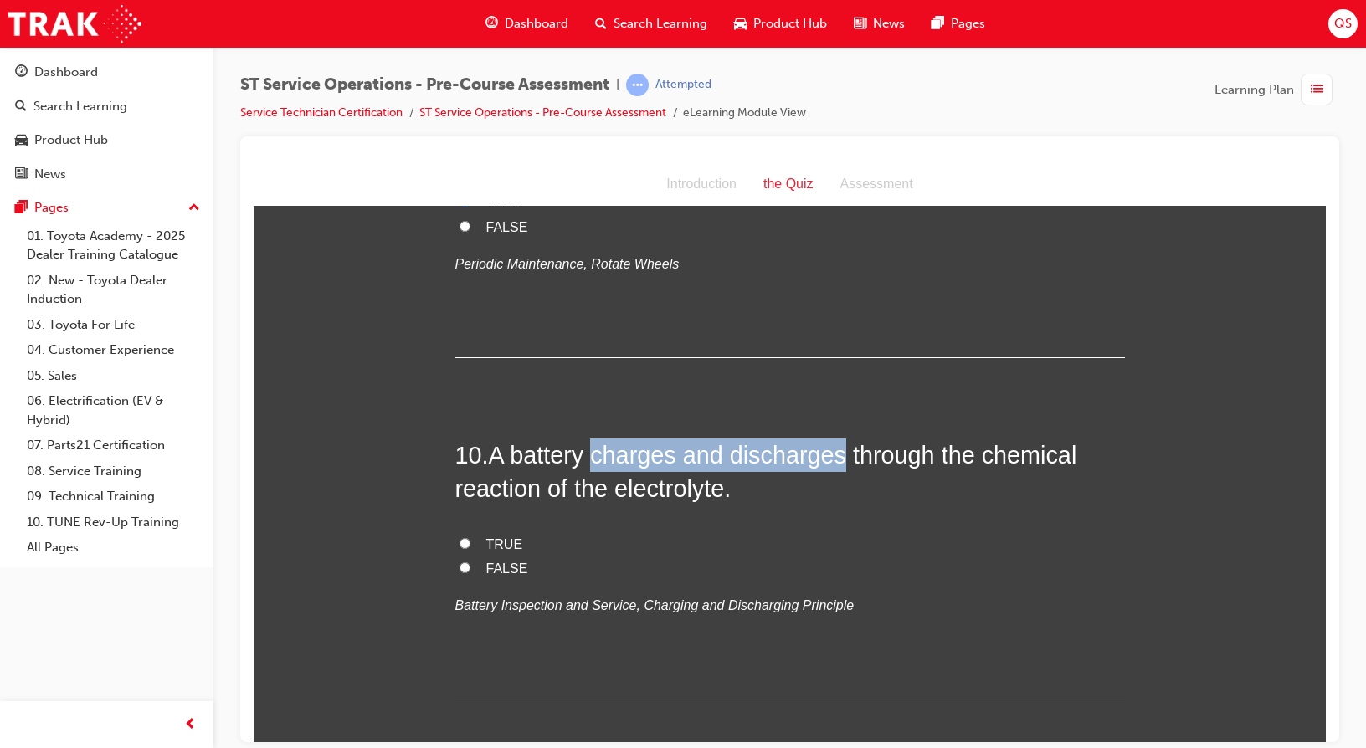
drag, startPoint x: 838, startPoint y: 457, endPoint x: 590, endPoint y: 456, distance: 248.5
click at [590, 456] on span "A battery charges and discharges through the chemical reaction of the electroly…" at bounding box center [766, 471] width 622 height 60
copy span "charges and discharges"
click at [489, 543] on span "TRUE" at bounding box center [504, 543] width 37 height 14
click at [470, 543] on input "TRUE" at bounding box center [464, 542] width 11 height 11
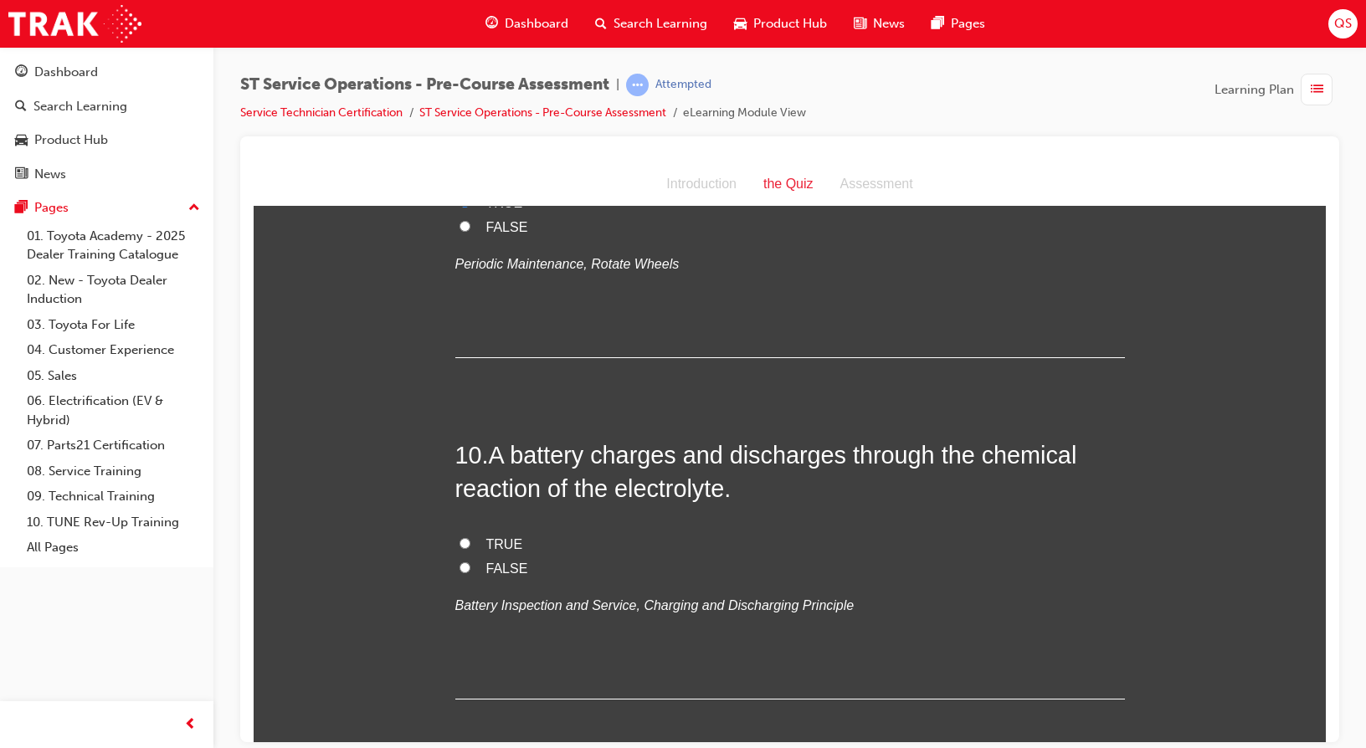
radio input "true"
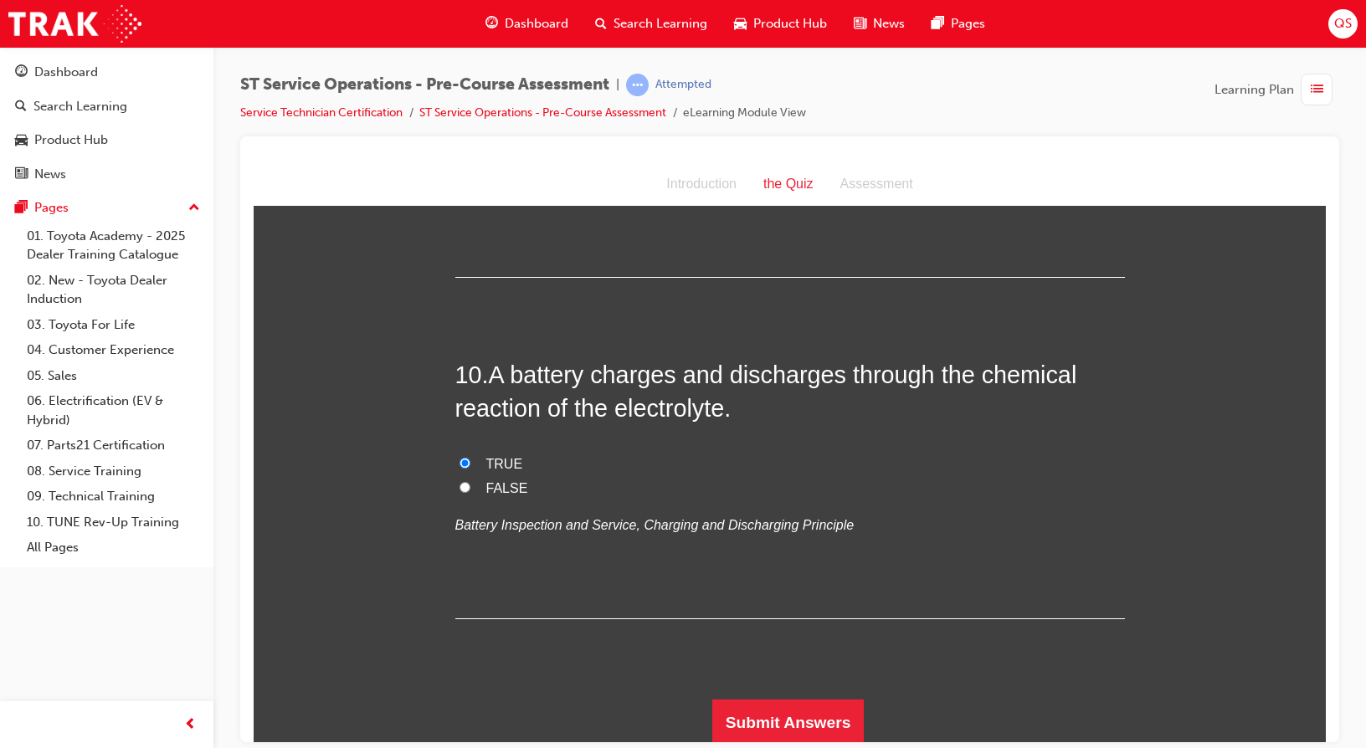
scroll to position [3340, 0]
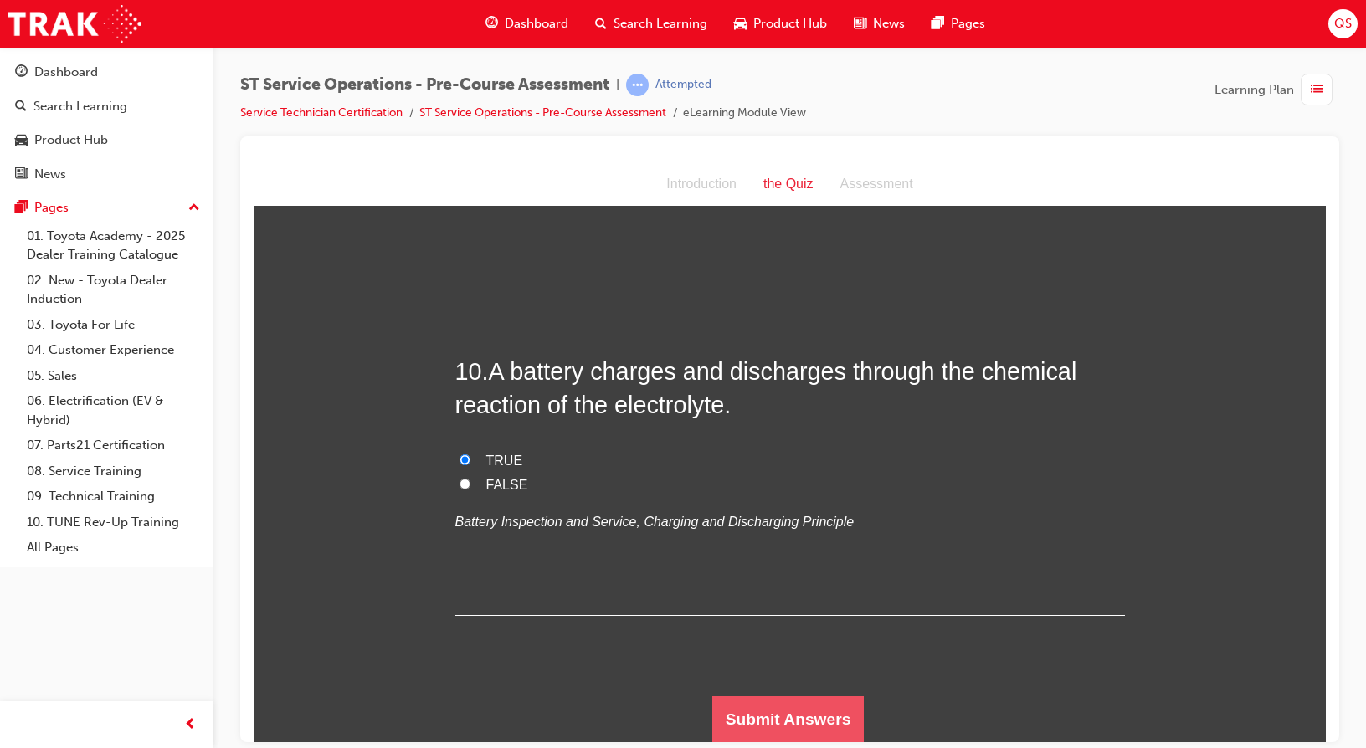
click at [807, 696] on button "Submit Answers" at bounding box center [788, 718] width 152 height 47
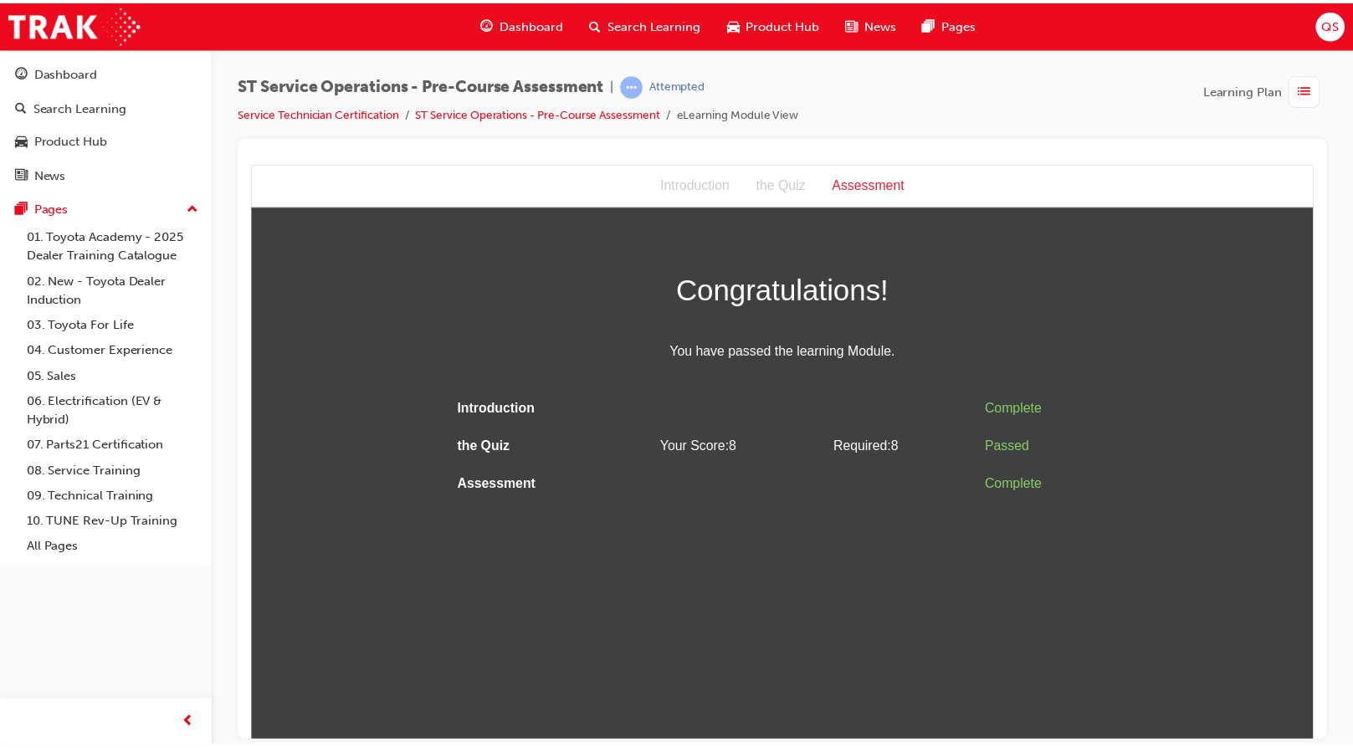
scroll to position [0, 0]
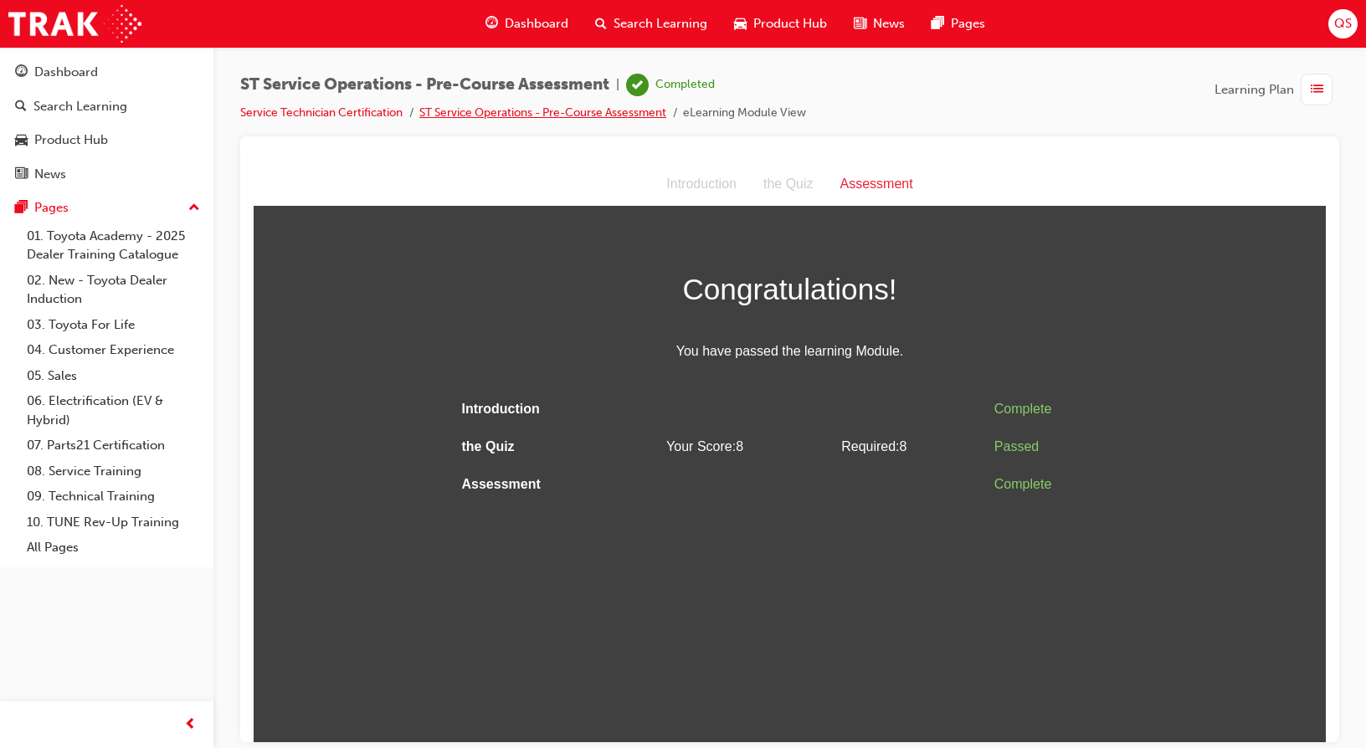
click at [580, 109] on link "ST Service Operations - Pre-Course Assessment" at bounding box center [542, 112] width 247 height 14
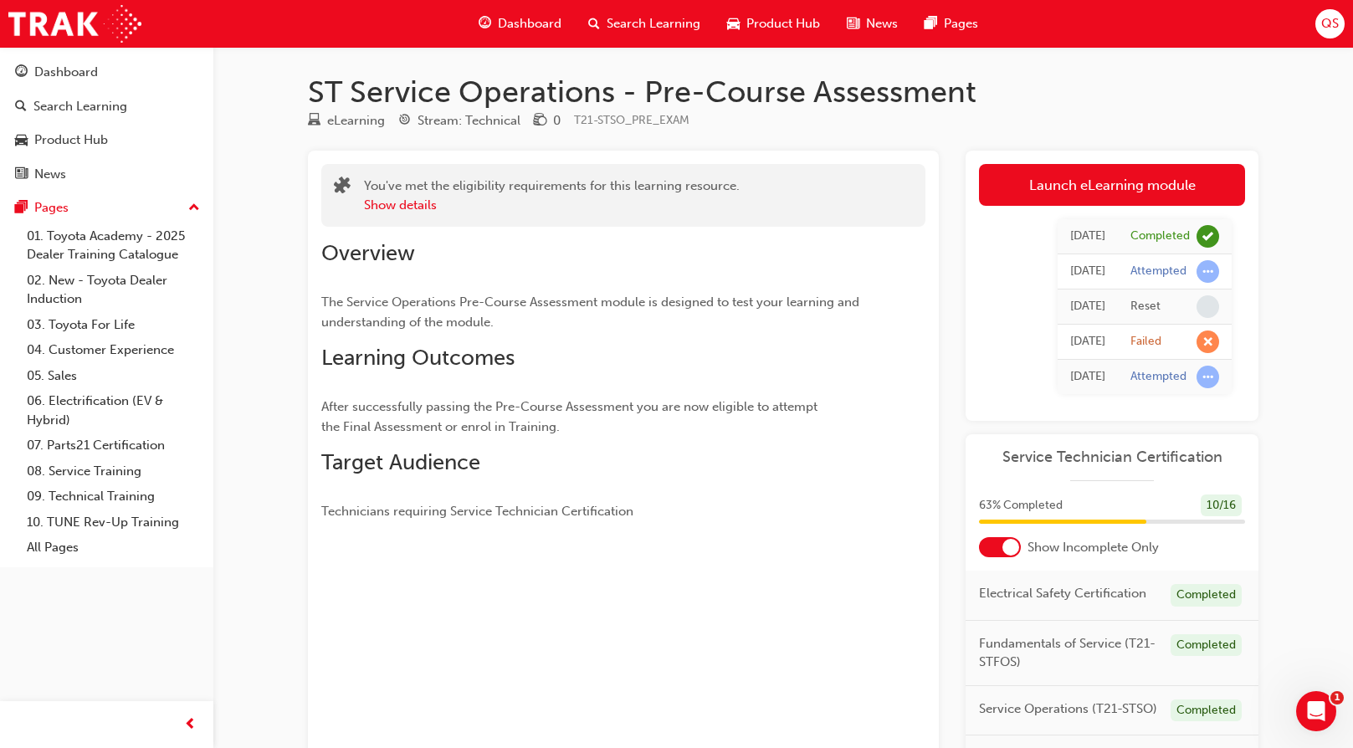
click at [534, 20] on span "Dashboard" at bounding box center [530, 23] width 64 height 19
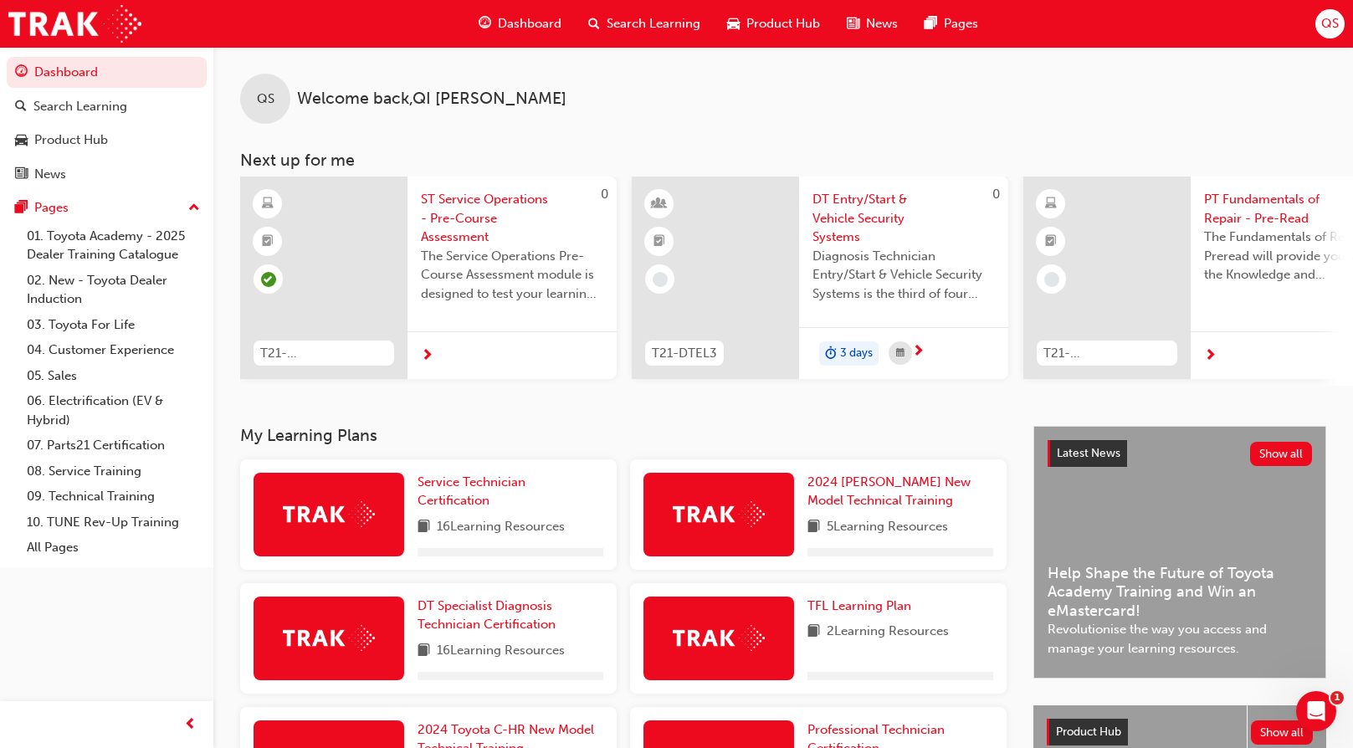
scroll to position [282, 0]
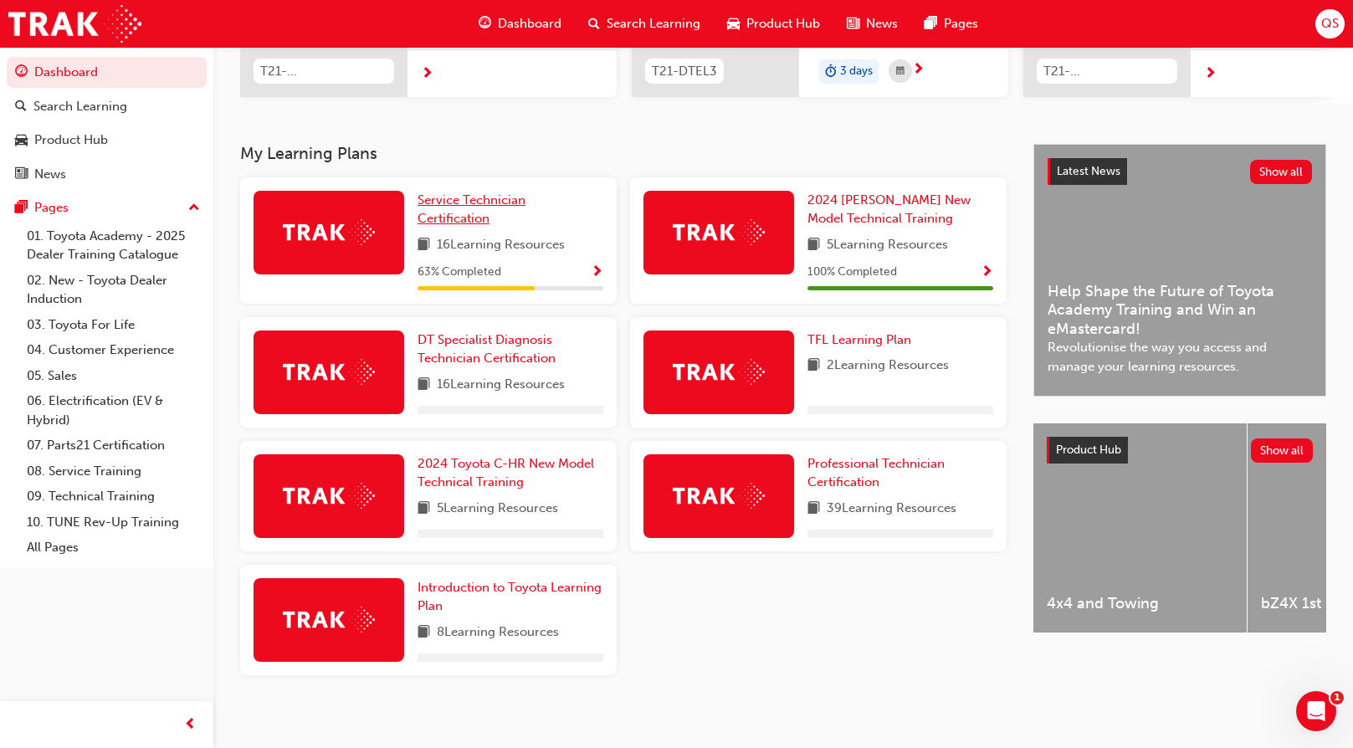
click at [469, 225] on span "Service Technician Certification" at bounding box center [472, 209] width 108 height 34
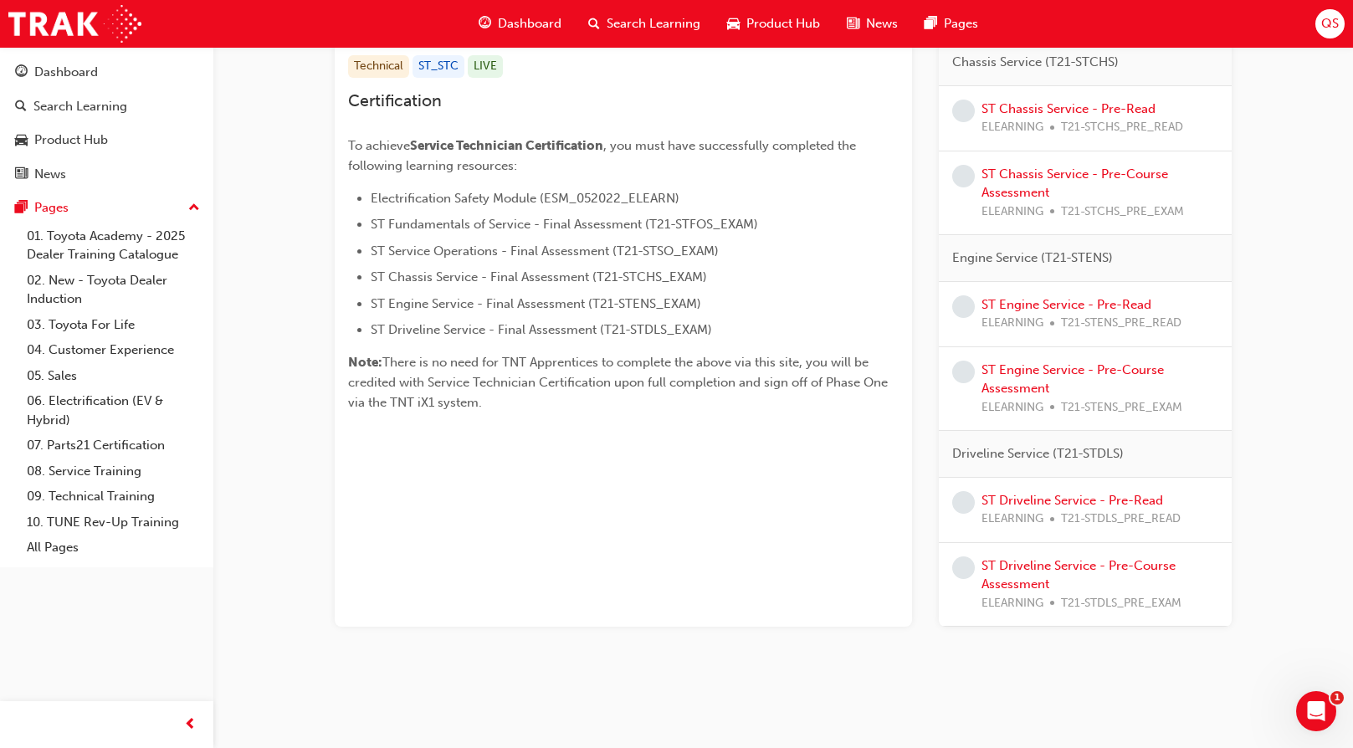
scroll to position [350, 0]
click at [1047, 103] on link "ST Chassis Service - Pre-Read" at bounding box center [1069, 107] width 174 height 15
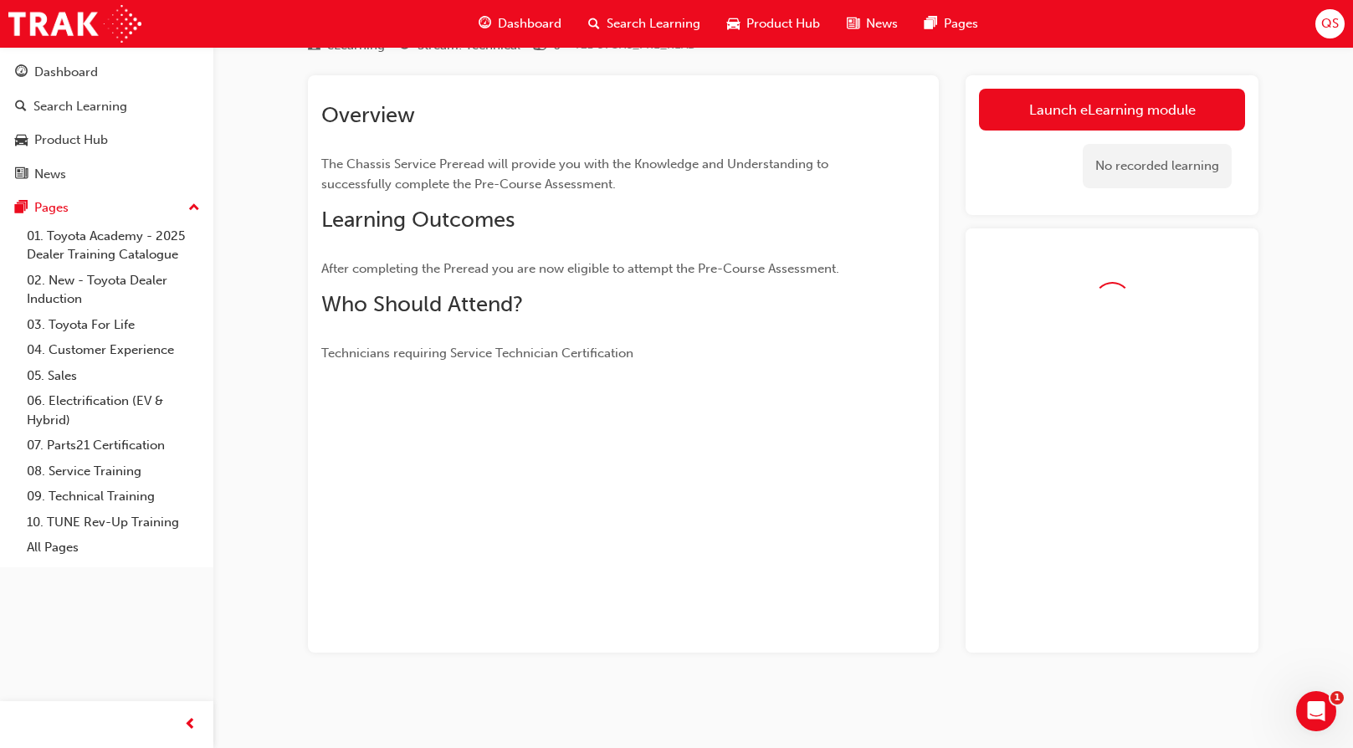
scroll to position [122, 0]
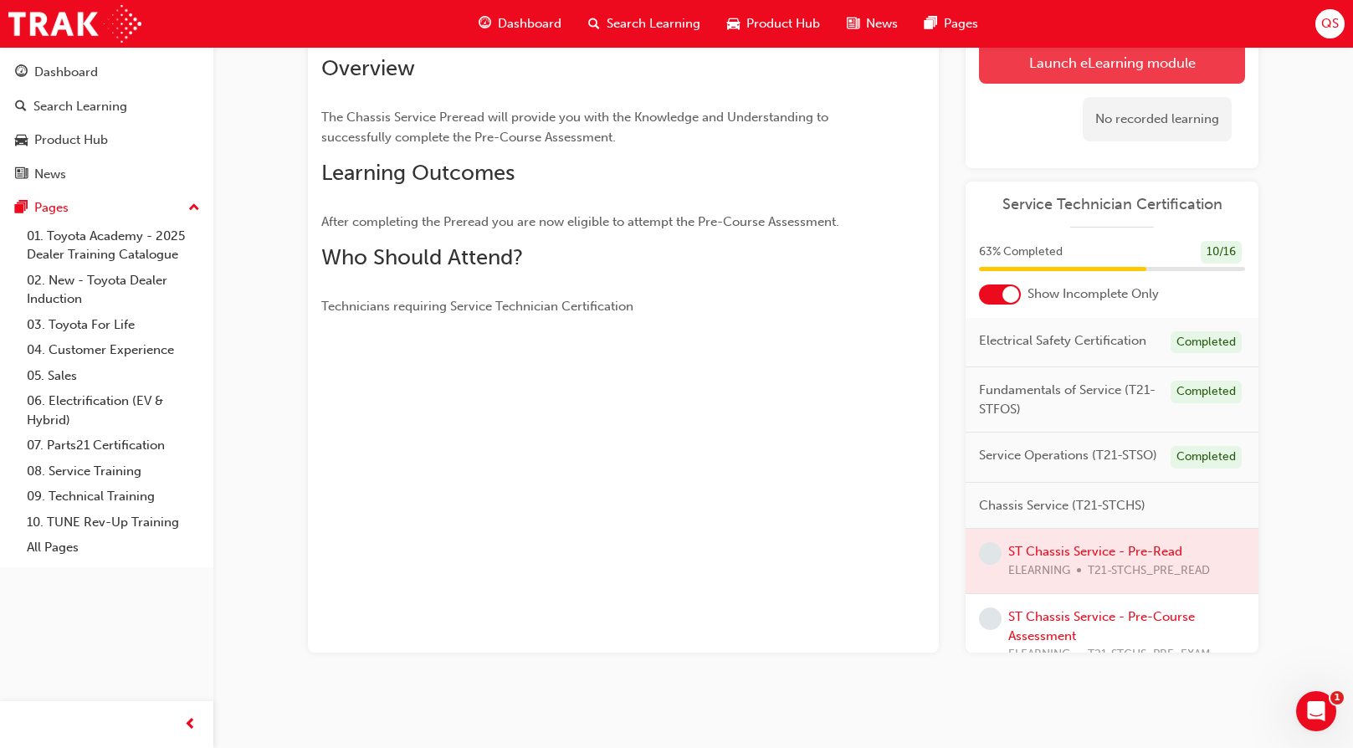
click at [1127, 65] on link "Launch eLearning module" at bounding box center [1112, 63] width 266 height 42
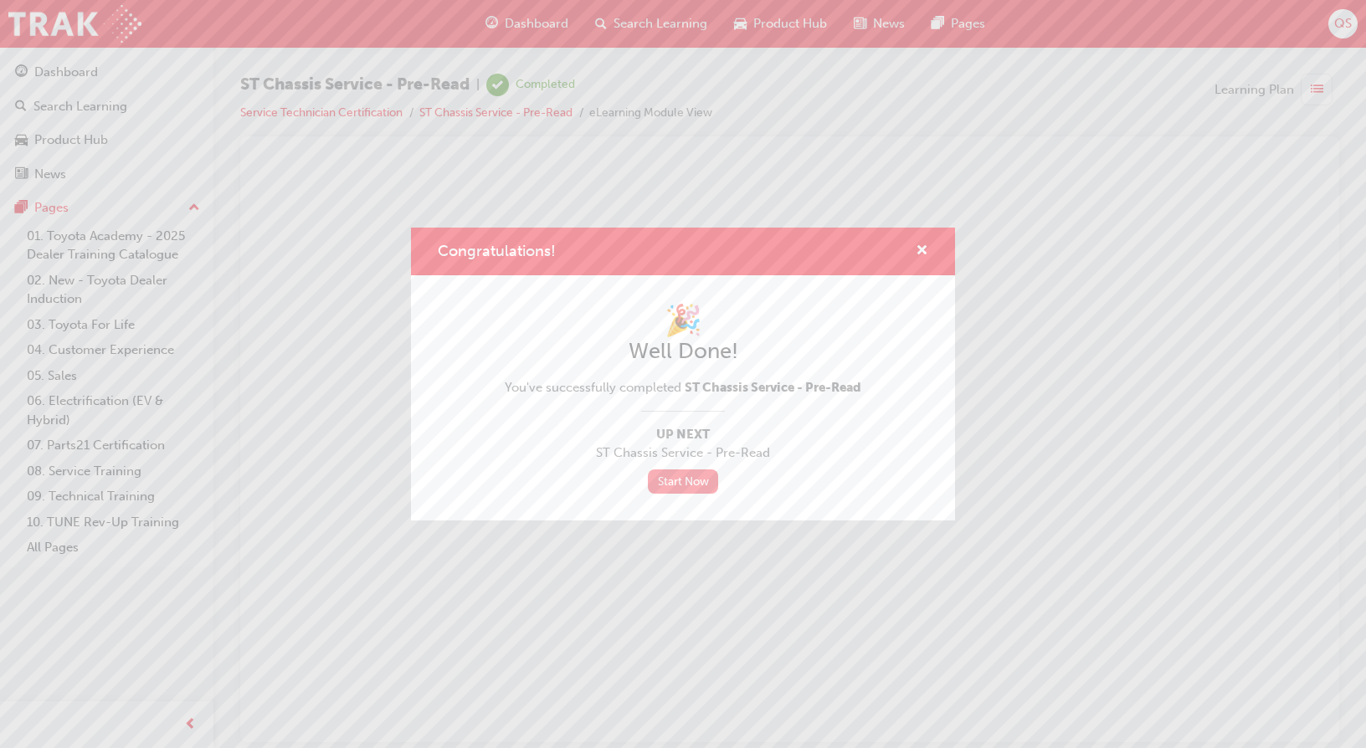
click at [680, 477] on link "Start Now" at bounding box center [683, 481] width 70 height 24
click at [684, 483] on link "Start Now" at bounding box center [683, 481] width 70 height 24
click at [683, 490] on link "Start Now" at bounding box center [683, 481] width 70 height 24
click at [917, 250] on span "cross-icon" at bounding box center [921, 251] width 13 height 15
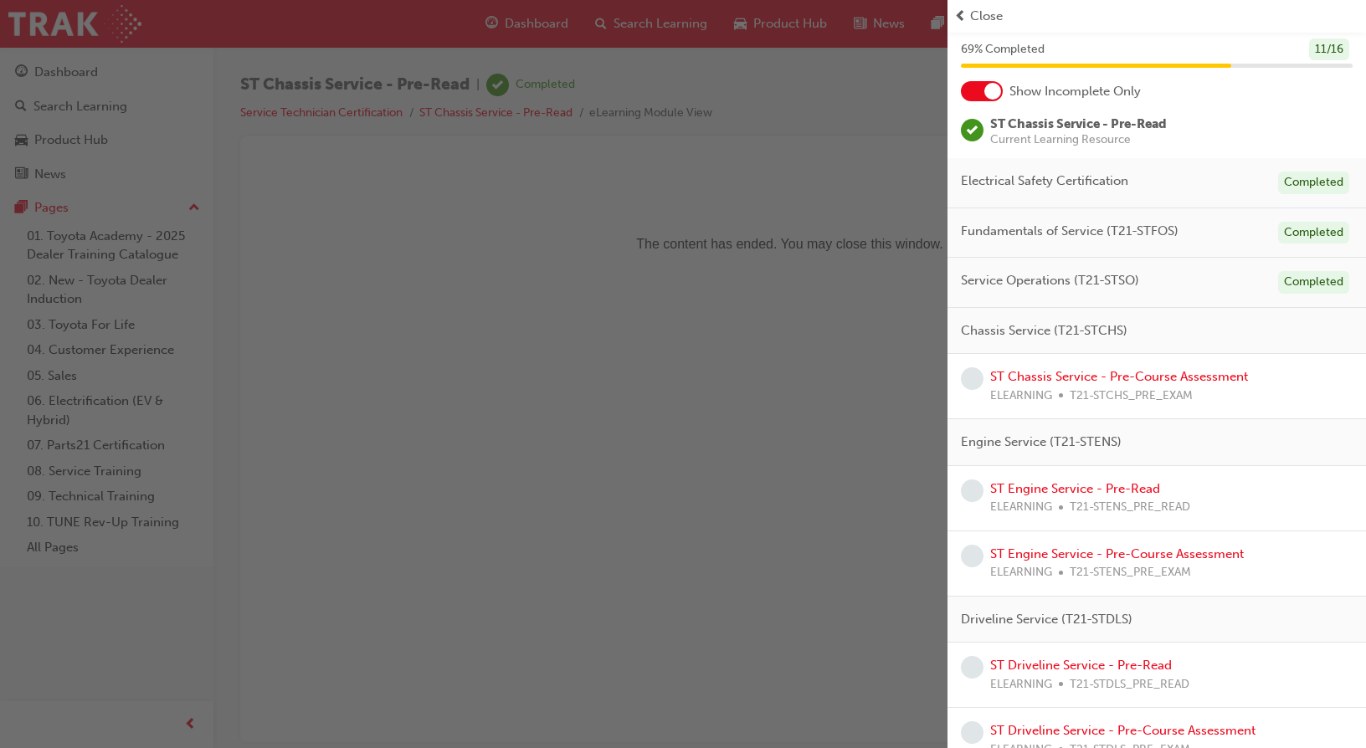
scroll to position [79, 0]
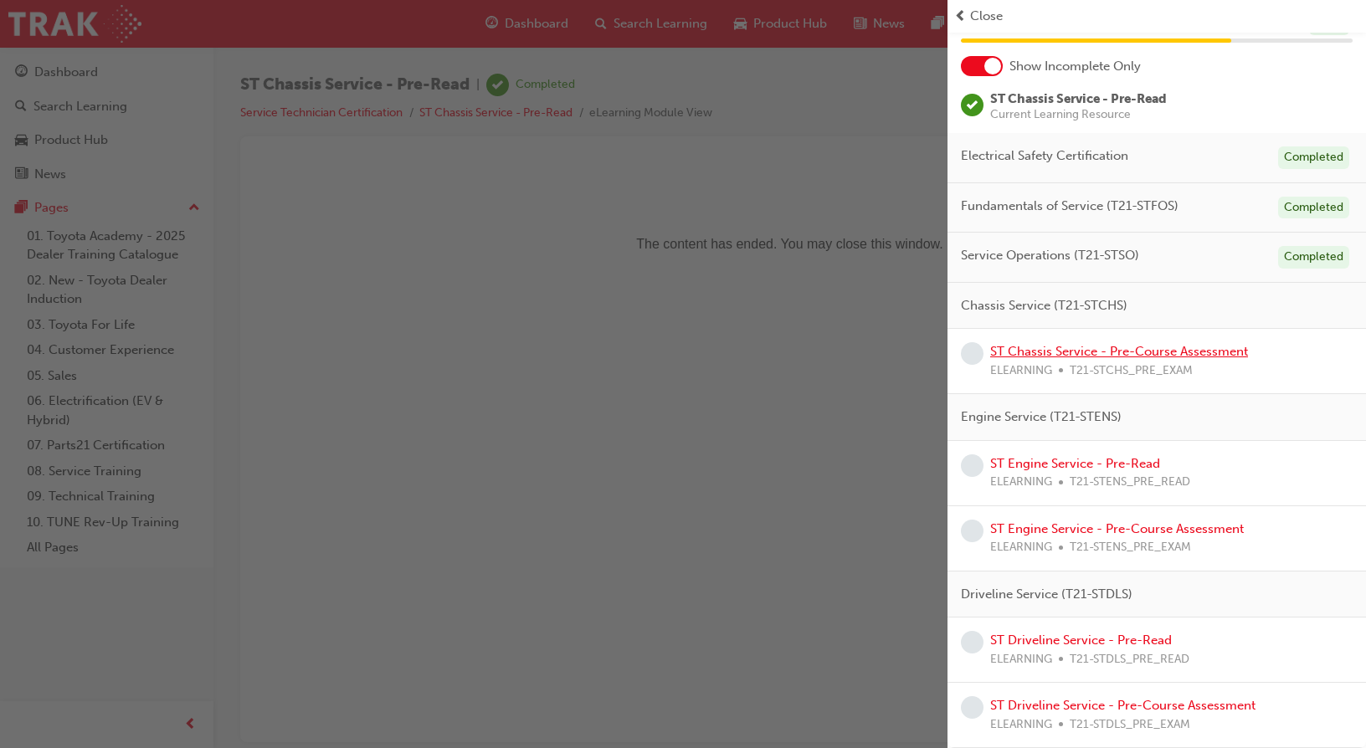
click at [1145, 355] on link "ST Chassis Service - Pre-Course Assessment" at bounding box center [1119, 351] width 258 height 15
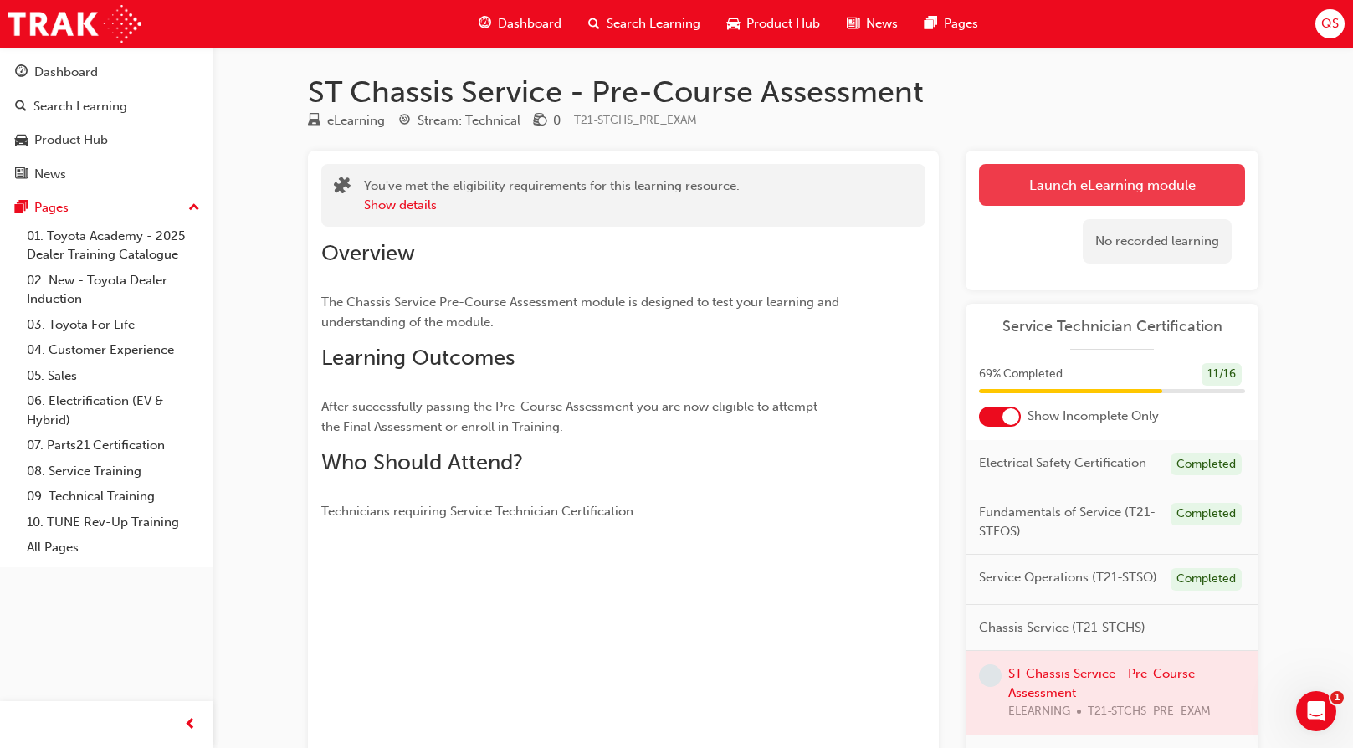
click at [1132, 199] on link "Launch eLearning module" at bounding box center [1112, 185] width 266 height 42
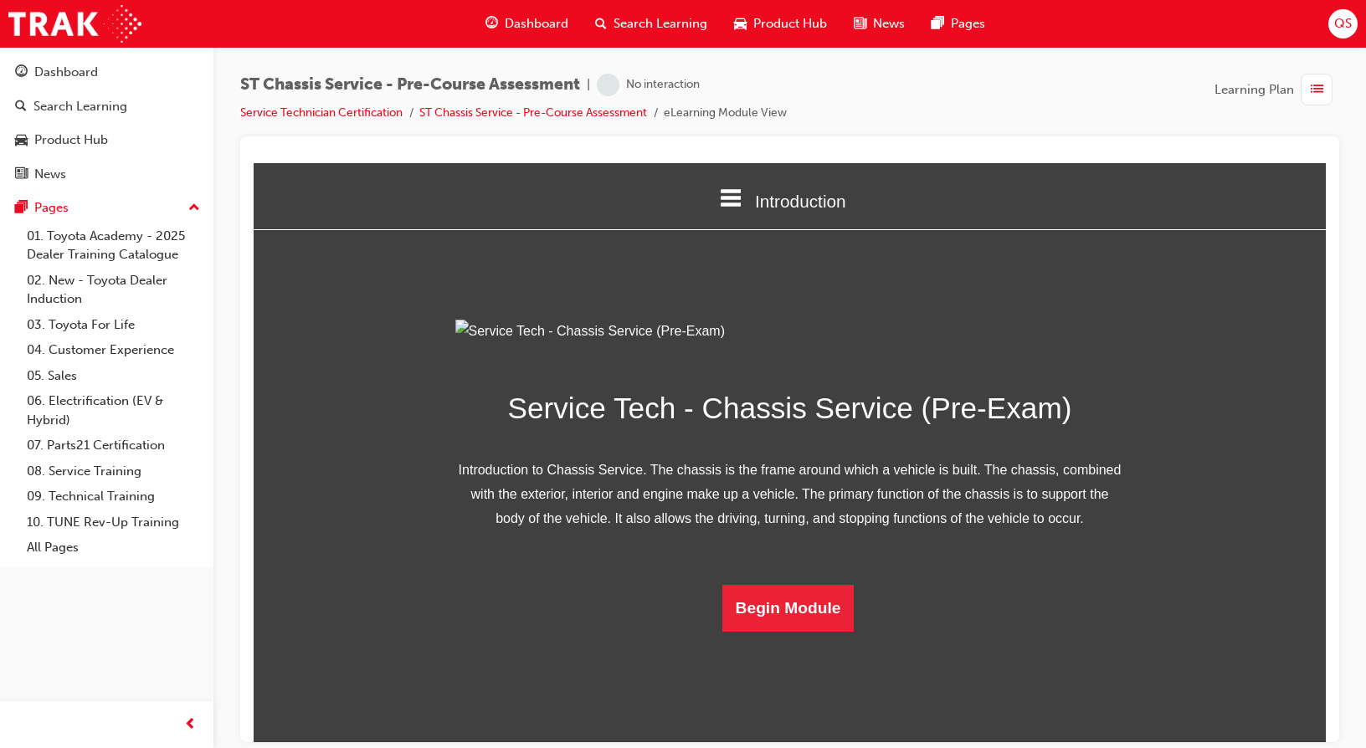
scroll to position [74, 0]
click at [818, 631] on button "Begin Module" at bounding box center [788, 607] width 132 height 47
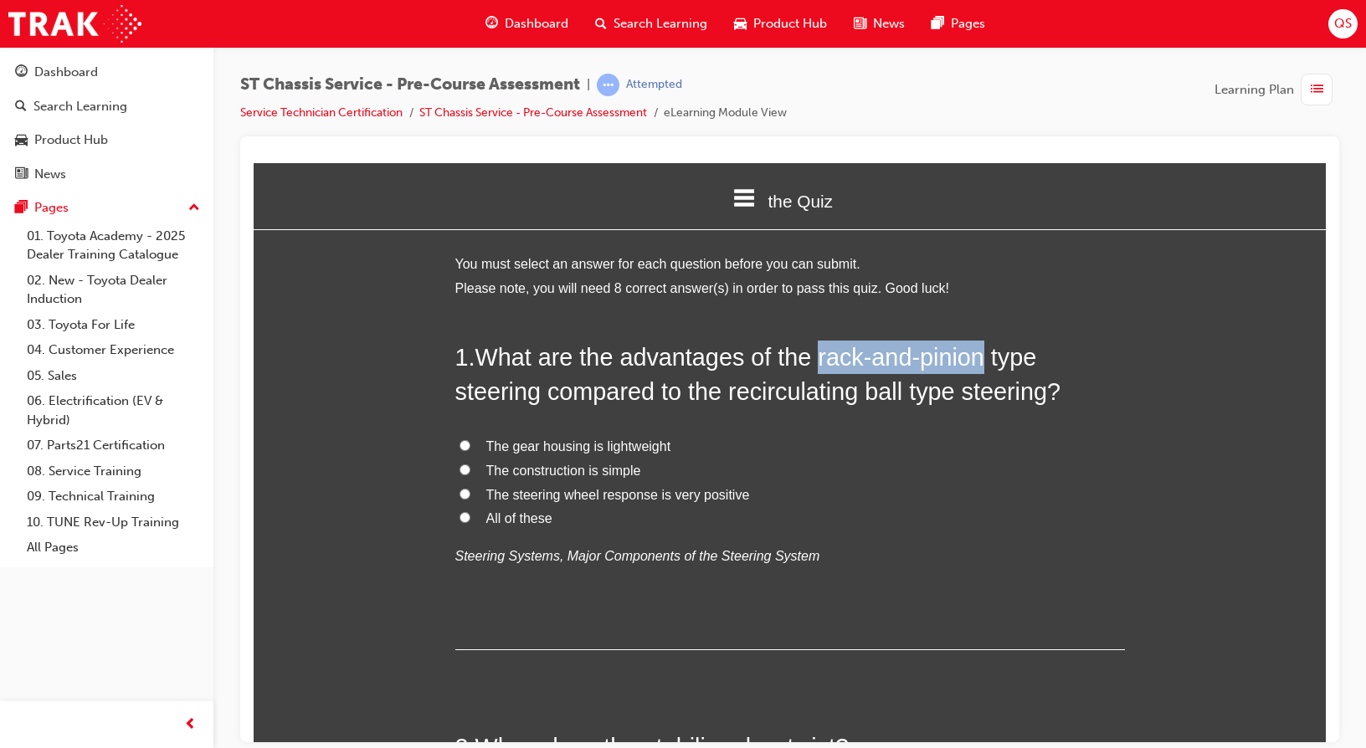
drag, startPoint x: 813, startPoint y: 351, endPoint x: 982, endPoint y: 357, distance: 169.2
click at [982, 357] on span "What are the advantages of the rack-and-pinion type steering compared to the re…" at bounding box center [758, 373] width 606 height 60
drag, startPoint x: 982, startPoint y: 357, endPoint x: 906, endPoint y: 509, distance: 169.1
click at [906, 509] on label "All of these" at bounding box center [789, 518] width 669 height 24
click at [470, 511] on input "All of these" at bounding box center [464, 516] width 11 height 11
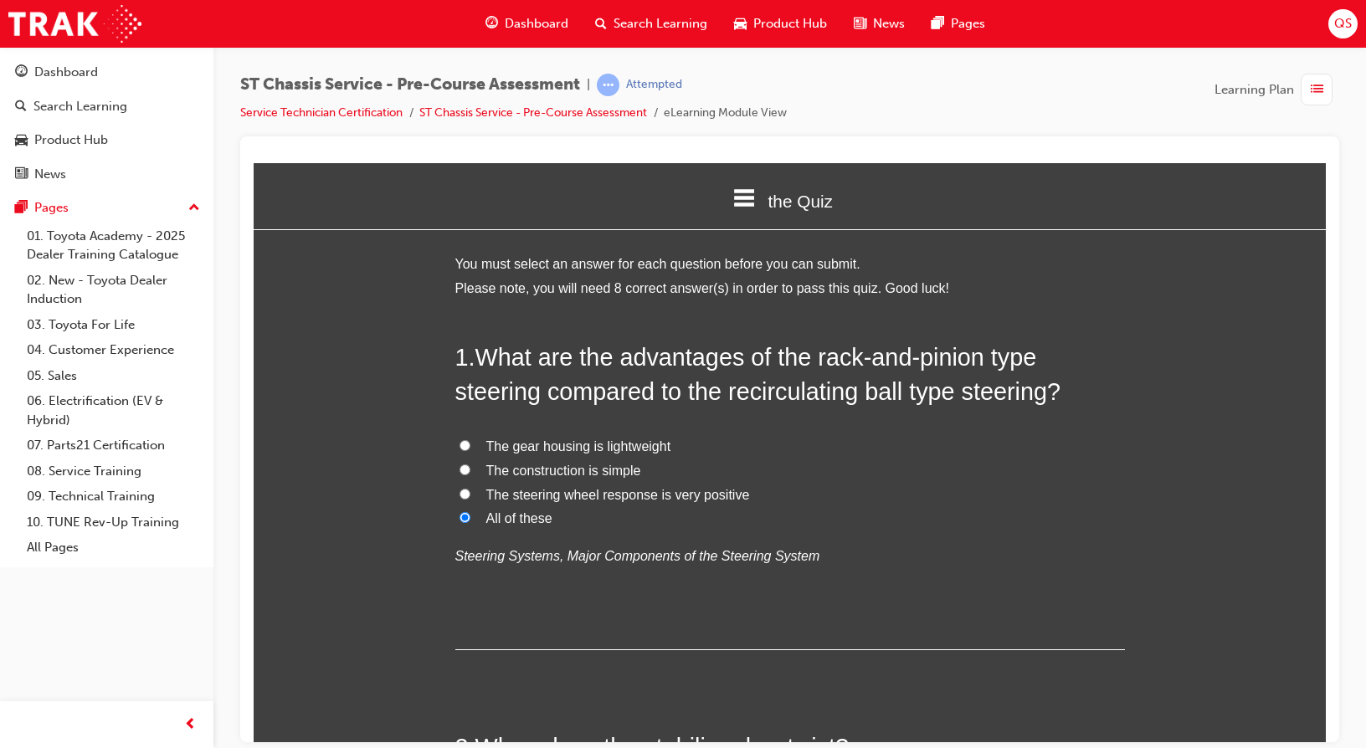
radio input "true"
drag, startPoint x: 810, startPoint y: 359, endPoint x: 985, endPoint y: 361, distance: 174.9
click at [985, 361] on span "What are the advantages of the rack-and-pinion type steering compared to the re…" at bounding box center [758, 373] width 606 height 60
copy span "rack-and-pinion"
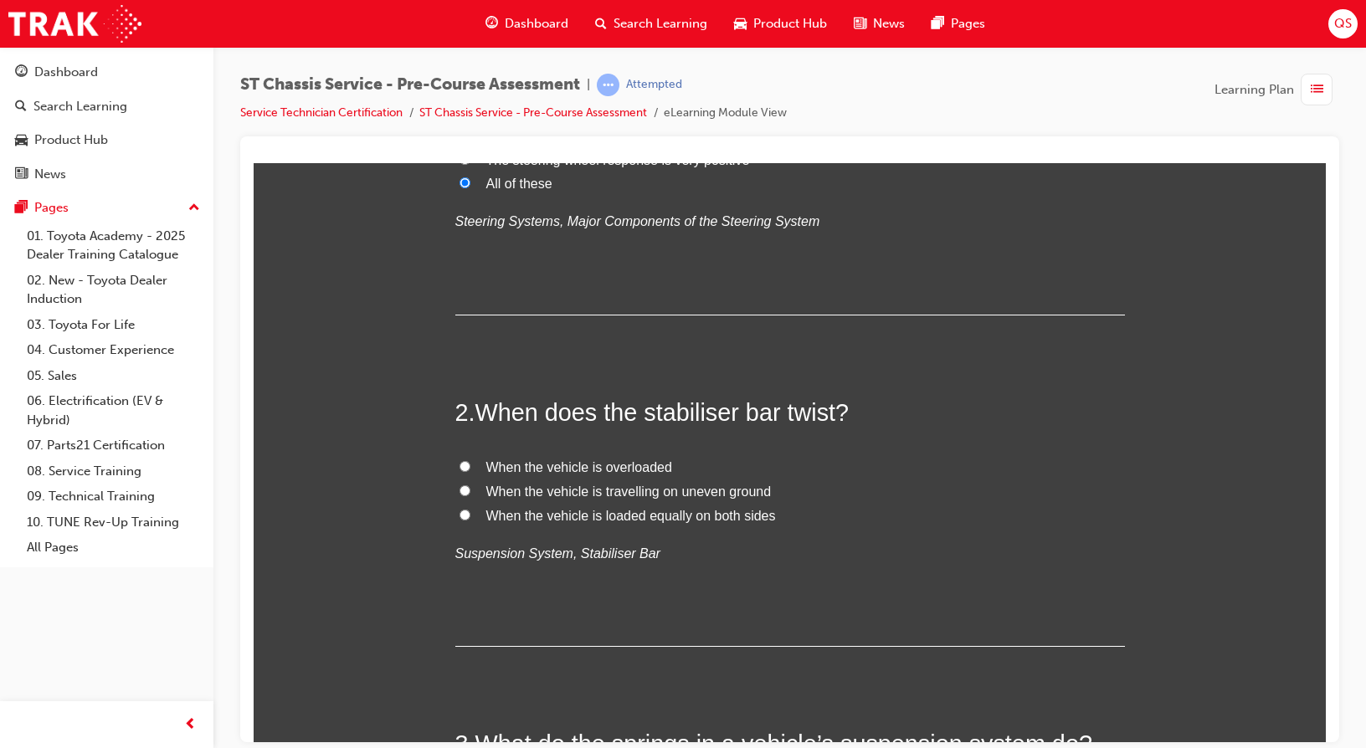
click at [707, 494] on span "When the vehicle is travelling on uneven ground" at bounding box center [628, 491] width 285 height 14
click at [470, 494] on input "When the vehicle is travelling on uneven ground" at bounding box center [464, 489] width 11 height 11
radio input "true"
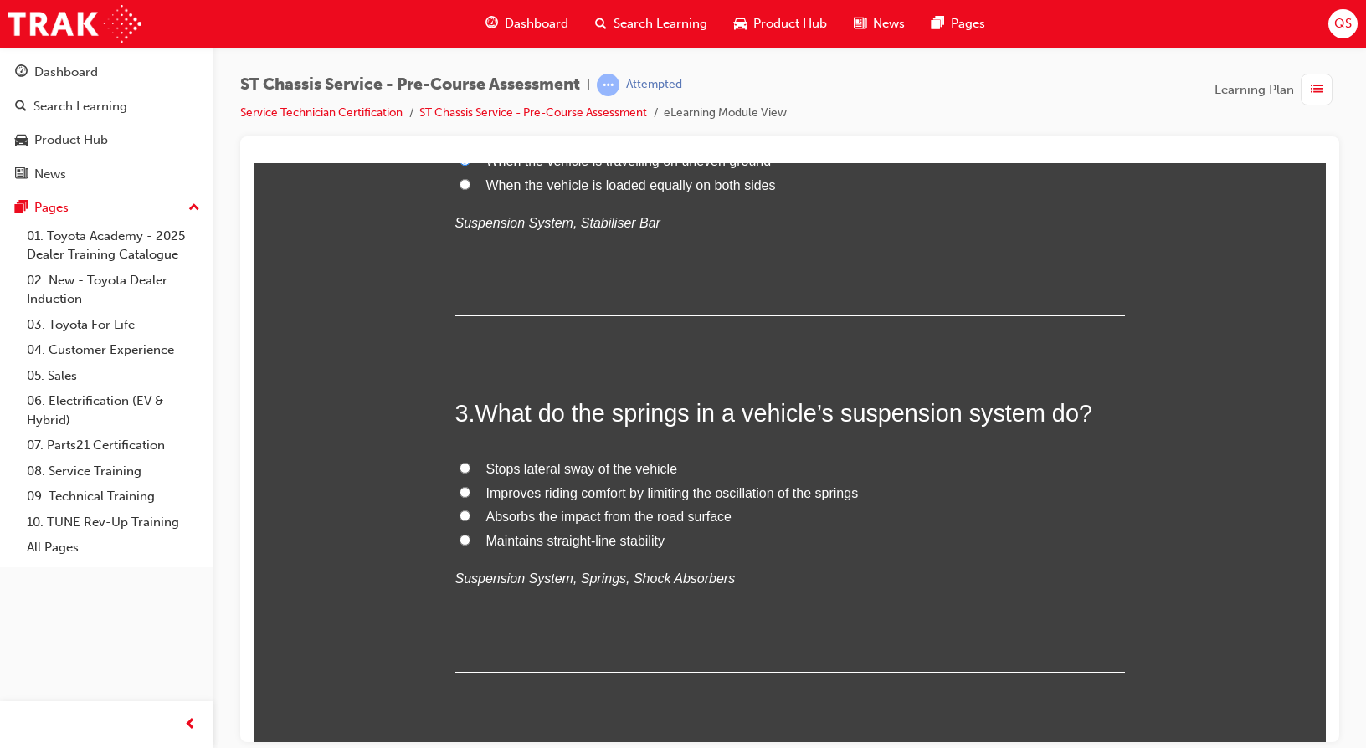
scroll to position [669, 0]
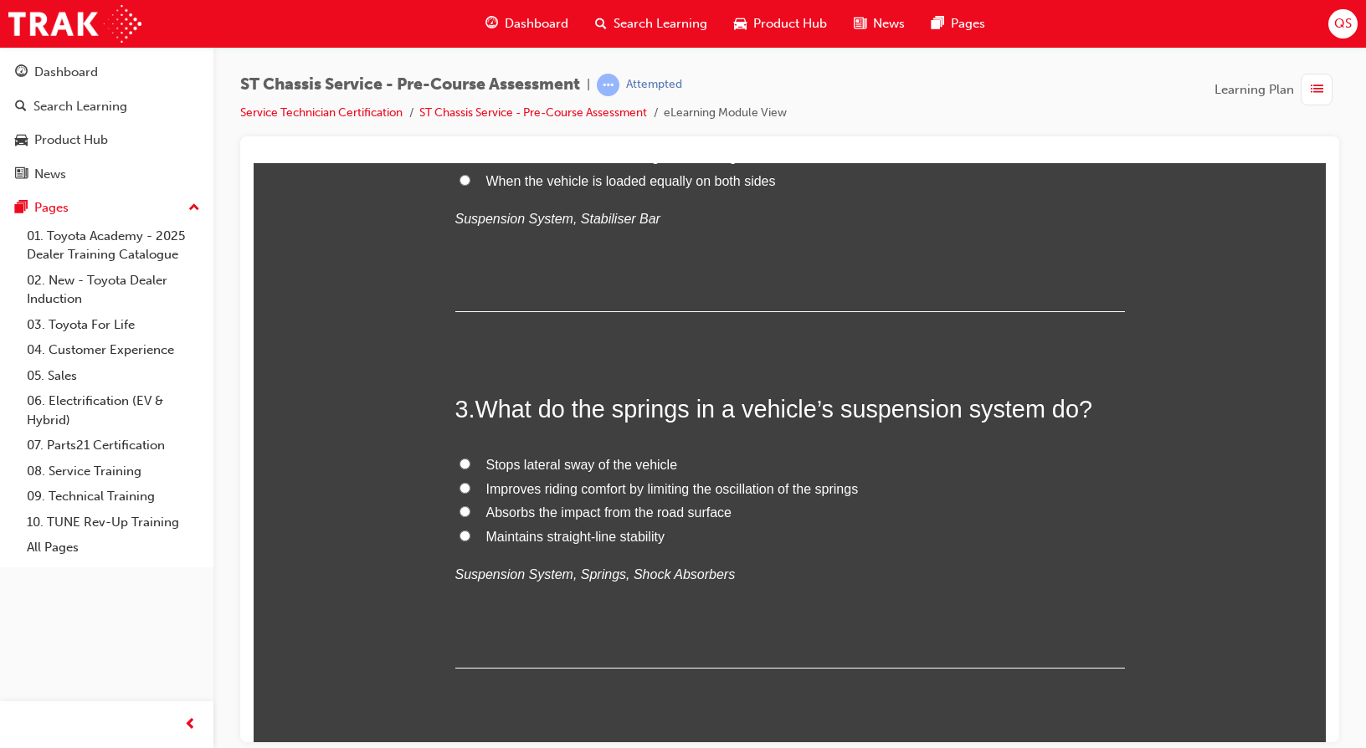
click at [611, 512] on span "Absorbs the impact from the road surface" at bounding box center [608, 512] width 245 height 14
click at [470, 512] on input "Absorbs the impact from the road surface" at bounding box center [464, 510] width 11 height 11
radio input "true"
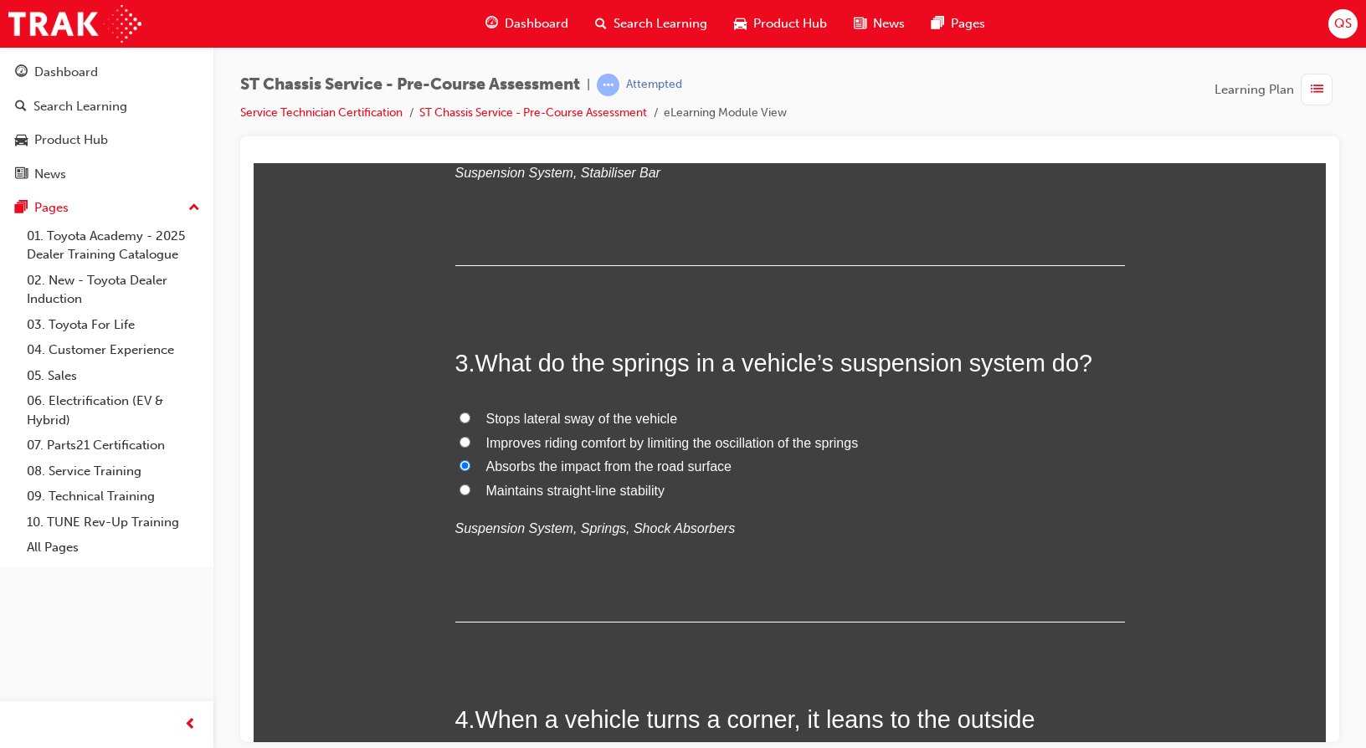
scroll to position [753, 0]
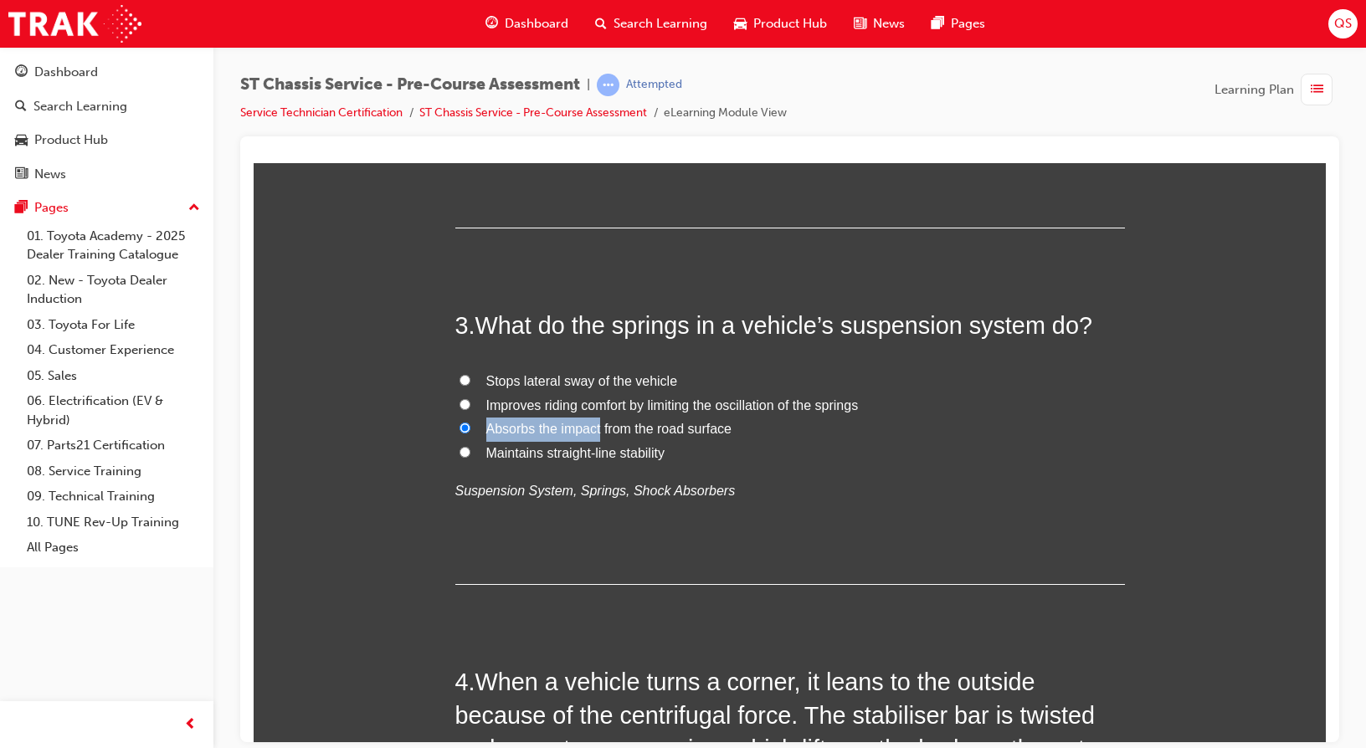
drag, startPoint x: 480, startPoint y: 423, endPoint x: 592, endPoint y: 433, distance: 112.6
click at [592, 433] on span "Absorbs the impact from the road surface" at bounding box center [608, 428] width 245 height 14
copy span "Absorbs the impact"
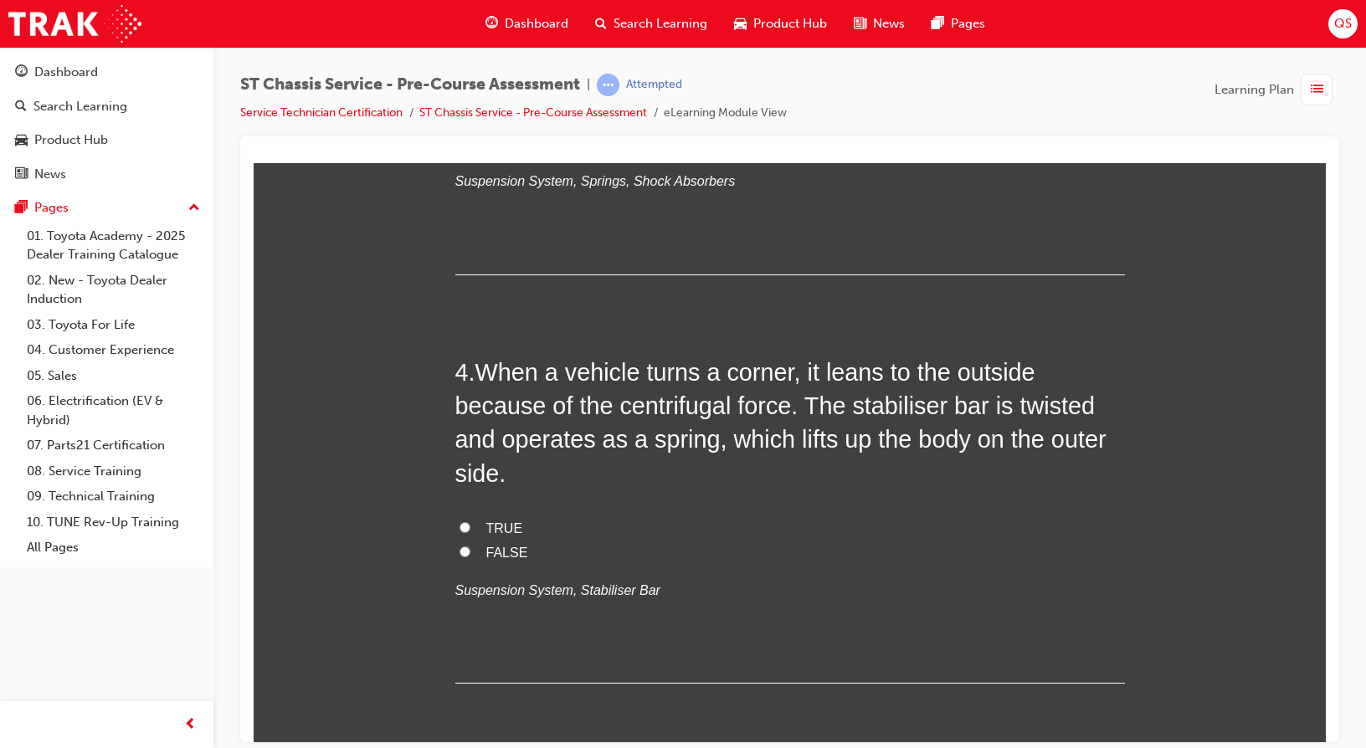
scroll to position [1088, 0]
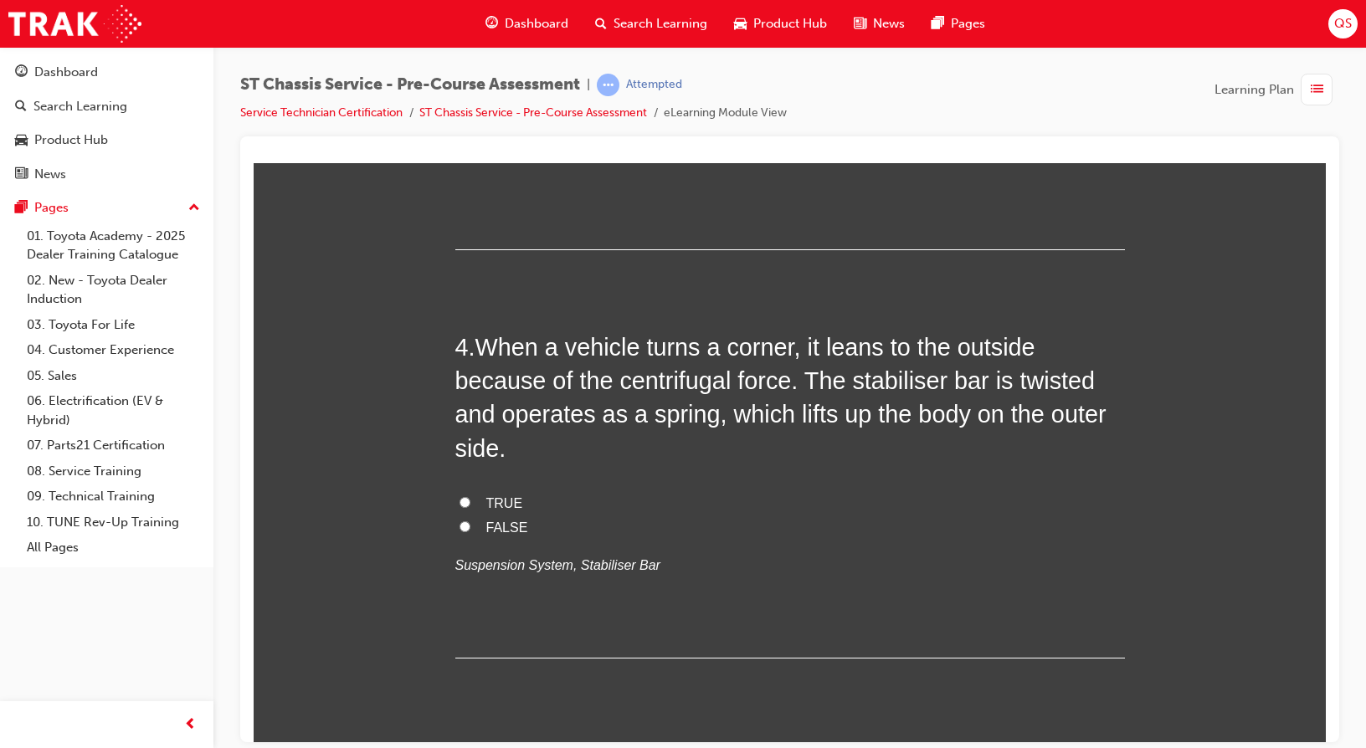
click at [513, 504] on label "TRUE" at bounding box center [789, 503] width 669 height 24
click at [470, 504] on input "TRUE" at bounding box center [464, 501] width 11 height 11
radio input "true"
click at [506, 504] on span "TRUE" at bounding box center [504, 502] width 37 height 14
click at [470, 504] on input "TRUE" at bounding box center [464, 501] width 11 height 11
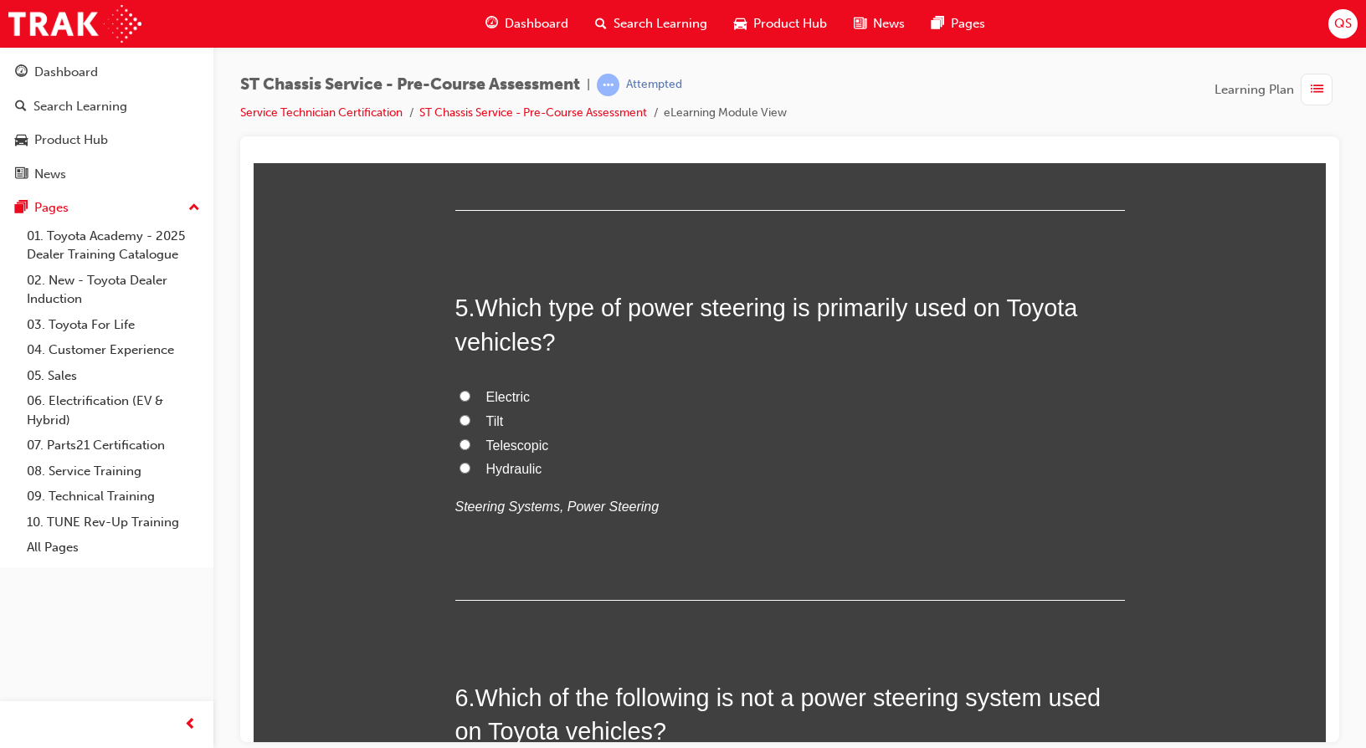
scroll to position [1506, 0]
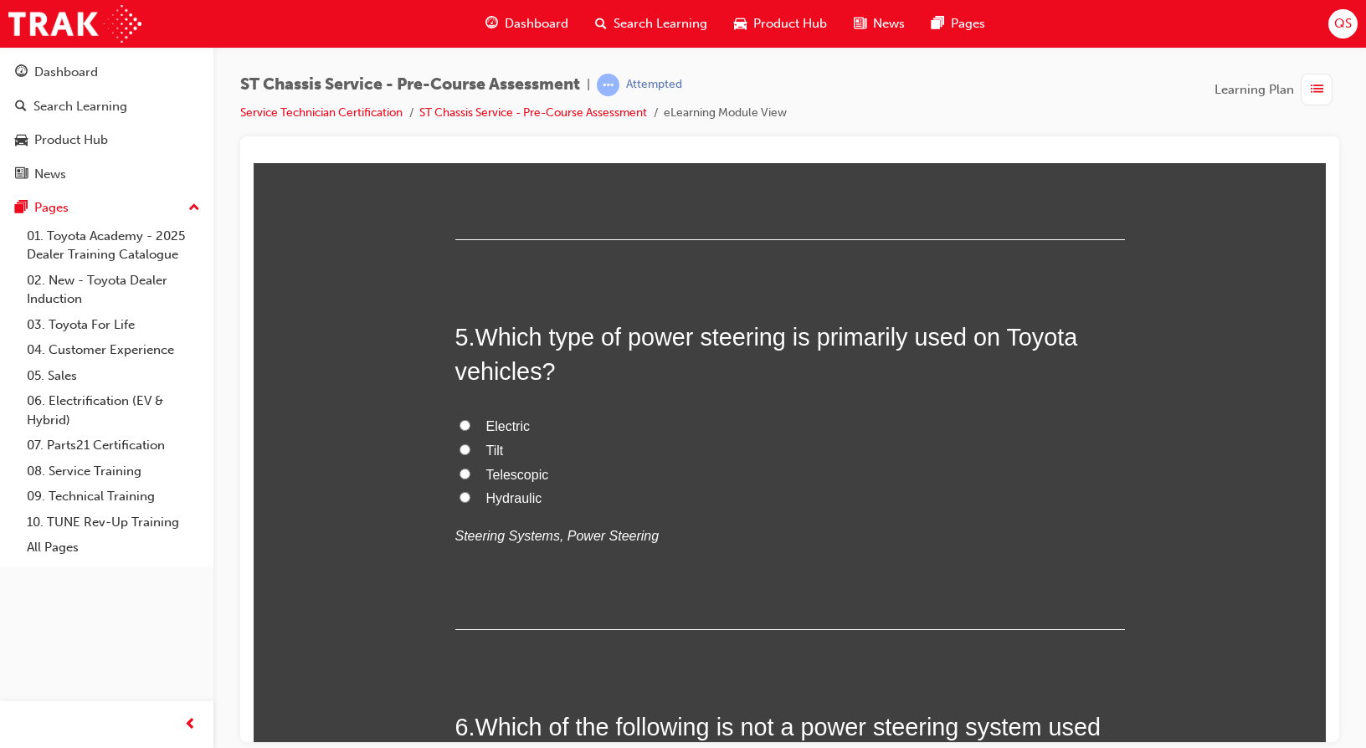
click at [519, 487] on label "Hydraulic" at bounding box center [789, 498] width 669 height 24
click at [470, 491] on input "Hydraulic" at bounding box center [464, 496] width 11 height 11
radio input "true"
drag, startPoint x: 625, startPoint y: 339, endPoint x: 782, endPoint y: 339, distance: 157.3
click at [782, 339] on span "Which type of power steering is primarily used on Toyota vehicles?" at bounding box center [766, 353] width 623 height 60
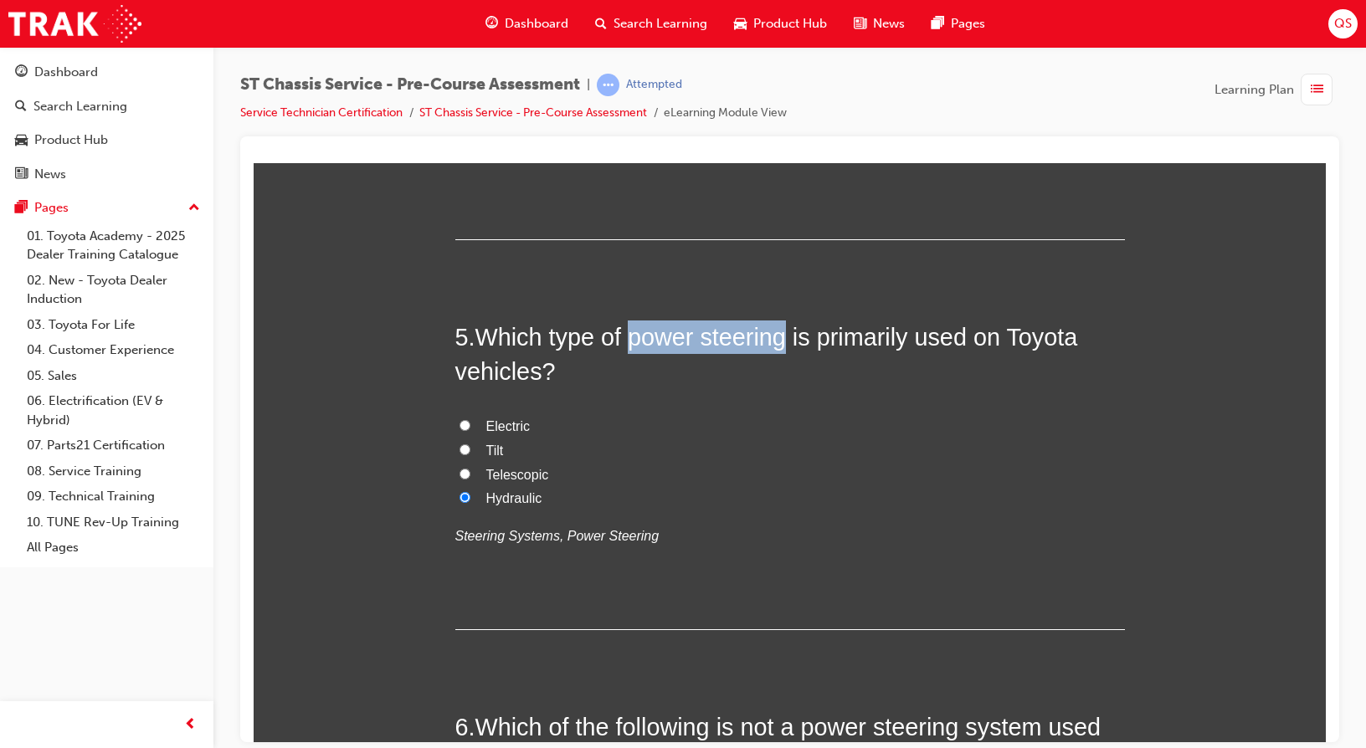
copy span "power steering"
click at [810, 331] on span "Which type of power steering is primarily used on Toyota vehicles?" at bounding box center [766, 353] width 623 height 60
click at [813, 331] on span "Which type of power steering is primarily used on Toyota vehicles?" at bounding box center [766, 353] width 623 height 60
click at [813, 346] on span "Which type of power steering is primarily used on Toyota vehicles?" at bounding box center [766, 353] width 623 height 60
click at [818, 340] on span "Which type of power steering is primarily used on Toyota vehicles?" at bounding box center [766, 353] width 623 height 60
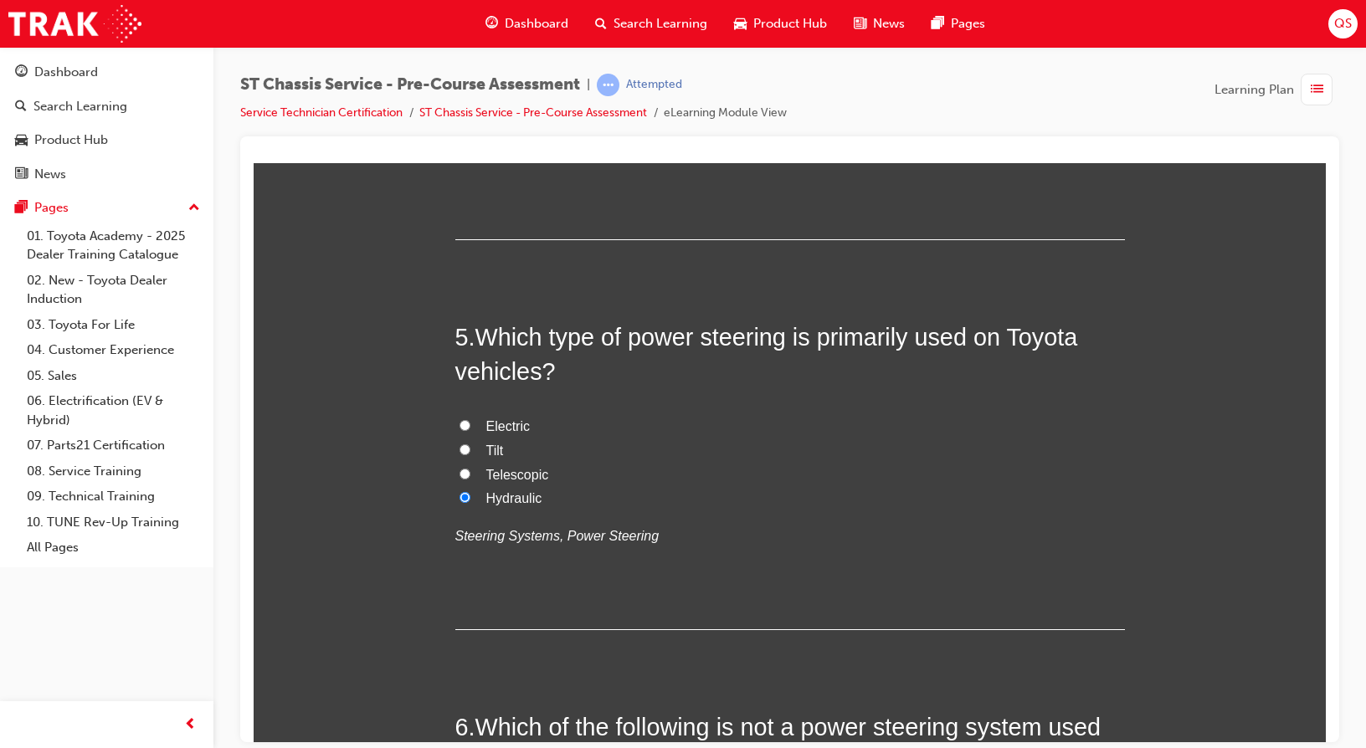
click at [815, 390] on div "5 . Which type of power steering is primarily used on Toyota vehicles? Electric…" at bounding box center [789, 475] width 669 height 310
drag, startPoint x: 818, startPoint y: 340, endPoint x: 905, endPoint y: 338, distance: 86.2
click at [905, 338] on span "Which type of power steering is primarily used on Toyota vehicles?" at bounding box center [766, 353] width 623 height 60
copy span "primarily"
drag, startPoint x: 626, startPoint y: 338, endPoint x: 787, endPoint y: 336, distance: 160.7
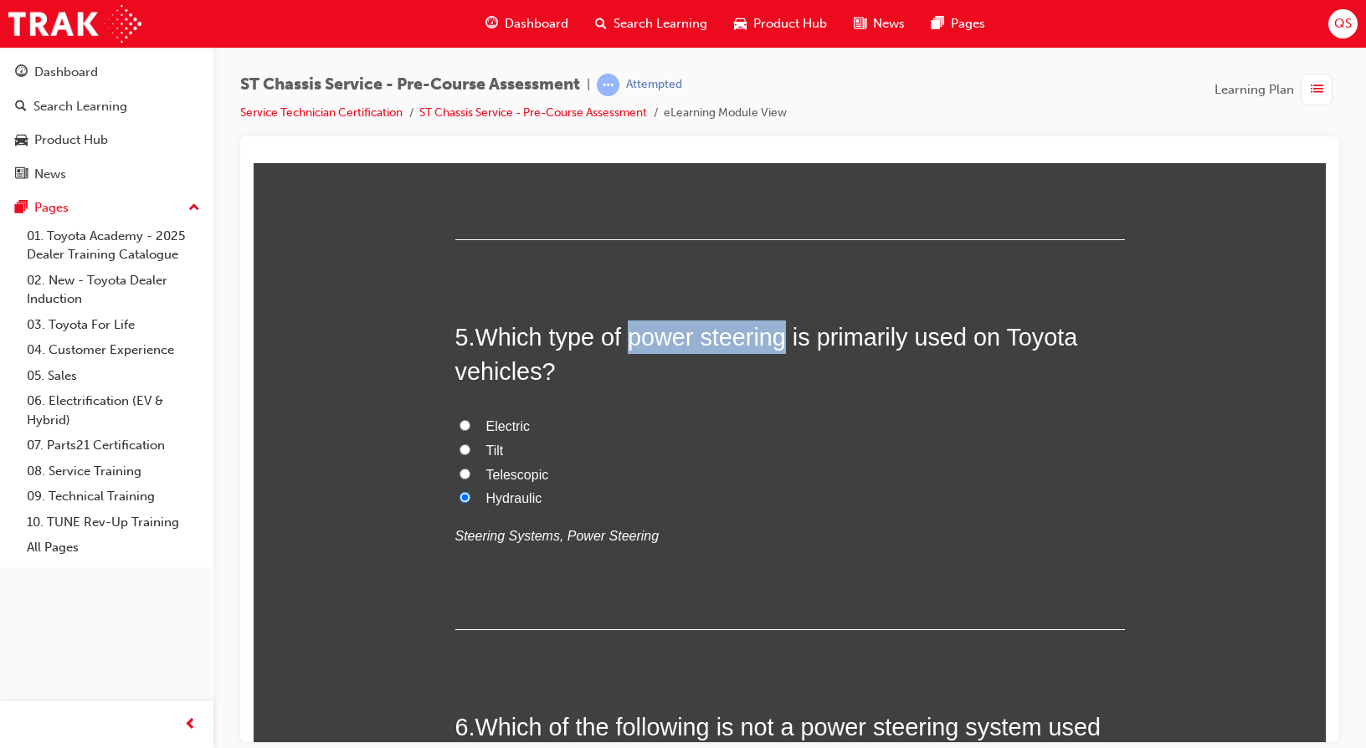
click at [787, 336] on span "Which type of power steering is primarily used on Toyota vehicles?" at bounding box center [766, 353] width 623 height 60
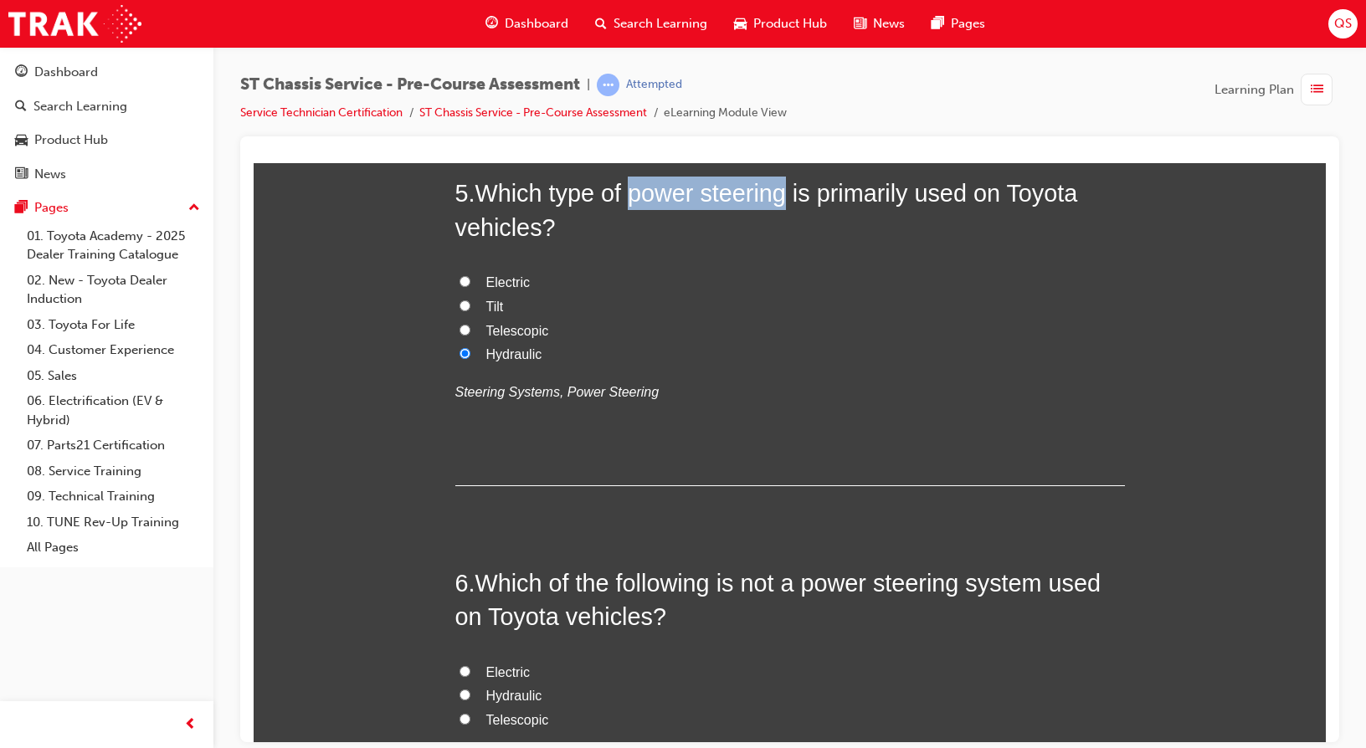
scroll to position [1841, 0]
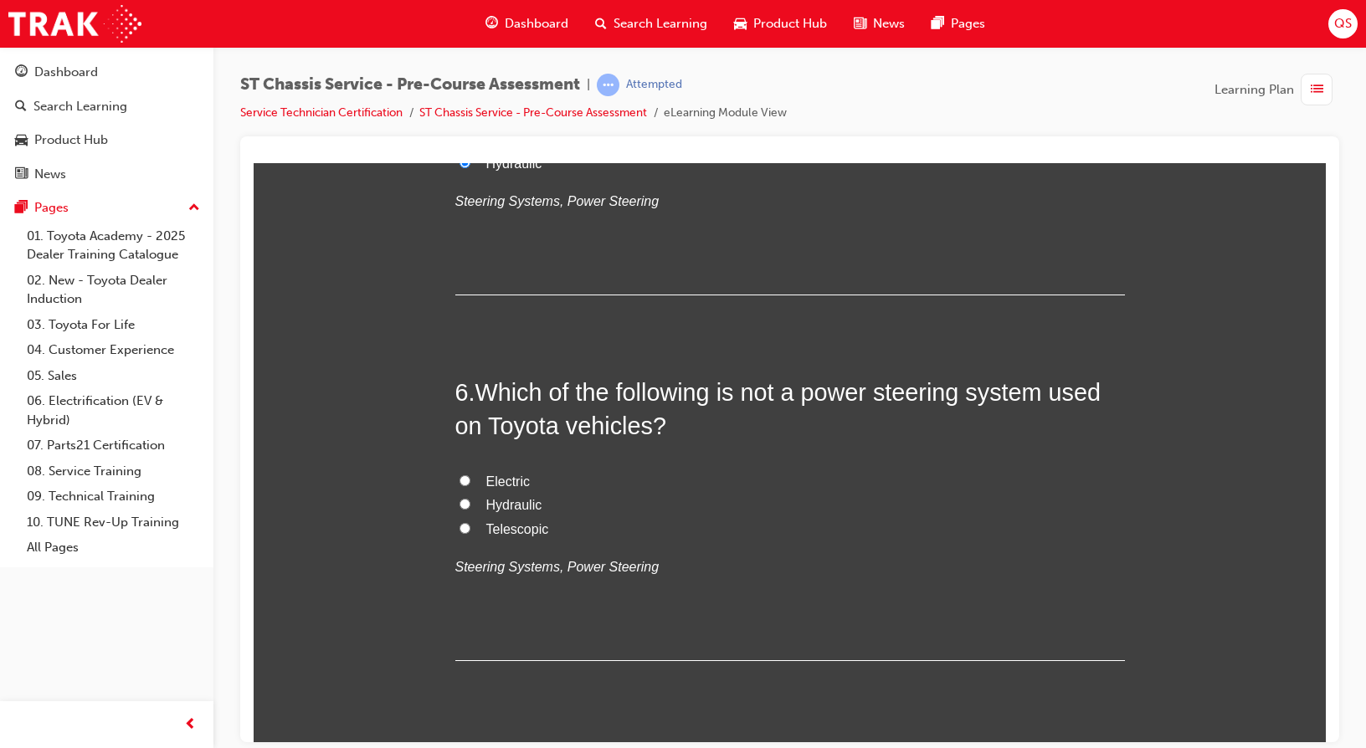
click at [516, 527] on span "Telescopic" at bounding box center [517, 528] width 63 height 14
click at [470, 527] on input "Telescopic" at bounding box center [464, 527] width 11 height 11
radio input "true"
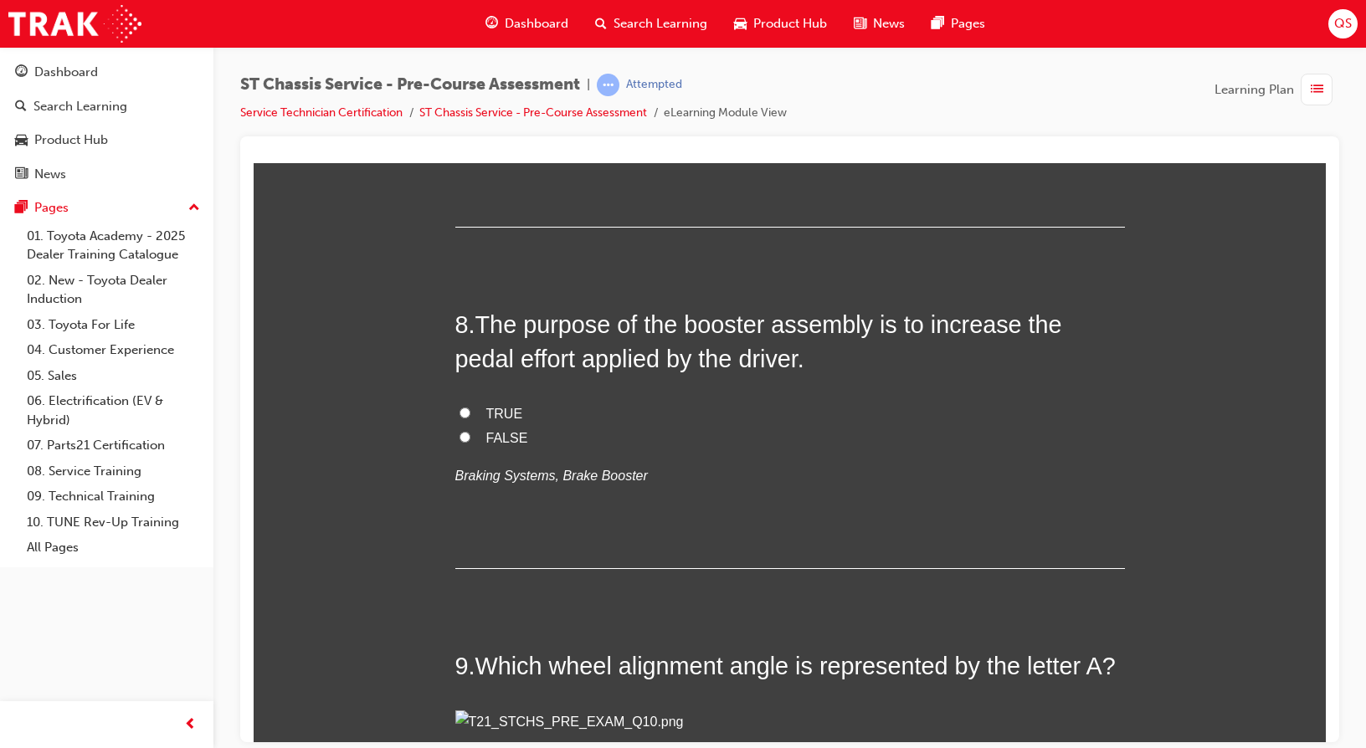
scroll to position [2678, 0]
click at [547, 102] on span "Shock absorbers" at bounding box center [536, 95] width 100 height 14
click at [470, 100] on input "Shock absorbers" at bounding box center [464, 94] width 11 height 11
radio input "true"
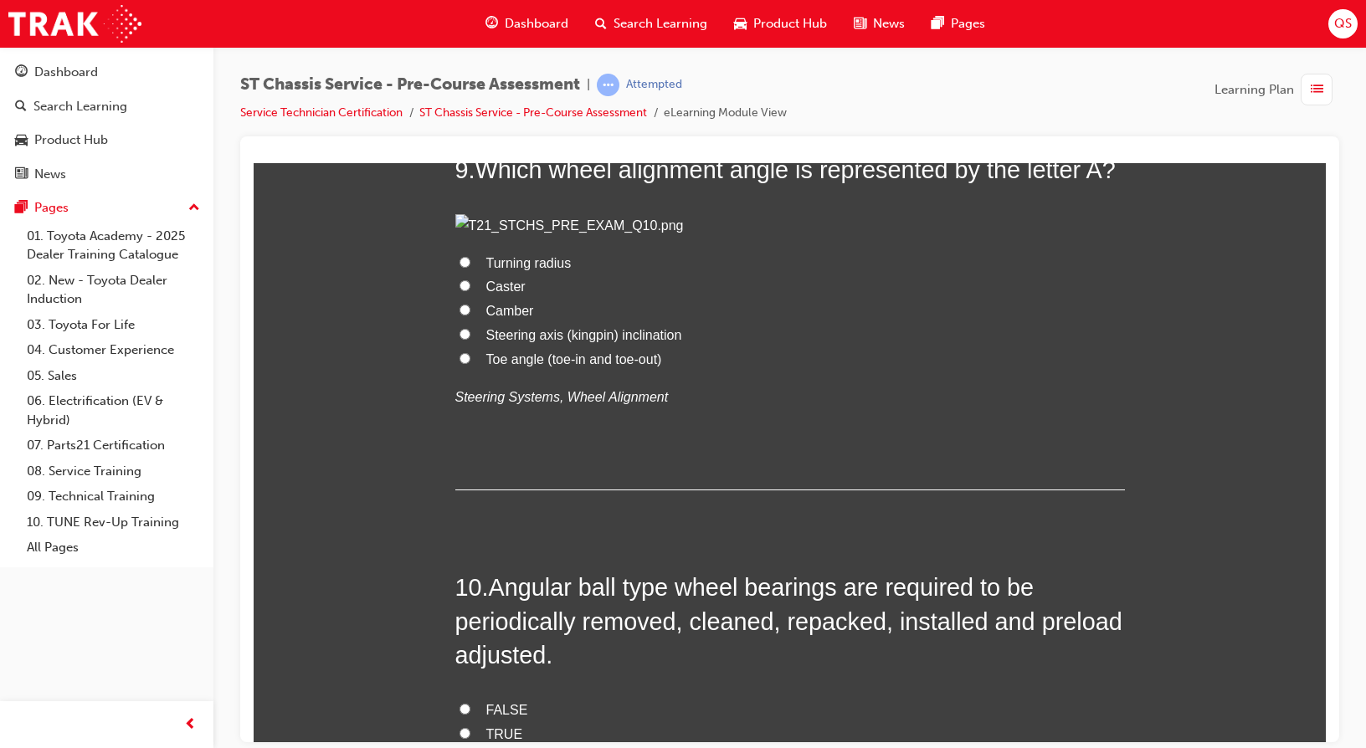
scroll to position [3180, 0]
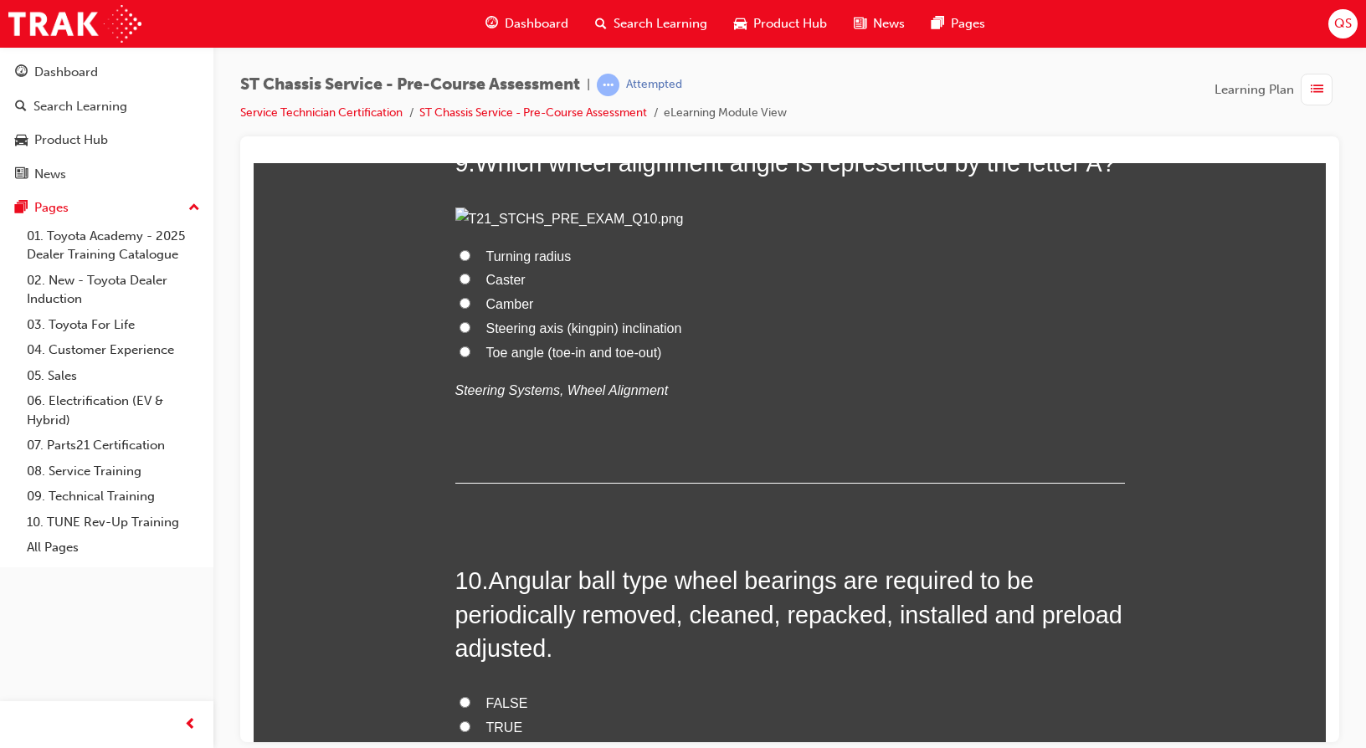
drag, startPoint x: 676, startPoint y: 248, endPoint x: 862, endPoint y: 247, distance: 185.8
radio input "true"
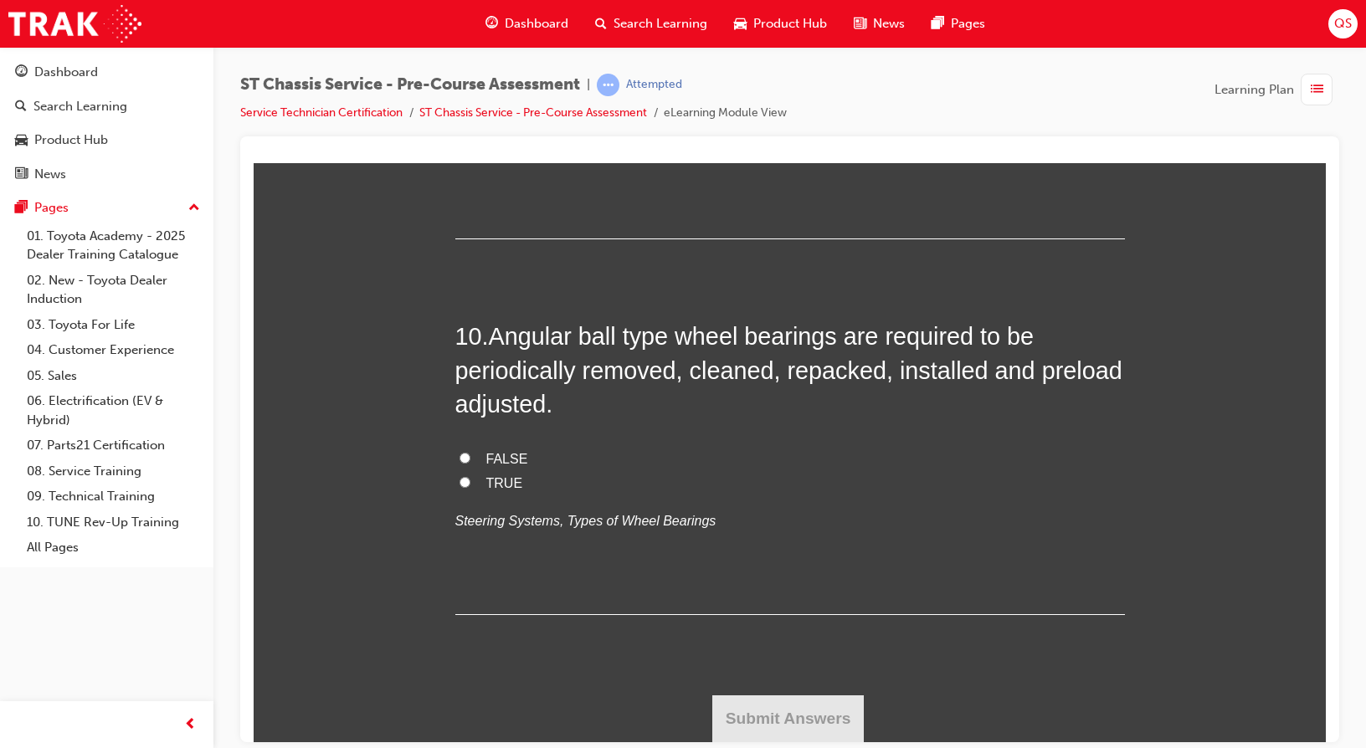
scroll to position [3766, 0]
click at [500, 66] on span "Camber" at bounding box center [510, 59] width 48 height 14
click at [470, 64] on input "Camber" at bounding box center [464, 58] width 11 height 11
radio input "true"
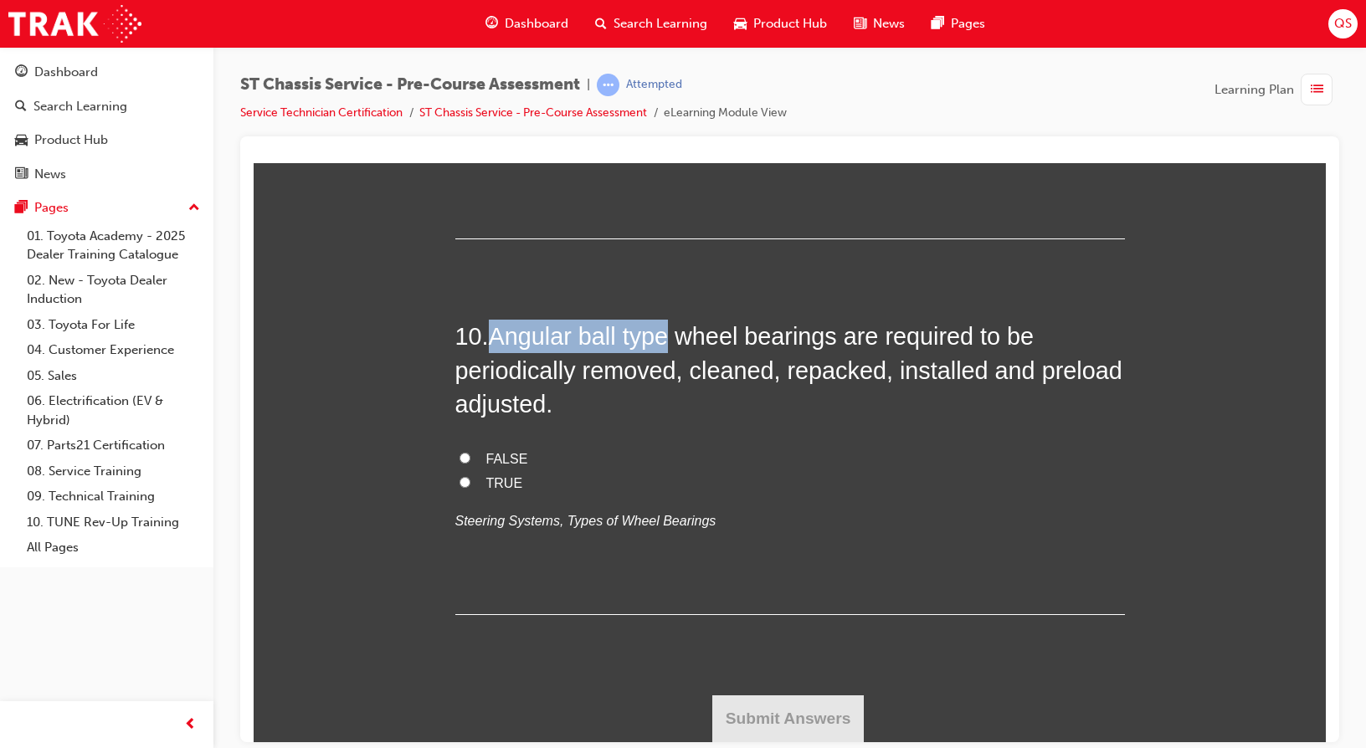
drag, startPoint x: 491, startPoint y: 336, endPoint x: 666, endPoint y: 343, distance: 175.0
click at [666, 343] on span "Angular ball type wheel bearings are required to be periodically removed, clean…" at bounding box center [788, 369] width 667 height 95
click at [487, 487] on span "TRUE" at bounding box center [504, 482] width 37 height 14
click at [470, 487] on input "TRUE" at bounding box center [464, 481] width 11 height 11
radio input "true"
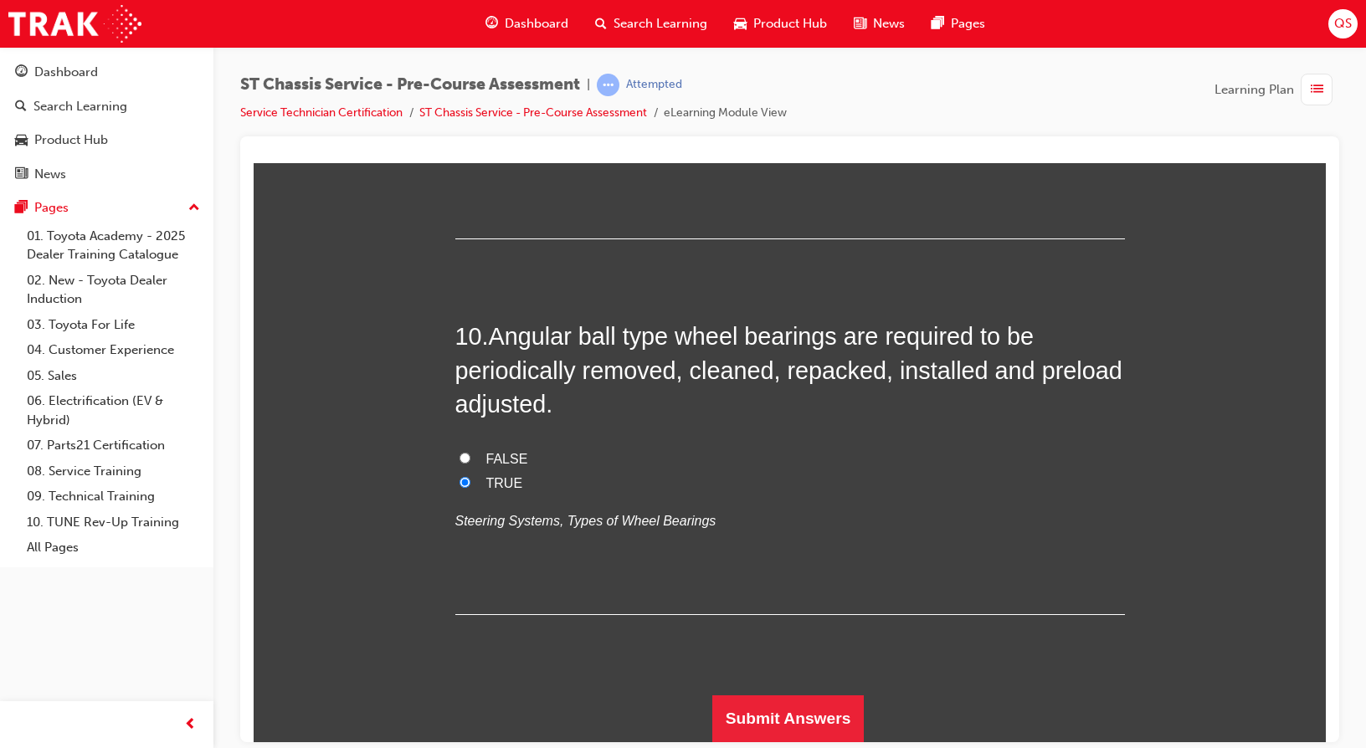
click at [497, 465] on span "FALSE" at bounding box center [507, 458] width 42 height 14
click at [470, 463] on input "FALSE" at bounding box center [464, 457] width 11 height 11
radio input "true"
click at [783, 376] on span "Angular ball type wheel bearings are required to be periodically removed, clean…" at bounding box center [788, 369] width 667 height 95
drag, startPoint x: 776, startPoint y: 372, endPoint x: 867, endPoint y: 373, distance: 91.2
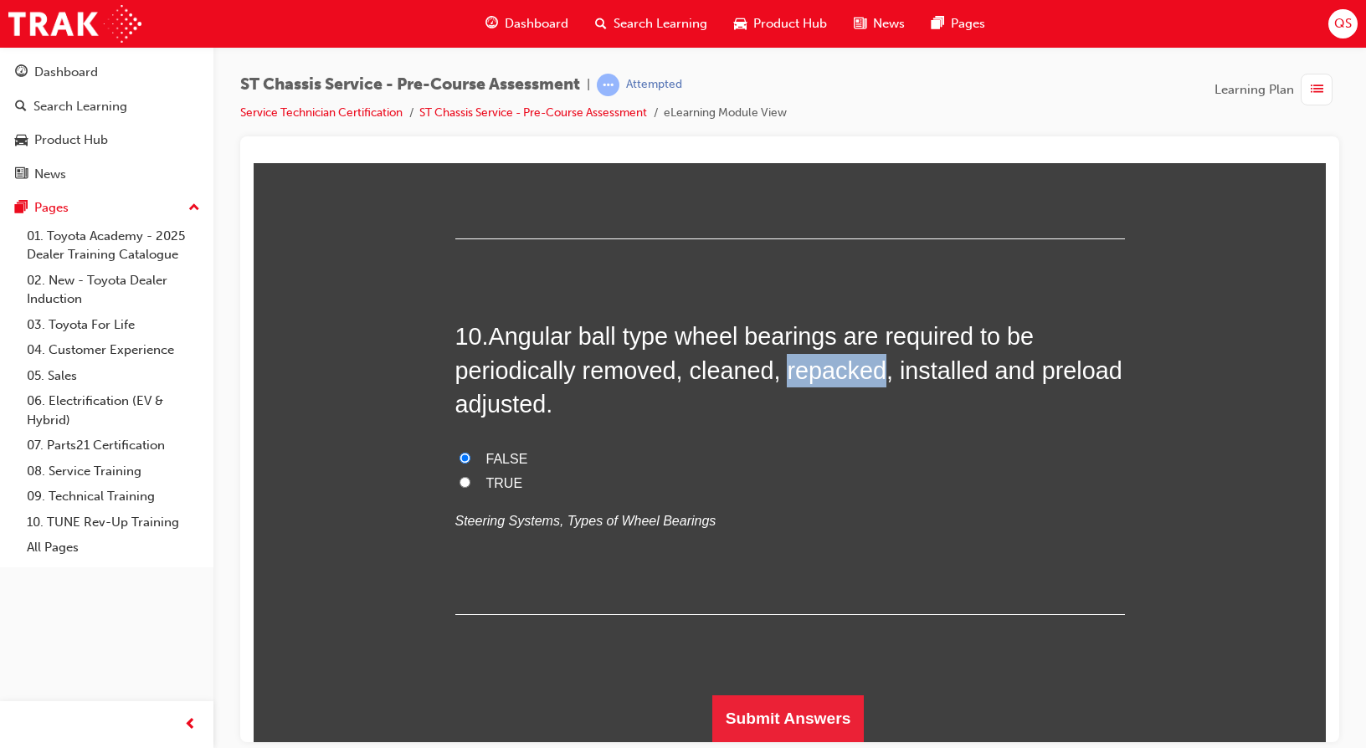
click at [867, 373] on span "Angular ball type wheel bearings are required to be periodically removed, clean…" at bounding box center [788, 369] width 667 height 95
click at [818, 718] on button "Submit Answers" at bounding box center [788, 718] width 152 height 47
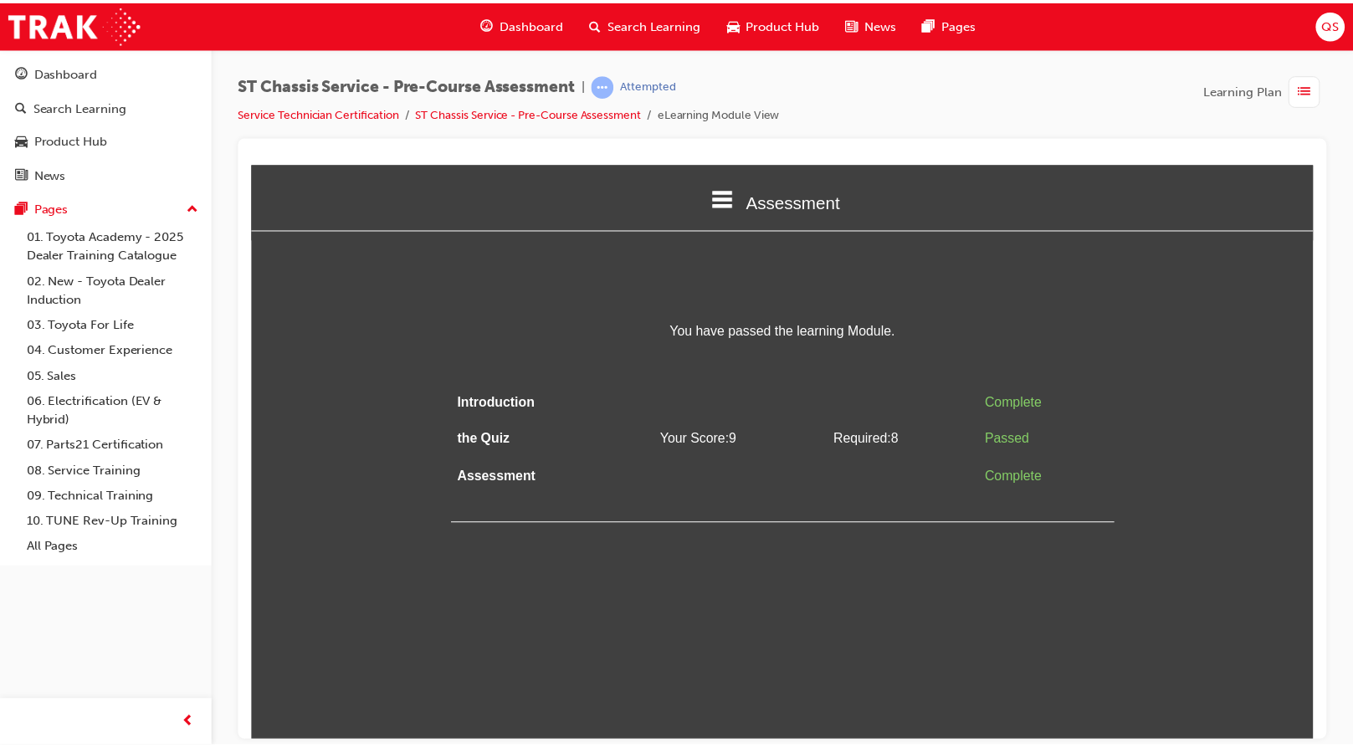
scroll to position [0, 0]
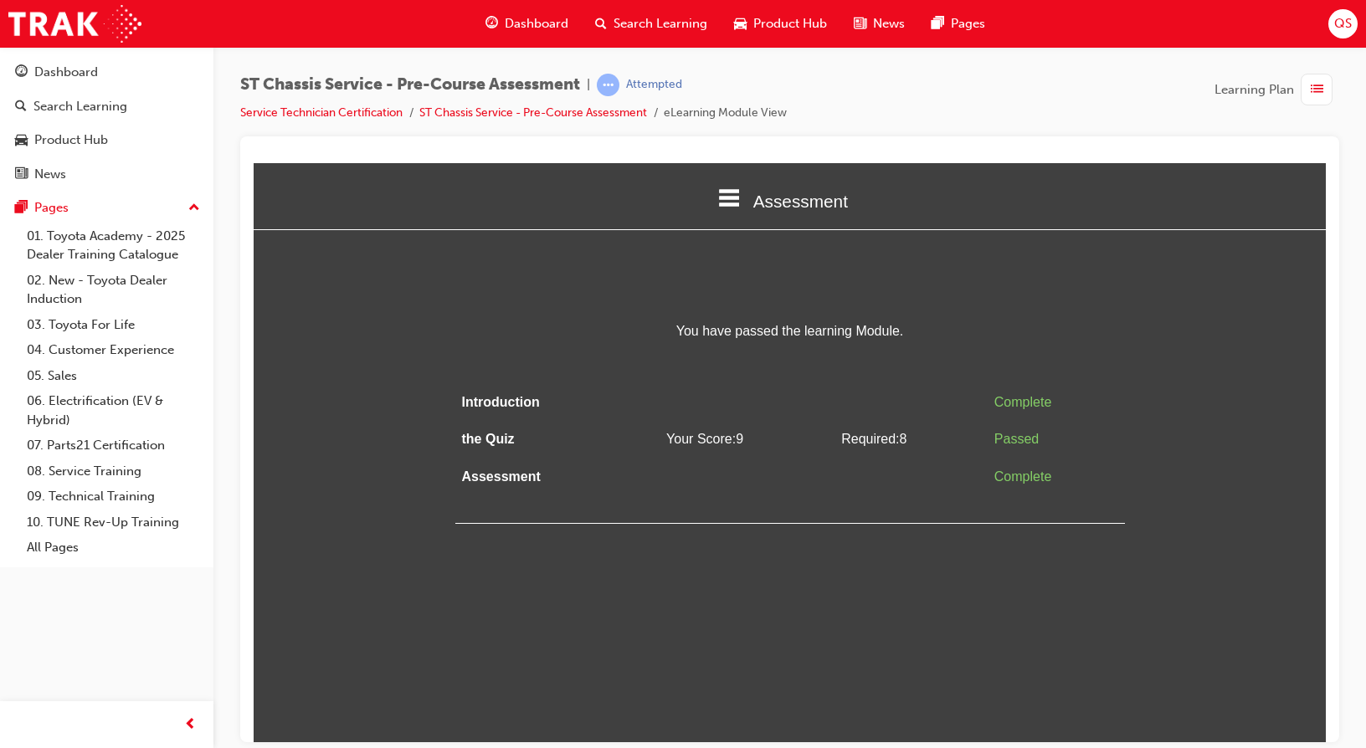
click at [753, 519] on div "Introduction Complete the Quiz Your Score: 9 Required: 8 Passed Assessment Comp…" at bounding box center [789, 453] width 669 height 140
click at [540, 119] on link "ST Chassis Service - Pre-Course Assessment" at bounding box center [533, 112] width 228 height 14
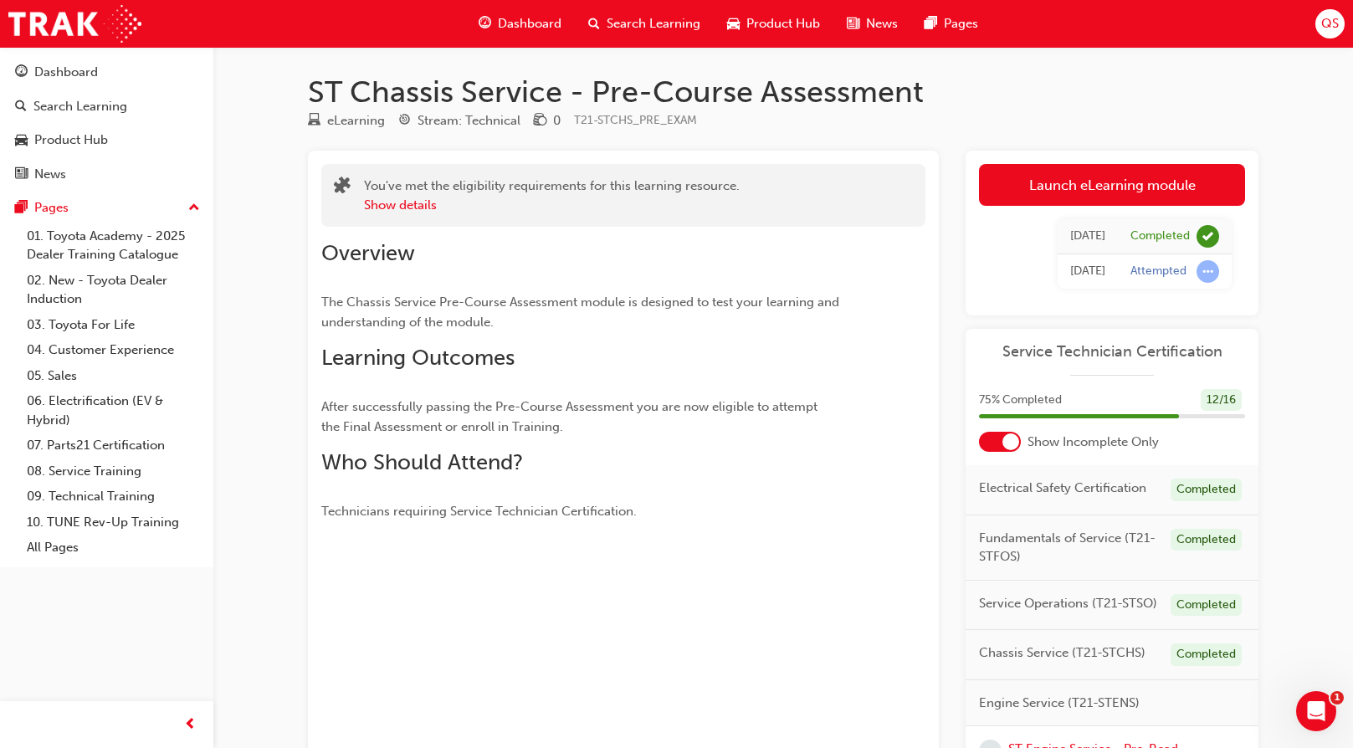
click at [523, 32] on span "Dashboard" at bounding box center [530, 23] width 64 height 19
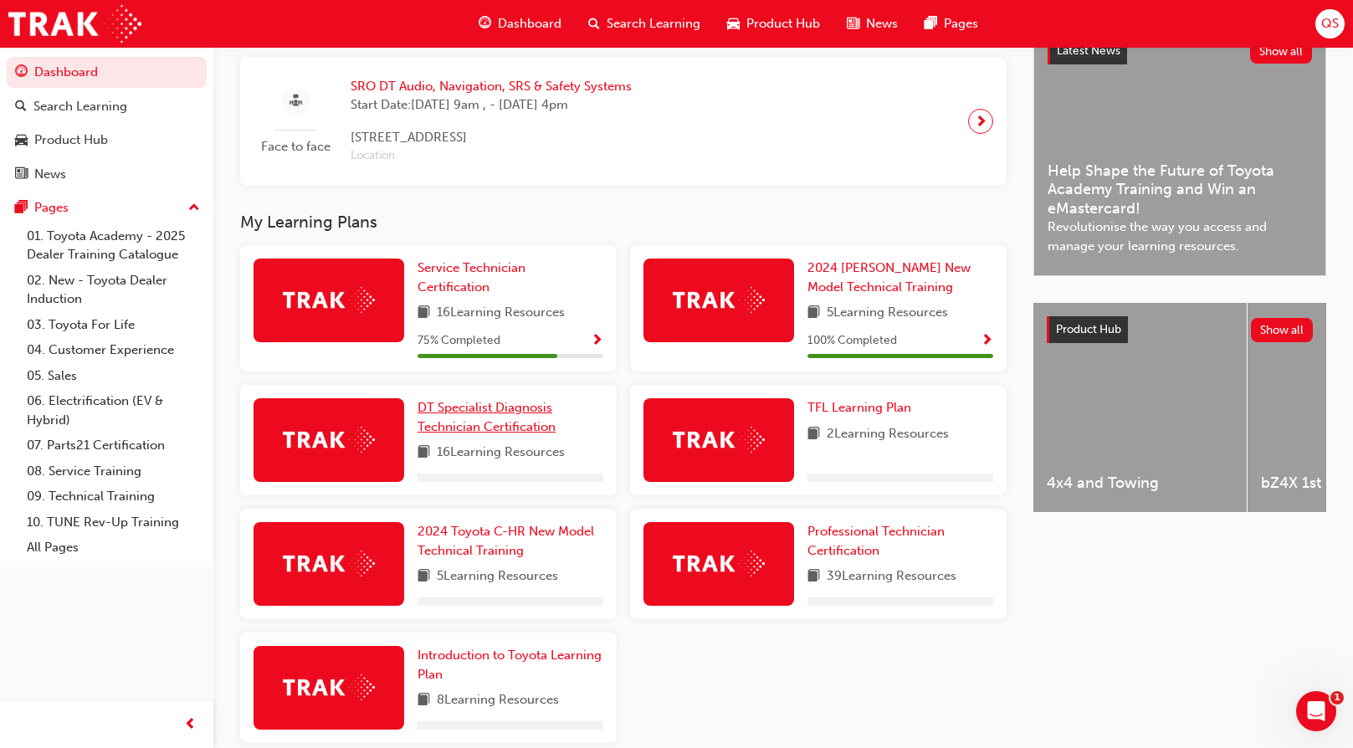
scroll to position [486, 0]
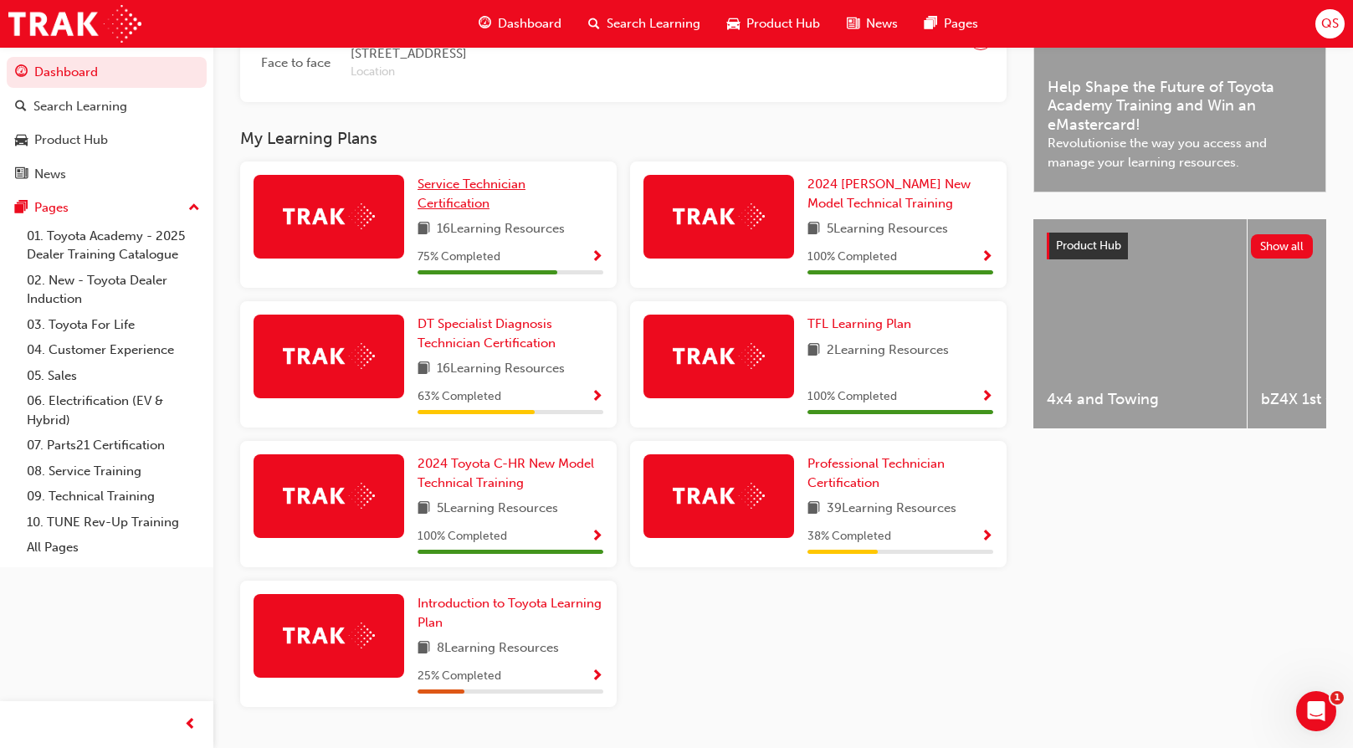
click at [484, 211] on span "Service Technician Certification" at bounding box center [472, 194] width 108 height 34
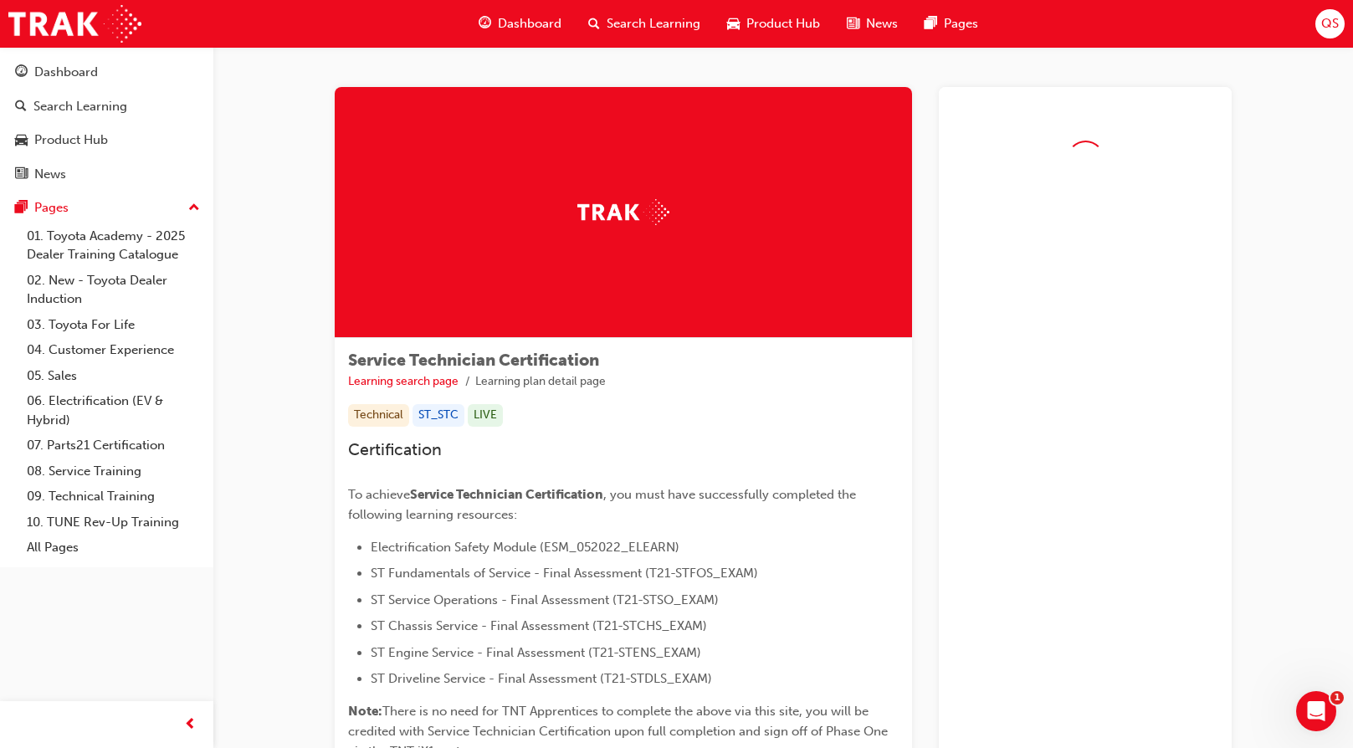
scroll to position [204, 0]
